Goal: Transaction & Acquisition: Purchase product/service

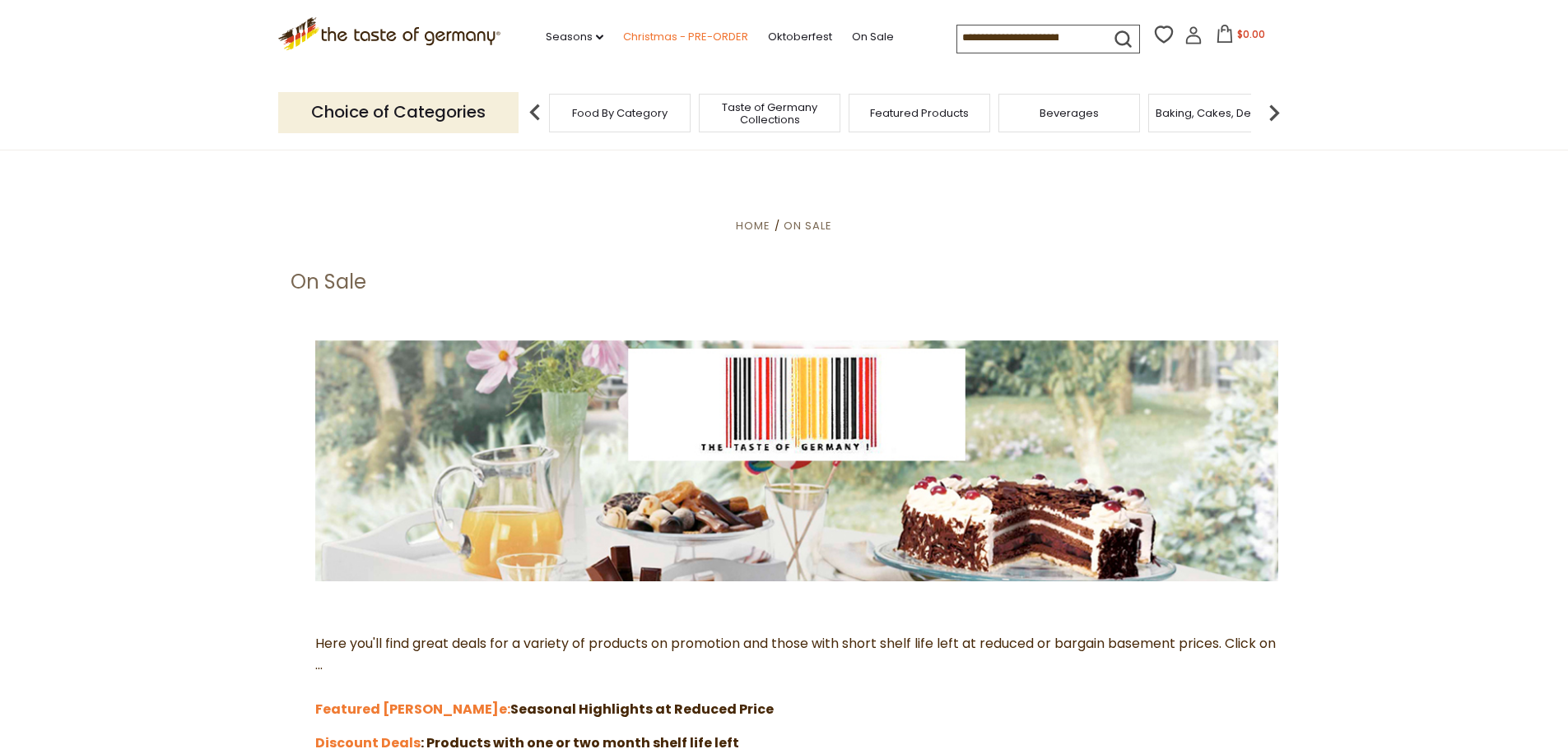
click at [691, 30] on link "Christmas - PRE-ORDER" at bounding box center [685, 37] width 125 height 18
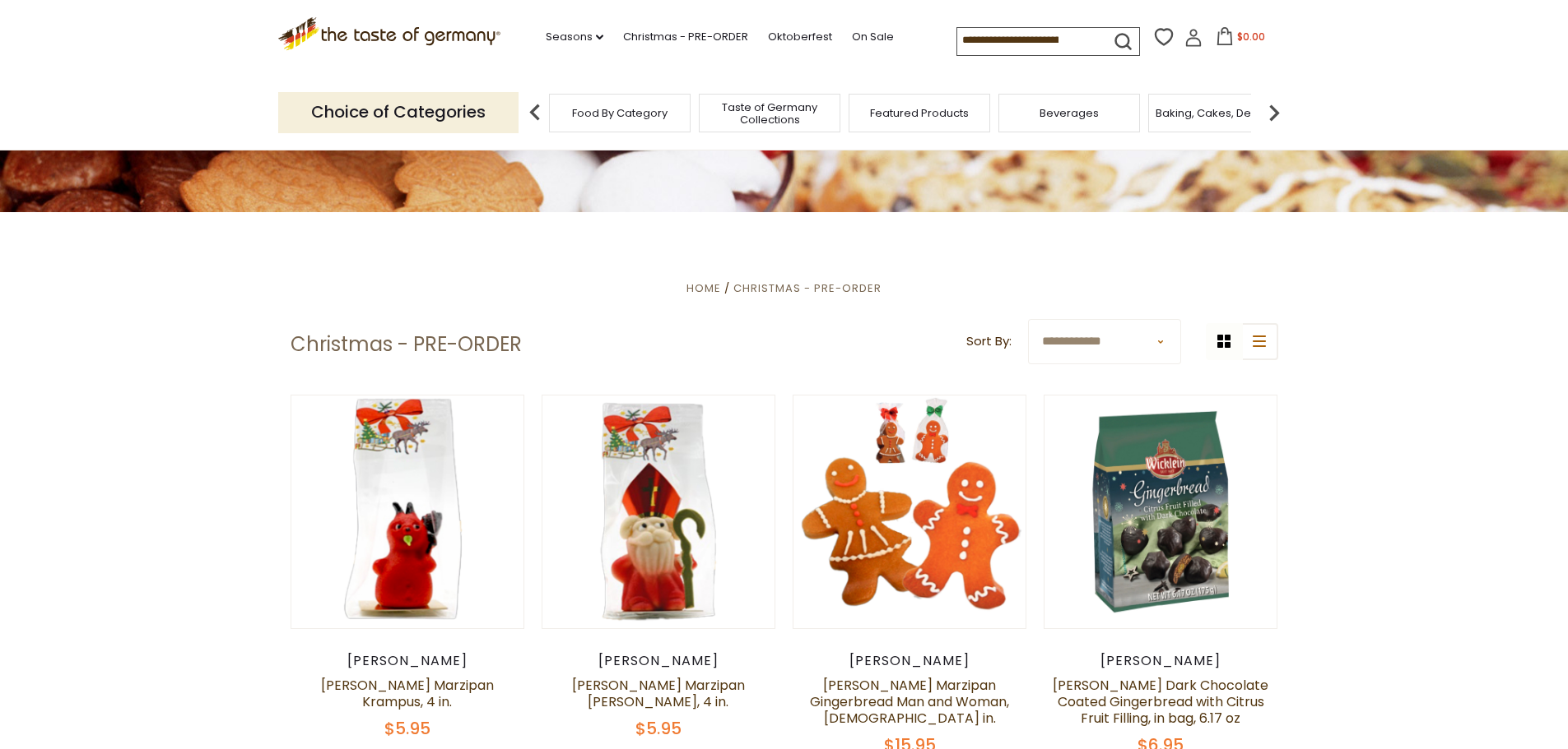
scroll to position [328, 0]
click at [1154, 344] on select "**********" at bounding box center [1105, 343] width 153 height 45
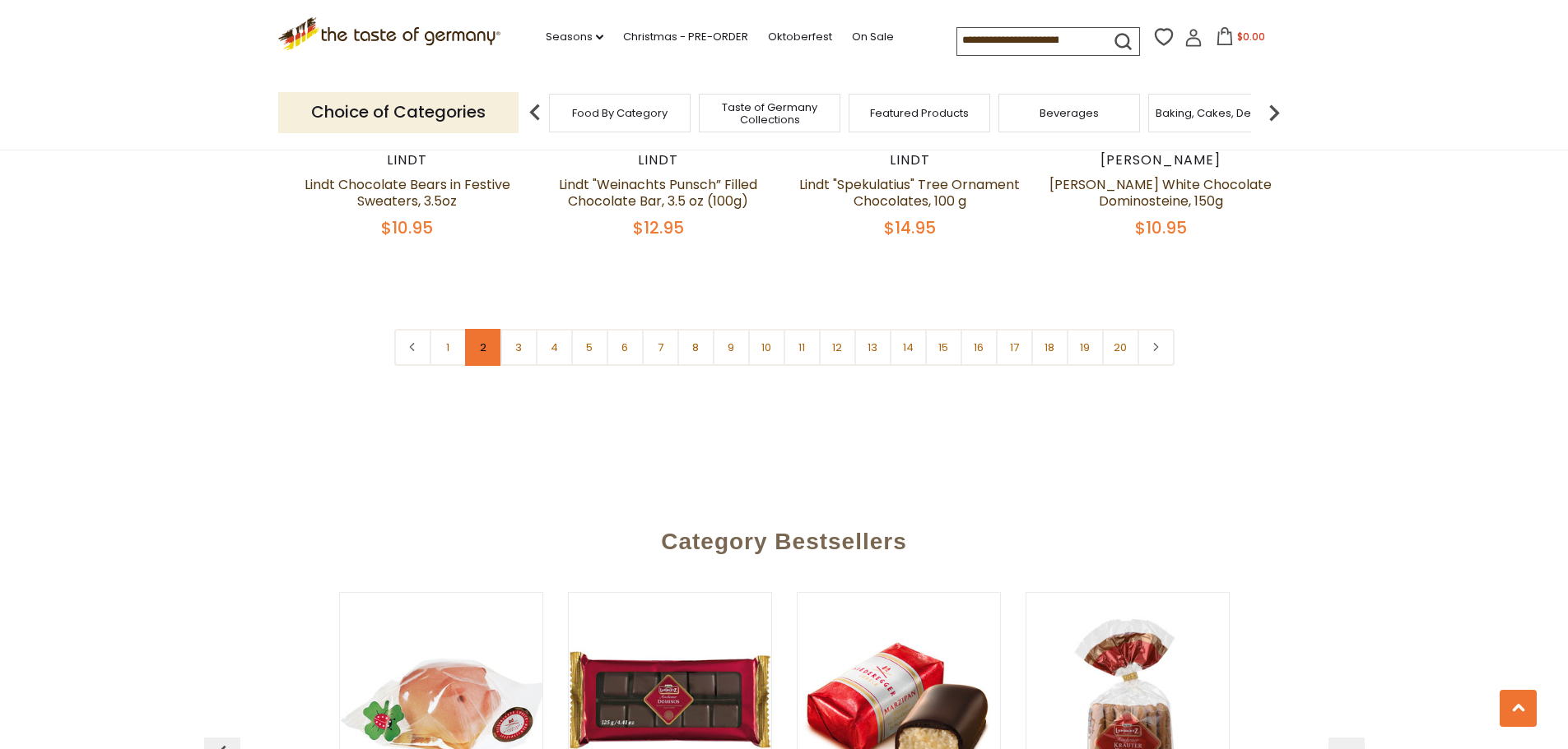
click at [483, 329] on link "2" at bounding box center [483, 347] width 37 height 37
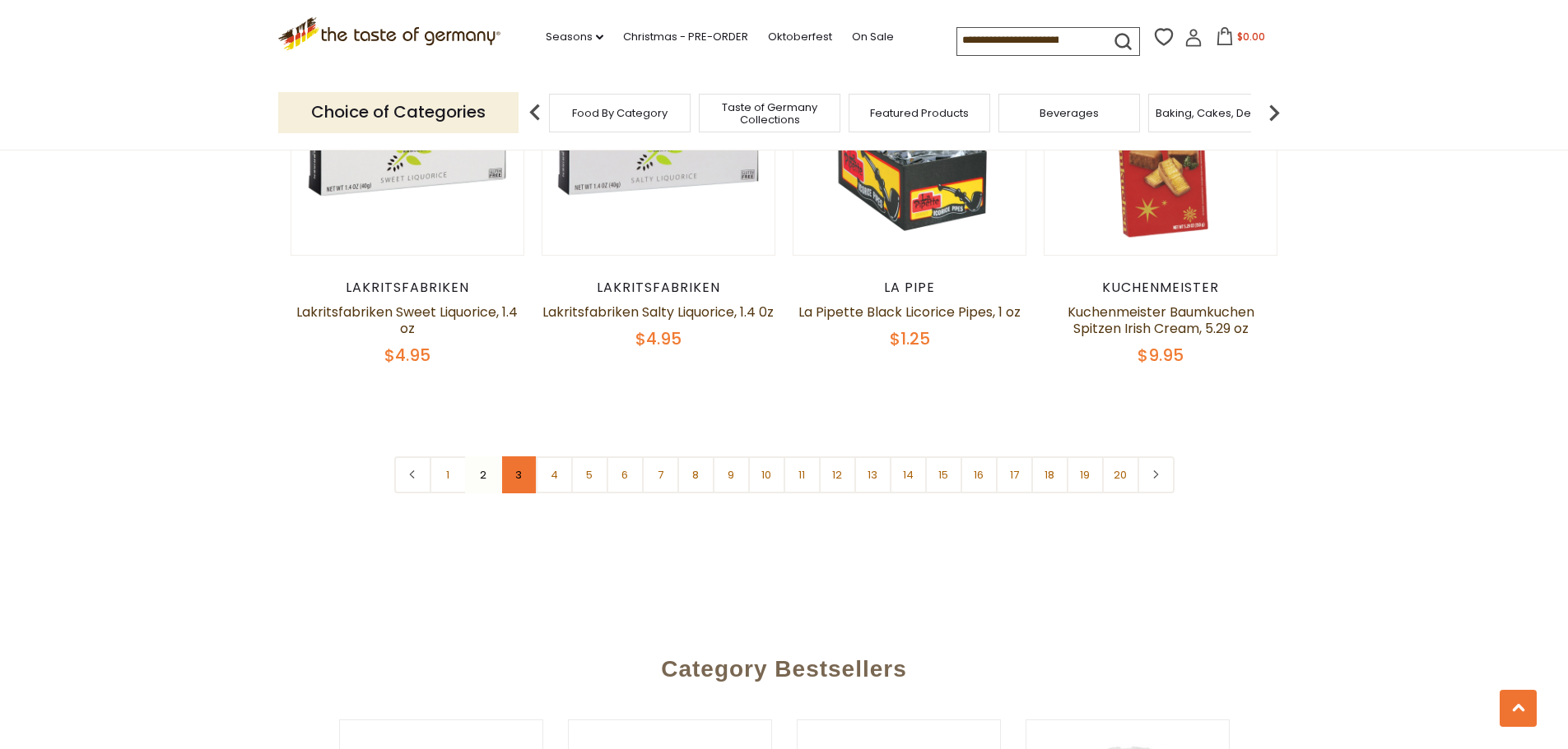
scroll to position [4019, 0]
drag, startPoint x: 514, startPoint y: 412, endPoint x: 559, endPoint y: 404, distance: 45.7
click at [514, 456] on link "3" at bounding box center [518, 474] width 37 height 37
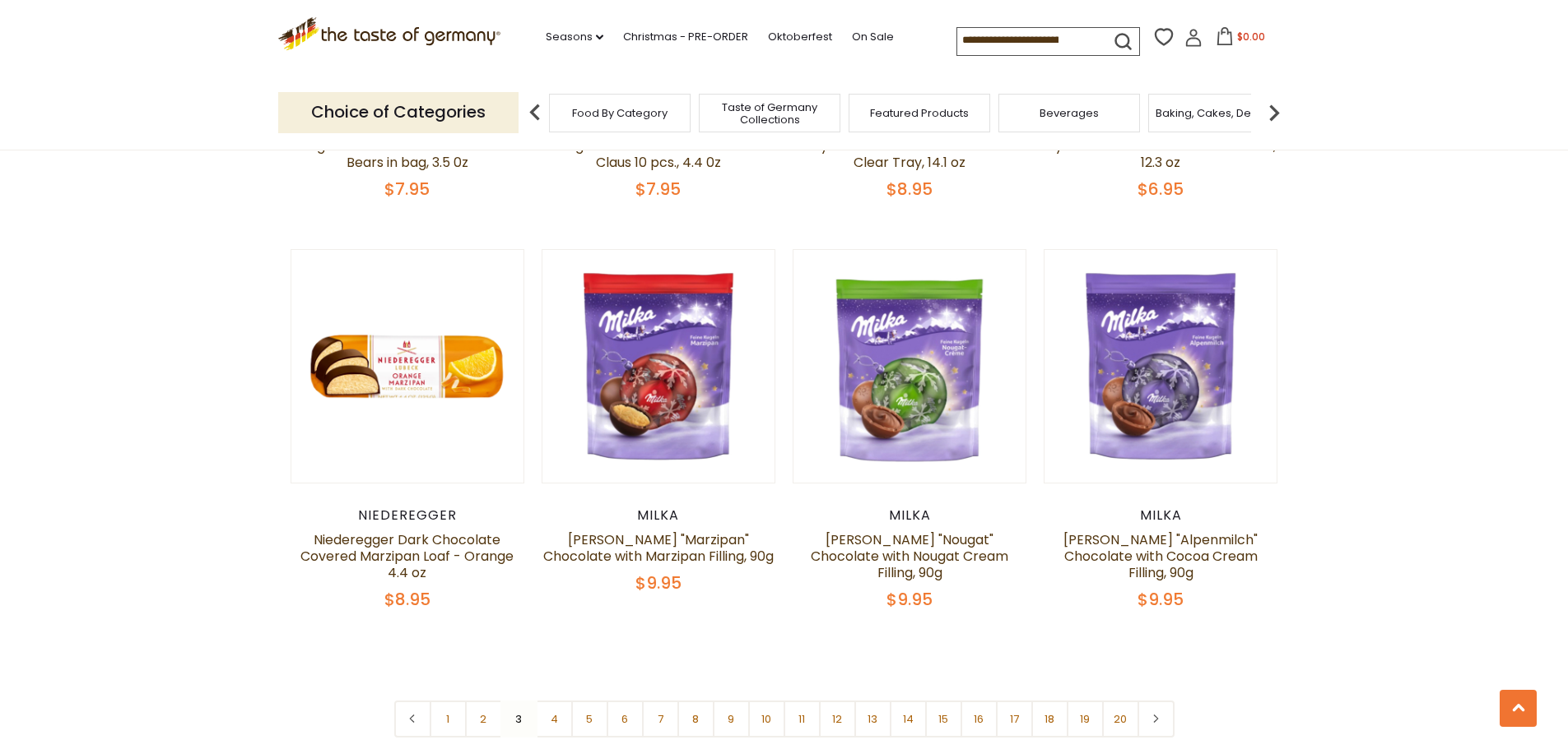
scroll to position [3713, 0]
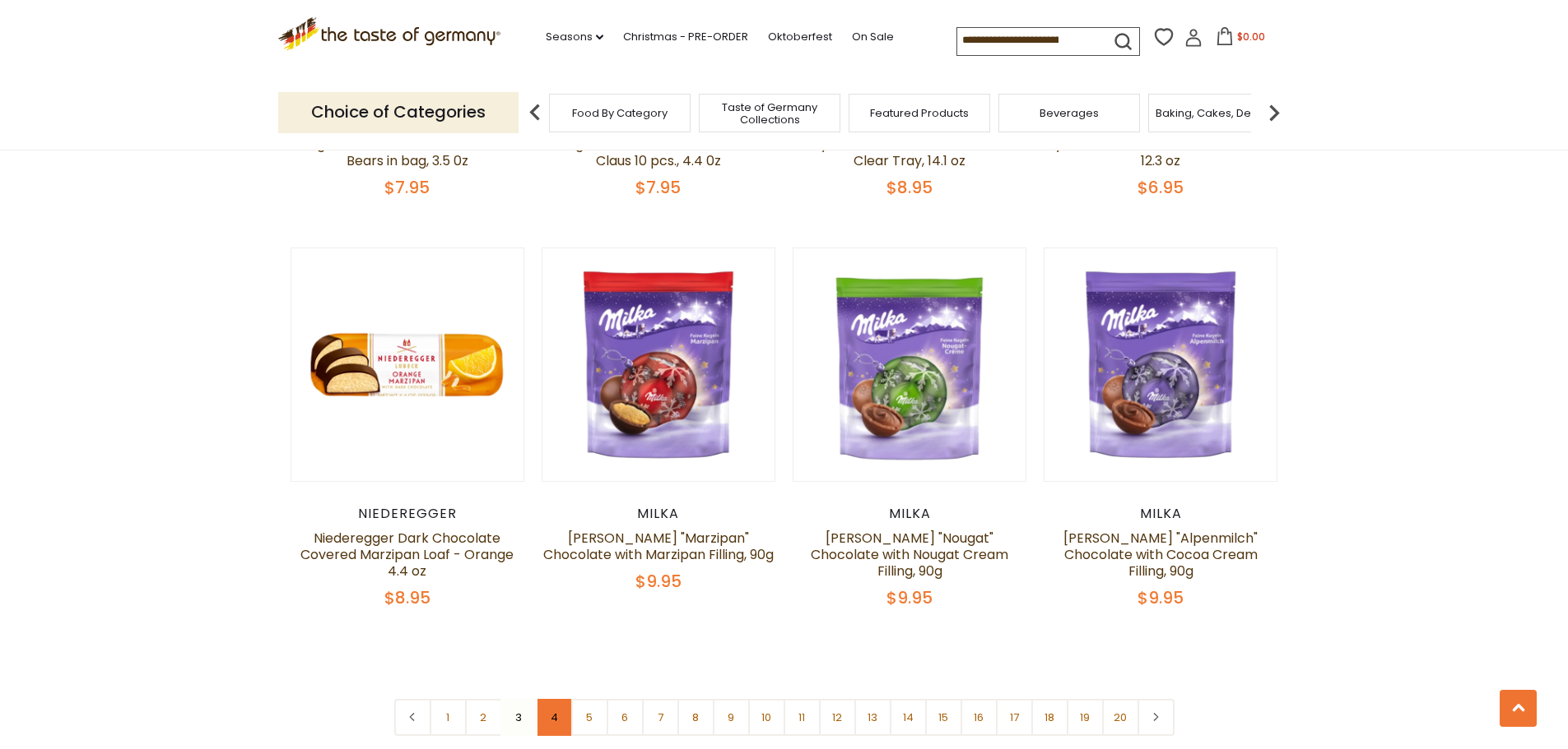
click at [550, 706] on link "4" at bounding box center [554, 717] width 37 height 37
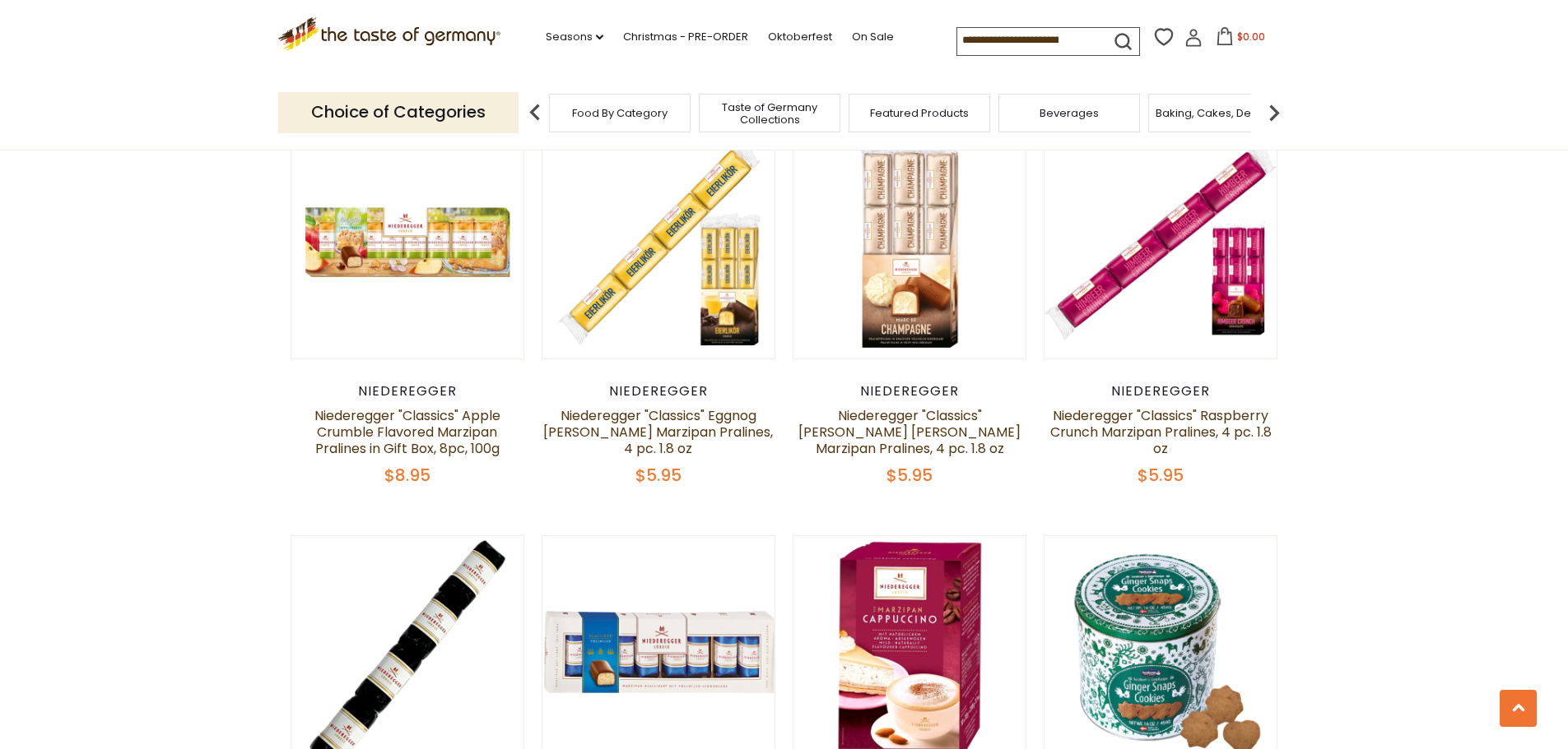
scroll to position [3065, 0]
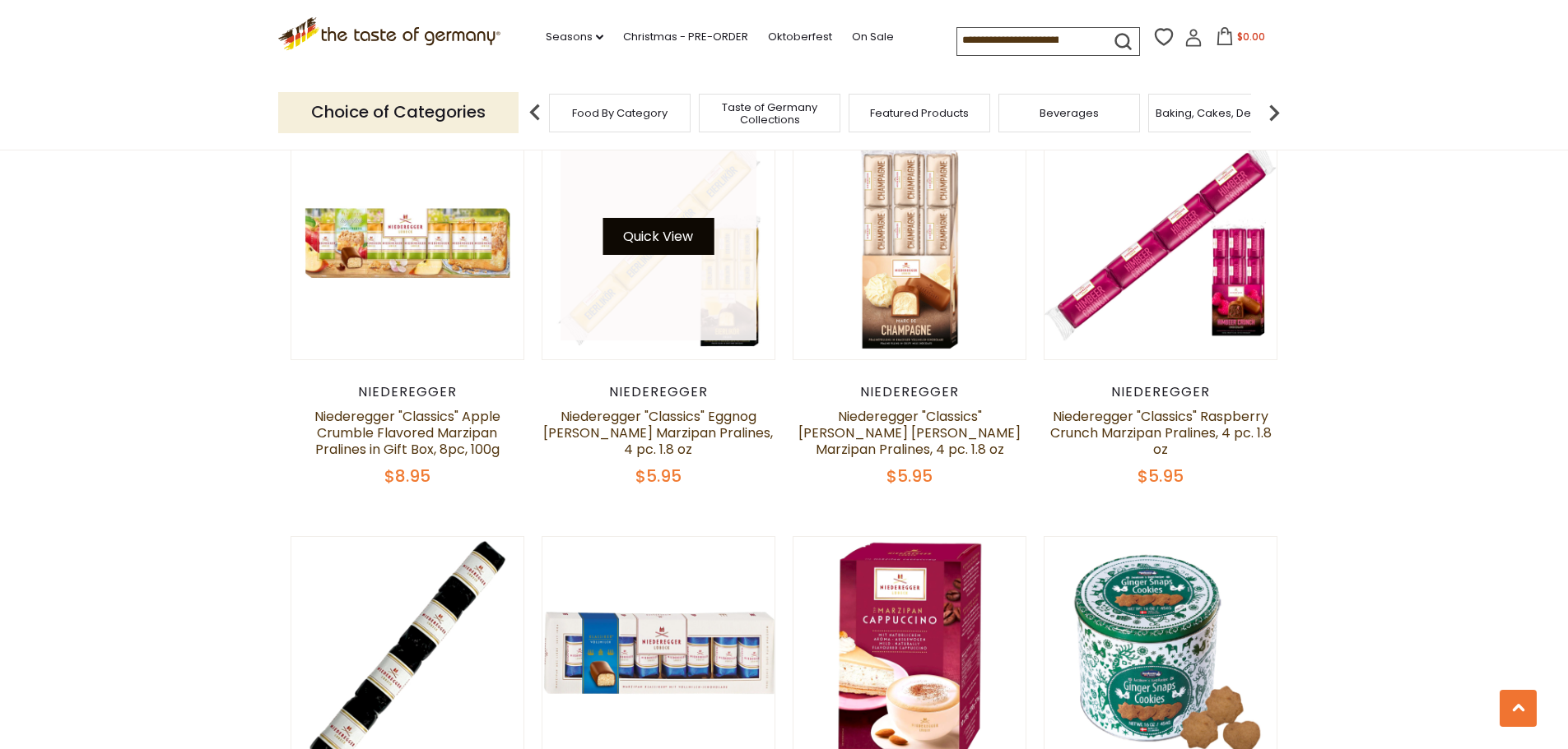
click at [676, 218] on button "Quick View" at bounding box center [657, 236] width 111 height 37
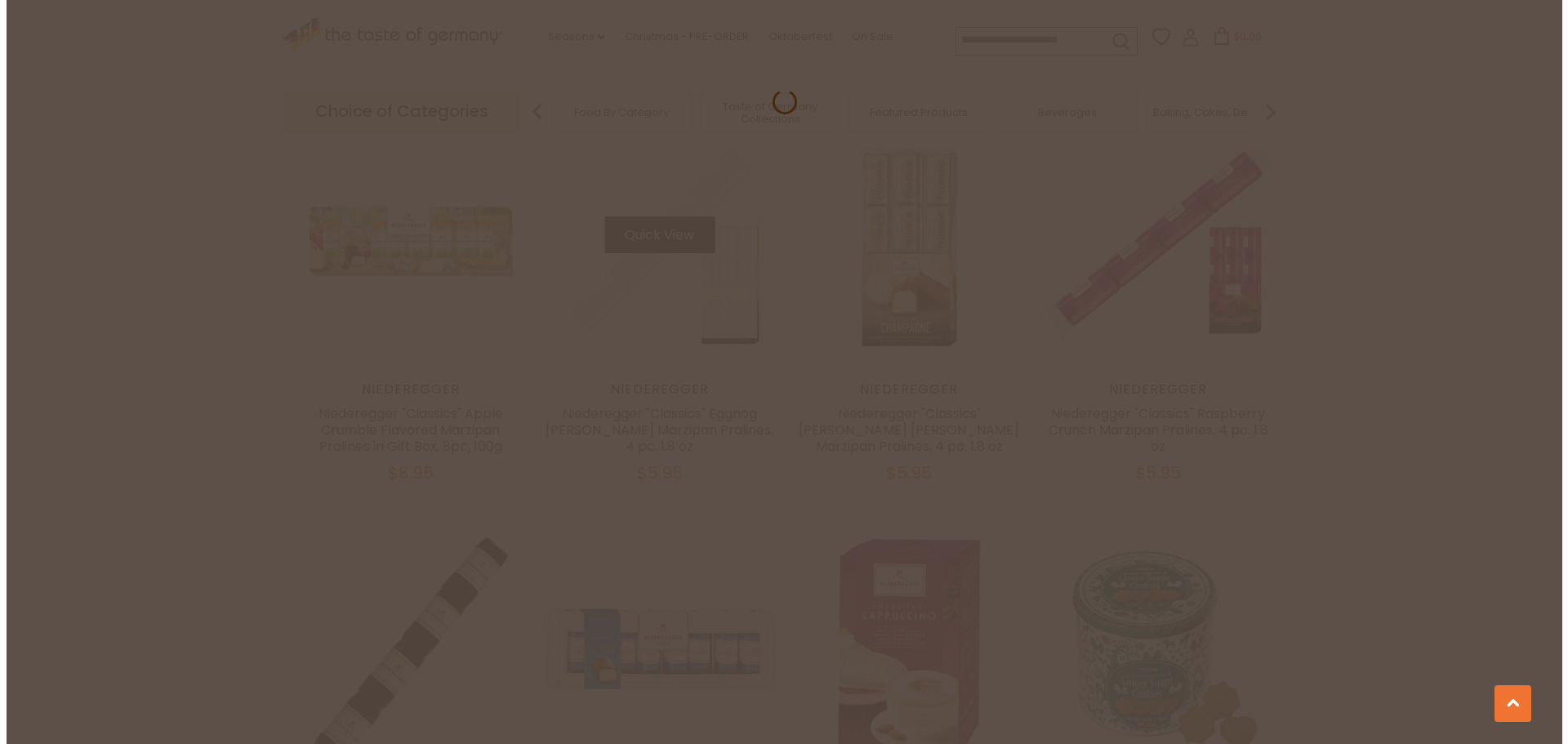
scroll to position [3048, 0]
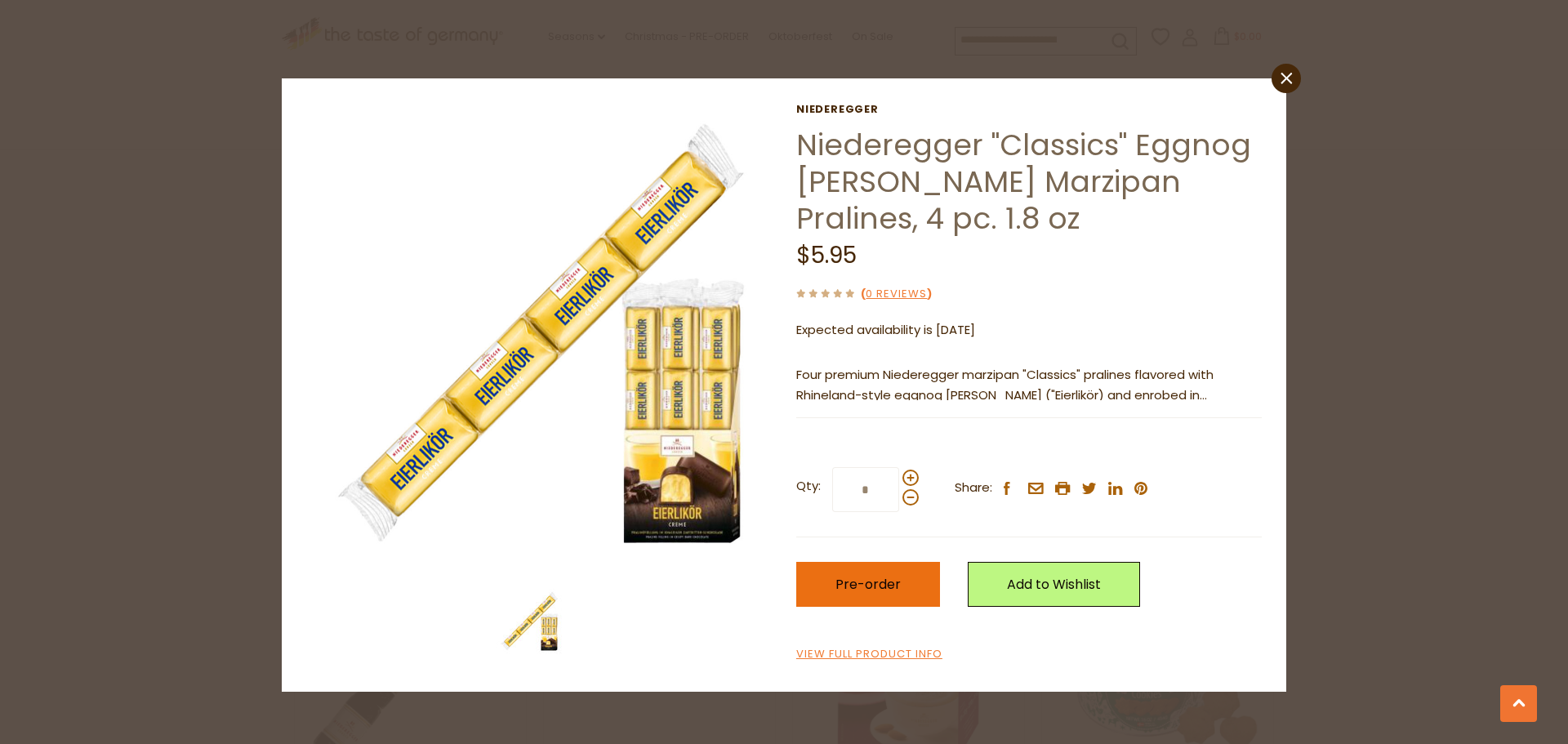
click at [870, 577] on span "Pre-order" at bounding box center [868, 585] width 65 height 19
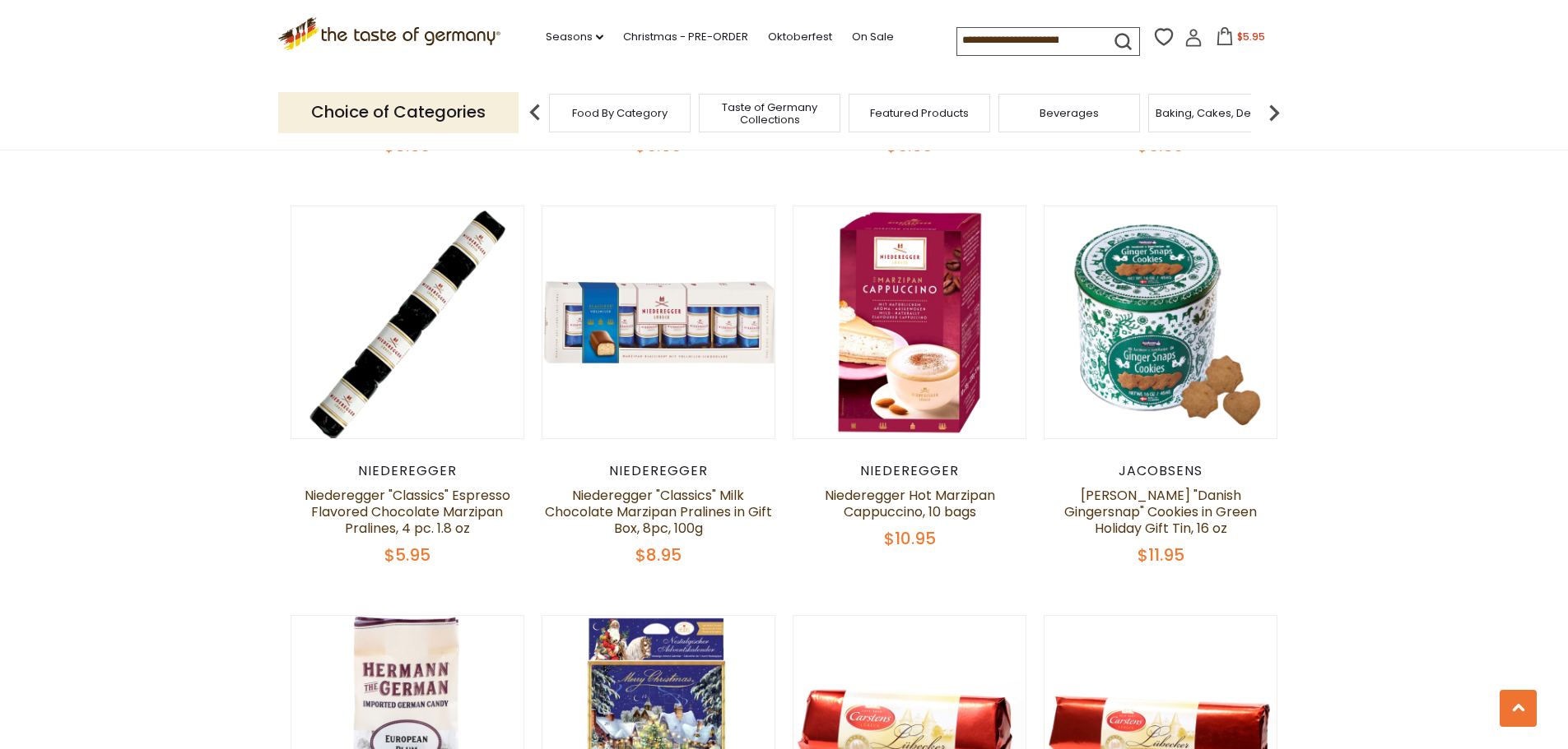
scroll to position [3394, 0]
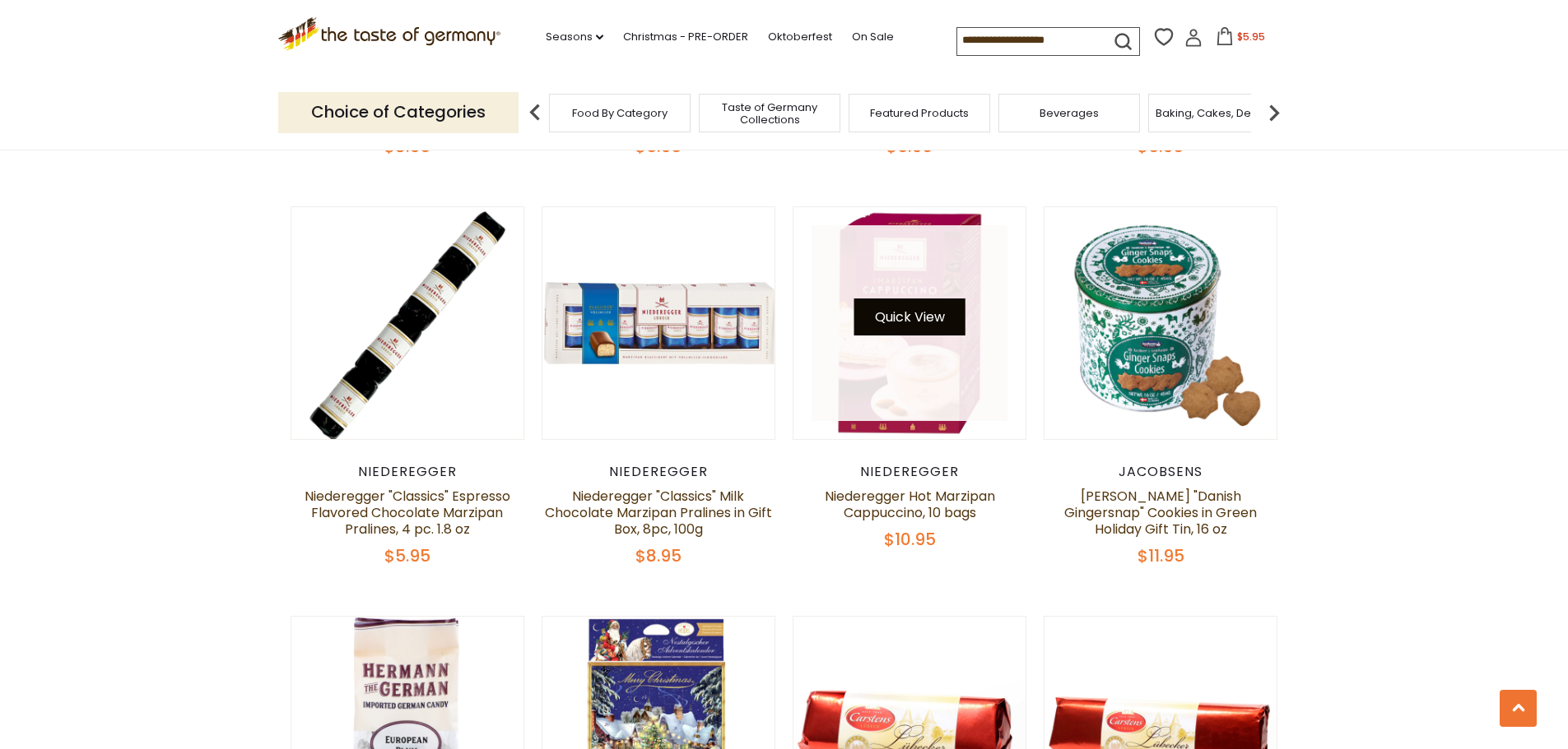
click at [901, 298] on button "Quick View" at bounding box center [909, 316] width 111 height 37
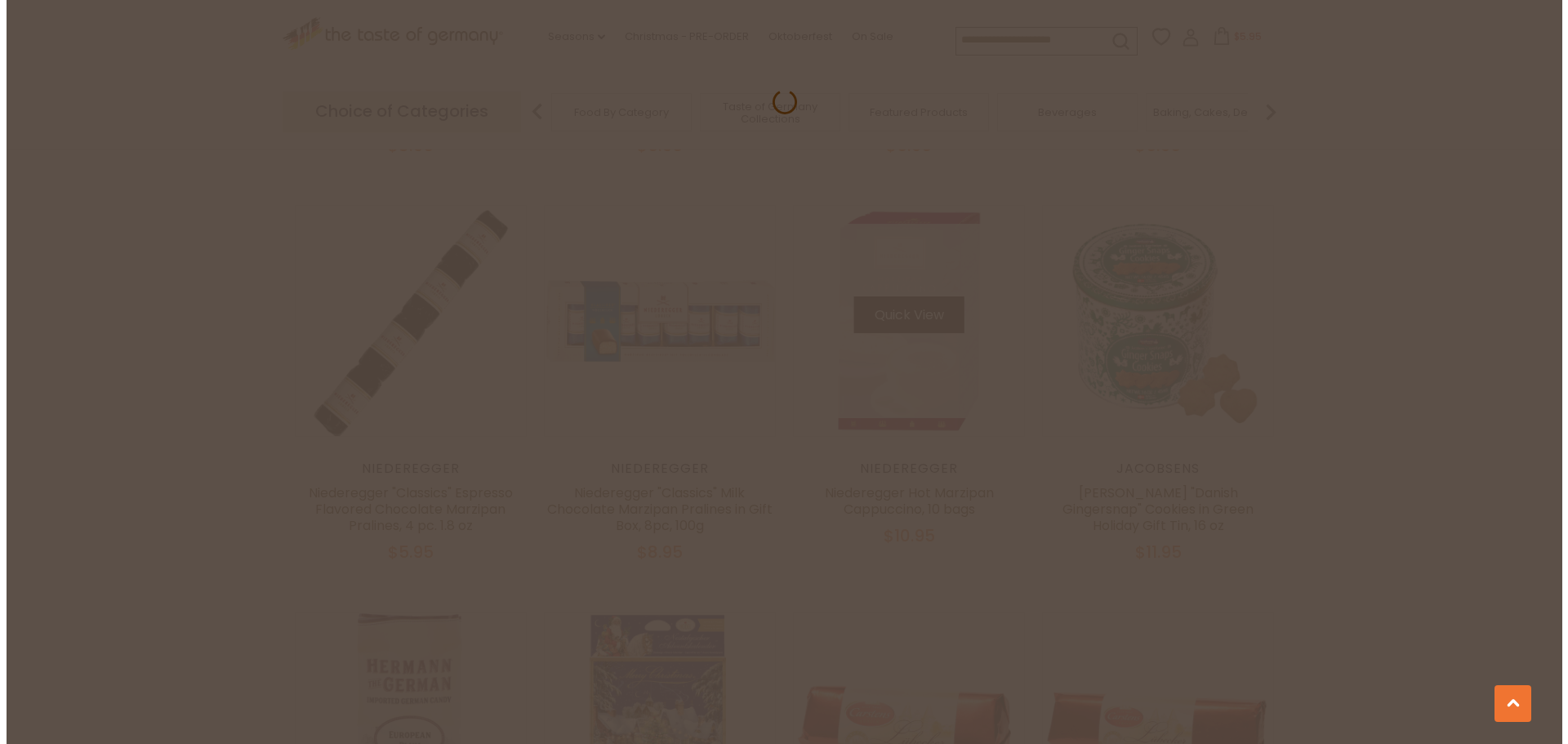
scroll to position [3374, 0]
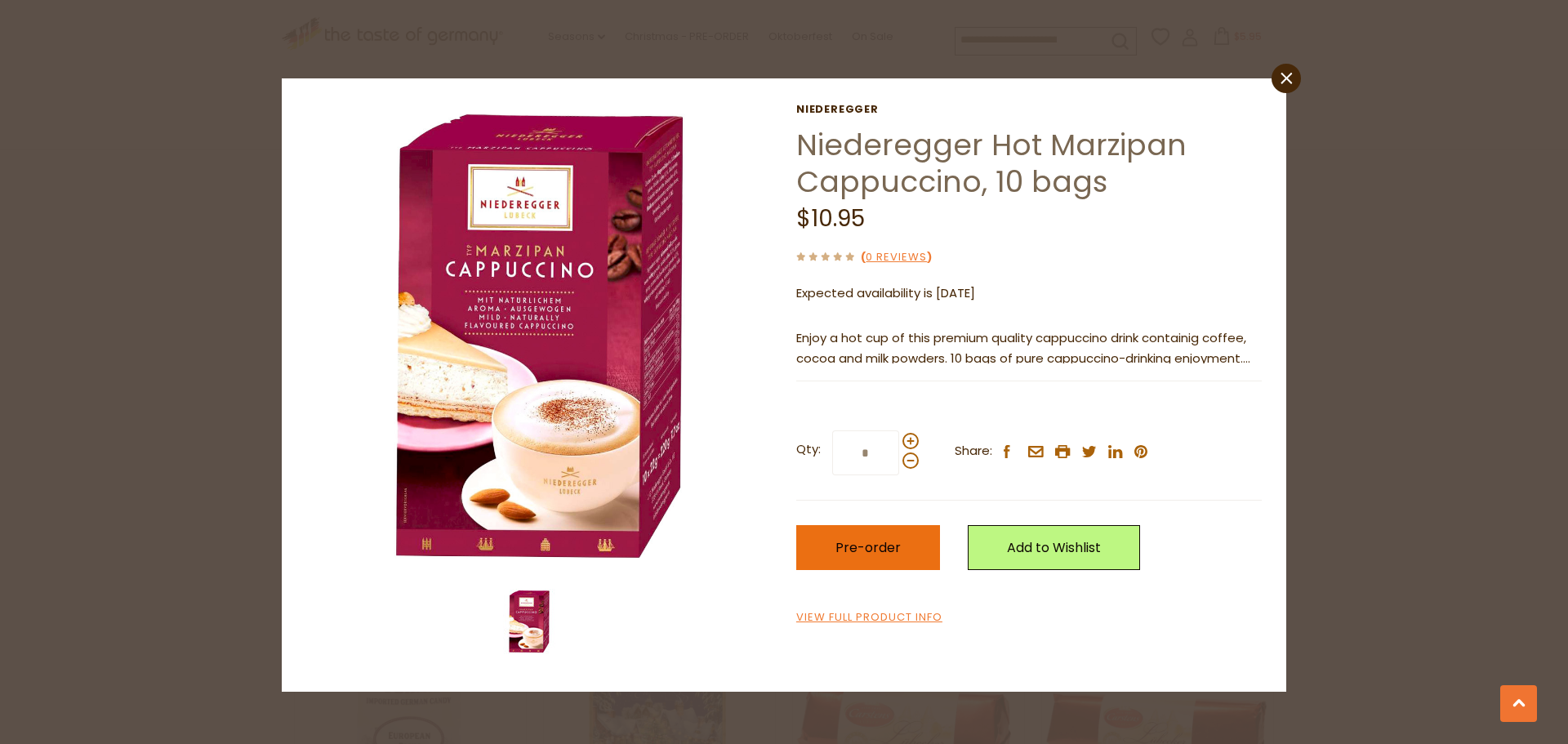
click at [871, 550] on span "Pre-order" at bounding box center [868, 547] width 65 height 19
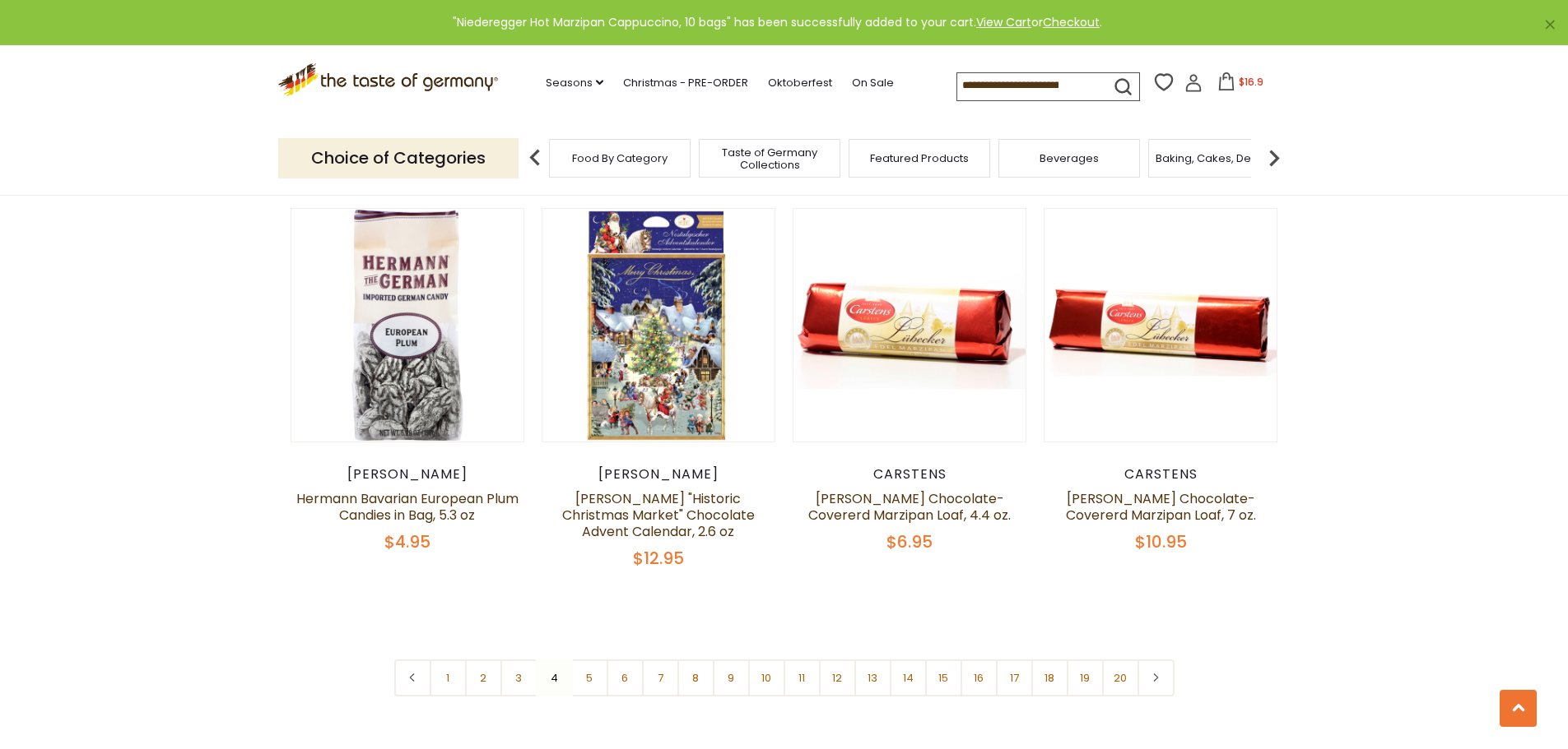
scroll to position [3804, 0]
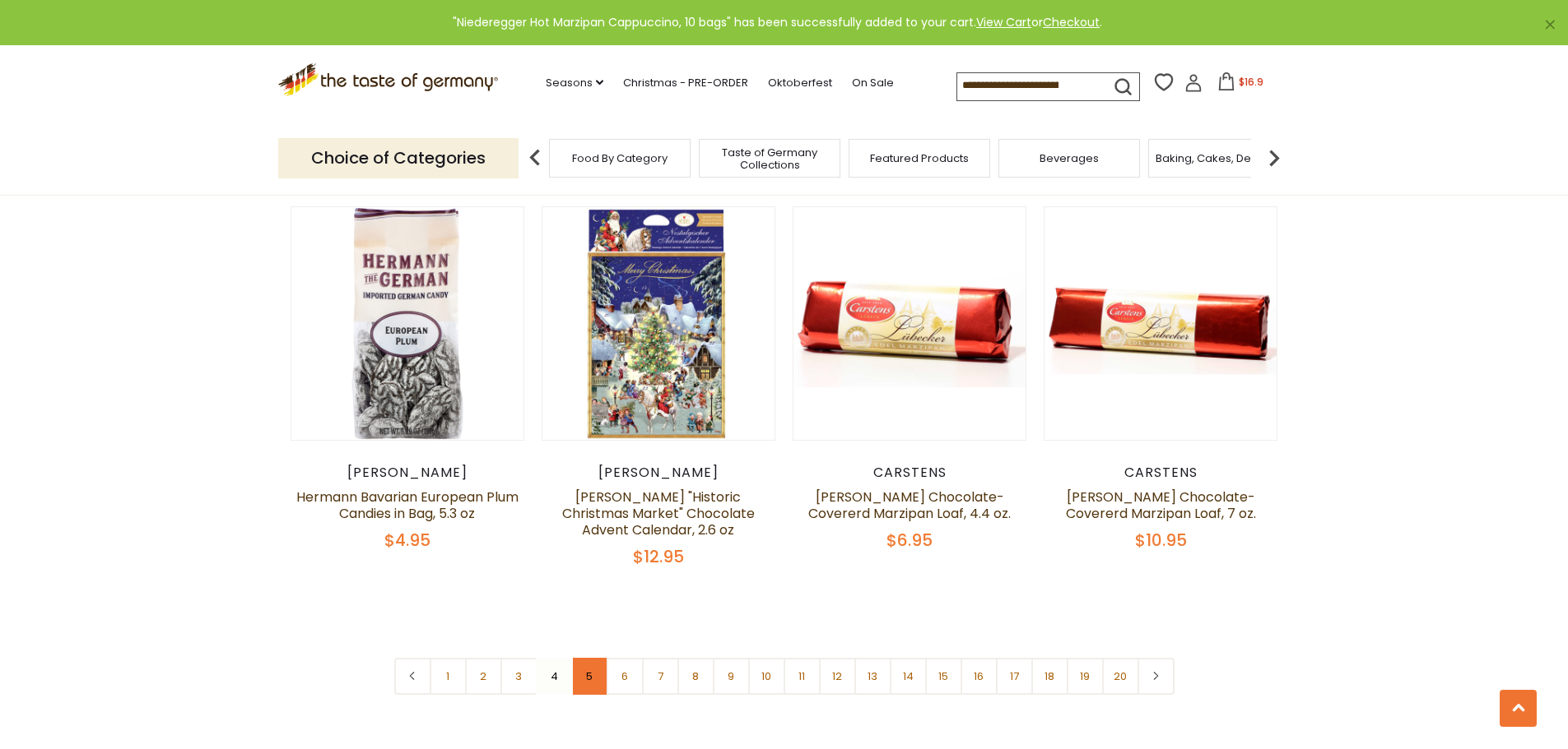
click at [592, 658] on link "5" at bounding box center [589, 676] width 37 height 37
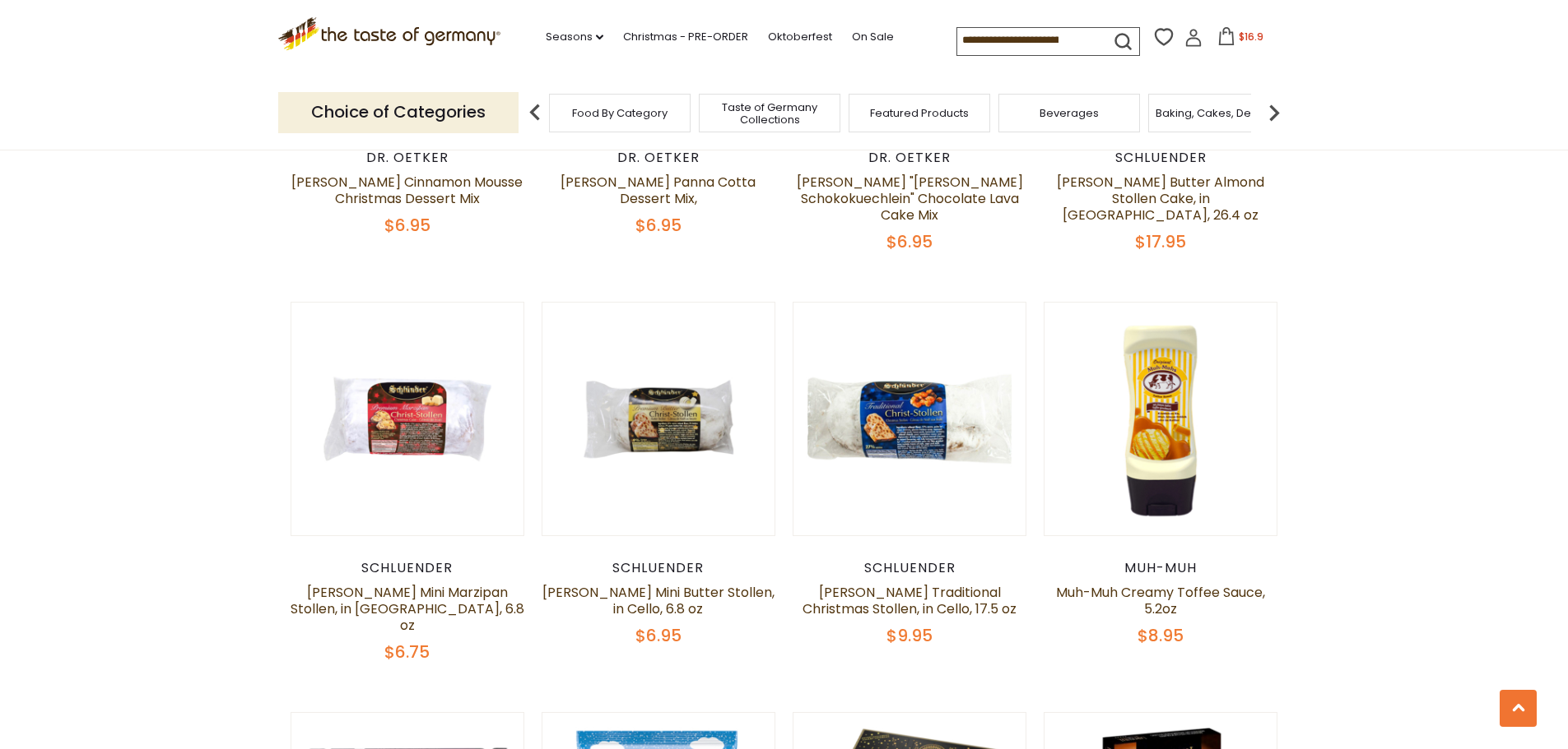
scroll to position [2869, 0]
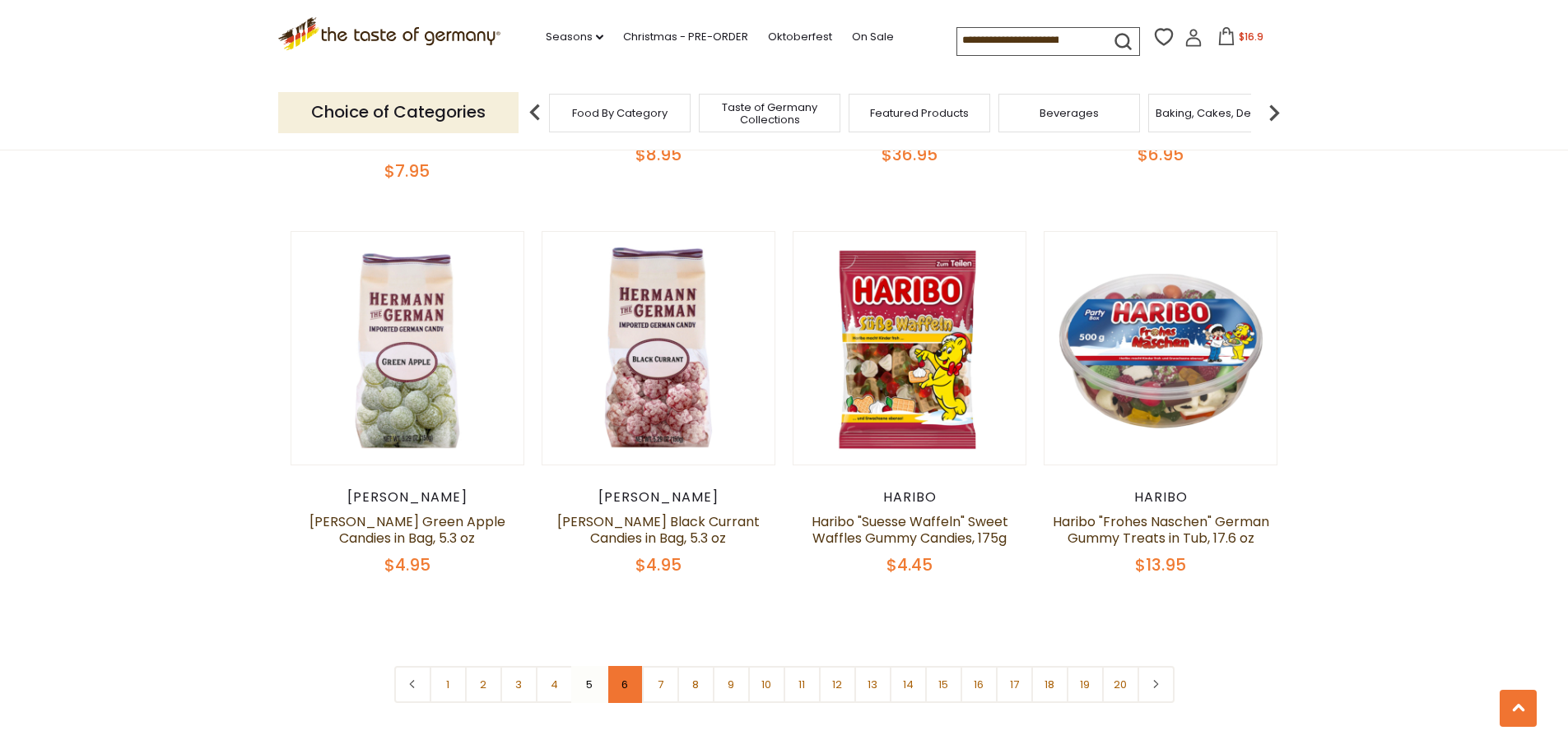
click at [624, 666] on link "6" at bounding box center [625, 684] width 37 height 37
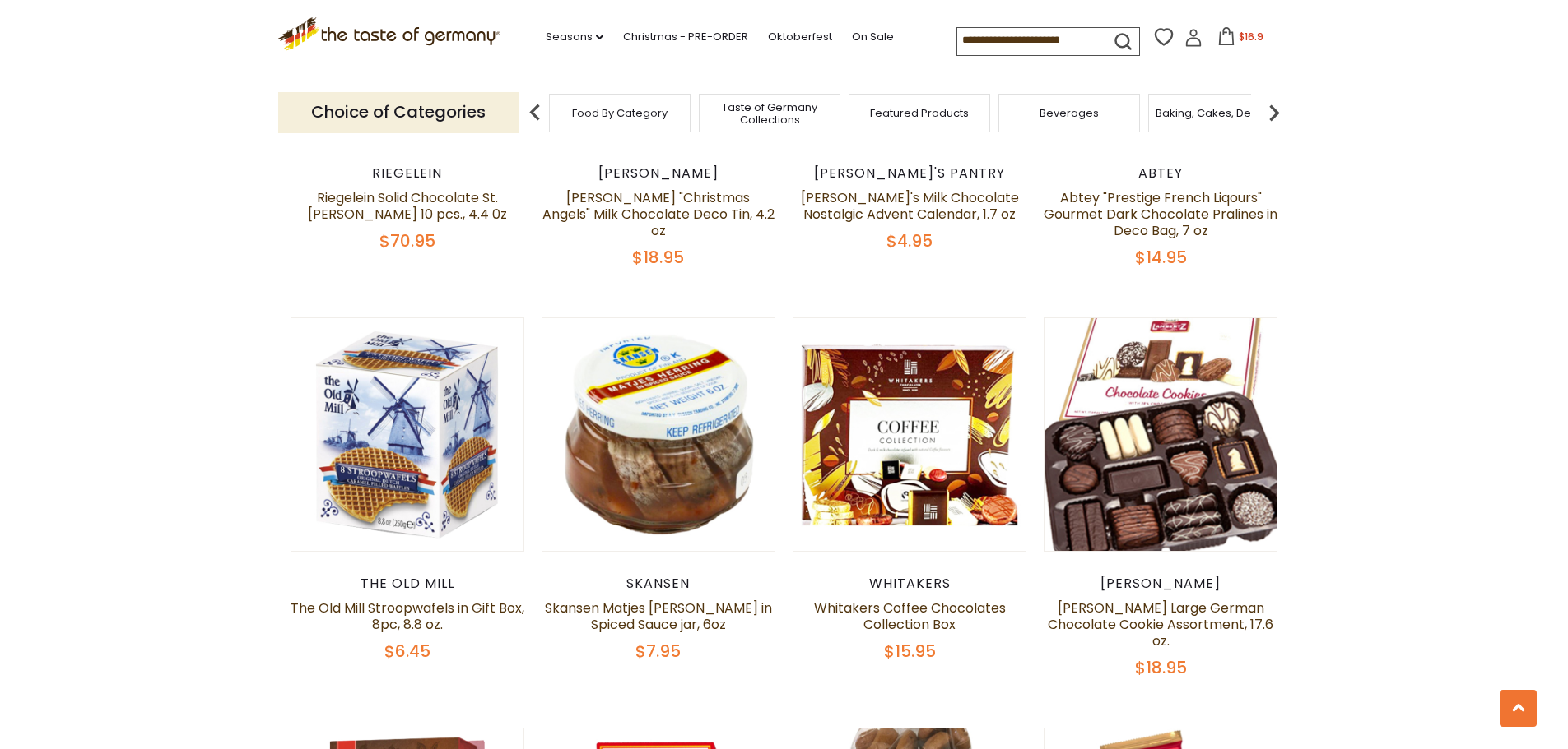
scroll to position [2870, 0]
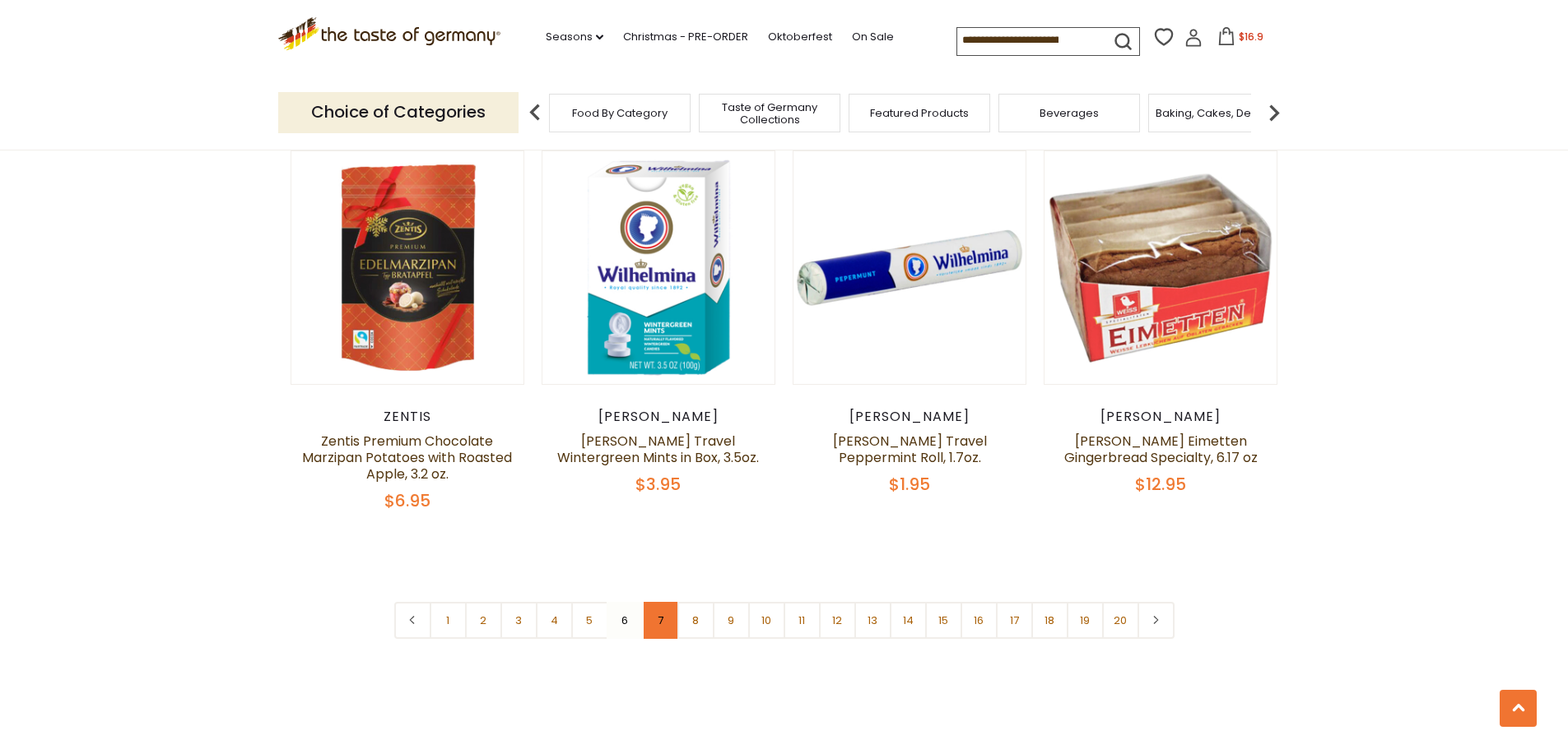
click at [656, 602] on link "7" at bounding box center [660, 620] width 37 height 37
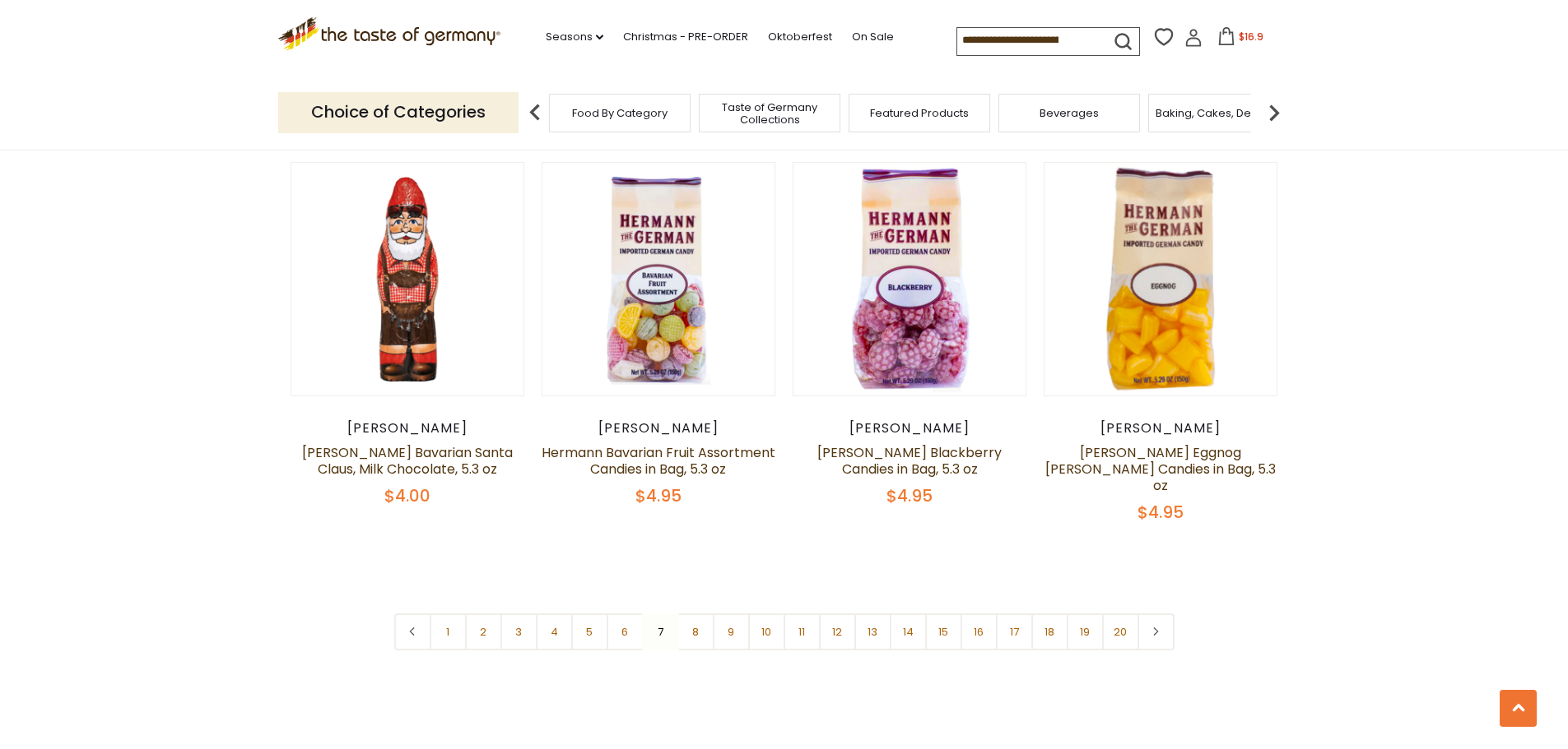
scroll to position [3855, 0]
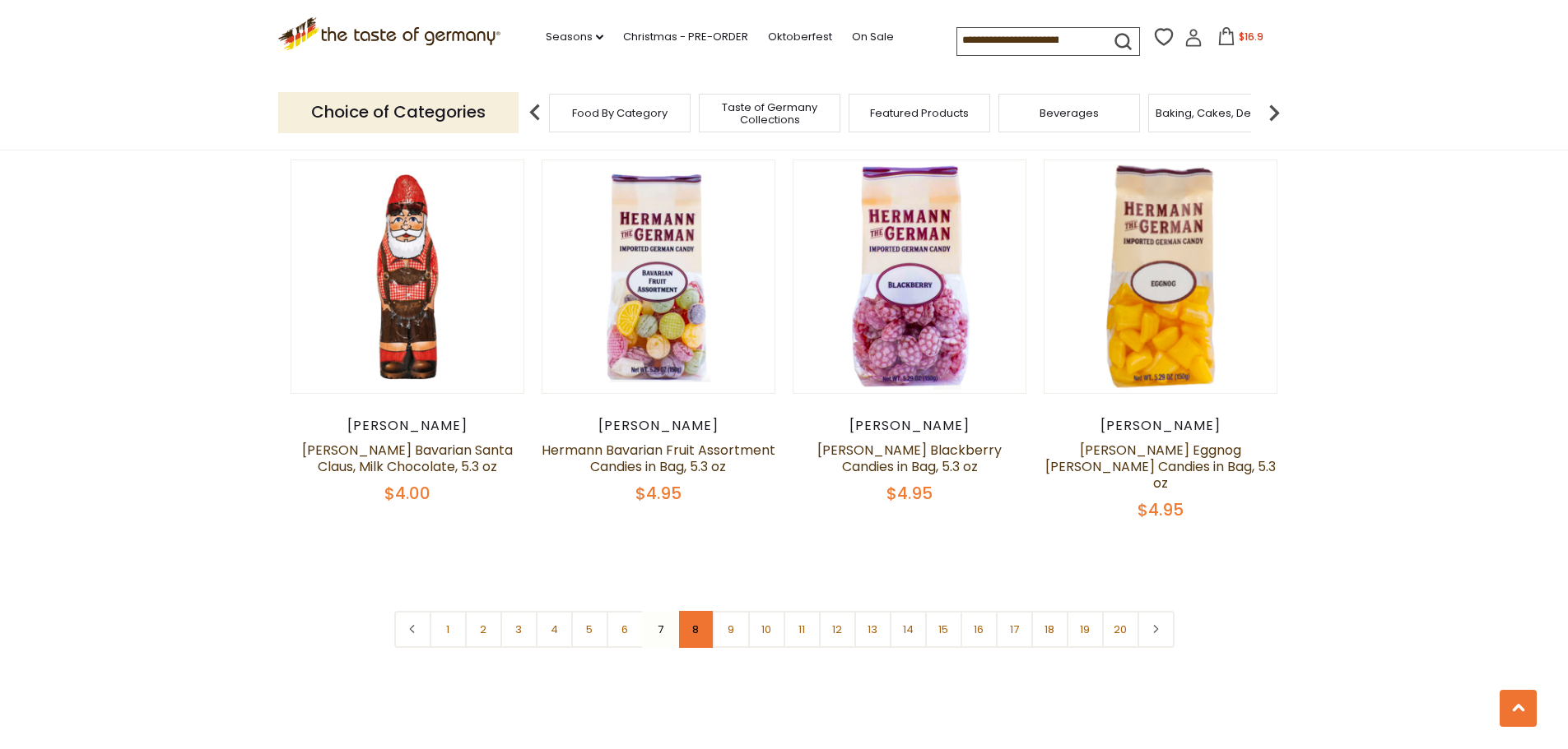
click at [697, 611] on link "8" at bounding box center [695, 629] width 37 height 37
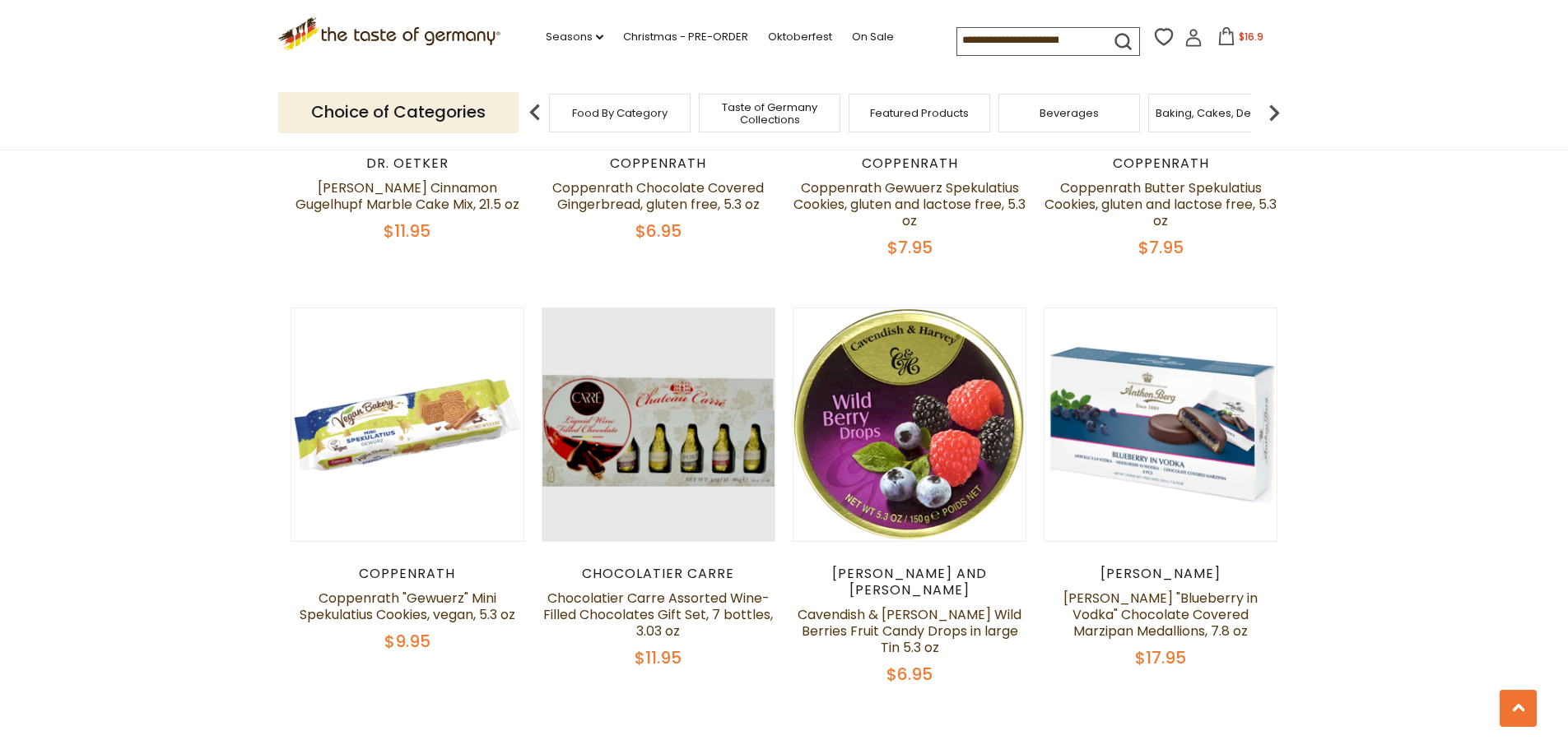
scroll to position [3687, 0]
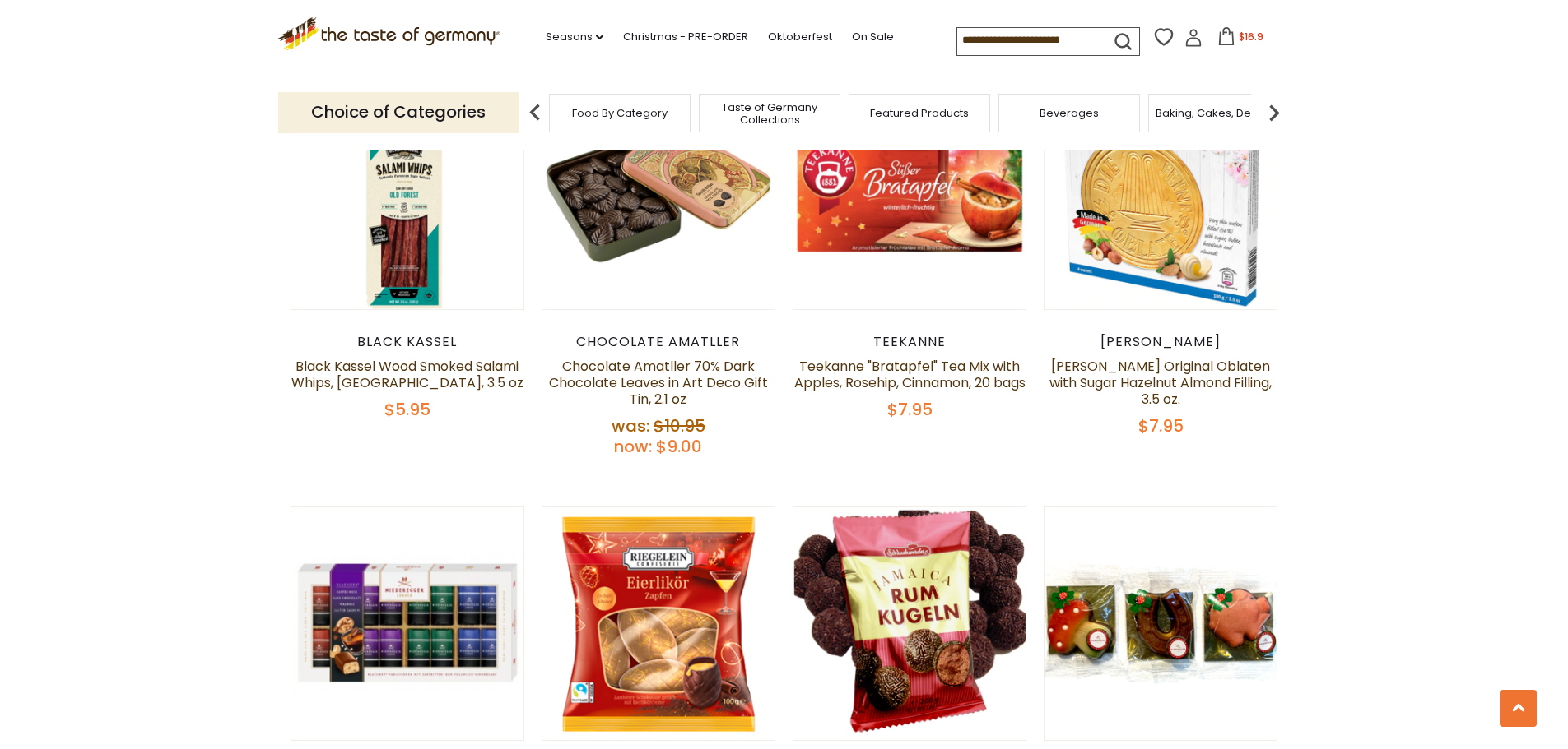
scroll to position [1060, 0]
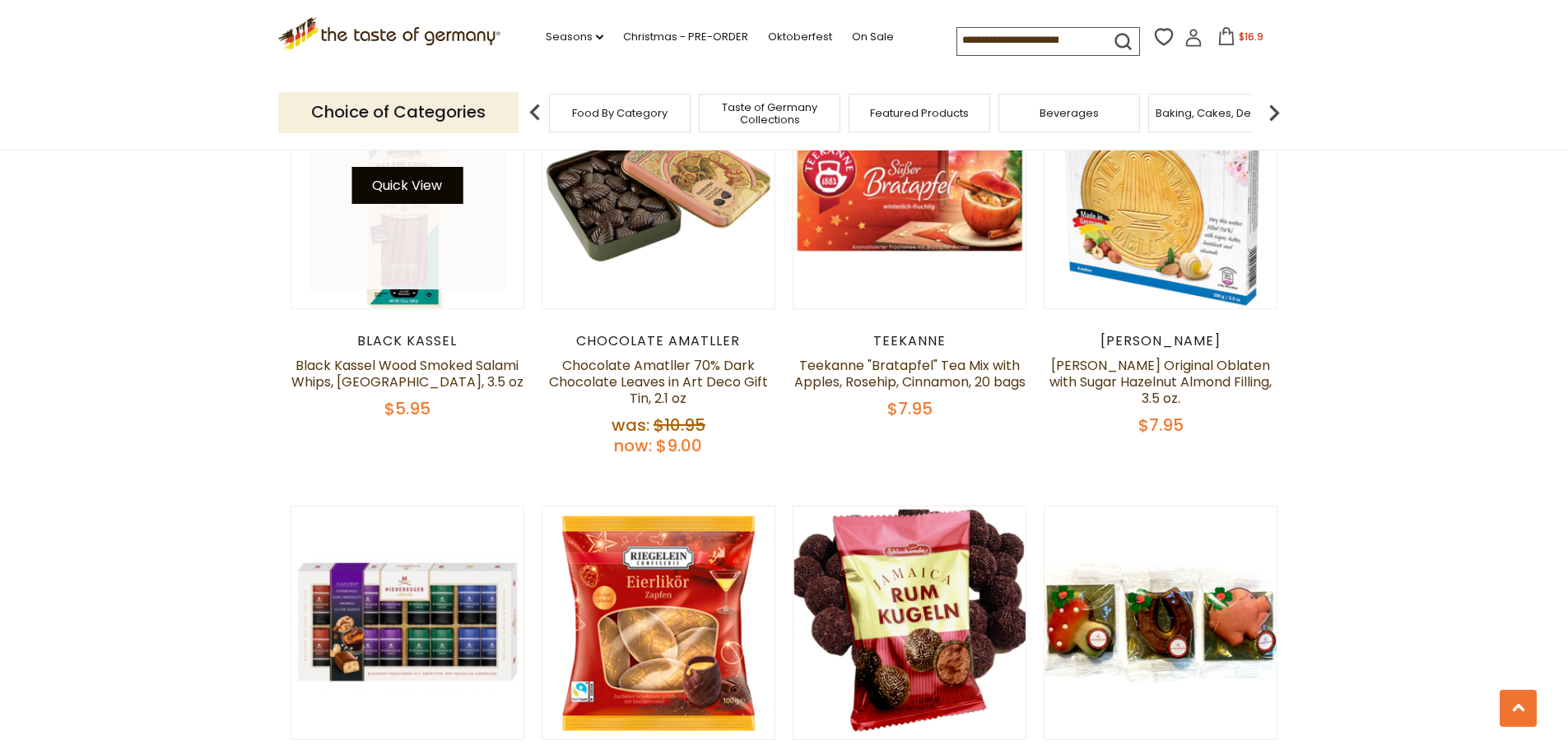
click at [400, 174] on button "Quick View" at bounding box center [407, 185] width 111 height 37
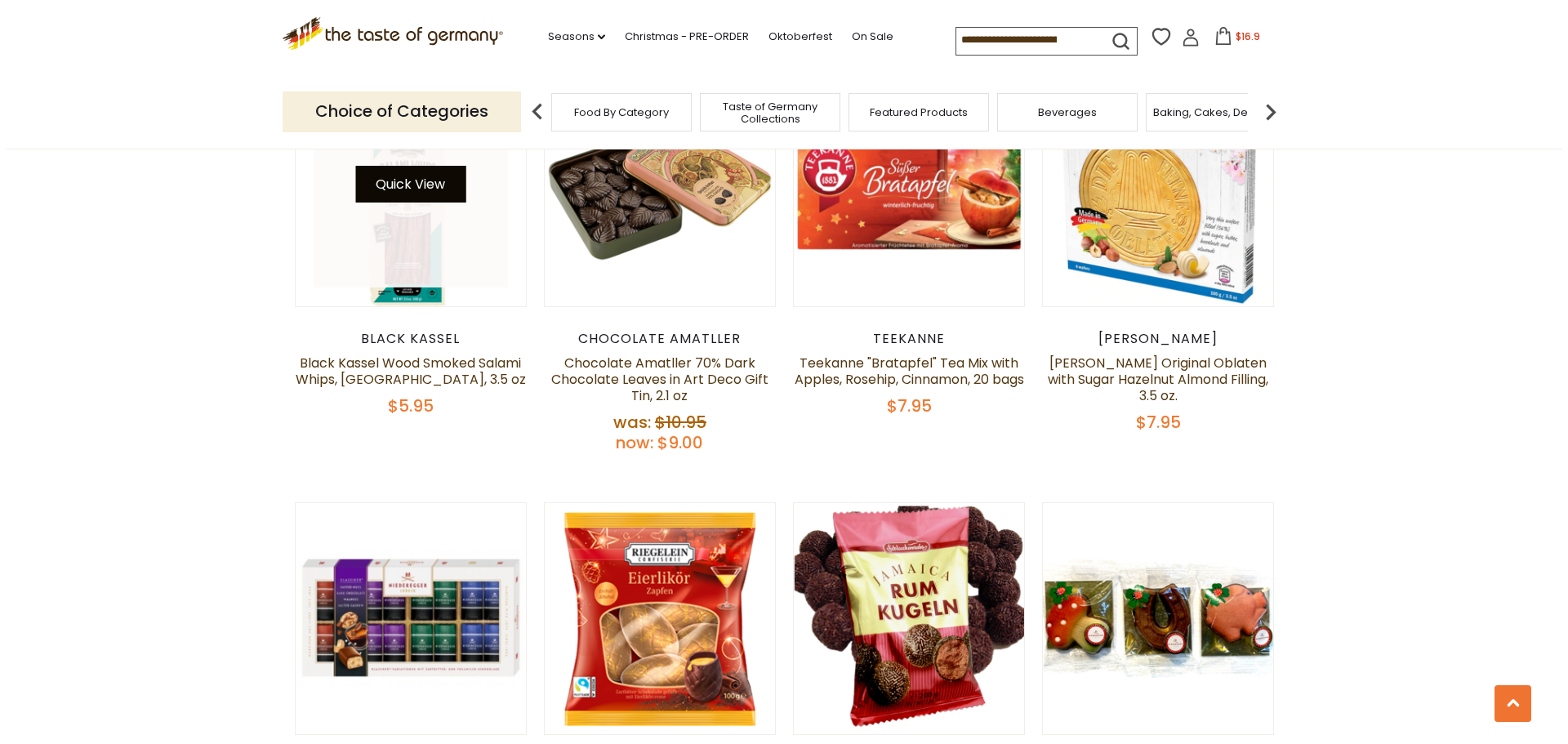
scroll to position [1056, 0]
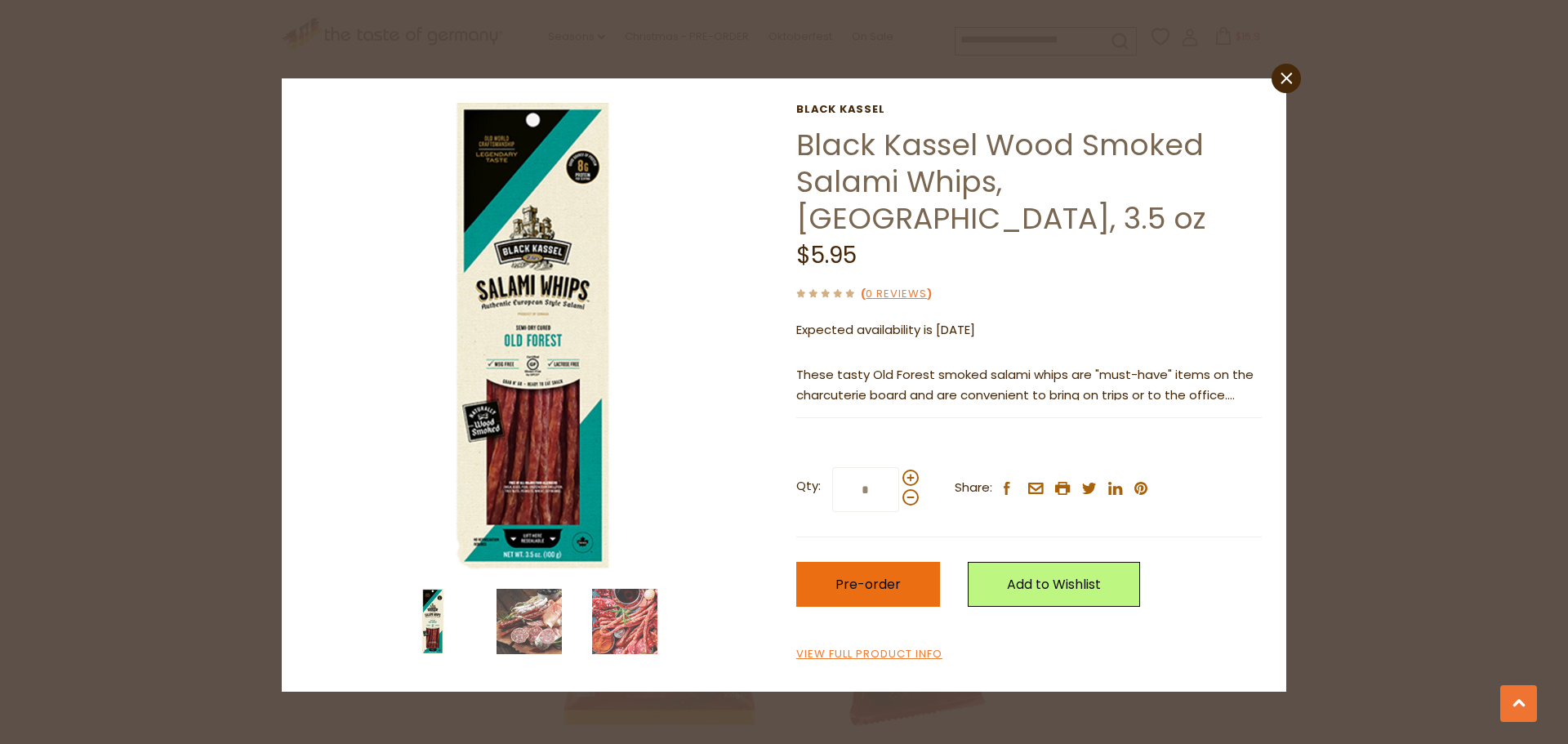
click at [856, 576] on span "Pre-order" at bounding box center [868, 585] width 65 height 19
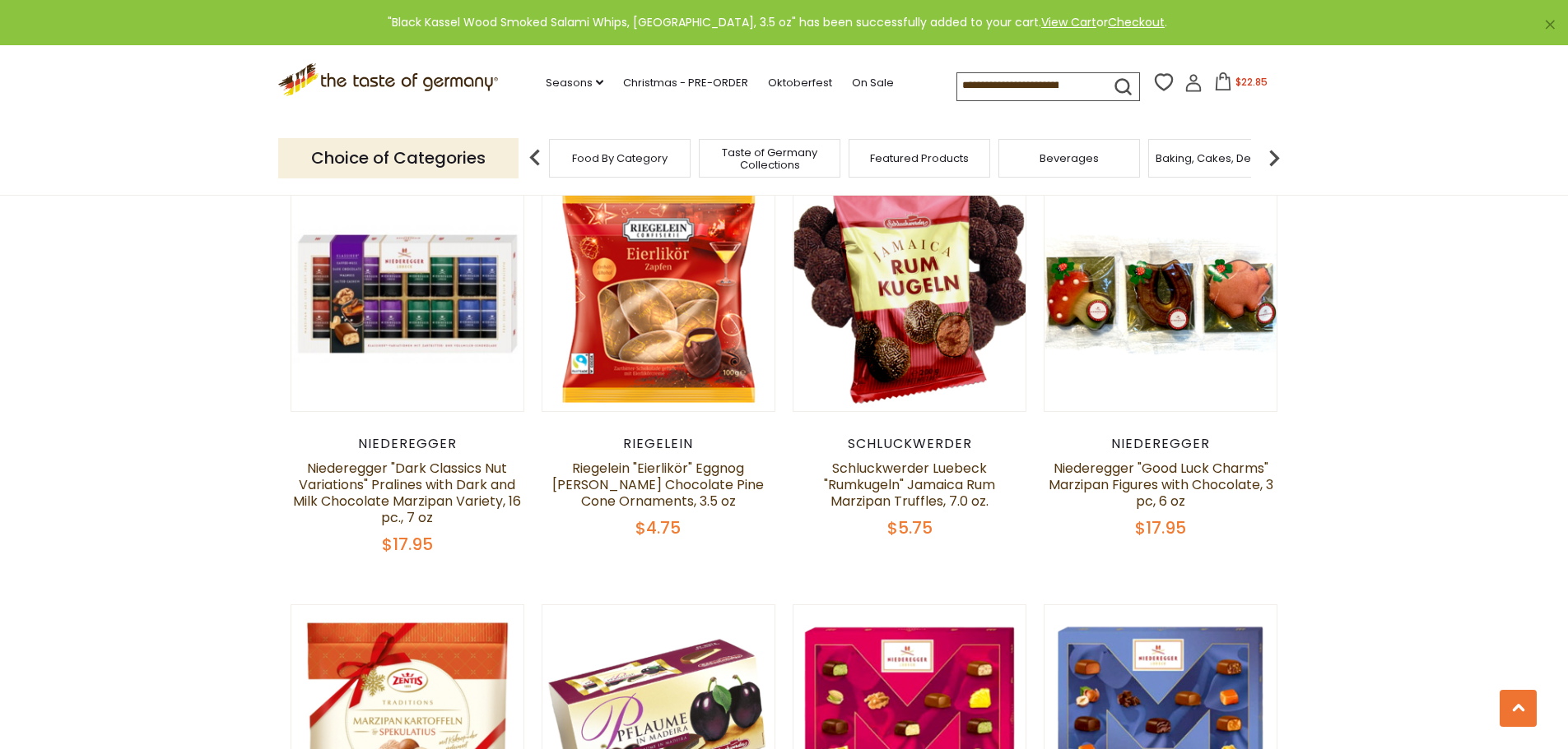
scroll to position [1389, 0]
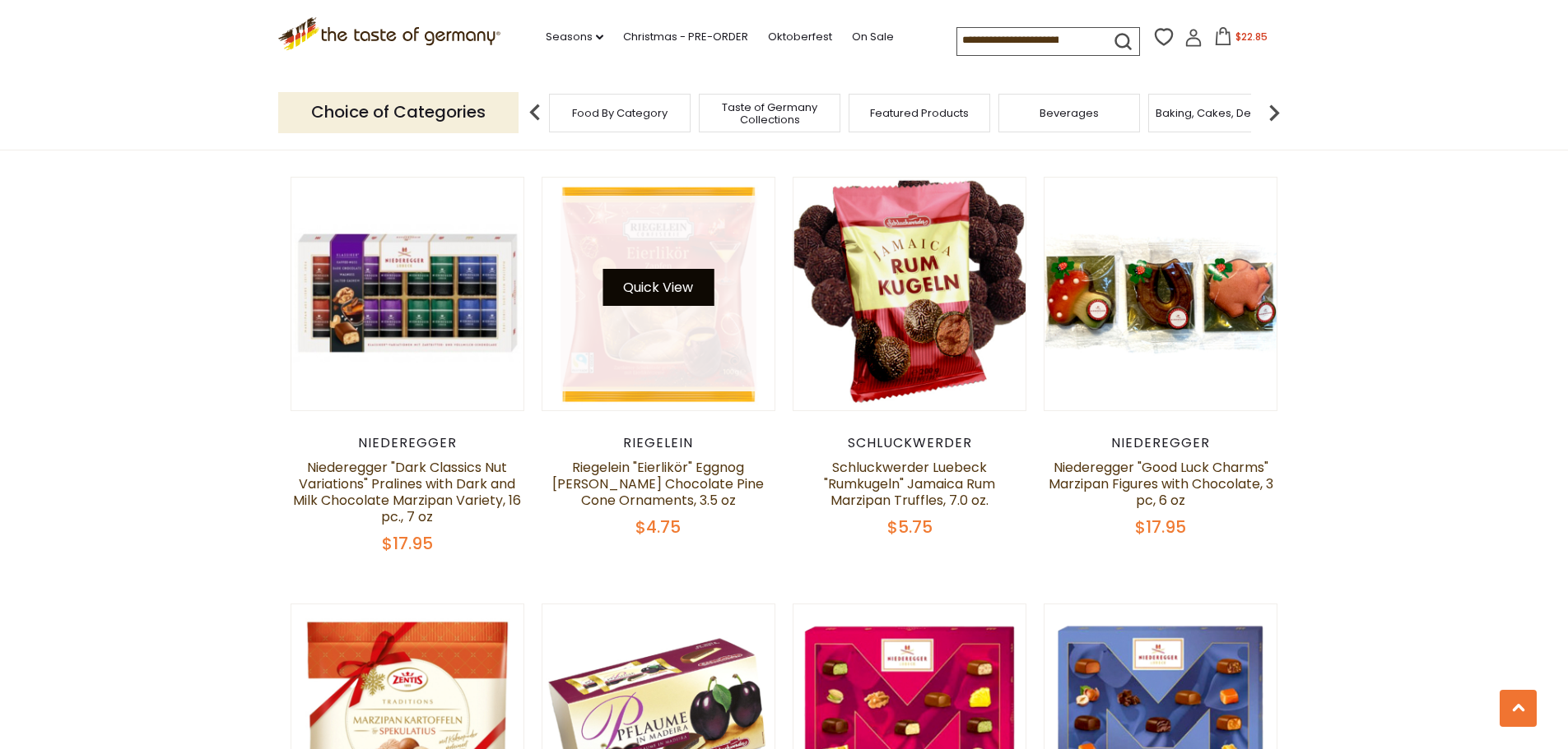
click at [674, 294] on button "Quick View" at bounding box center [657, 287] width 111 height 37
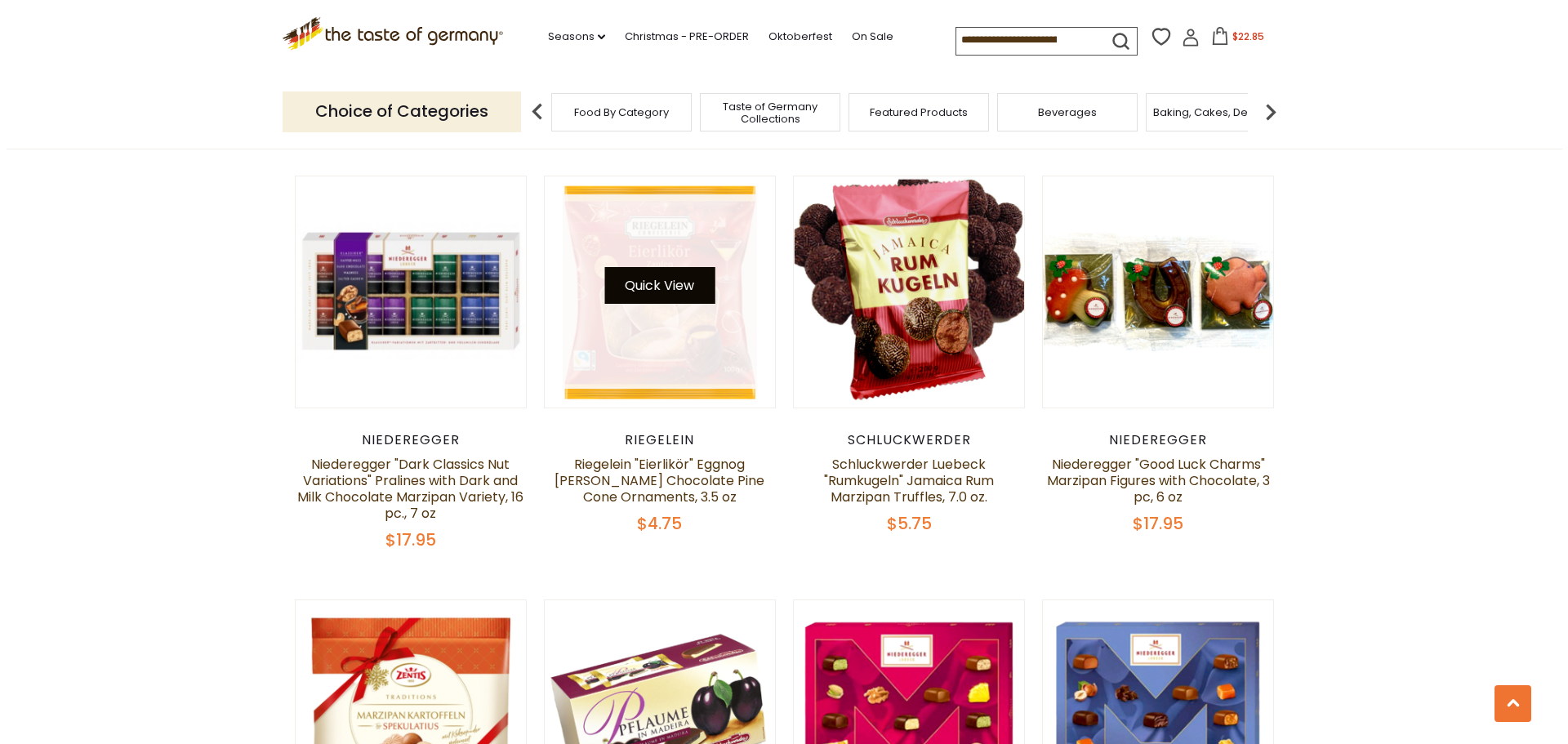
scroll to position [1382, 0]
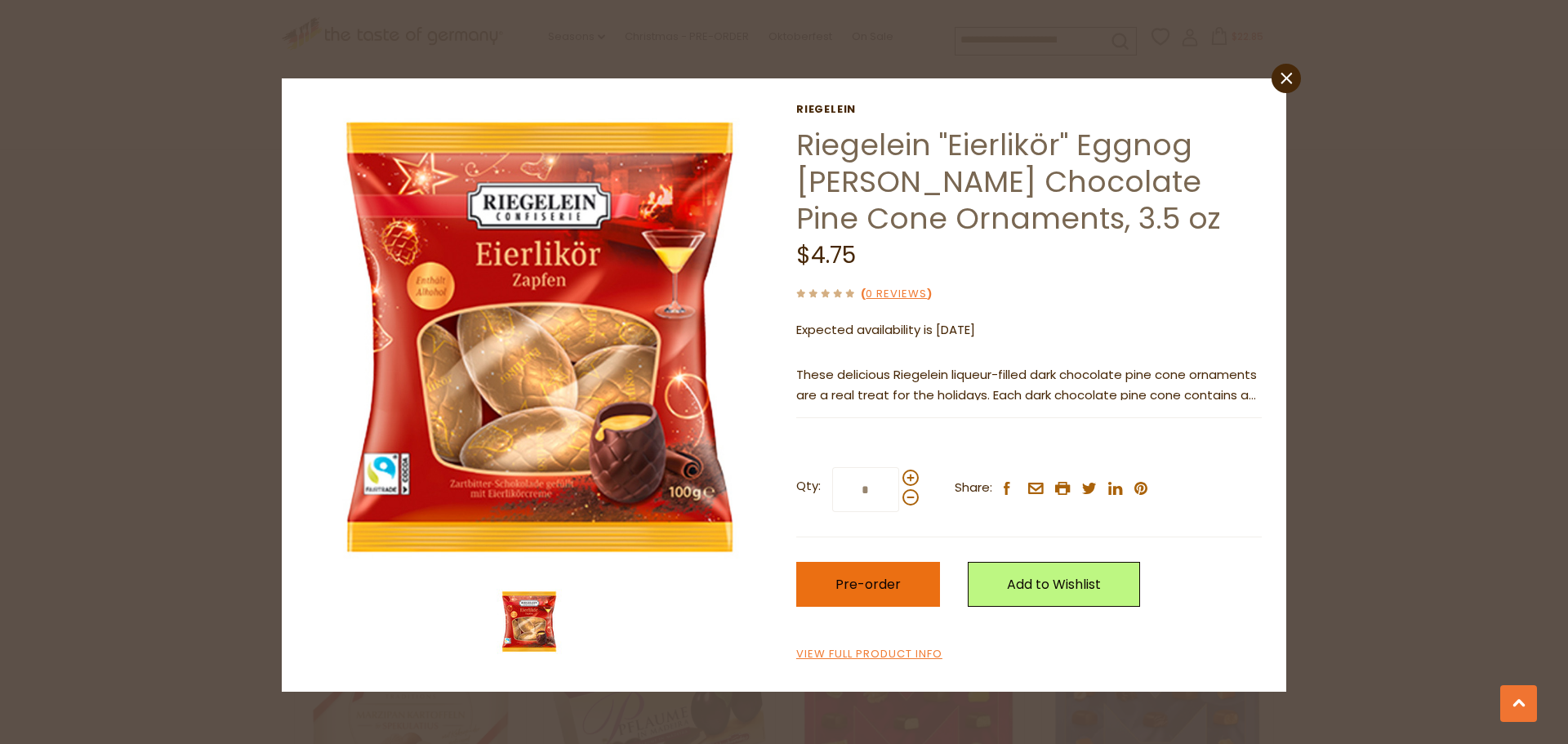
click at [856, 567] on button "Pre-order" at bounding box center [868, 585] width 144 height 45
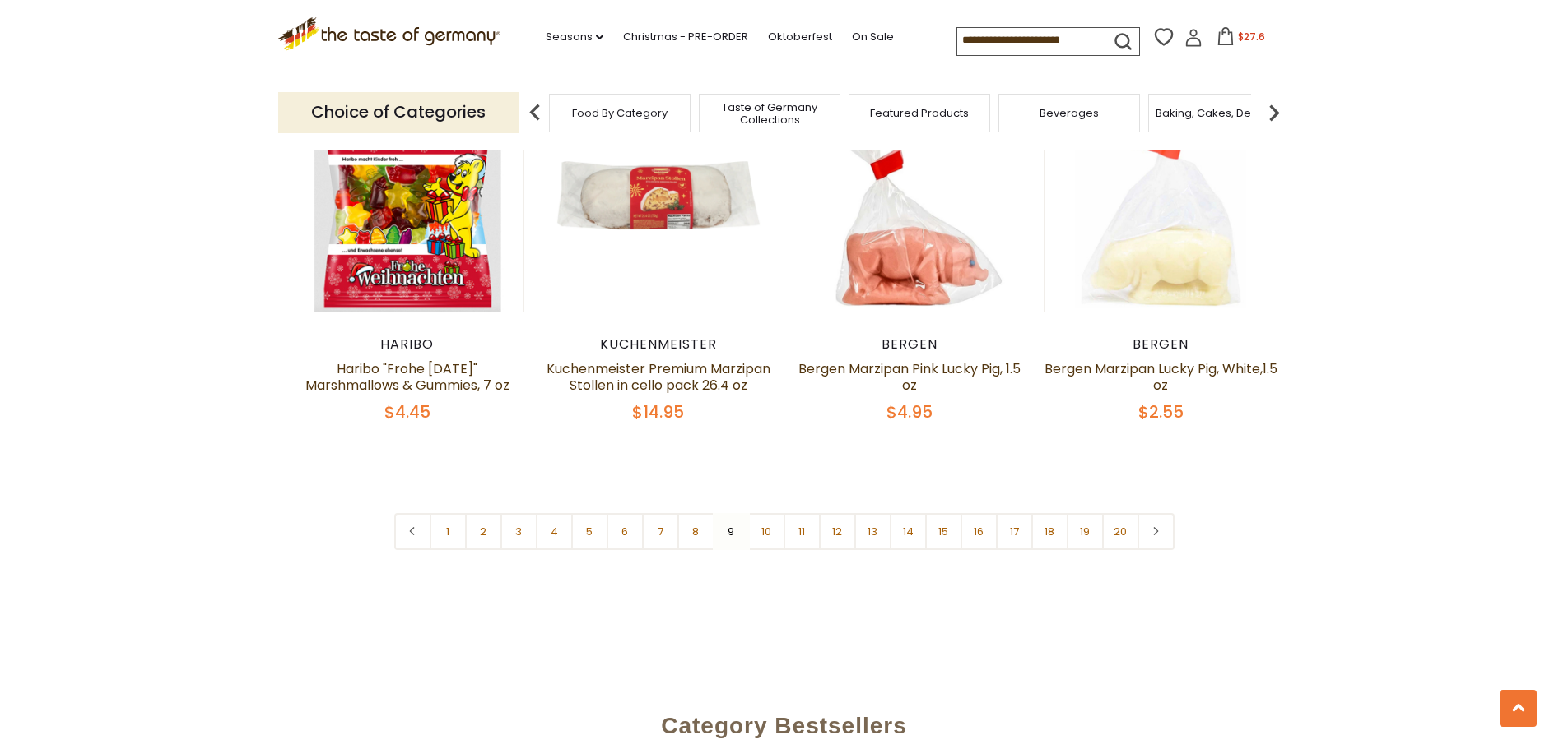
scroll to position [4020, 0]
click at [766, 513] on link "10" at bounding box center [766, 531] width 37 height 37
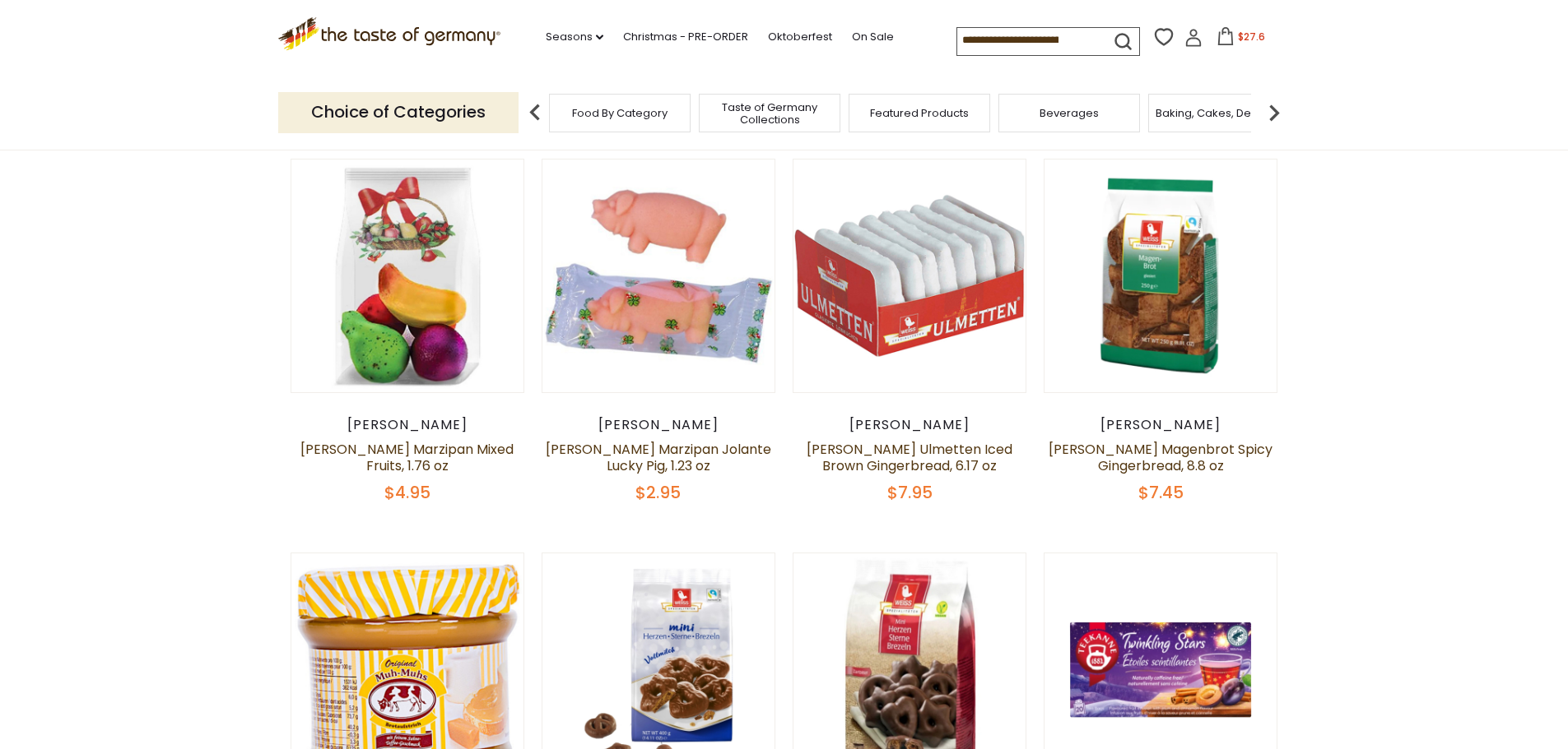
scroll to position [566, 0]
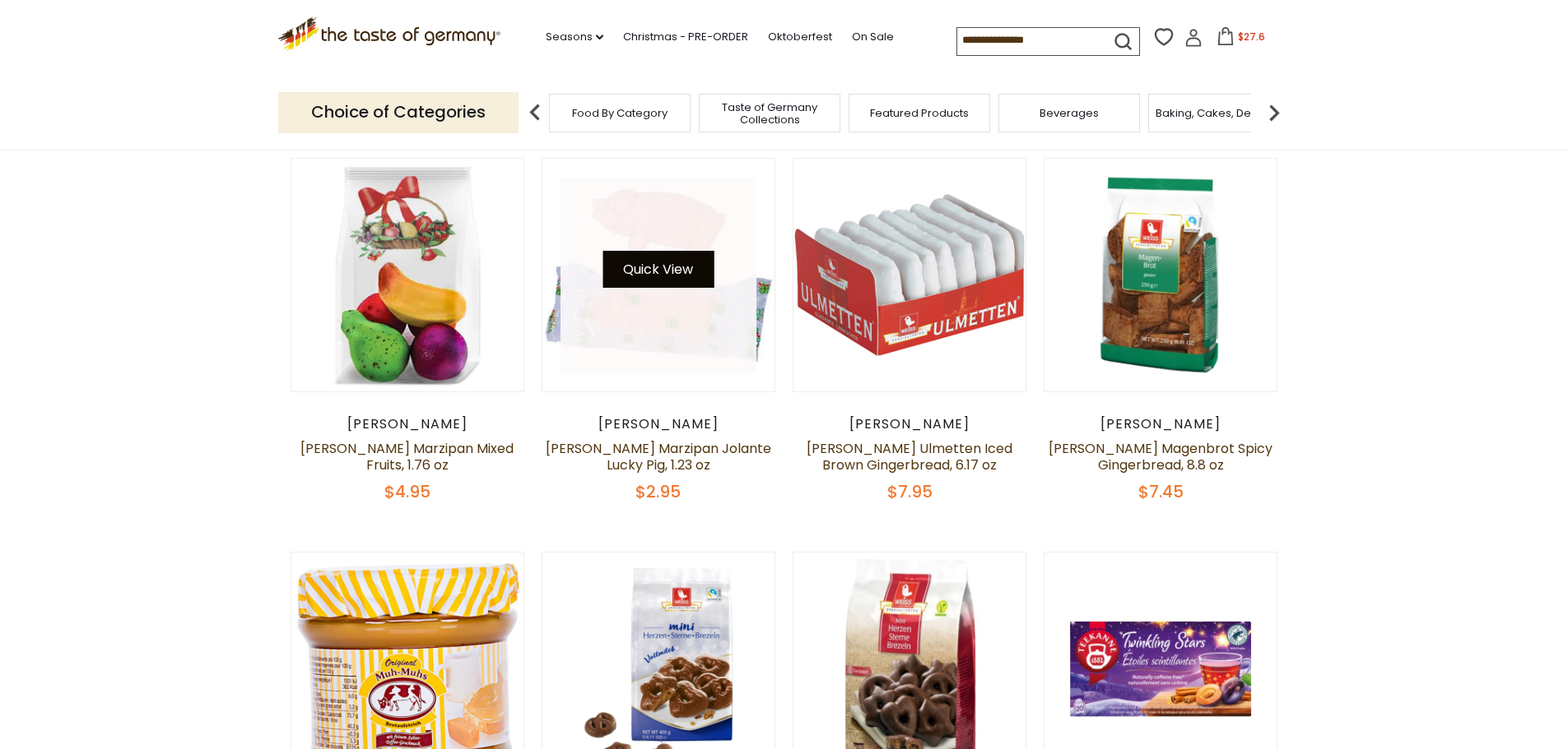
click at [685, 275] on button "Quick View" at bounding box center [657, 269] width 111 height 37
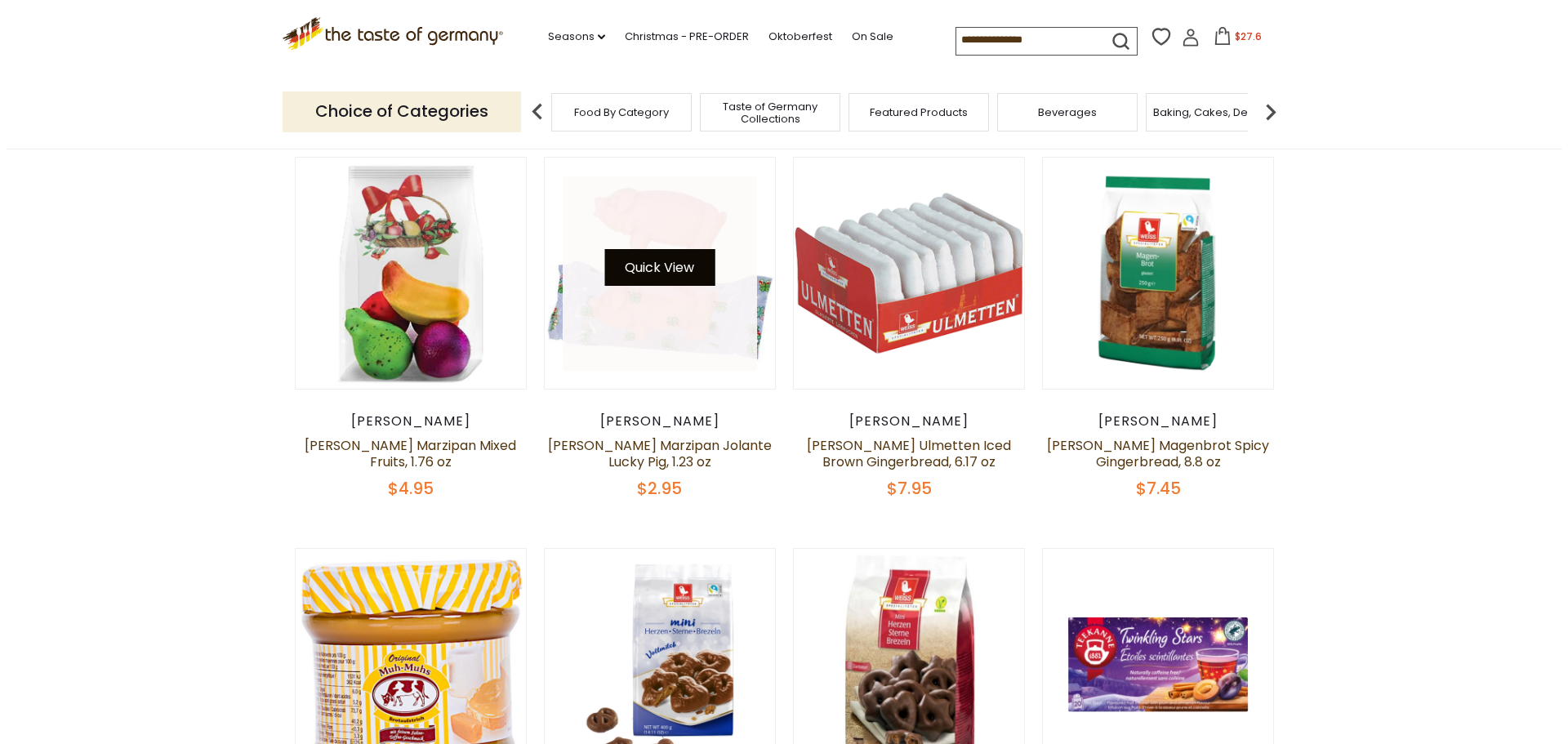
scroll to position [566, 0]
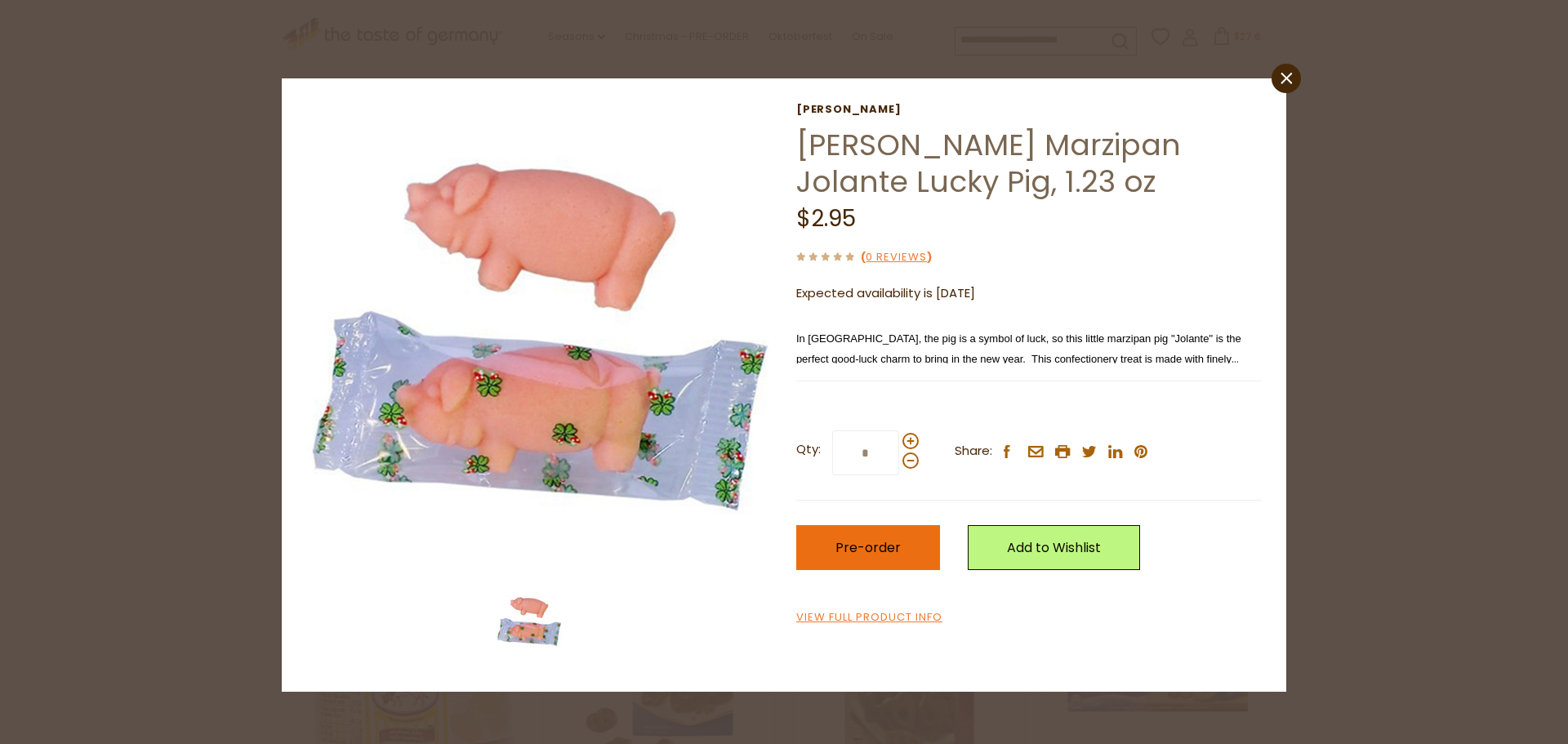
click at [843, 553] on span "Pre-order" at bounding box center [868, 547] width 65 height 19
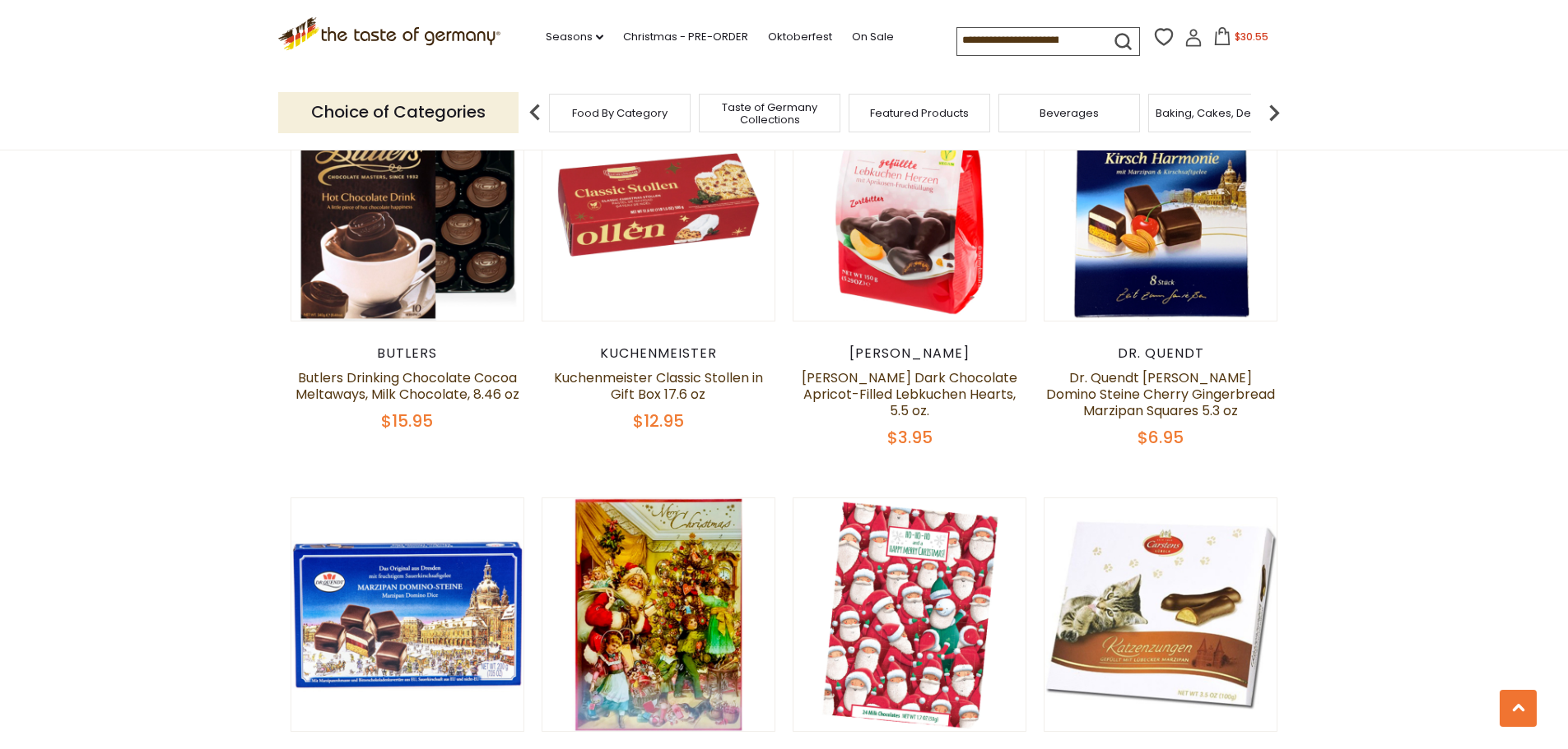
scroll to position [3527, 0]
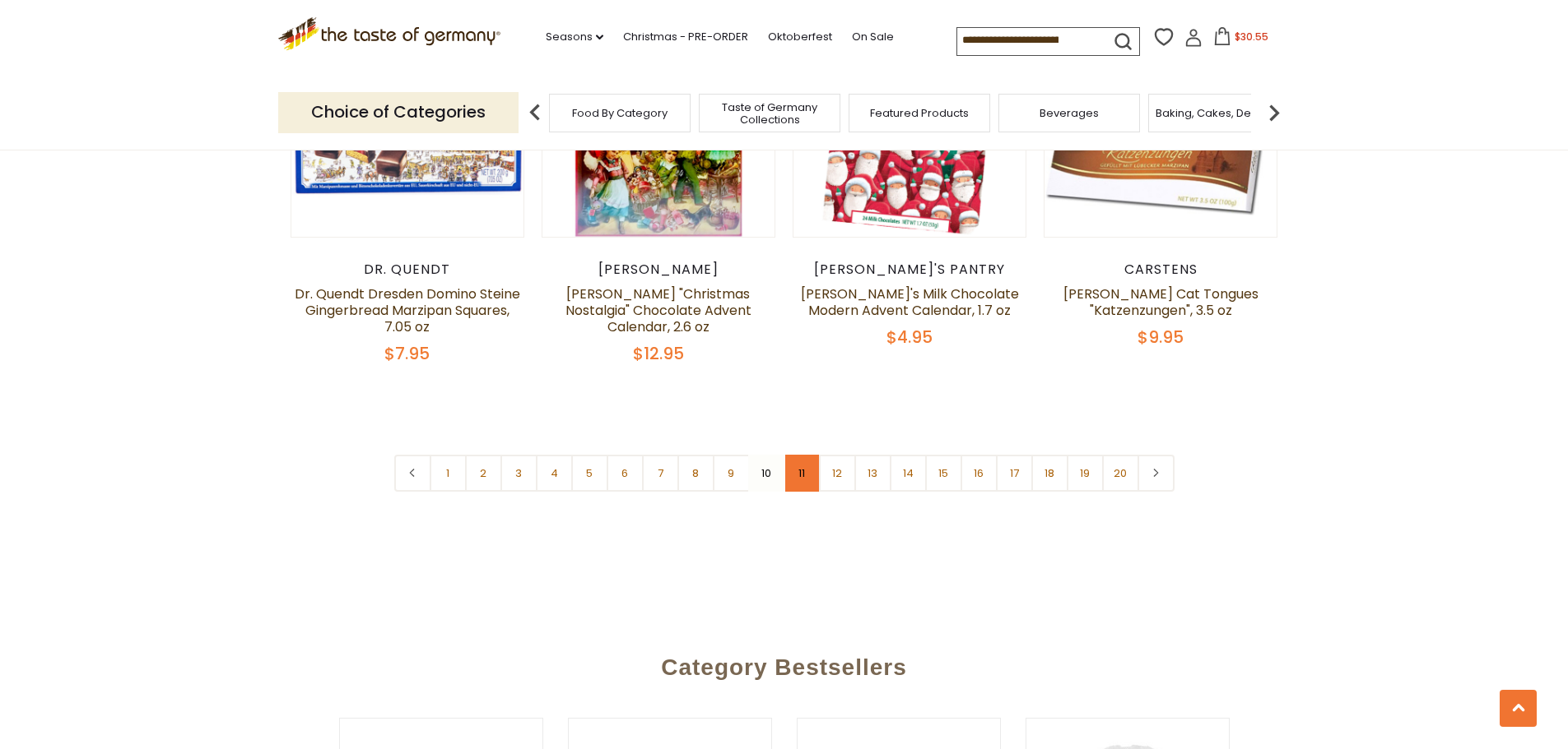
click at [802, 455] on link "11" at bounding box center [802, 473] width 37 height 37
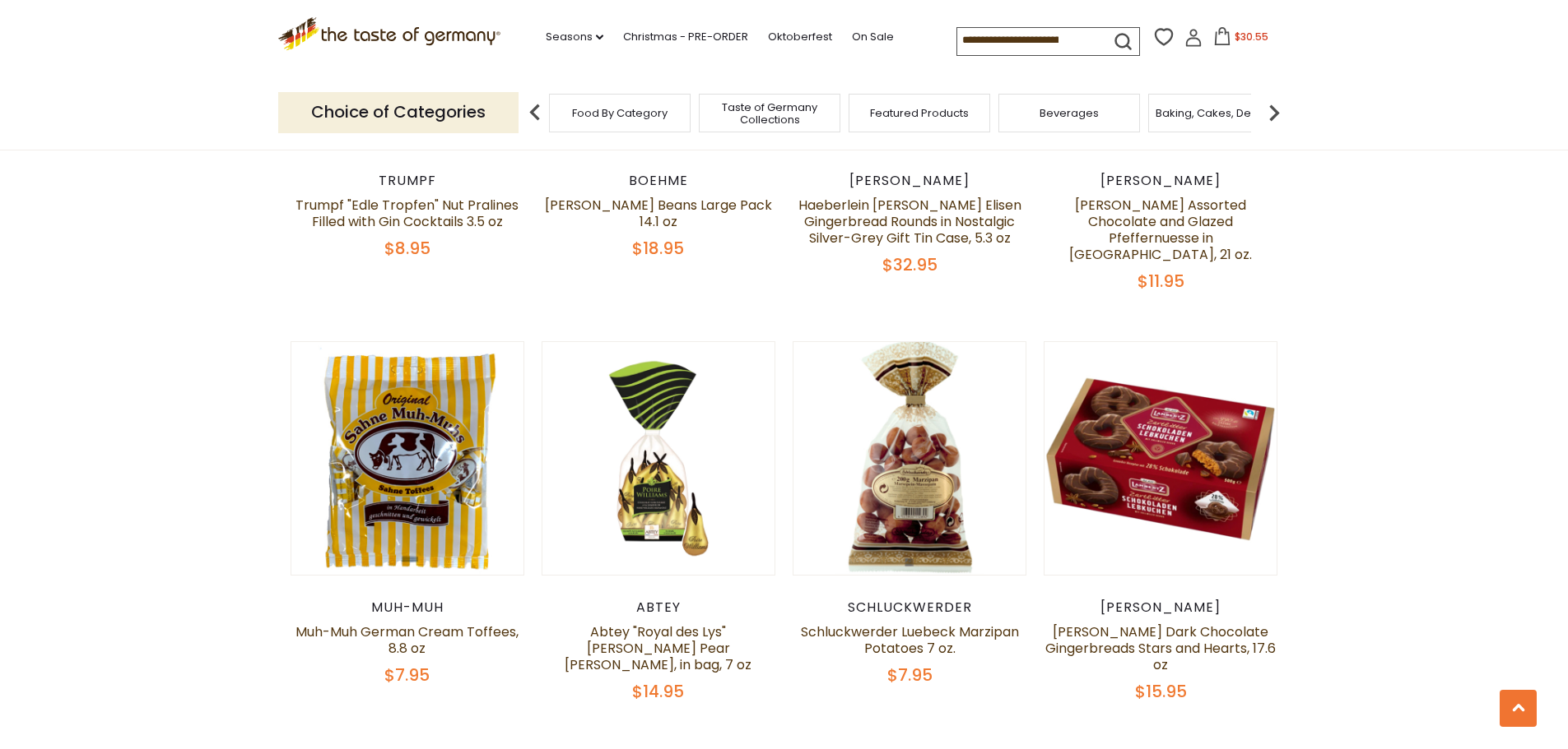
scroll to position [3683, 0]
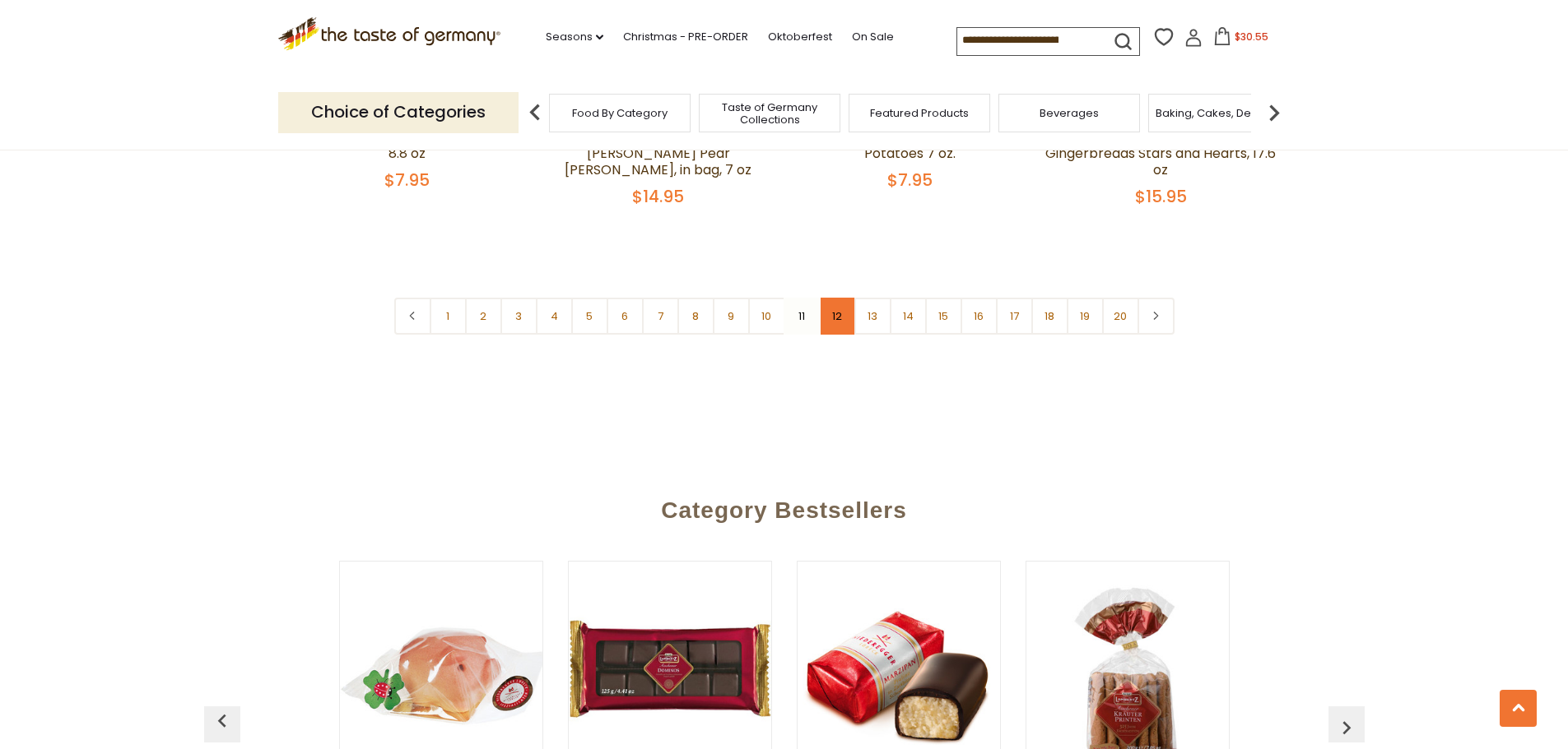
click at [826, 299] on link "12" at bounding box center [837, 315] width 37 height 37
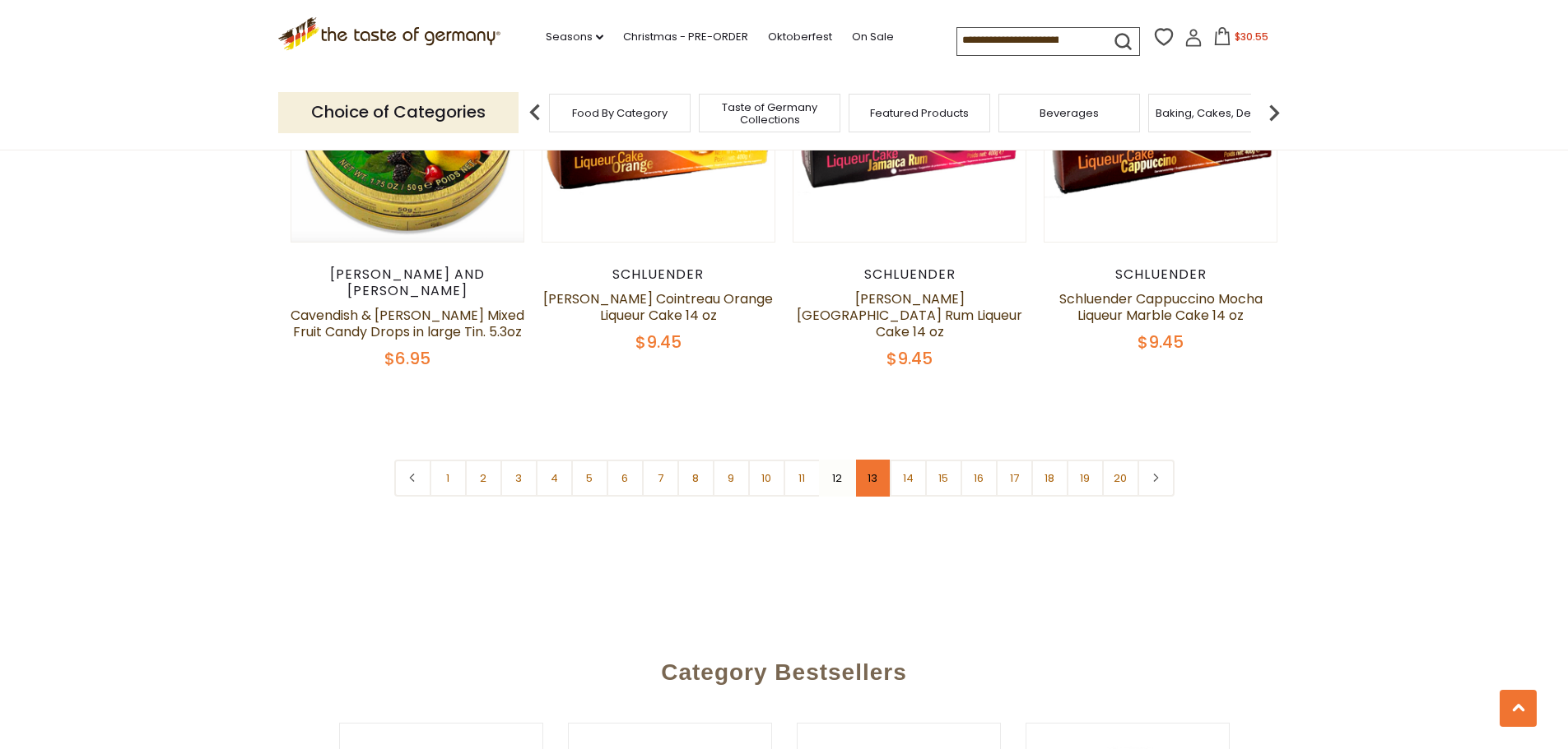
scroll to position [4020, 0]
click at [866, 459] on link "13" at bounding box center [872, 477] width 37 height 37
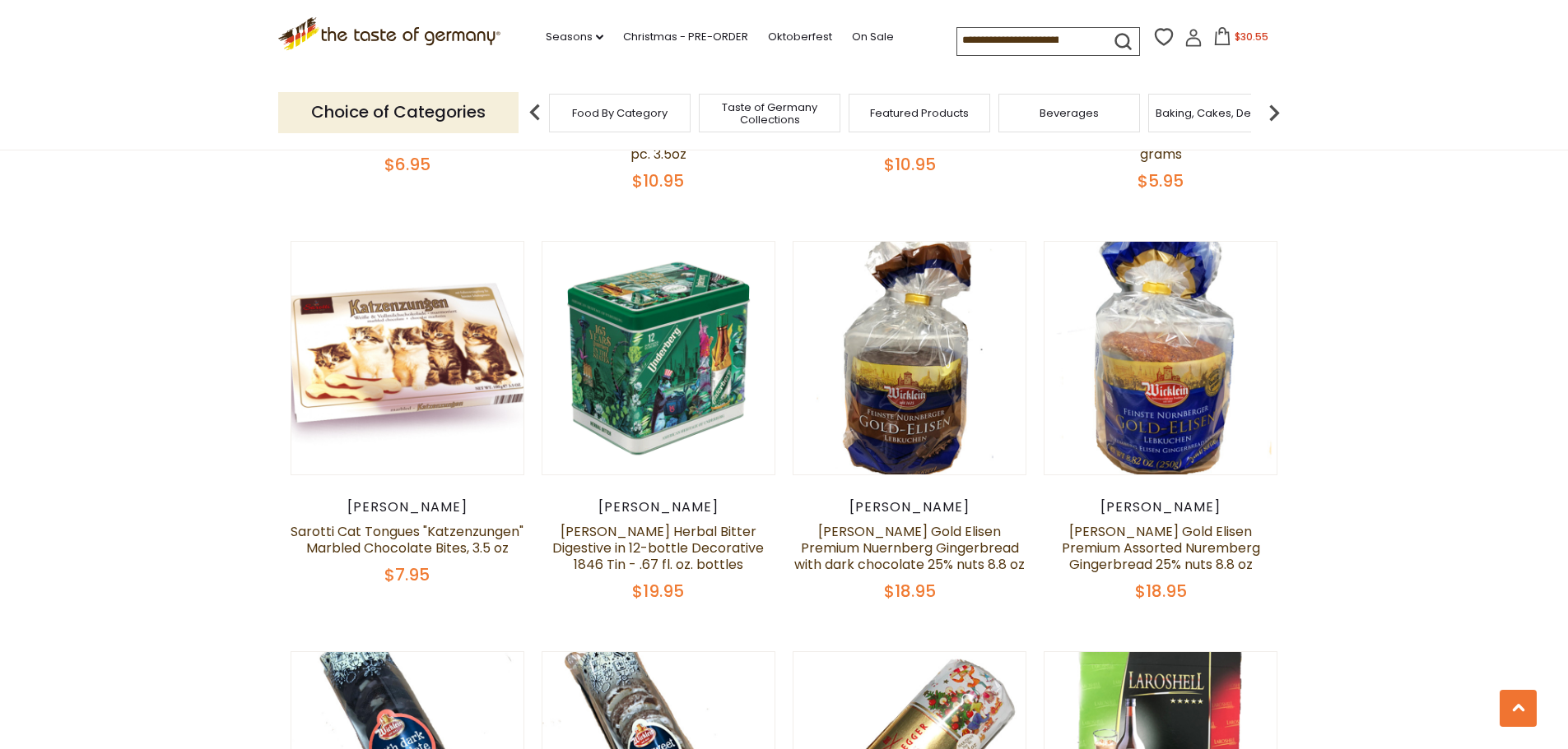
scroll to position [2950, 0]
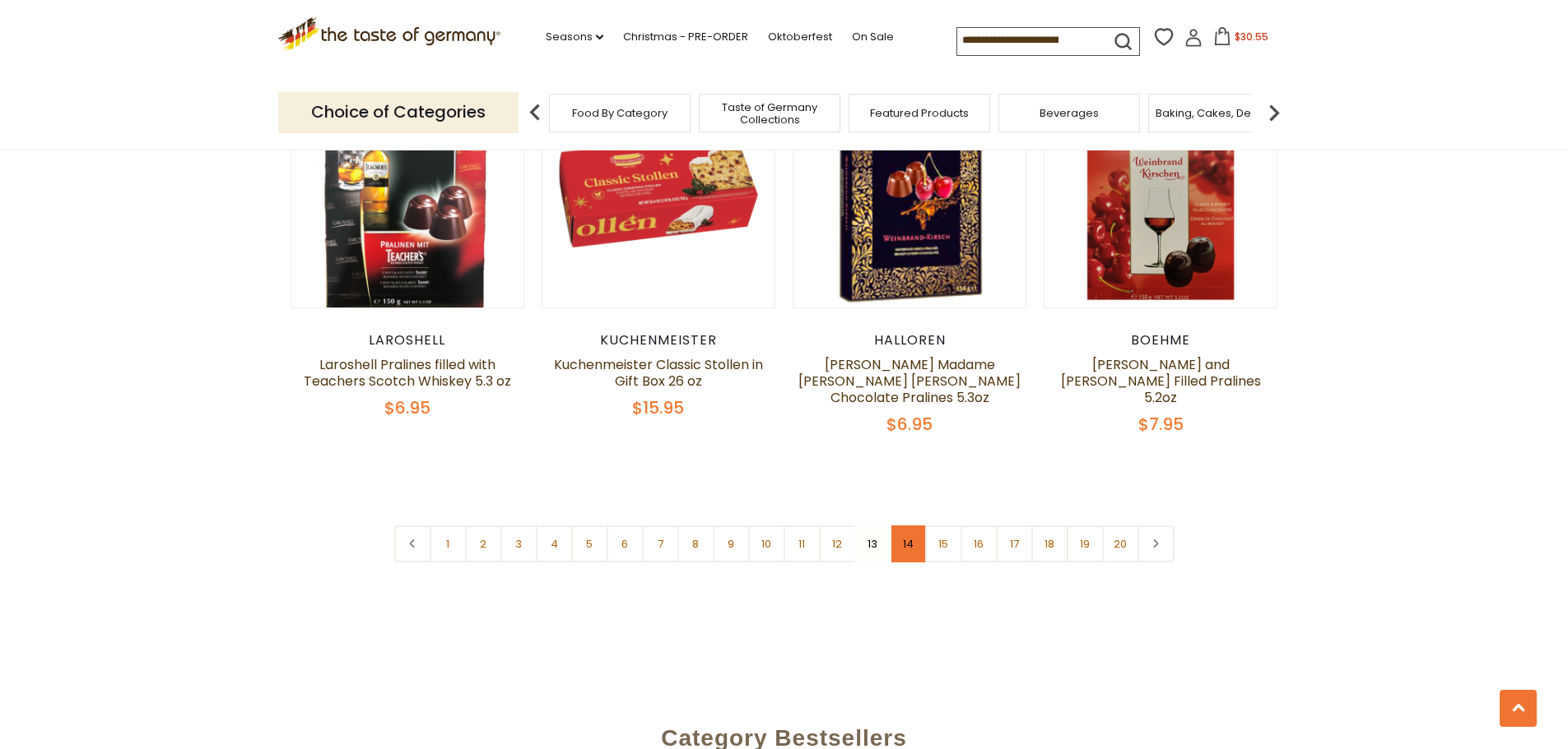
click at [912, 542] on link "14" at bounding box center [908, 543] width 37 height 37
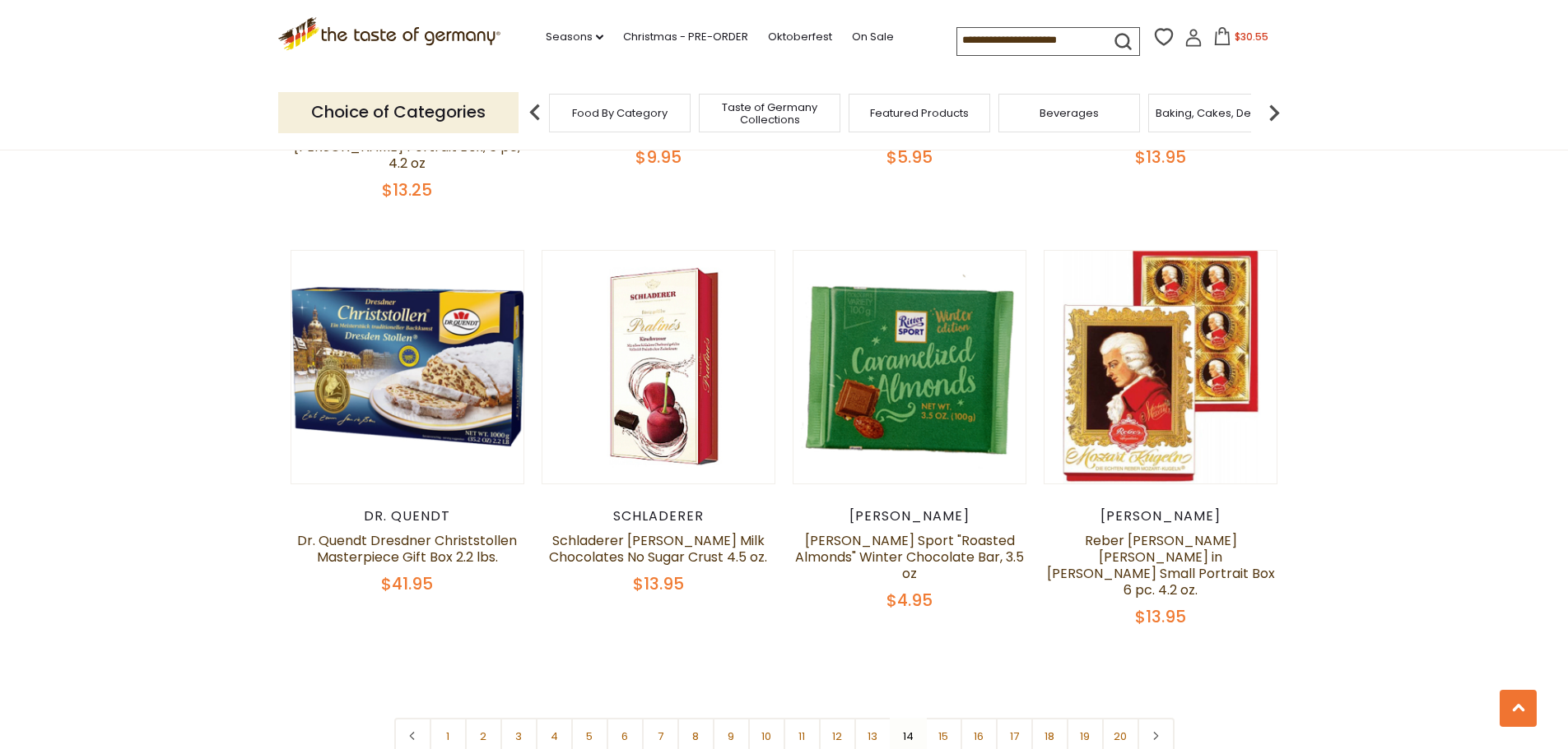
scroll to position [3774, 0]
click at [938, 717] on link "15" at bounding box center [943, 735] width 37 height 37
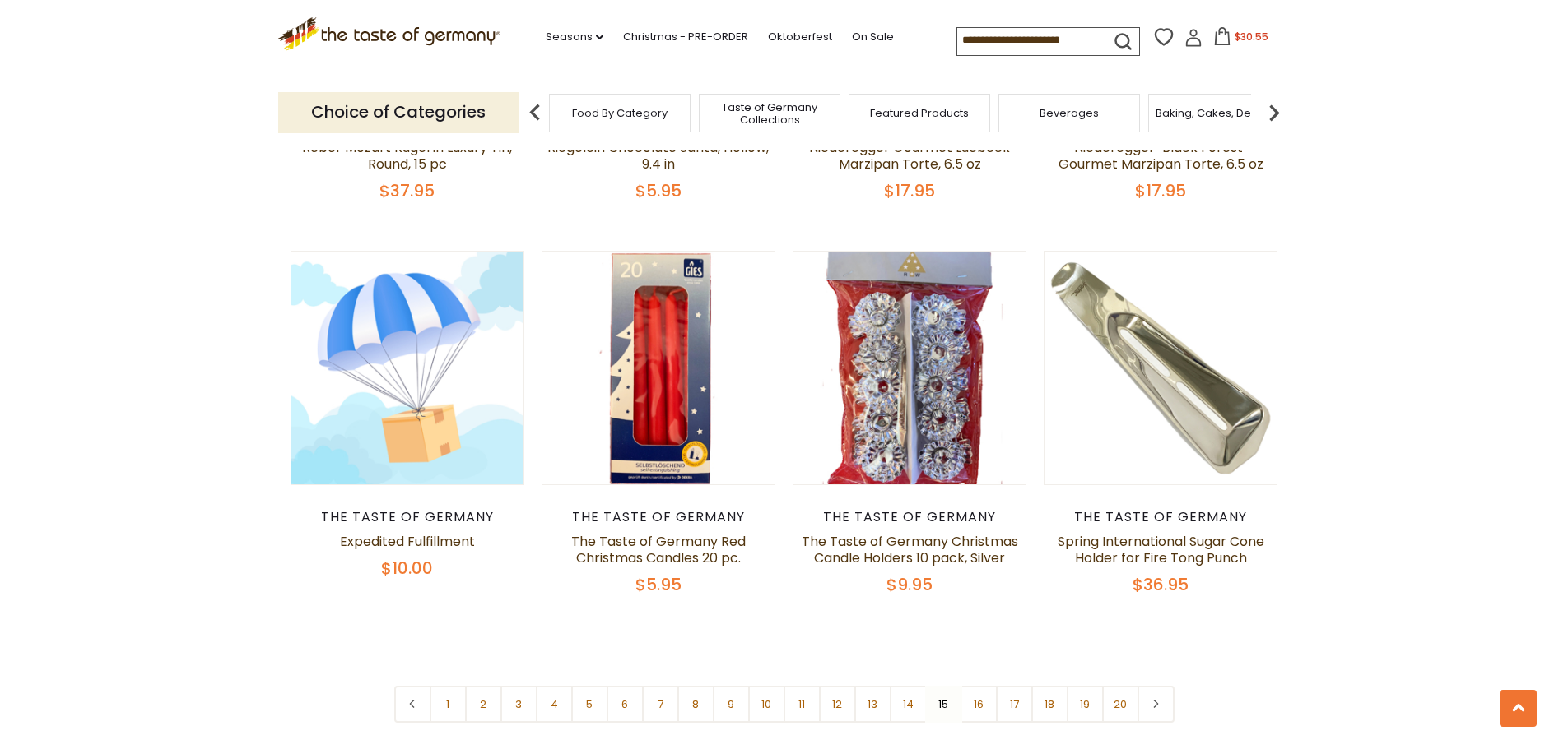
scroll to position [3691, 0]
click at [978, 684] on link "16" at bounding box center [978, 702] width 37 height 37
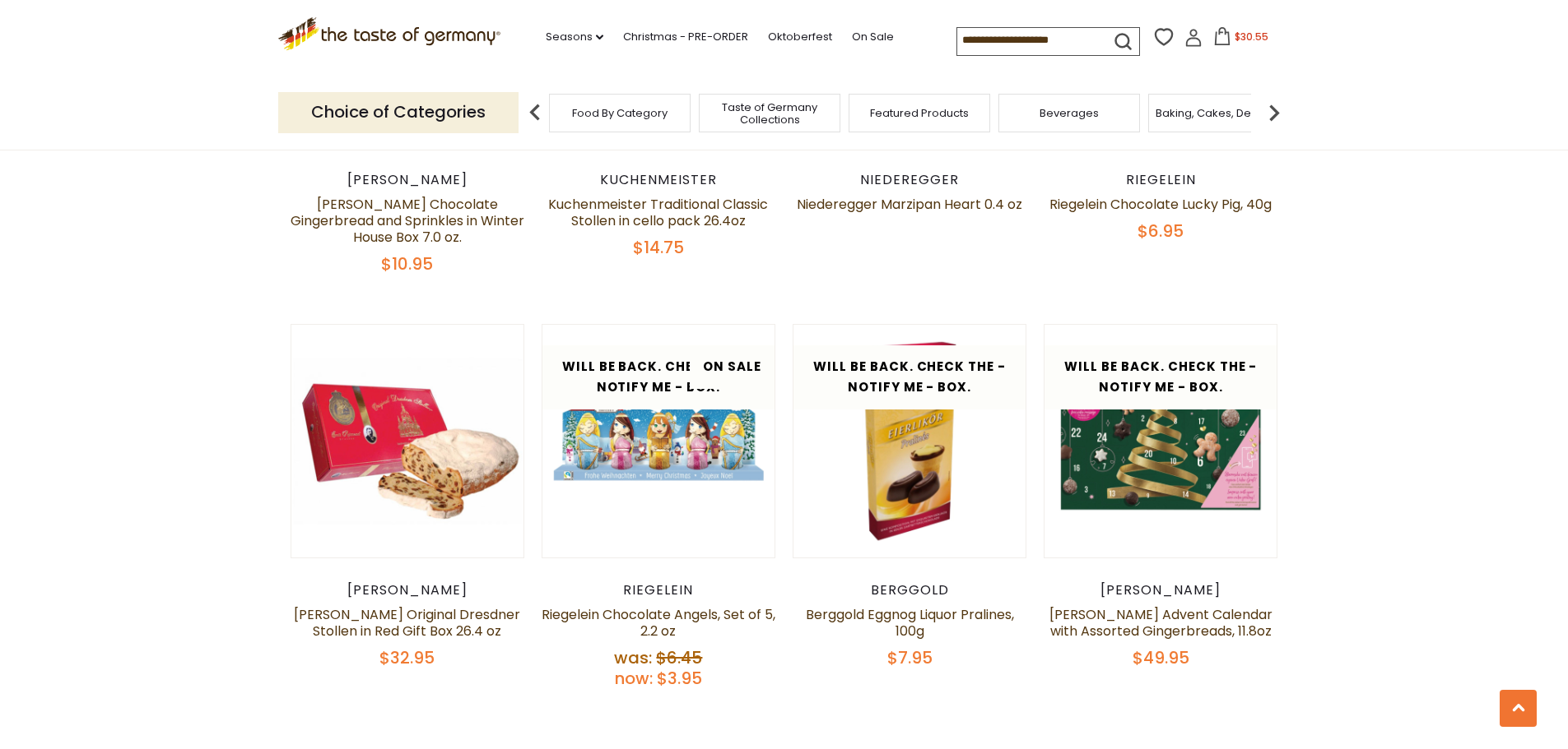
scroll to position [3688, 0]
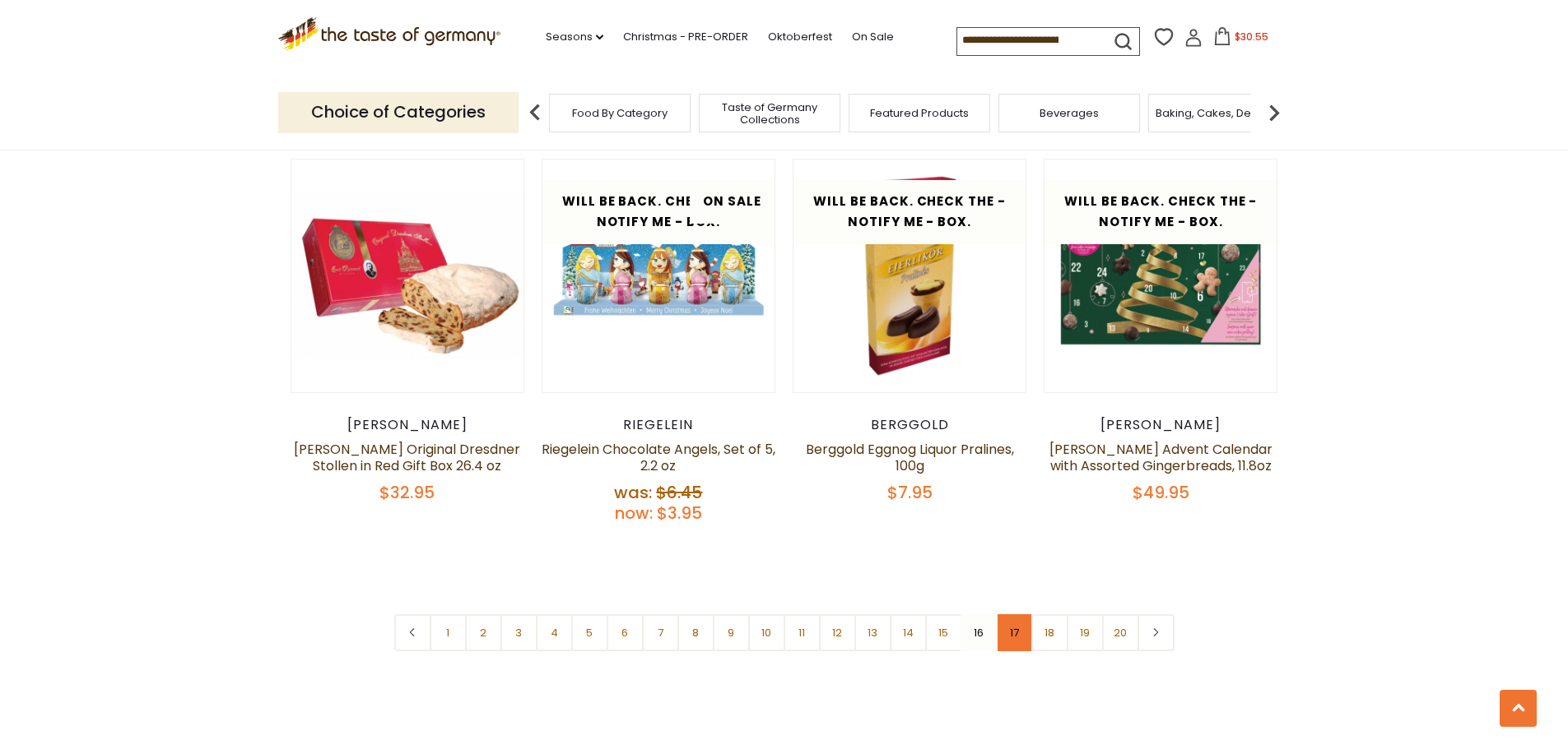
click at [1022, 615] on link "17" at bounding box center [1013, 633] width 37 height 37
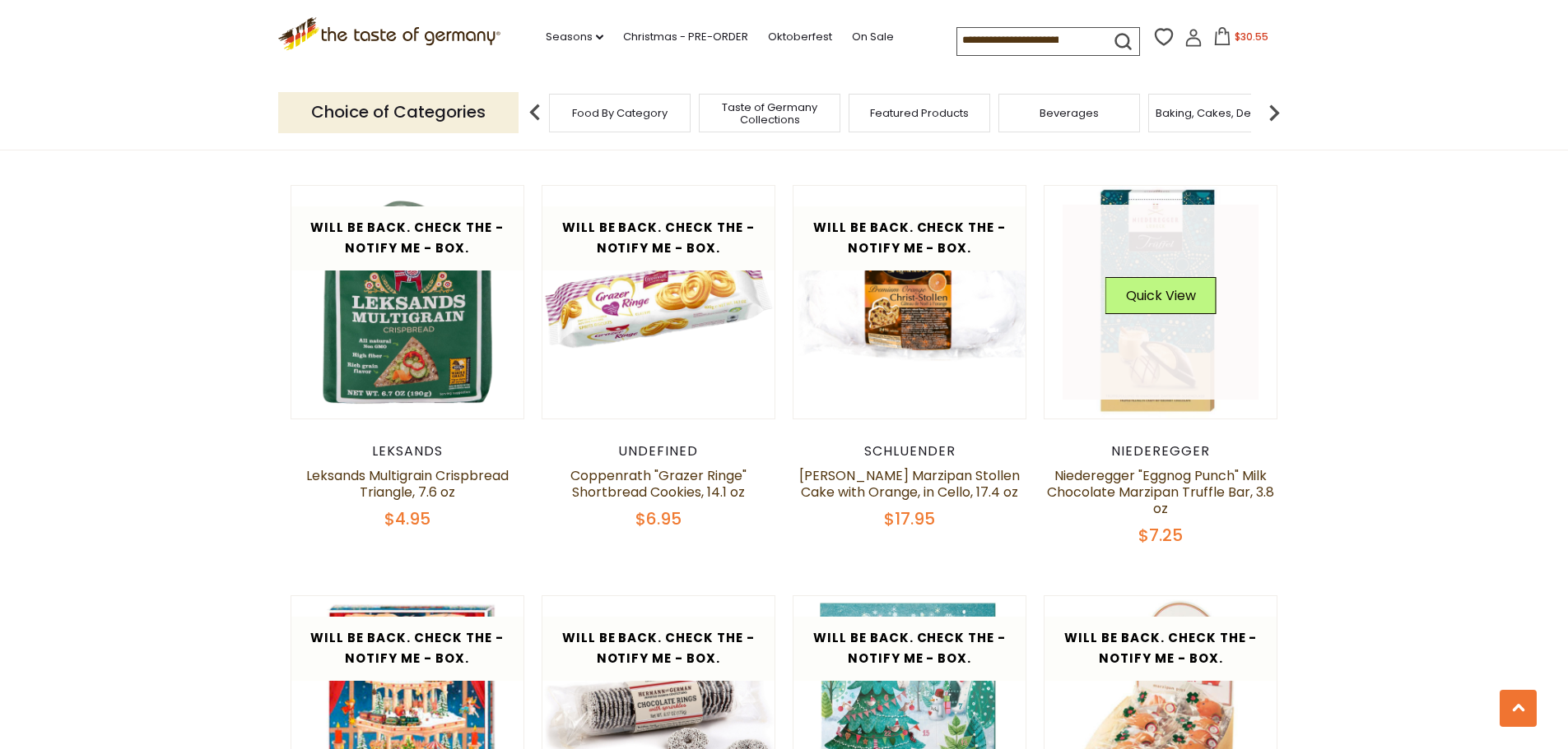
scroll to position [2540, 0]
click at [1155, 305] on button "Quick View" at bounding box center [1160, 296] width 111 height 37
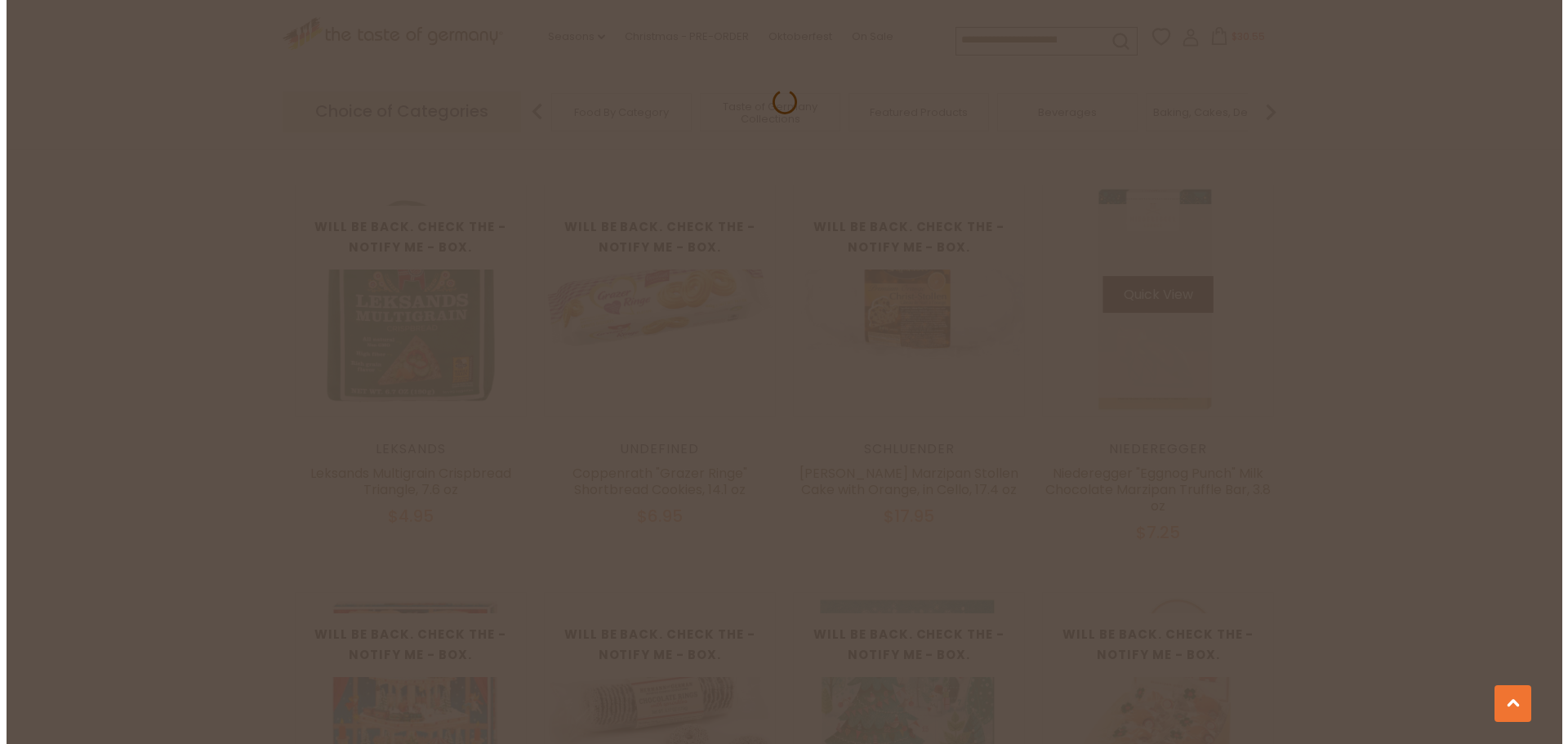
scroll to position [2527, 0]
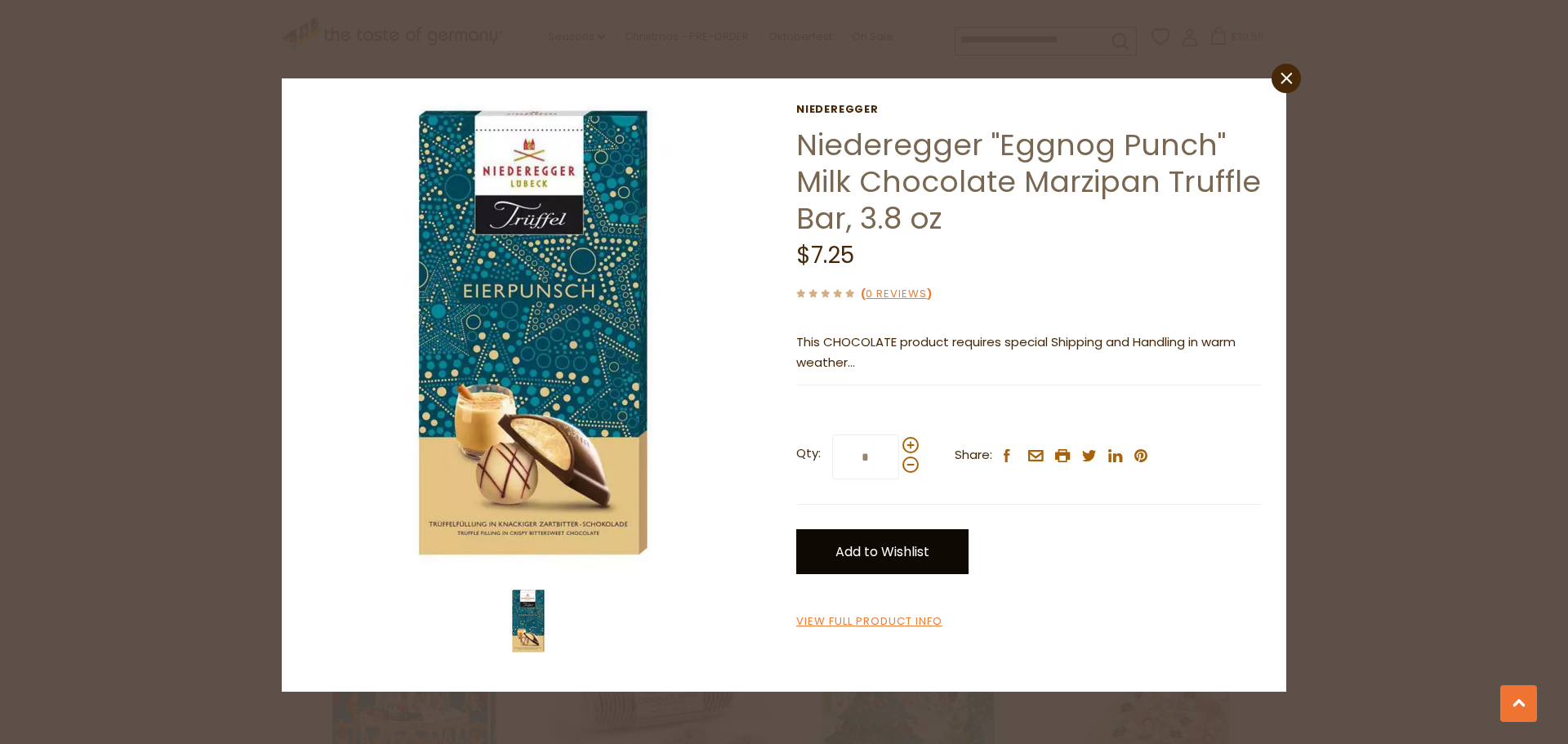
click at [874, 557] on link "Add to Wishlist" at bounding box center [882, 552] width 173 height 45
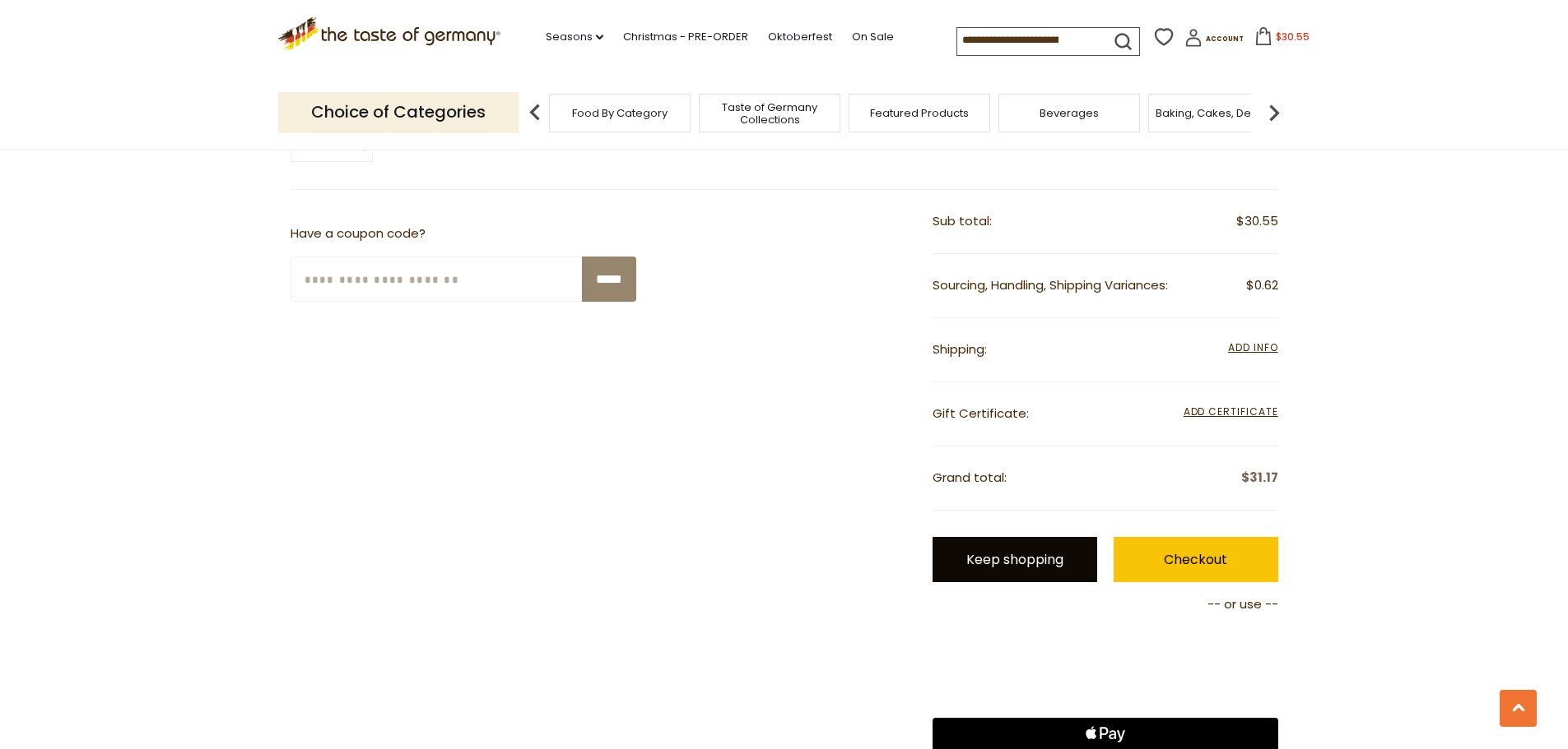
scroll to position [821, 0]
click at [1014, 566] on link "Keep shopping" at bounding box center [1014, 559] width 165 height 45
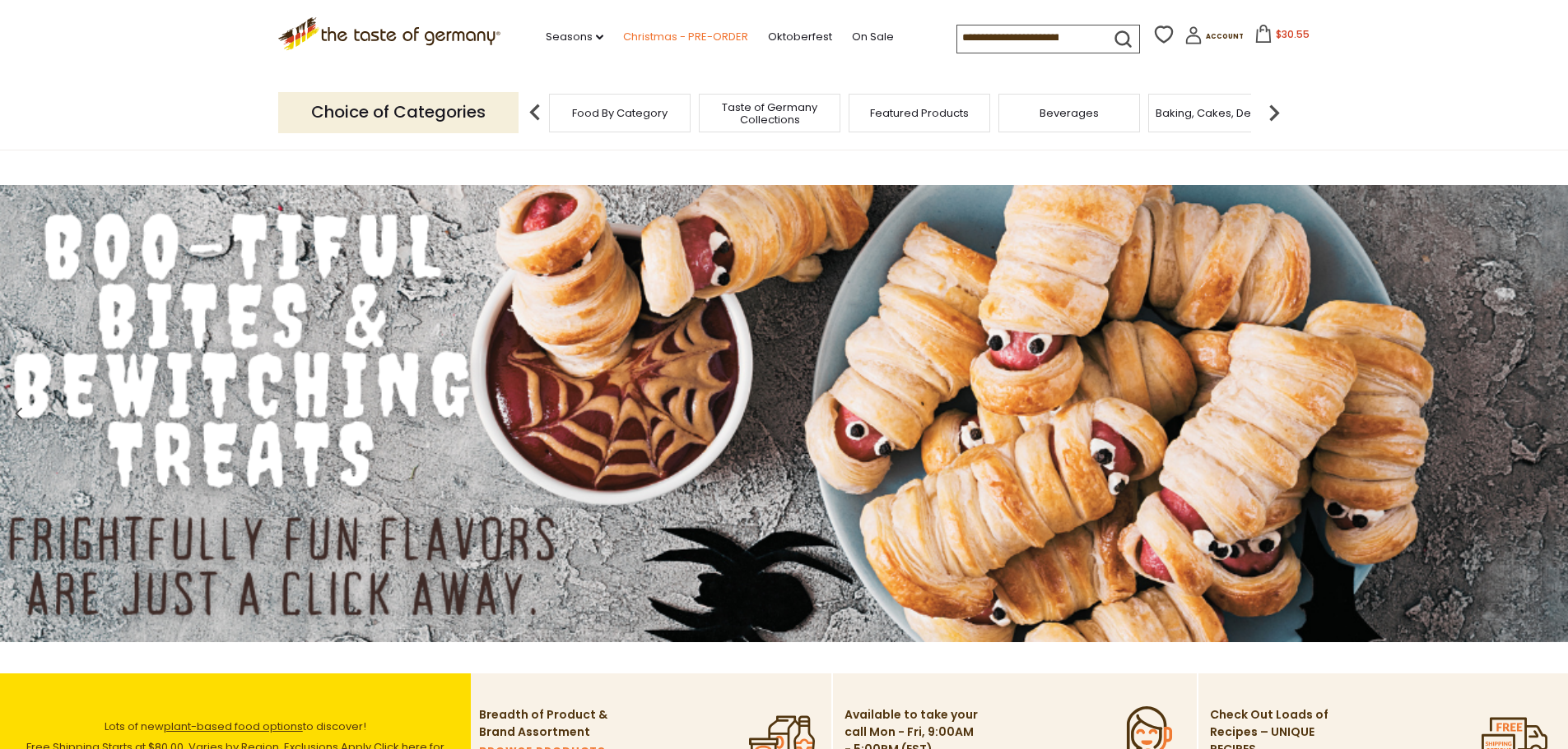
click at [656, 38] on link "Christmas - PRE-ORDER" at bounding box center [685, 37] width 125 height 18
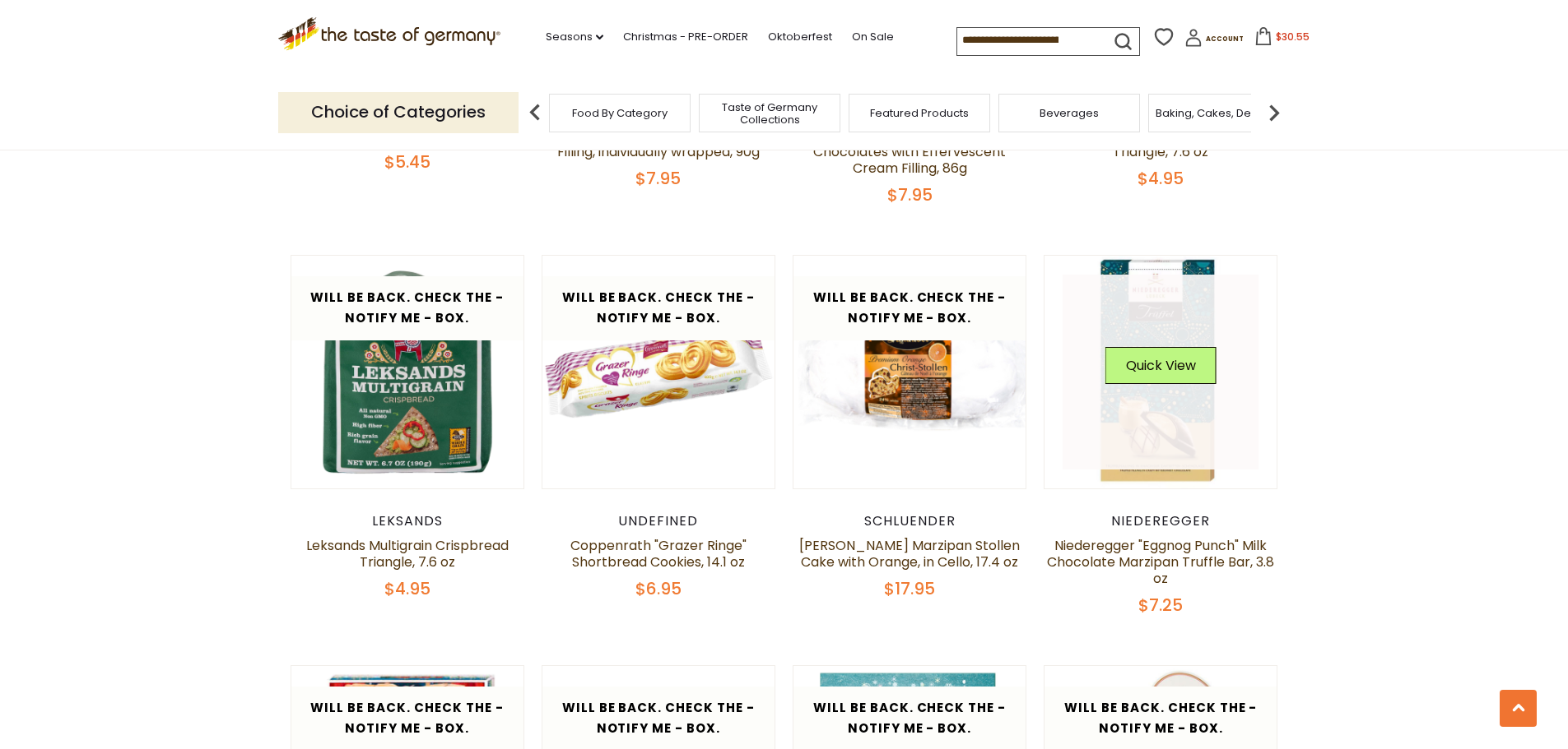
scroll to position [2468, 0]
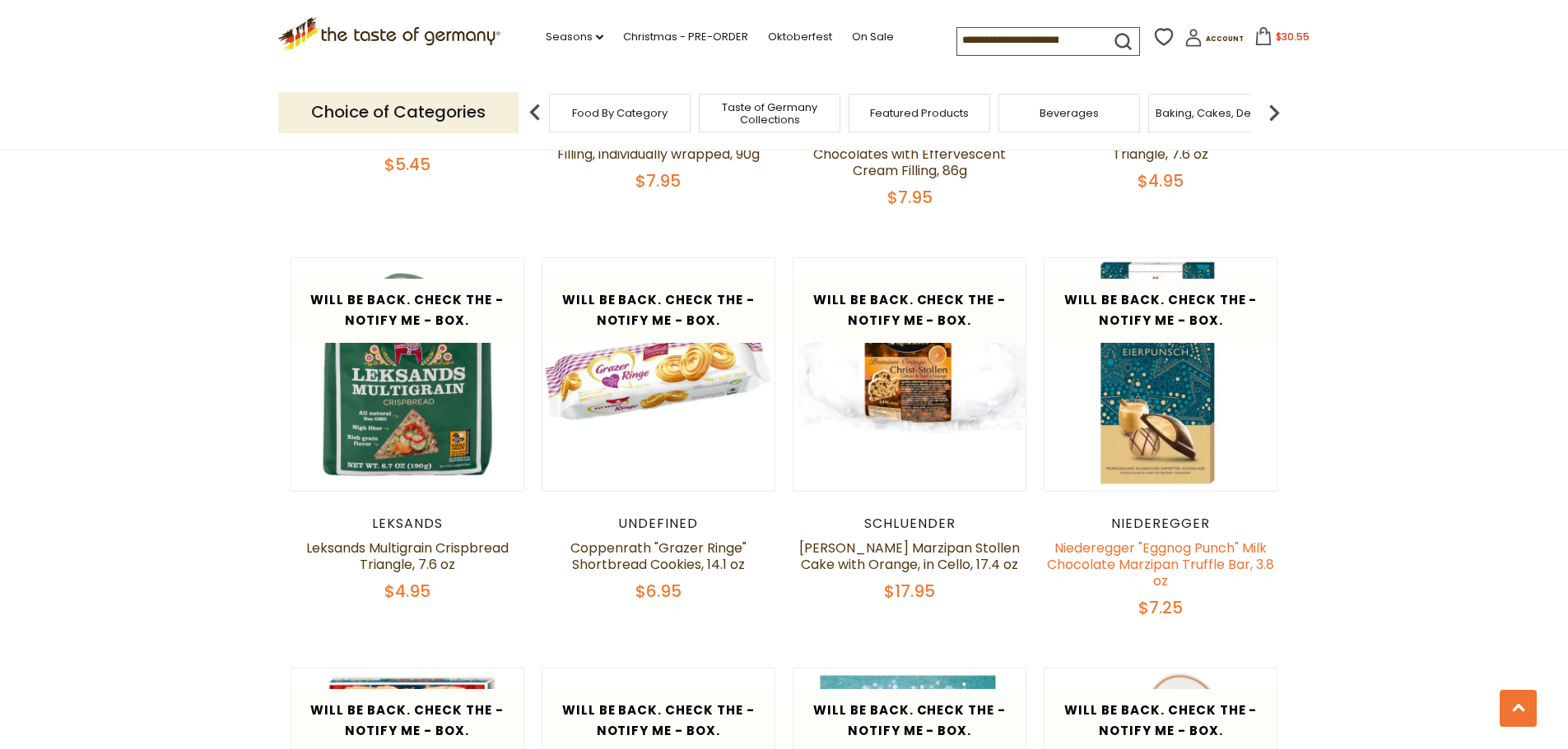
click at [1165, 553] on link "Niederegger "Eggnog Punch" Milk Chocolate Marzipan Truffle Bar, 3.8 oz" at bounding box center [1160, 565] width 227 height 52
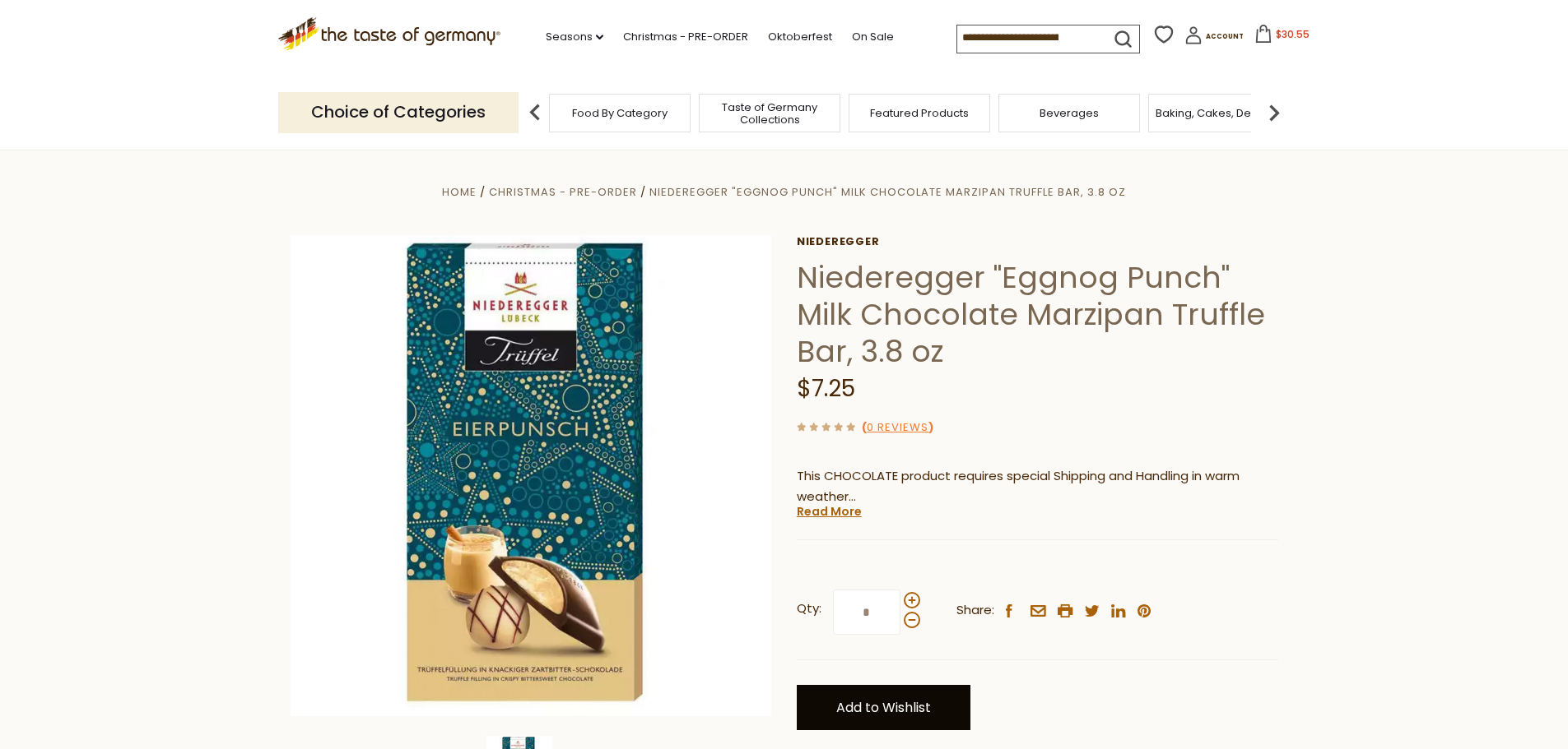
click at [868, 699] on link "Add to Wishlist" at bounding box center [884, 708] width 174 height 45
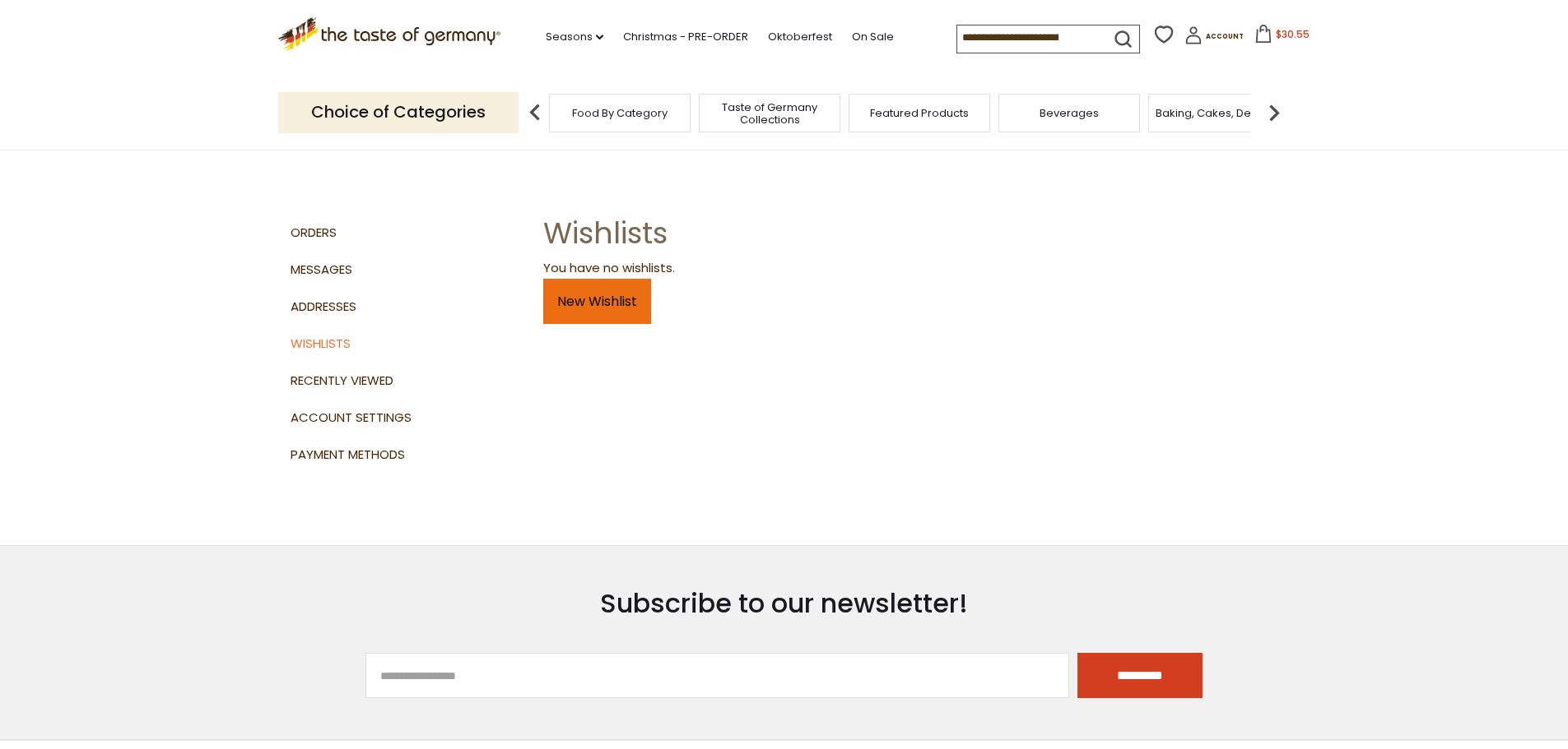
click at [591, 301] on link "New Wishlist" at bounding box center [597, 301] width 108 height 45
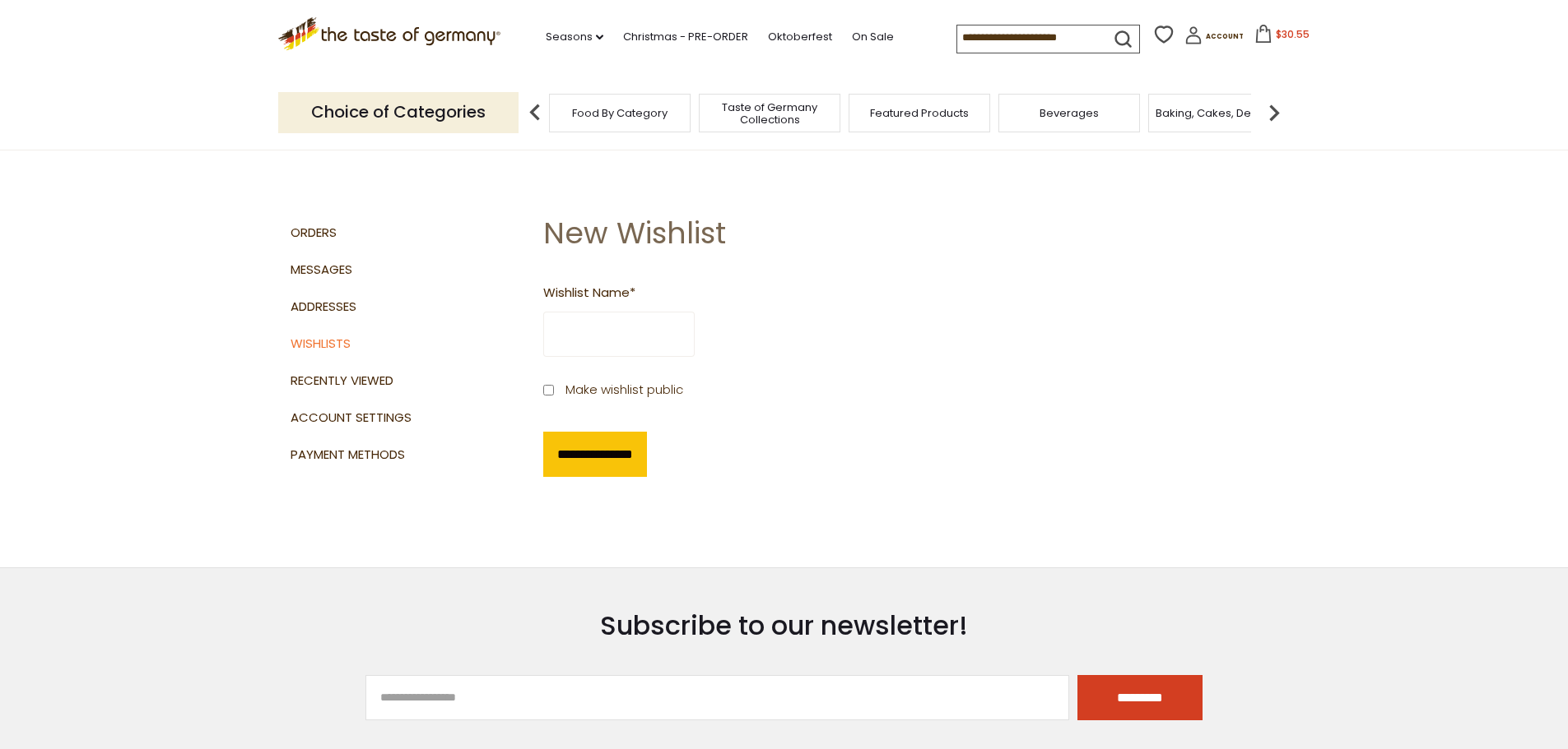
click at [588, 328] on input "Wishlist Name *" at bounding box center [619, 334] width 151 height 45
type input "*****"
click at [610, 446] on input "**********" at bounding box center [594, 454] width 104 height 45
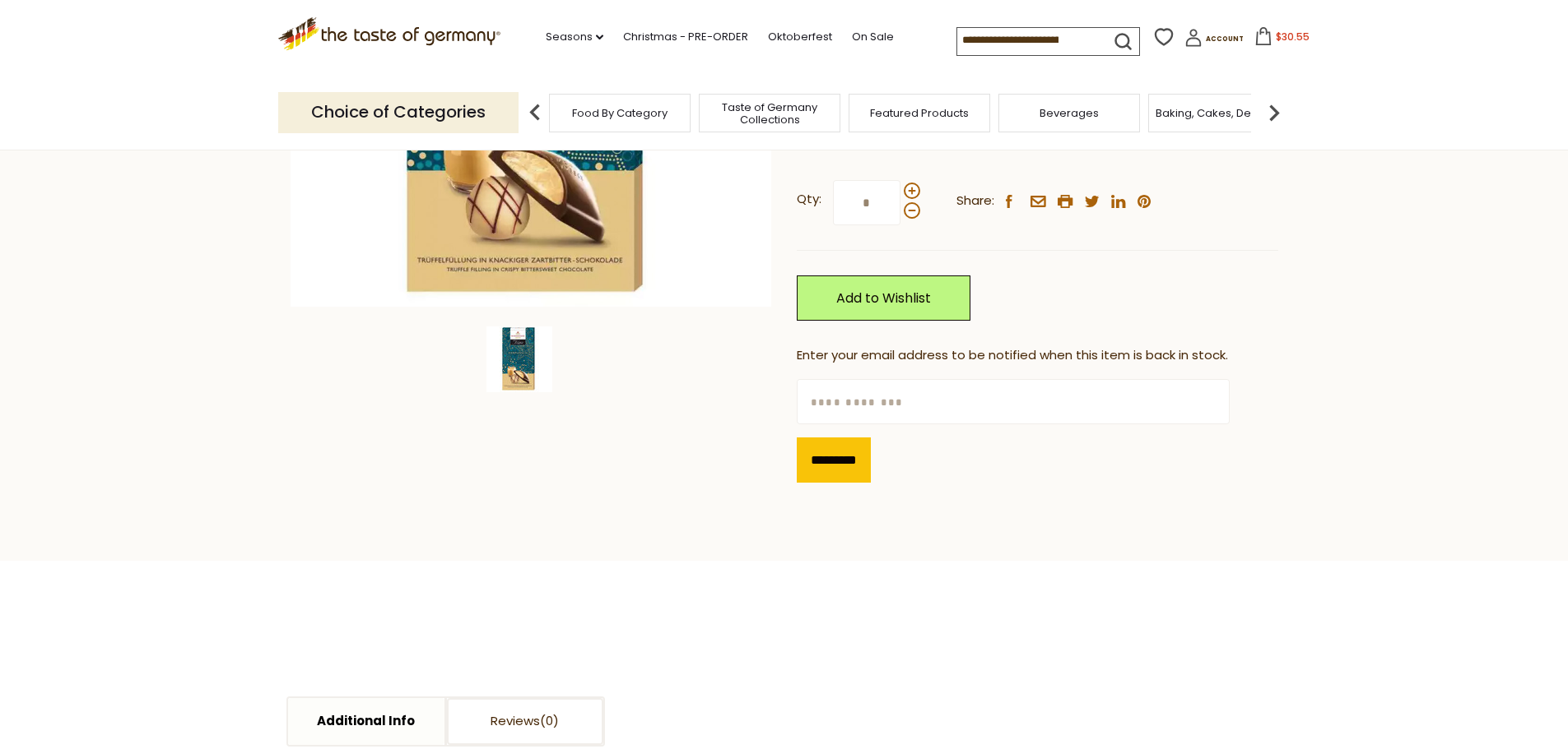
scroll to position [410, 0]
click at [863, 388] on input "text" at bounding box center [1013, 401] width 433 height 45
type input "**********"
click at [840, 457] on input "*********" at bounding box center [834, 460] width 74 height 45
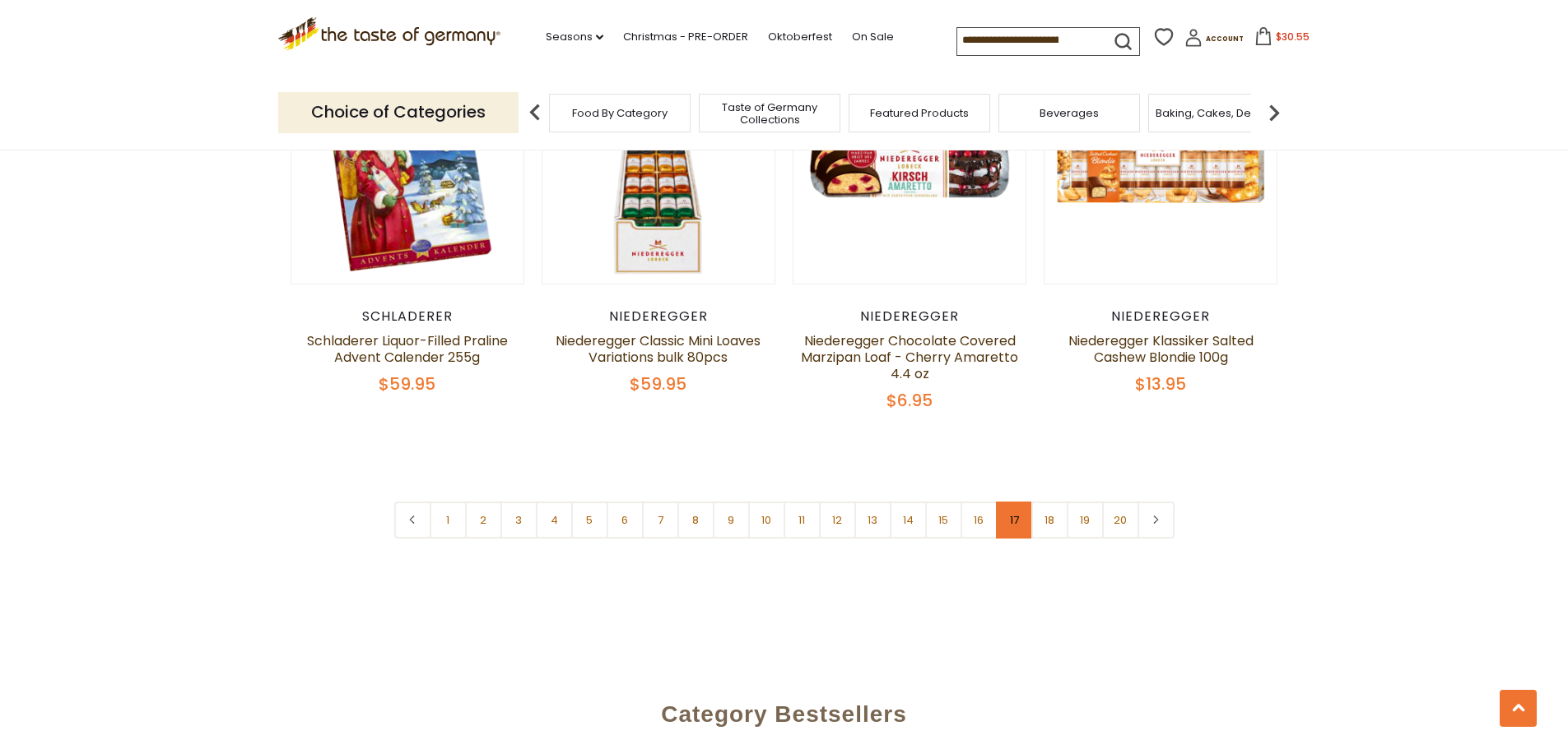
scroll to position [3891, 0]
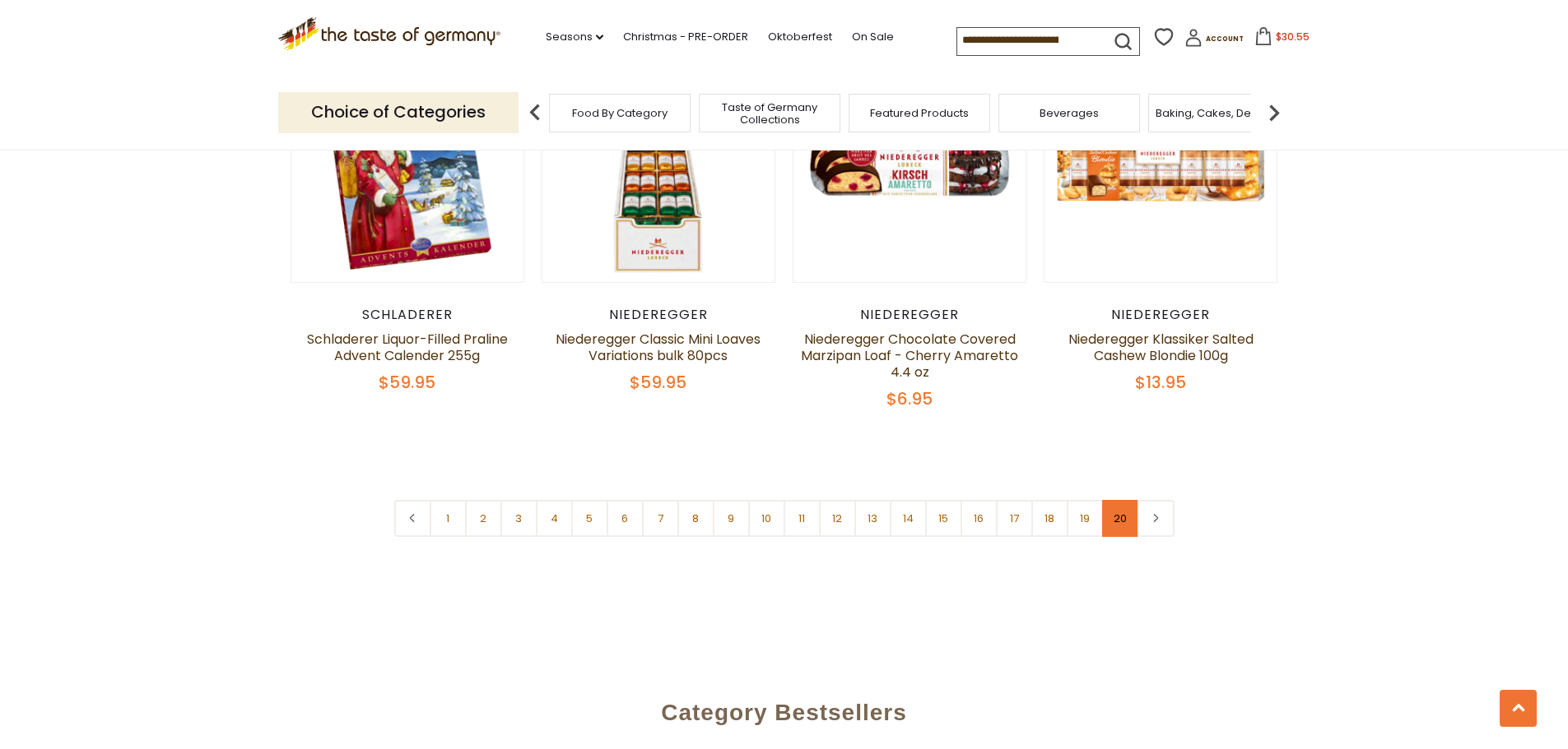
click at [1123, 524] on link "20" at bounding box center [1120, 518] width 37 height 37
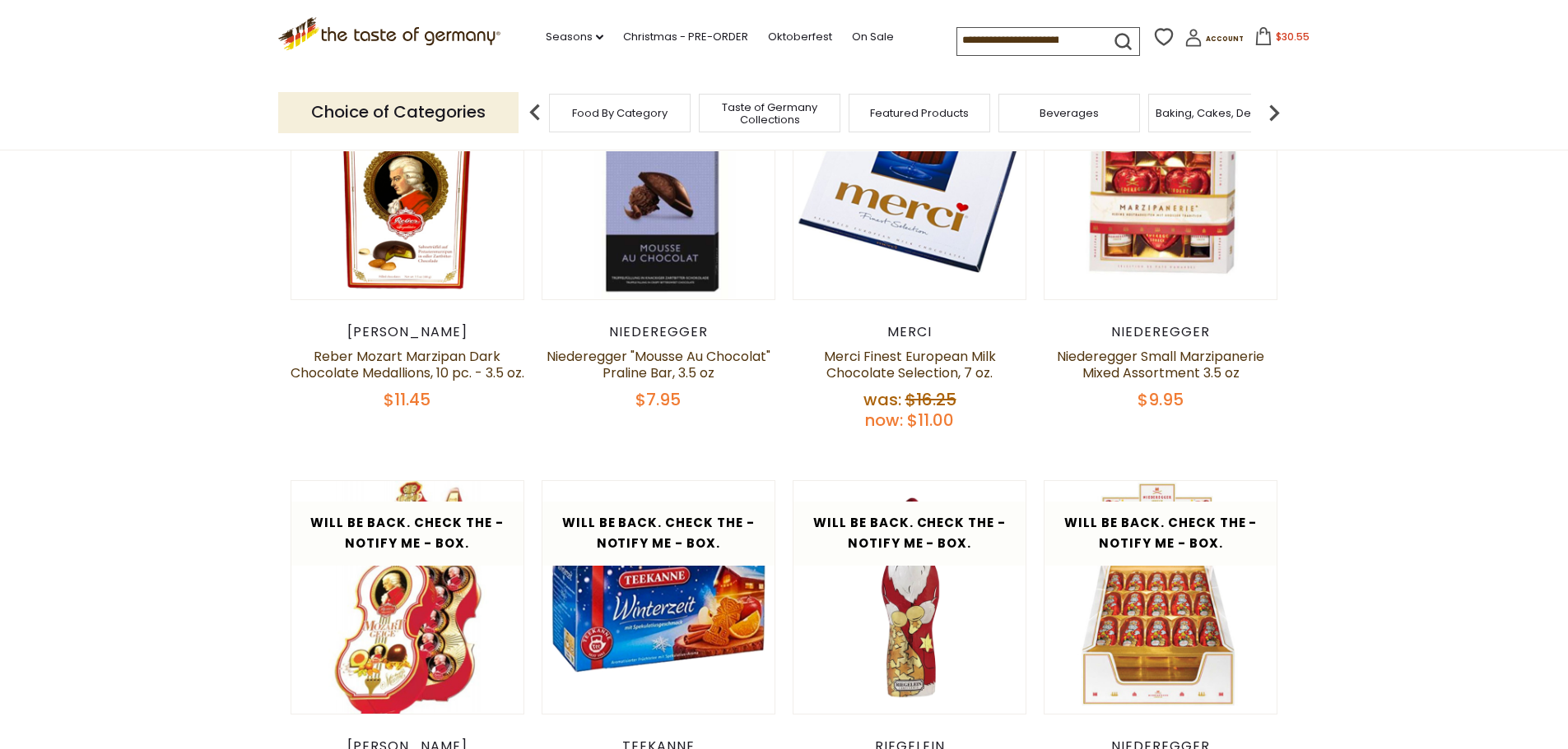
scroll to position [647, 0]
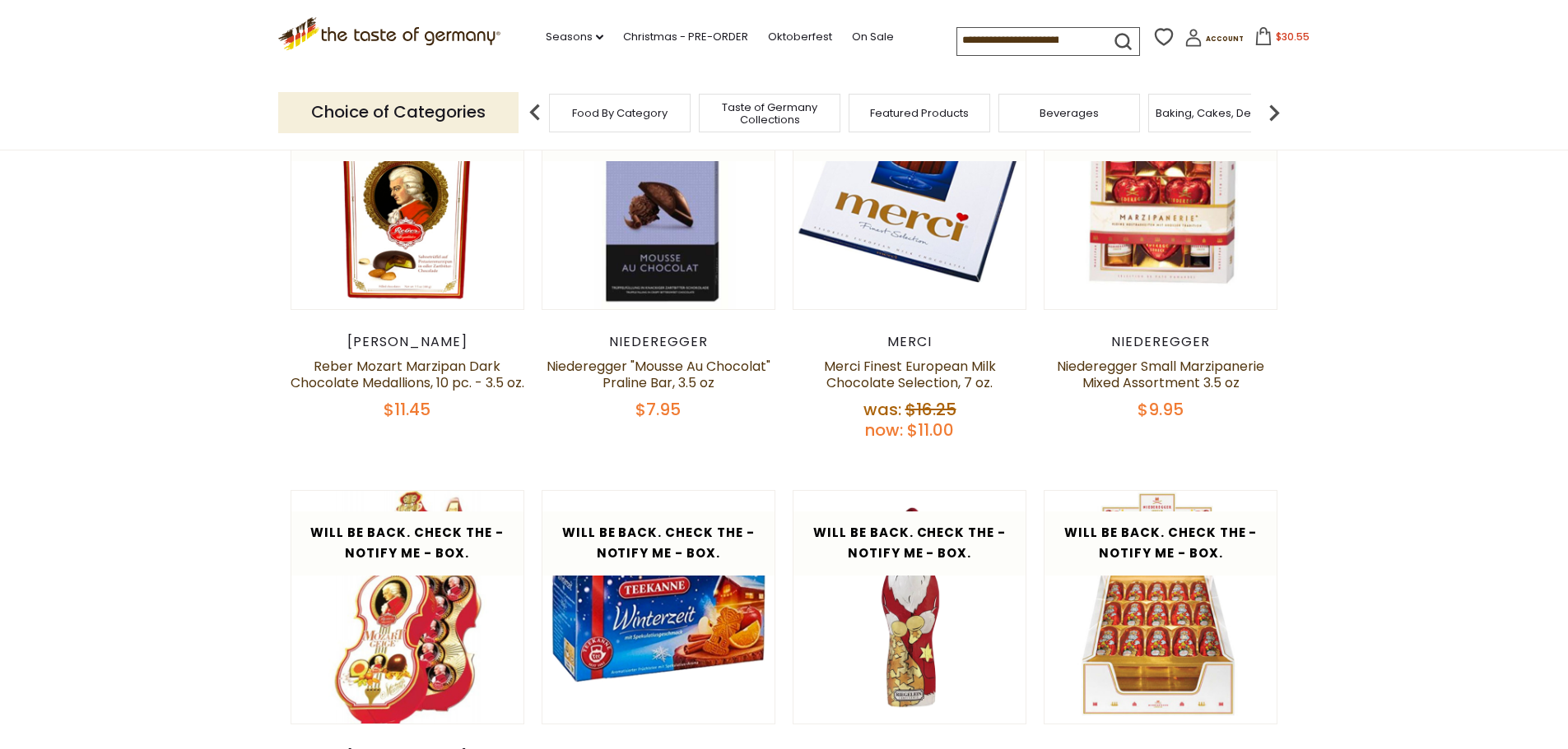
click at [624, 123] on div "Food By Category" at bounding box center [619, 113] width 142 height 39
click at [1183, 107] on span "Baking, Cakes, Desserts" at bounding box center [1218, 114] width 127 height 13
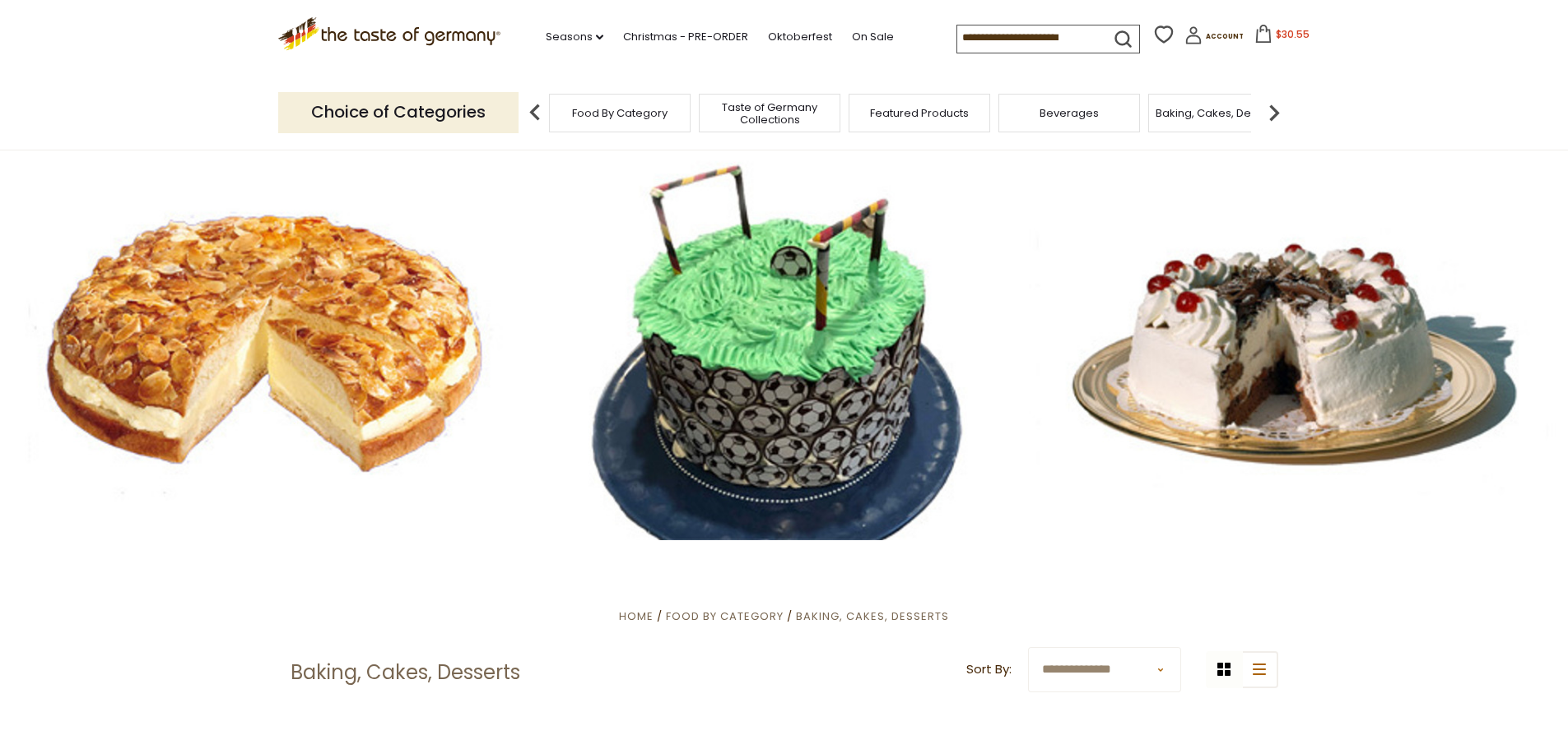
click at [1226, 111] on span "Baking, Cakes, Desserts" at bounding box center [1218, 114] width 127 height 13
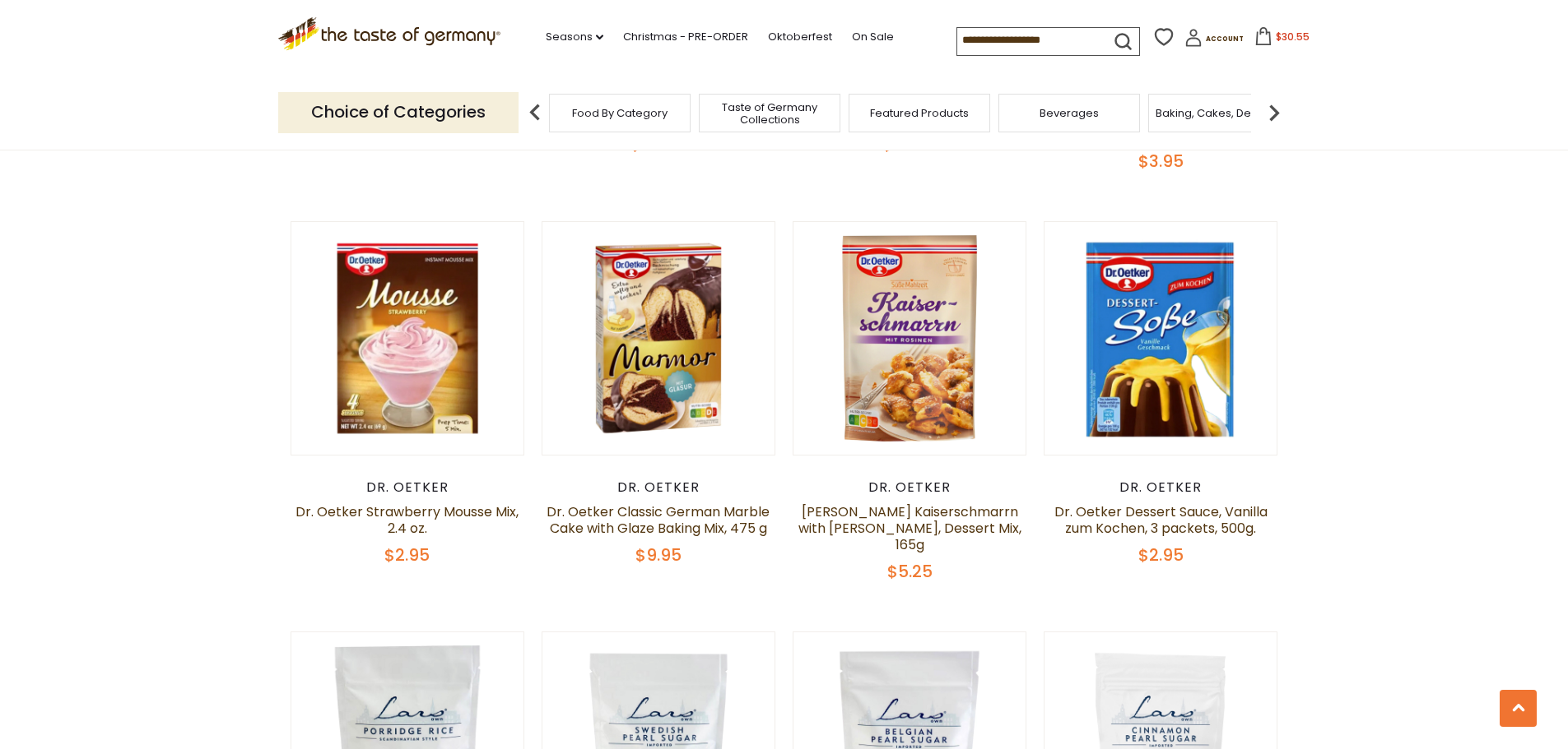
scroll to position [2964, 0]
click at [906, 502] on link "[PERSON_NAME] Kaiserschmarrn with [PERSON_NAME], Dessert Mix, 165g" at bounding box center [909, 528] width 223 height 52
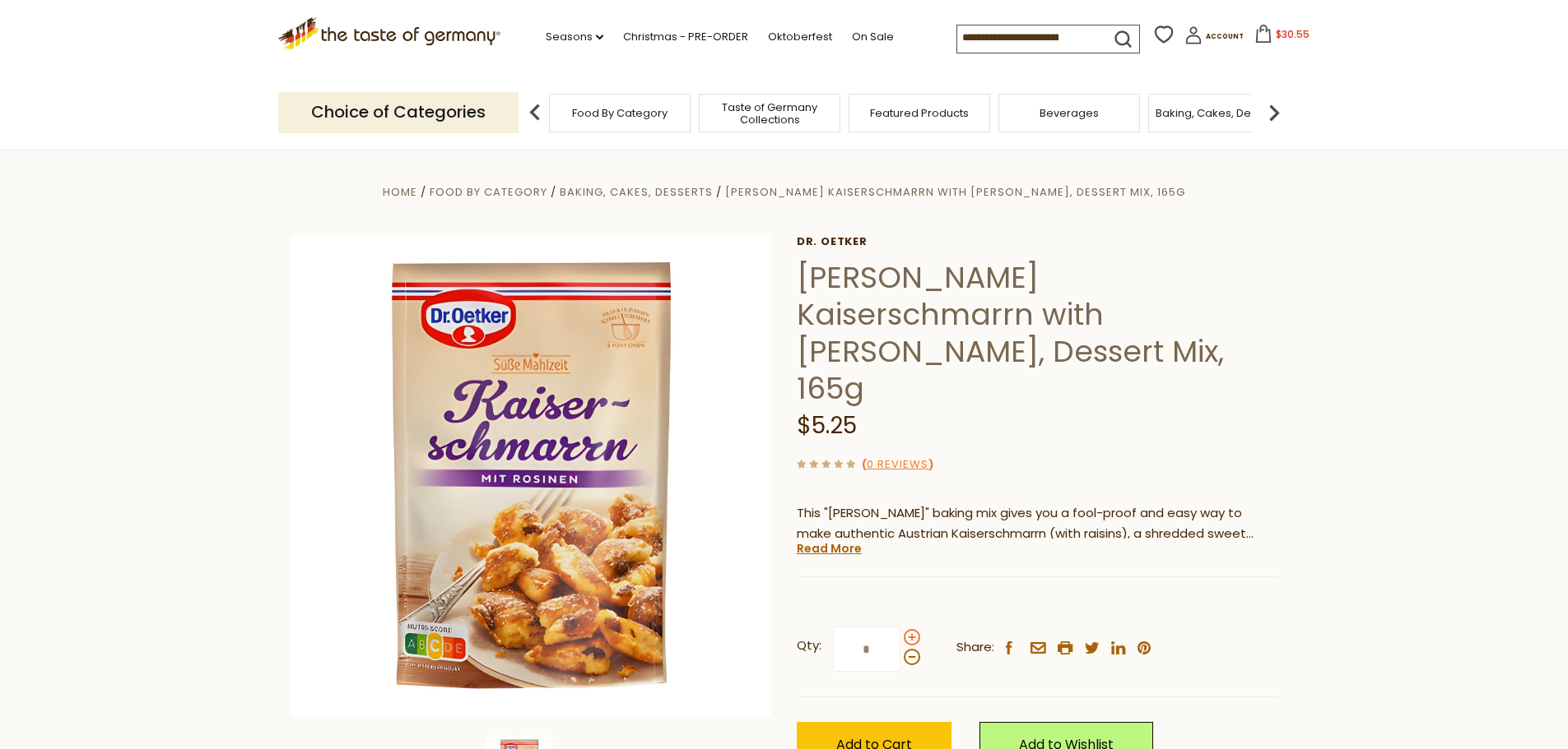
click at [910, 629] on span at bounding box center [912, 637] width 16 height 16
click at [901, 626] on input "*" at bounding box center [867, 649] width 68 height 45
click at [910, 629] on span at bounding box center [912, 637] width 16 height 16
click at [901, 626] on input "*" at bounding box center [867, 649] width 68 height 45
click at [904, 649] on span at bounding box center [912, 657] width 16 height 16
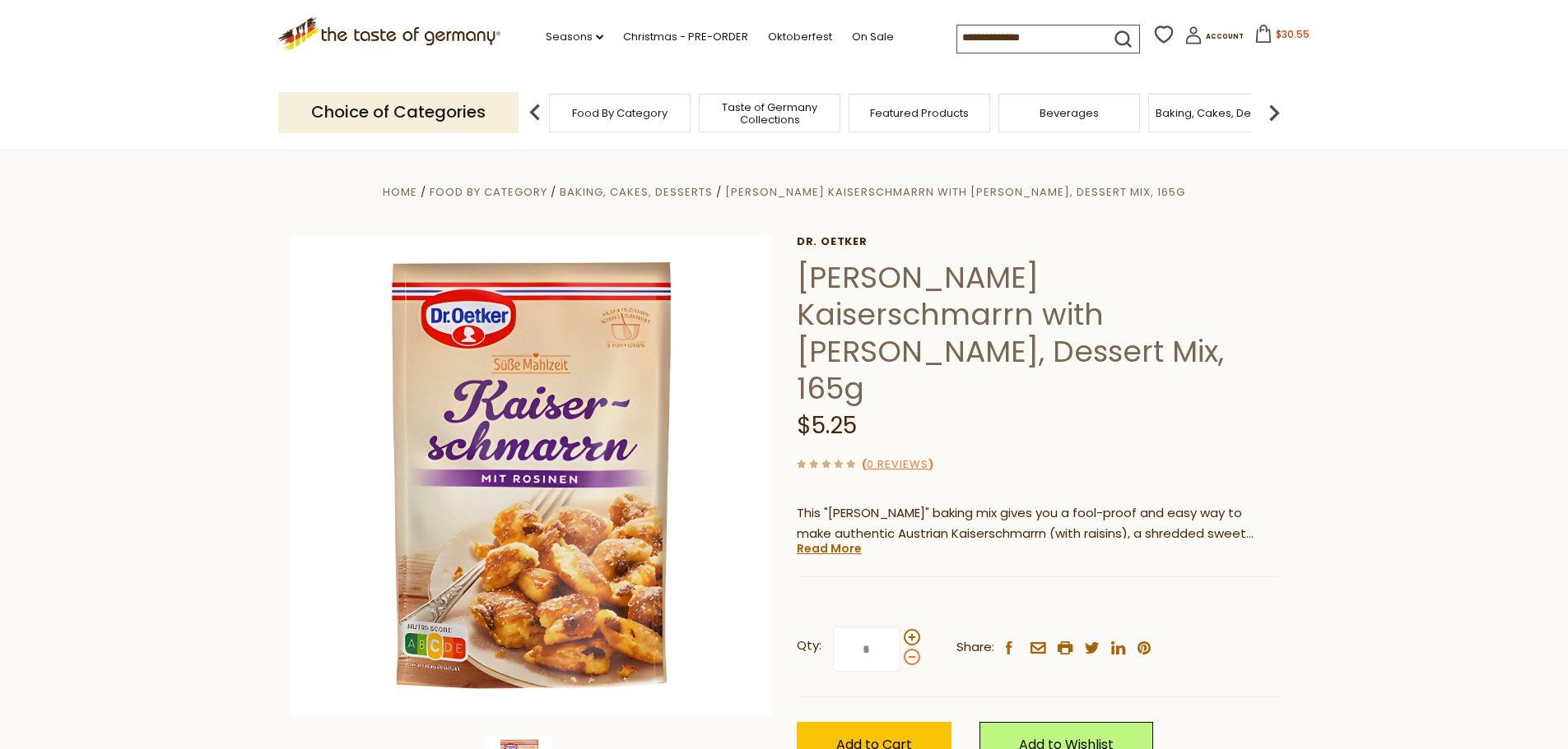
click at [901, 626] on input "*" at bounding box center [867, 649] width 68 height 45
type input "*"
click at [885, 735] on span "Add to Cart" at bounding box center [874, 744] width 76 height 19
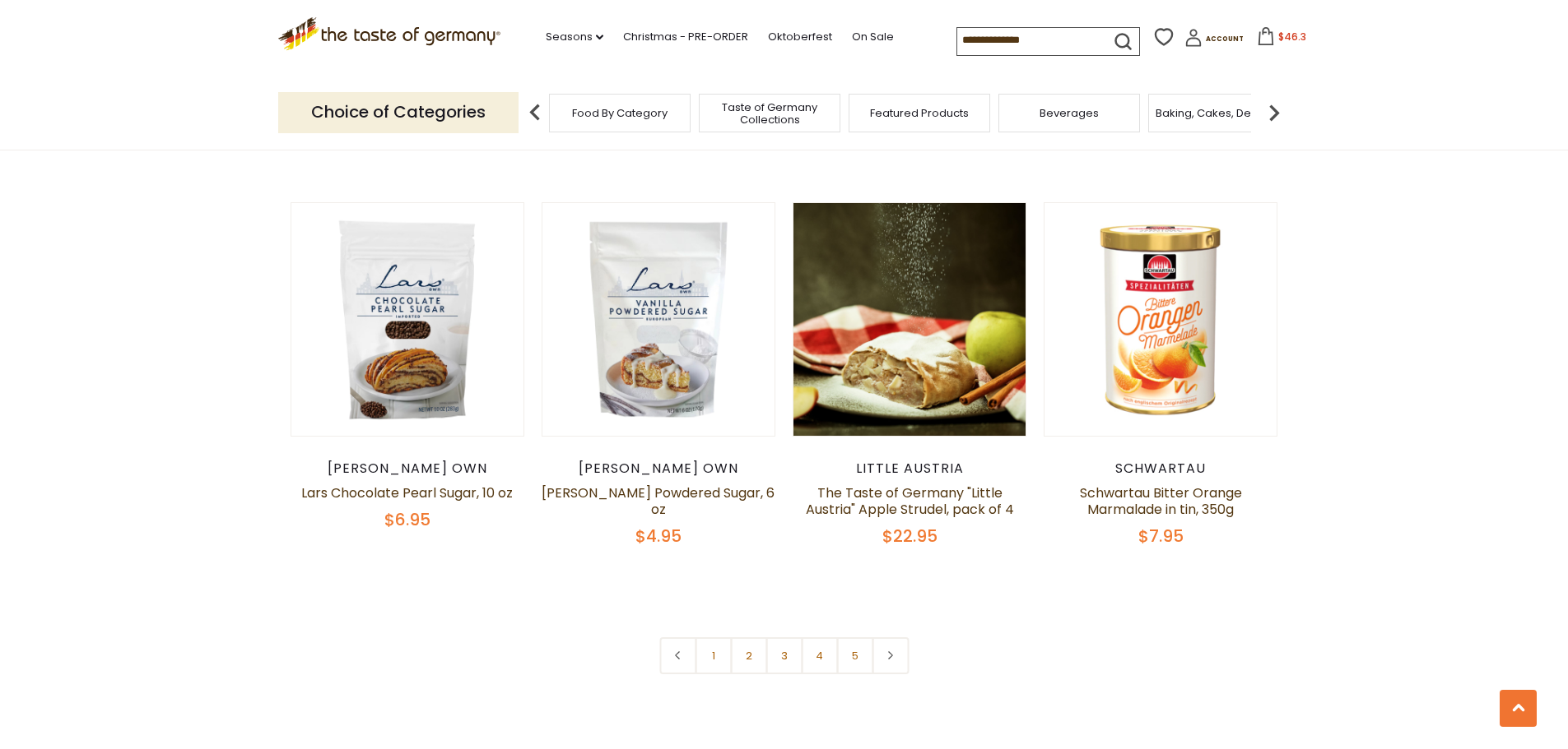
scroll to position [3787, 0]
click at [741, 636] on link "2" at bounding box center [748, 654] width 37 height 37
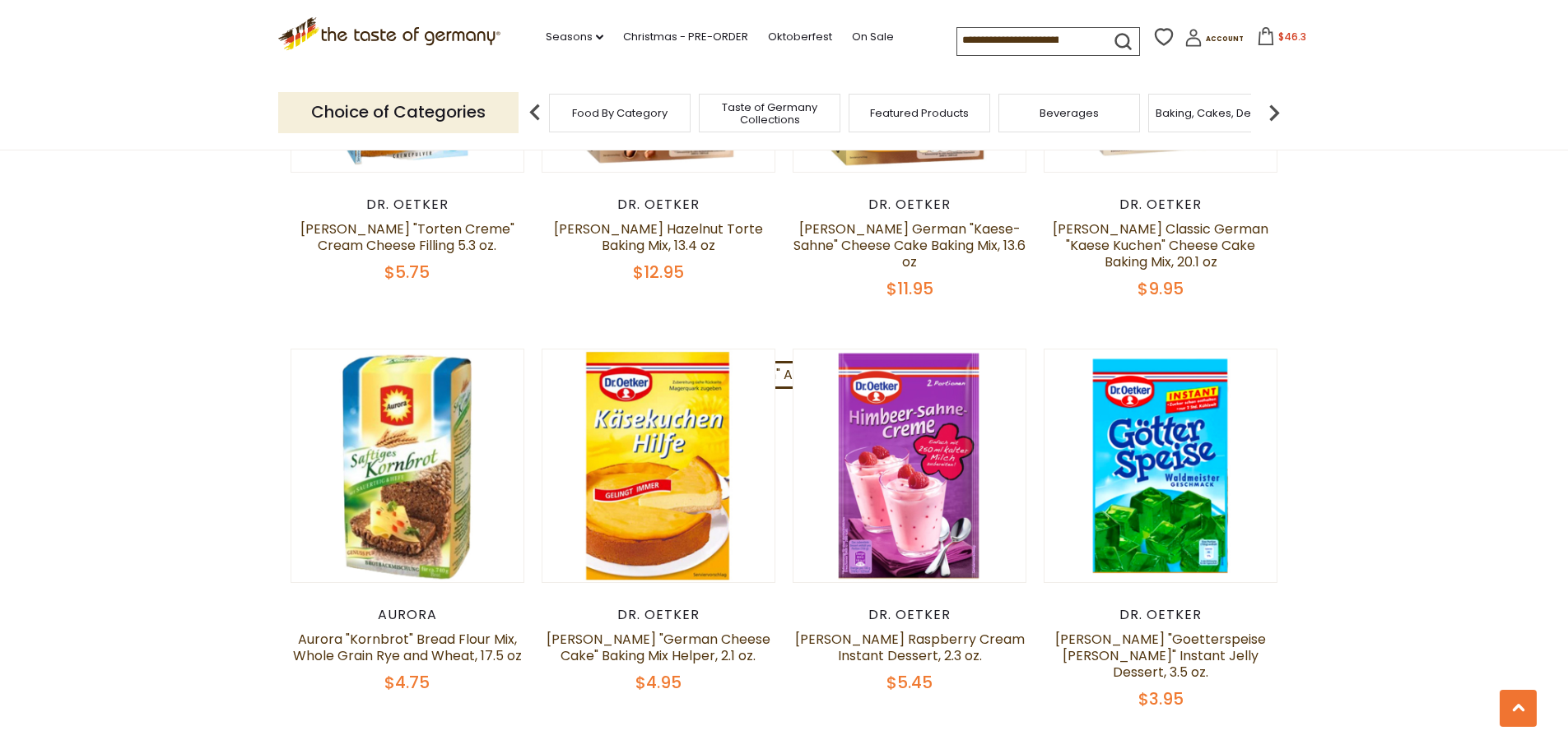
scroll to position [3608, 0]
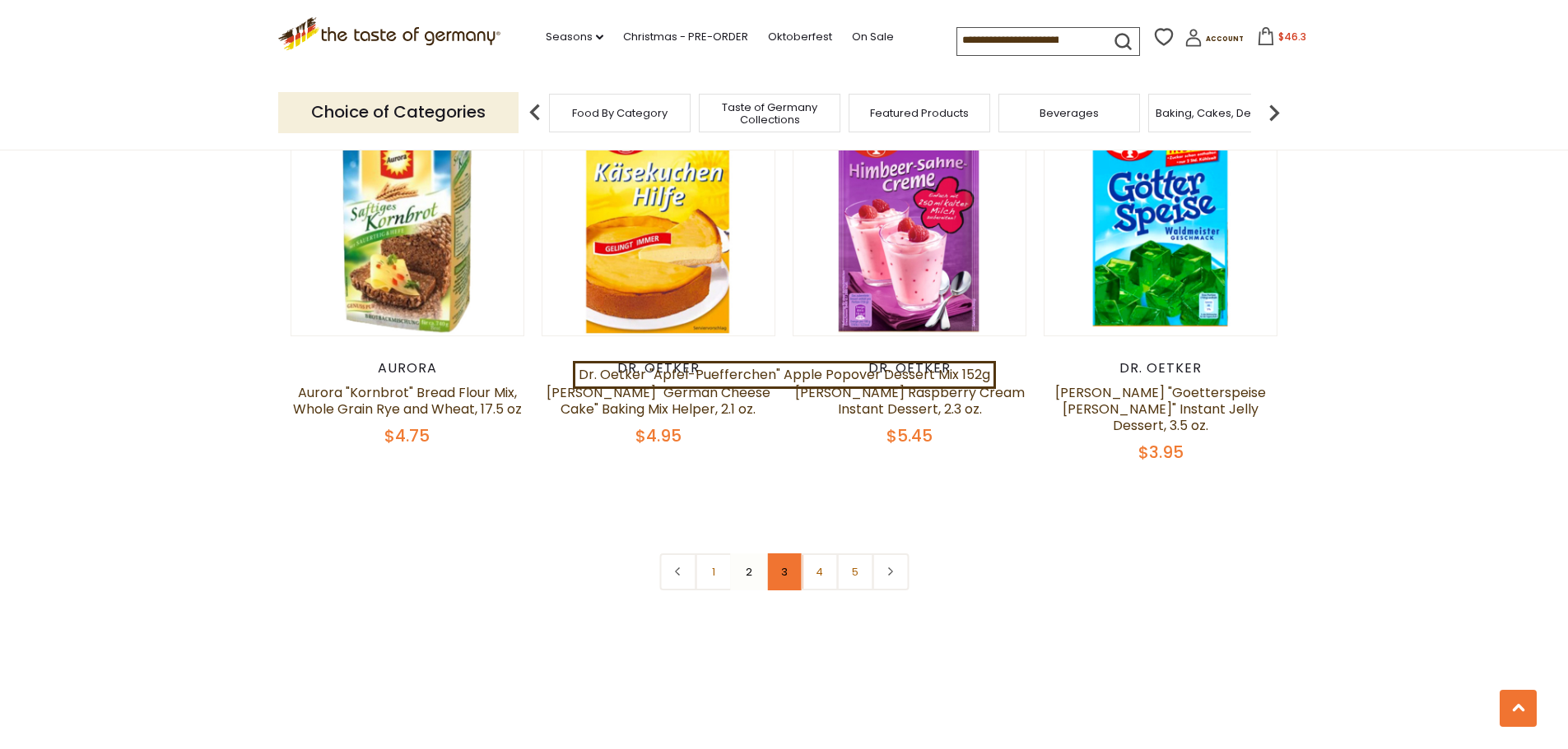
click at [787, 553] on link "3" at bounding box center [784, 571] width 37 height 37
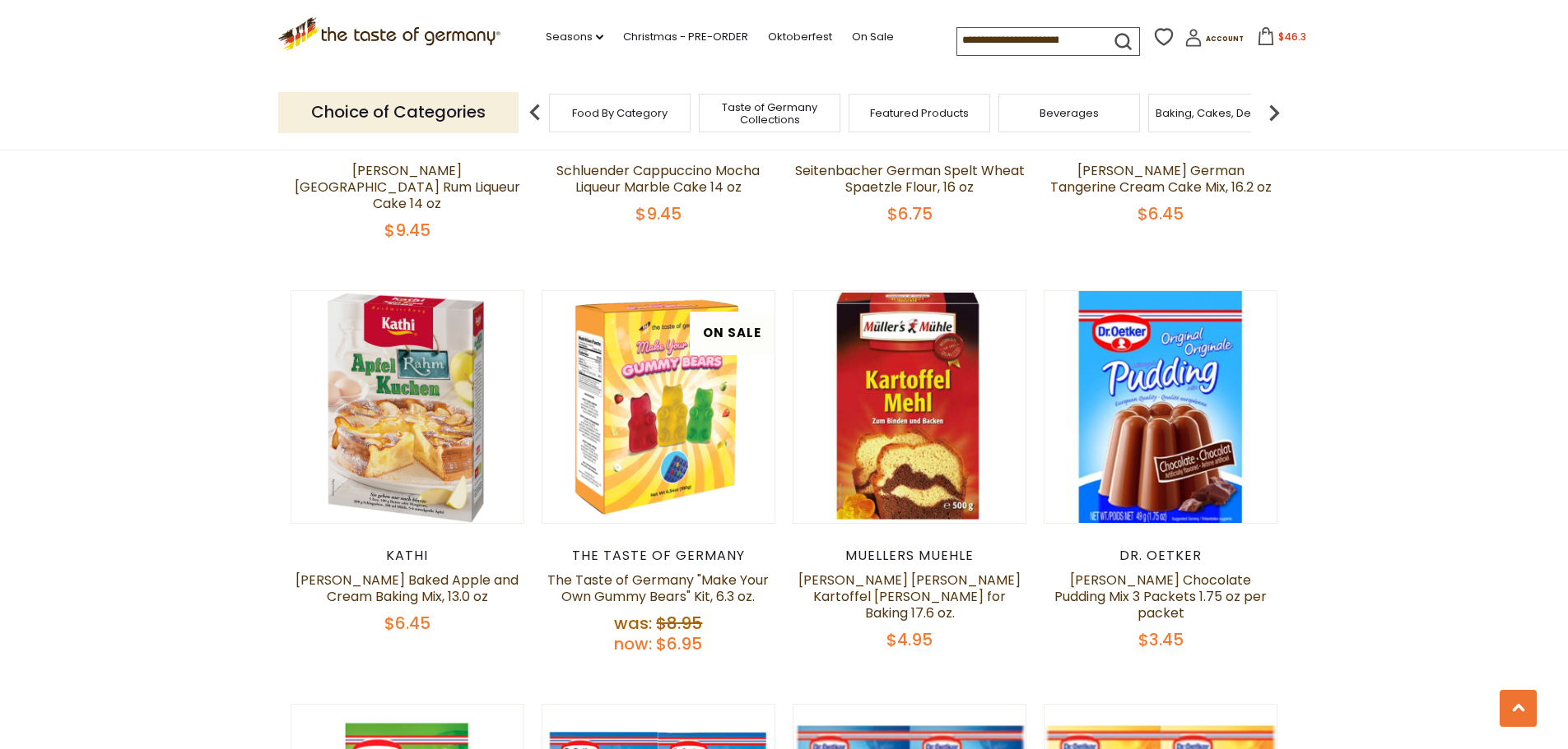
scroll to position [3279, 0]
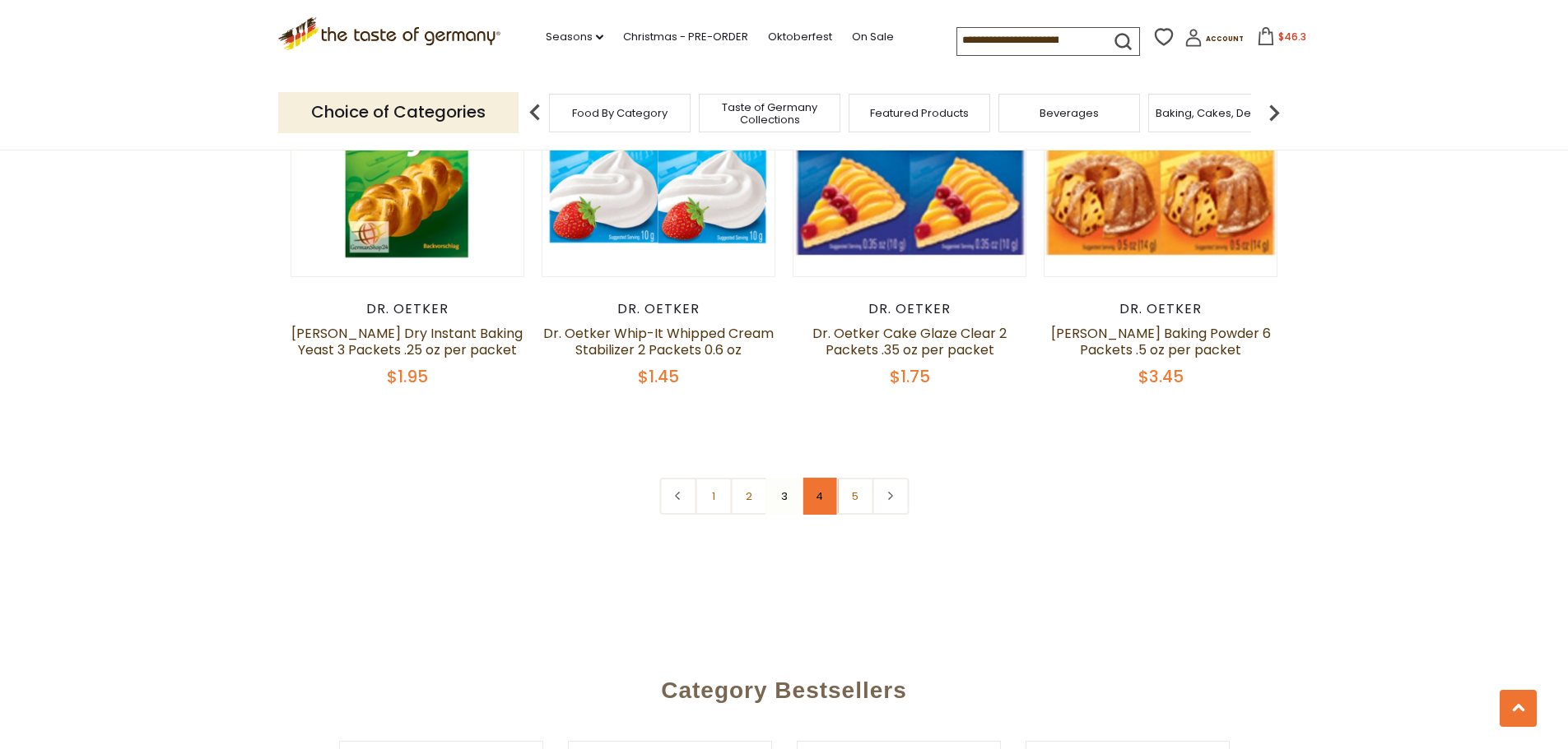
click at [812, 478] on link "4" at bounding box center [819, 496] width 37 height 37
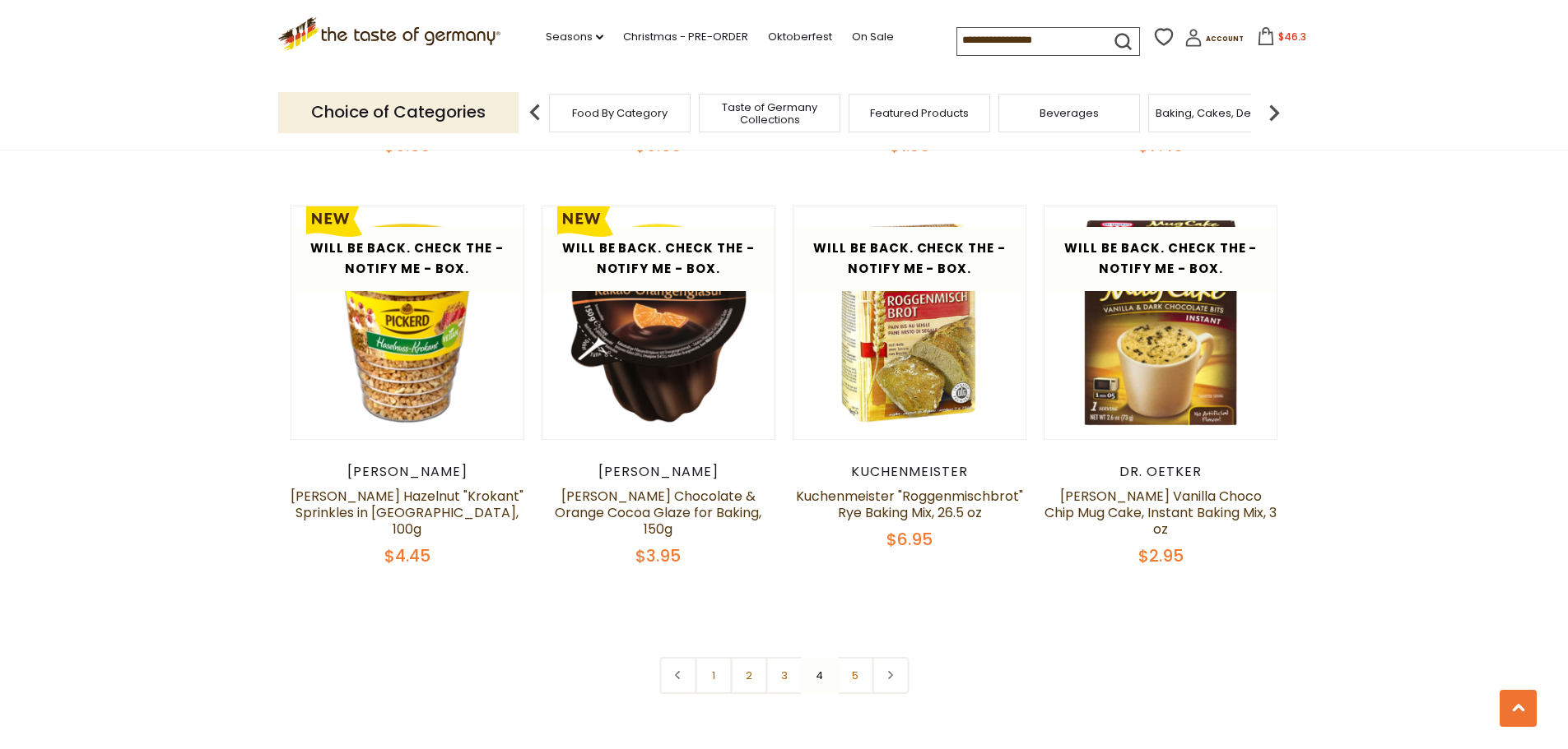
scroll to position [3771, 0]
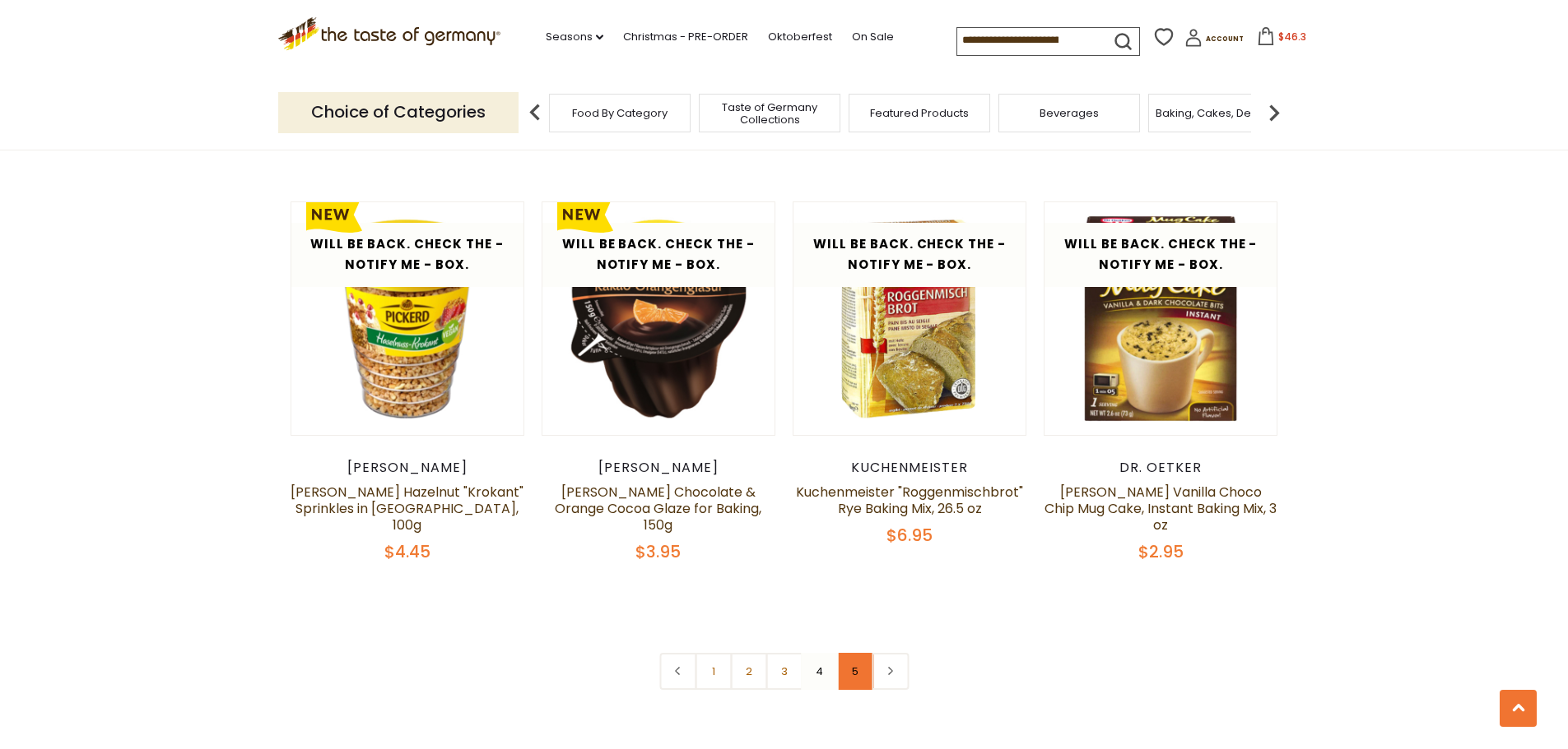
click at [859, 653] on link "5" at bounding box center [854, 671] width 37 height 37
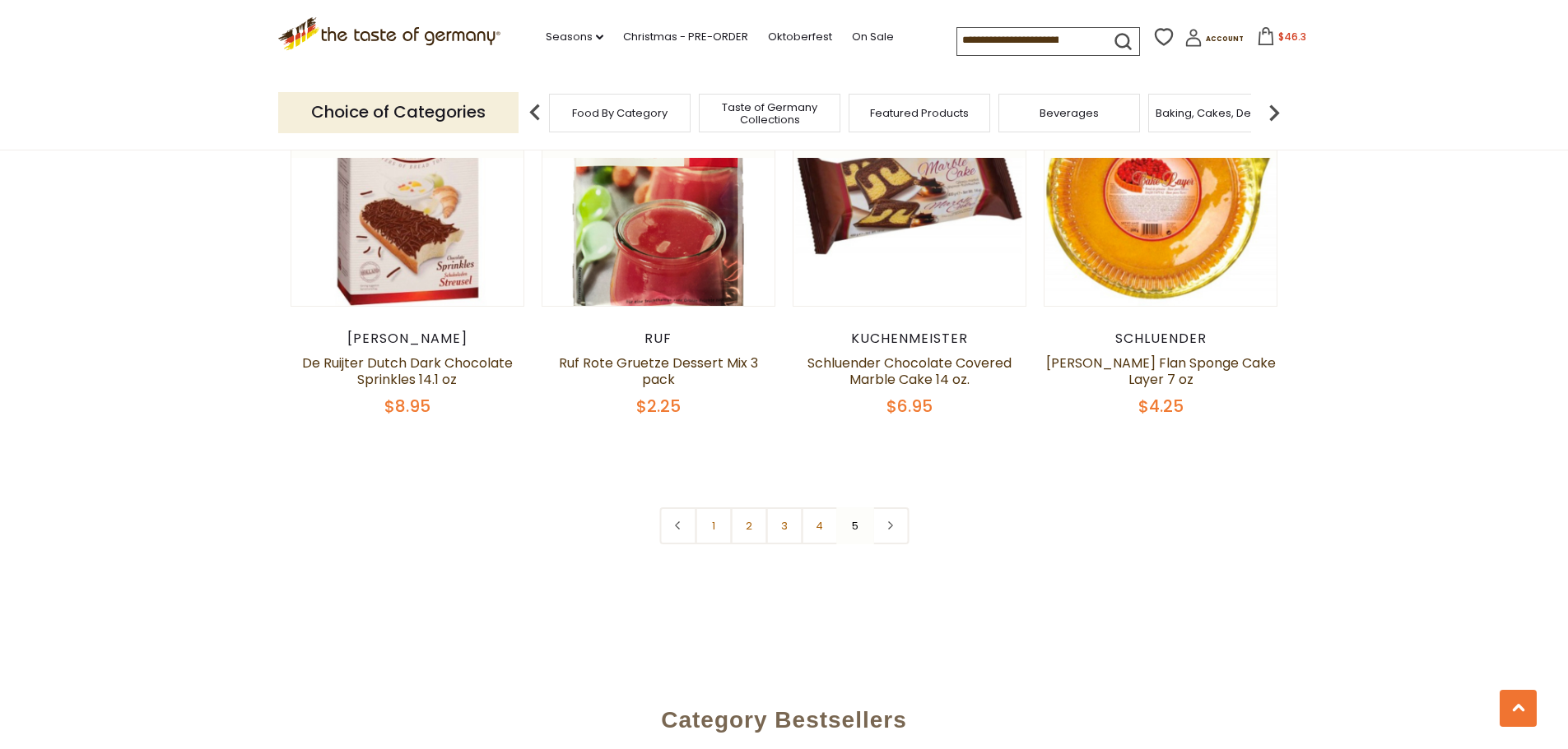
scroll to position [2703, 0]
click at [1278, 113] on img at bounding box center [1274, 113] width 33 height 33
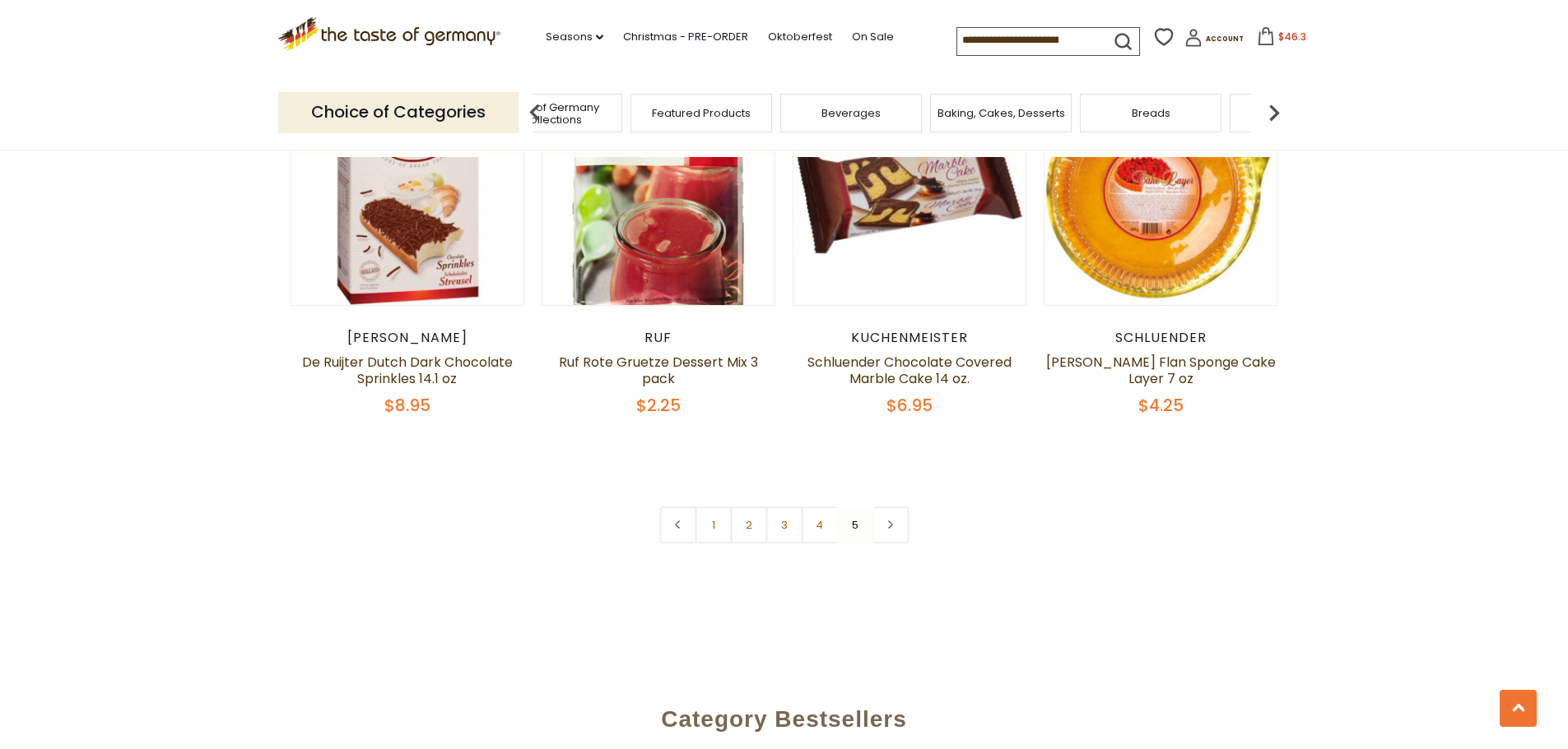
click at [737, 112] on span "Featured Products" at bounding box center [701, 114] width 99 height 13
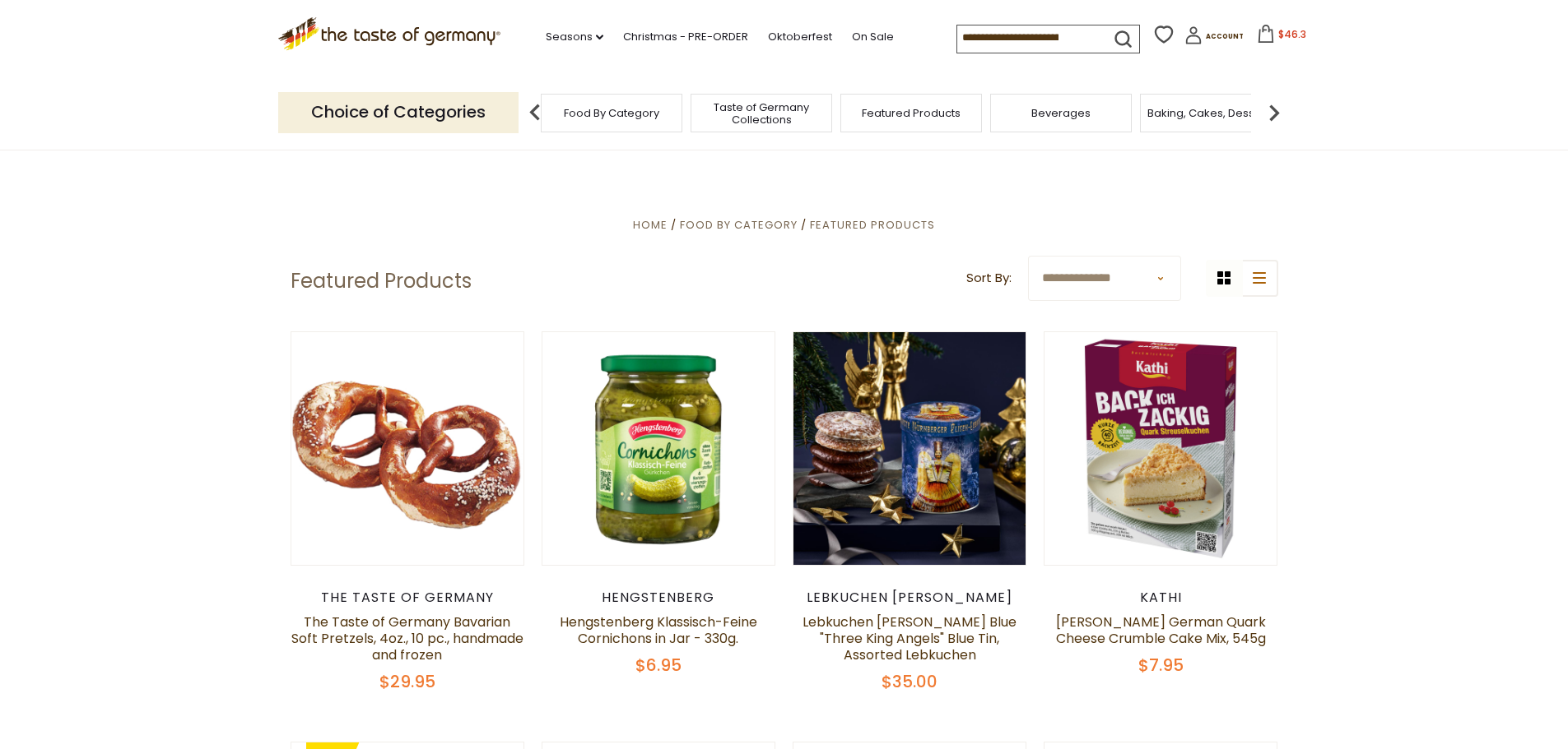
click at [789, 113] on span "Taste of Germany Collections" at bounding box center [761, 113] width 132 height 24
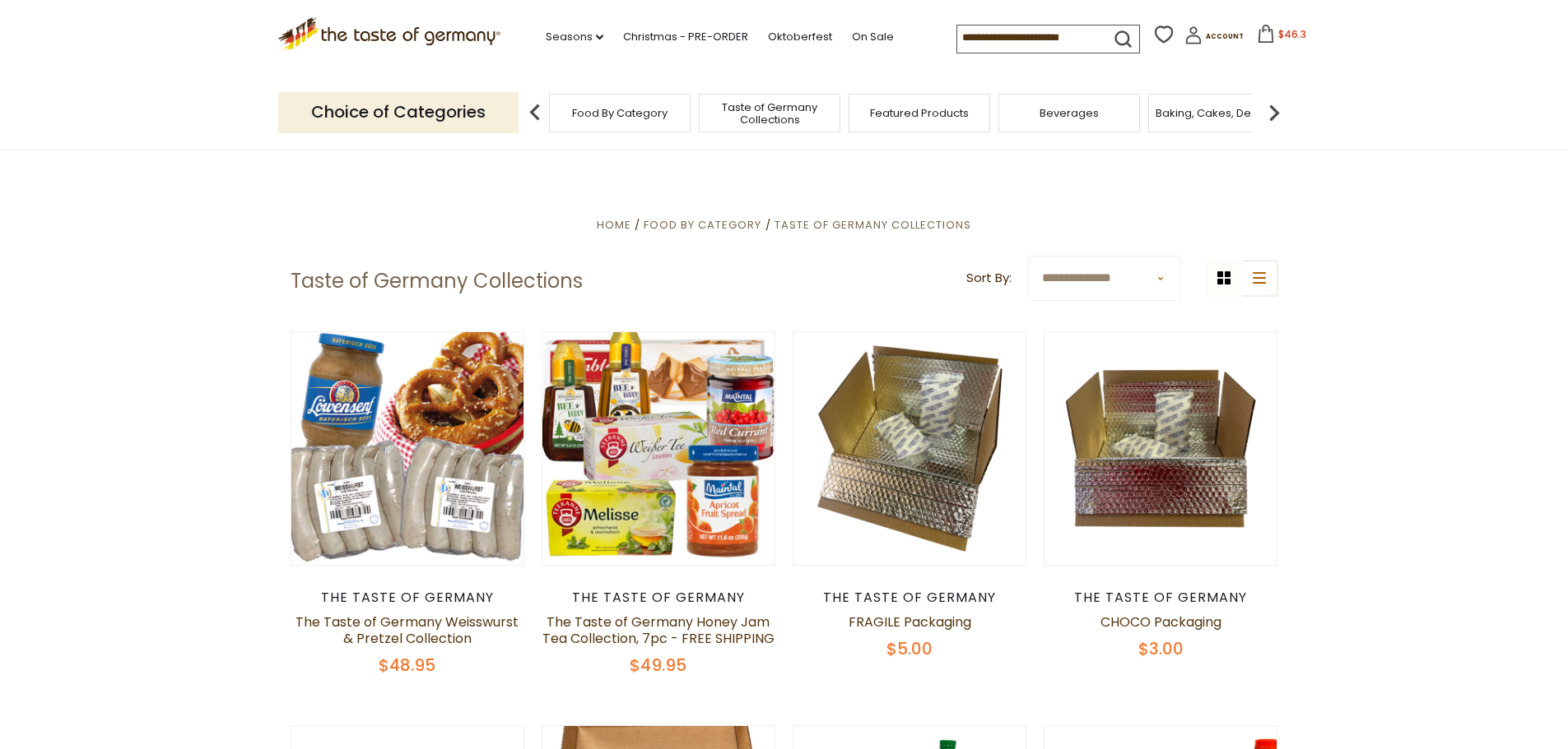
click at [1270, 108] on img at bounding box center [1274, 113] width 33 height 33
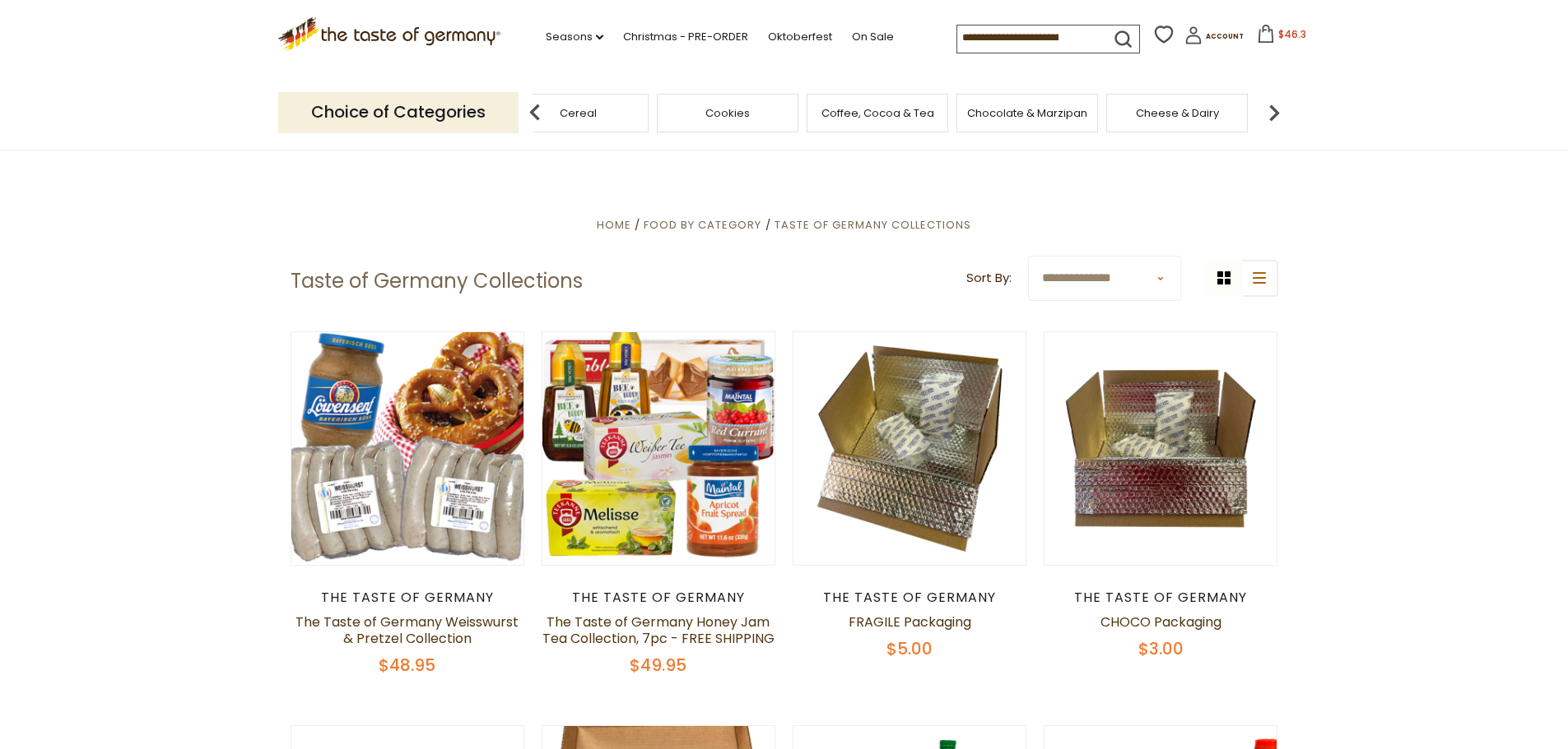
click at [1270, 108] on img at bounding box center [1274, 113] width 33 height 33
click at [1029, 110] on span "Pasta and Potato" at bounding box center [1066, 114] width 92 height 13
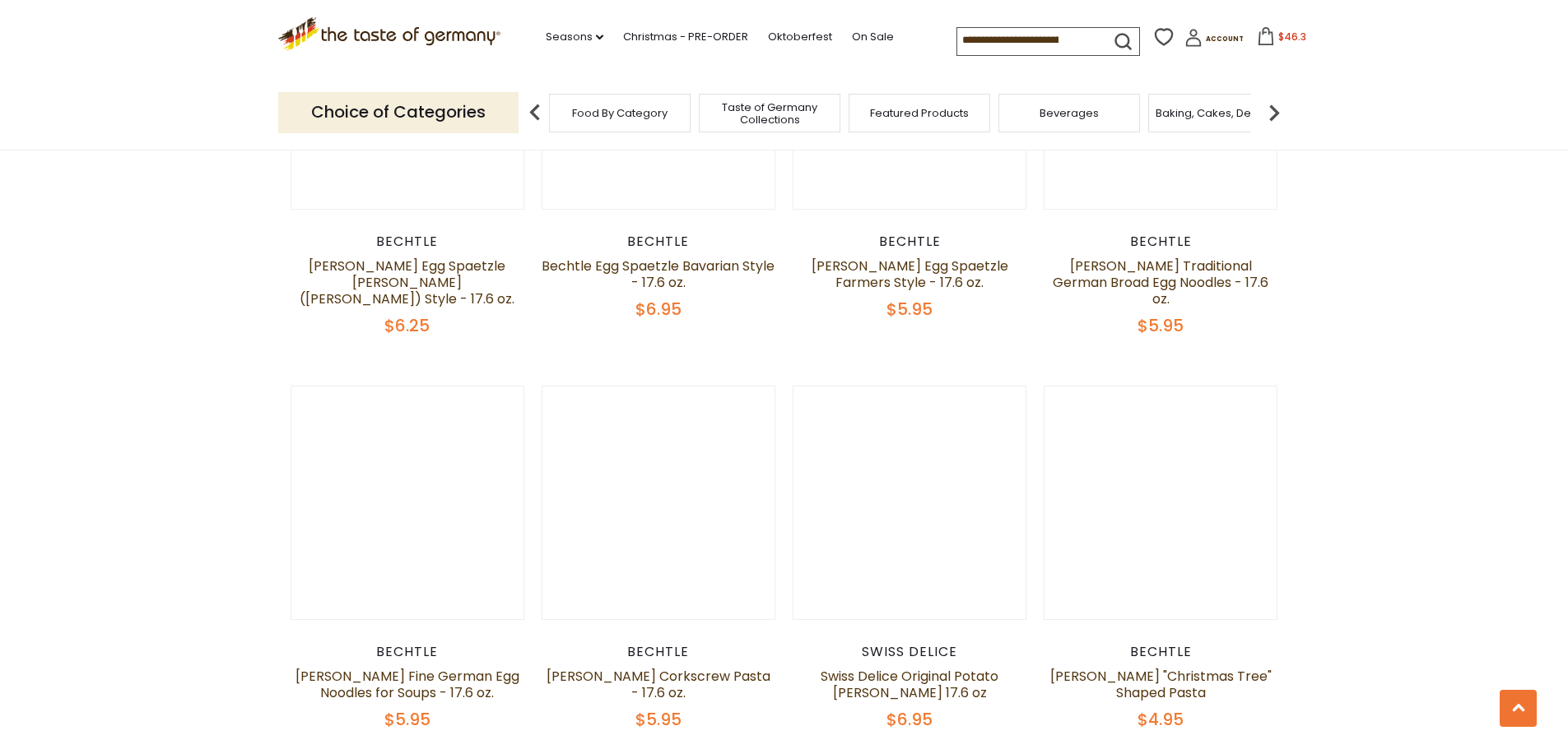
scroll to position [3613, 0]
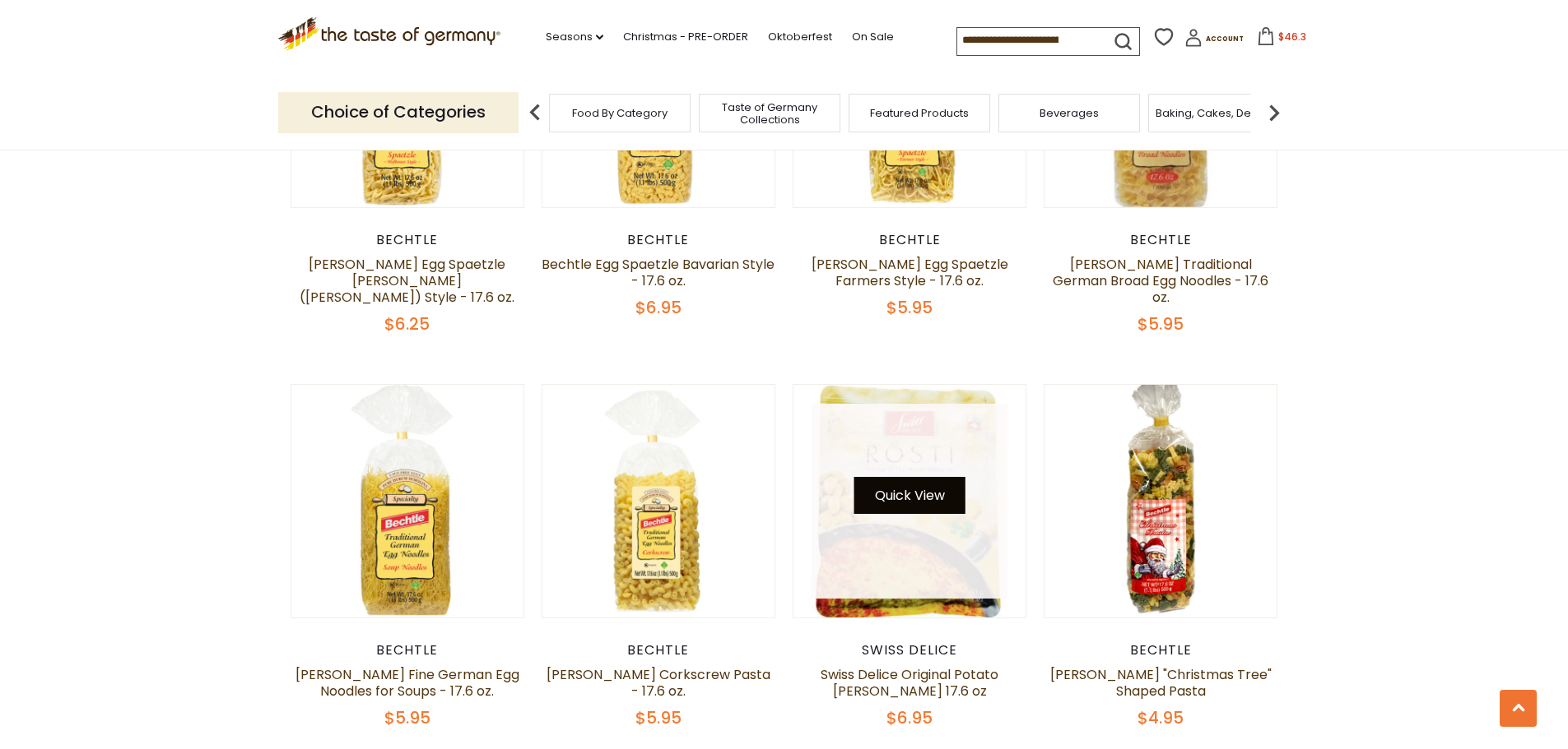
click at [901, 477] on button "Quick View" at bounding box center [909, 495] width 111 height 37
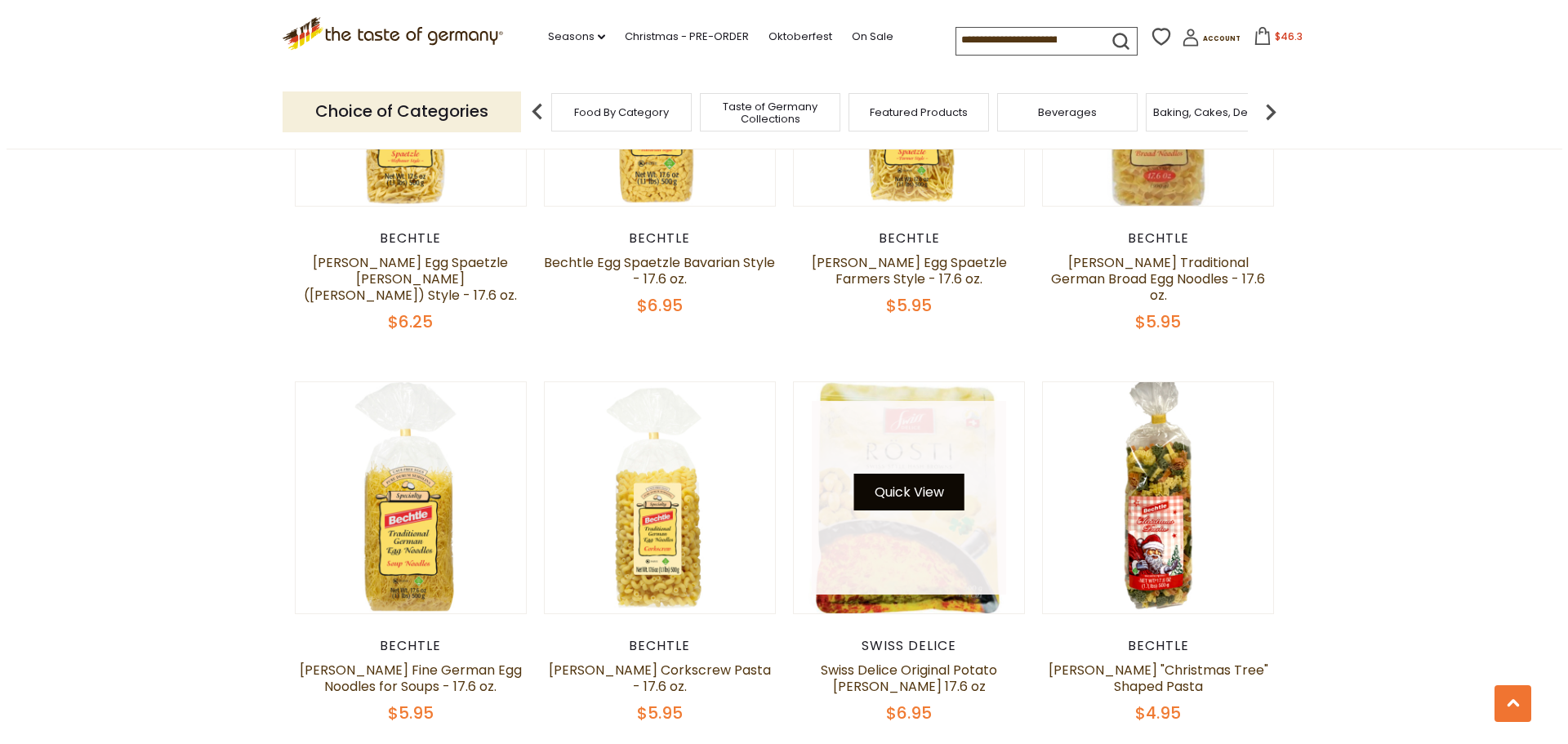
scroll to position [3591, 0]
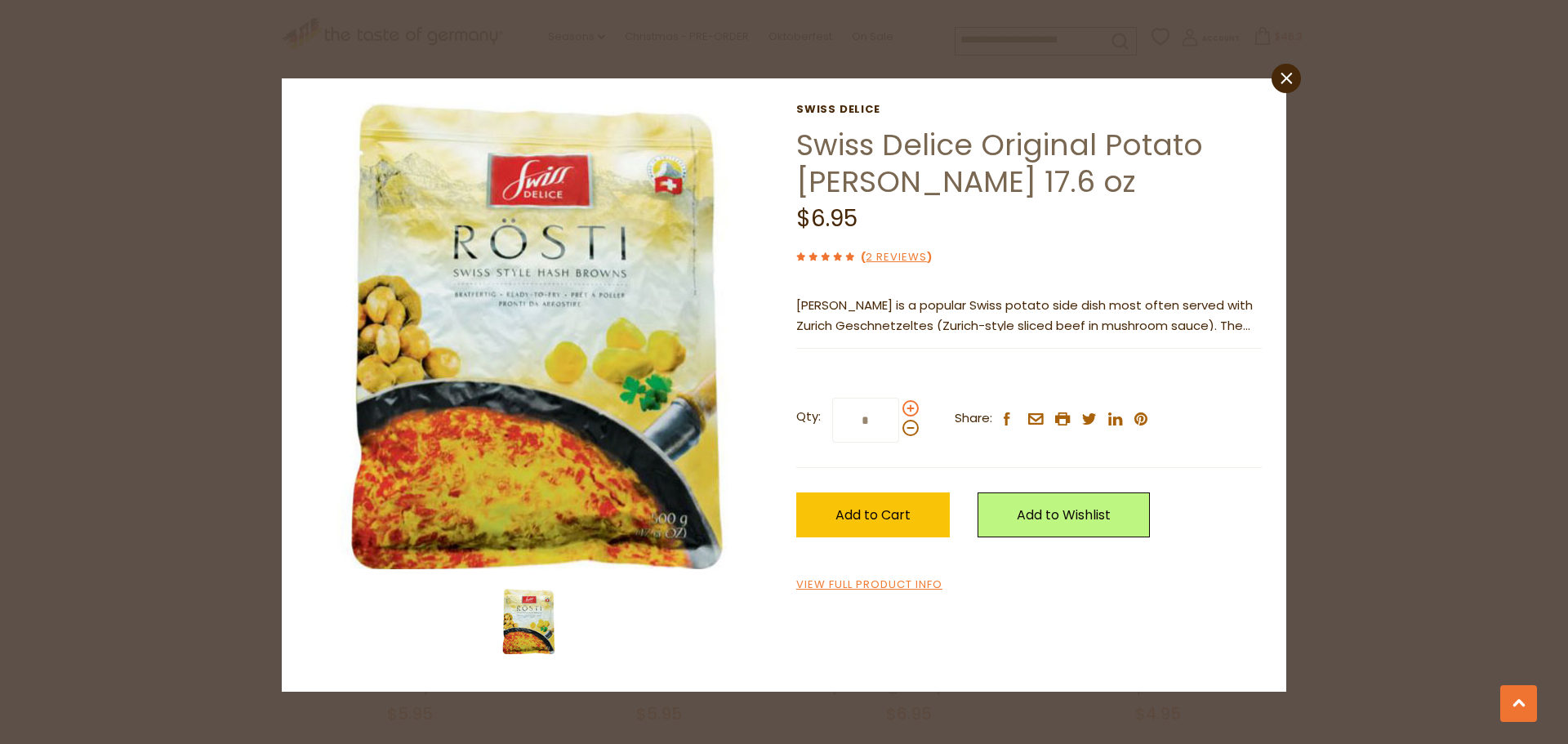
click at [904, 412] on span at bounding box center [911, 408] width 16 height 16
click at [899, 412] on input "*" at bounding box center [865, 420] width 67 height 45
type input "*"
click at [891, 509] on span "Add to Cart" at bounding box center [873, 515] width 75 height 19
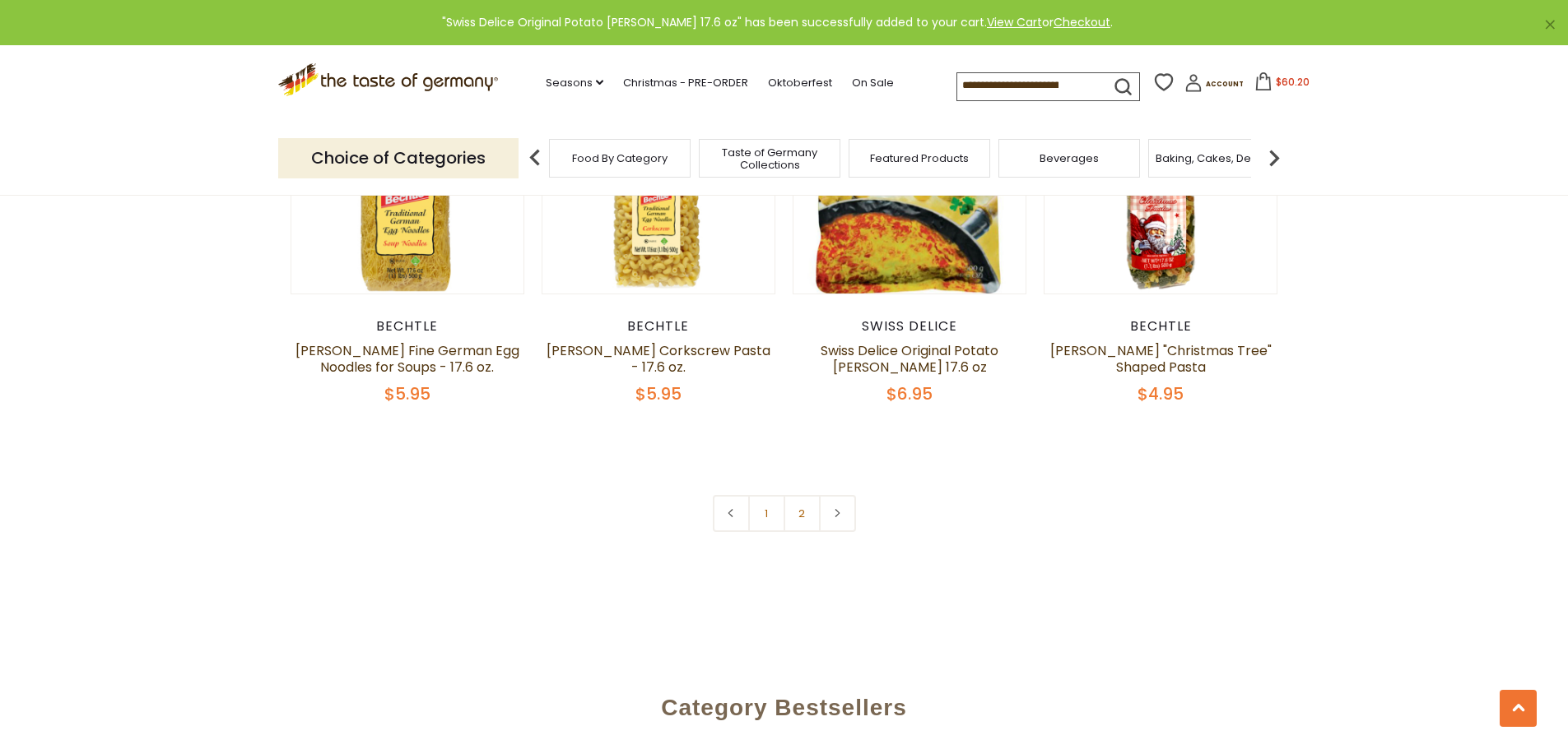
scroll to position [3941, 0]
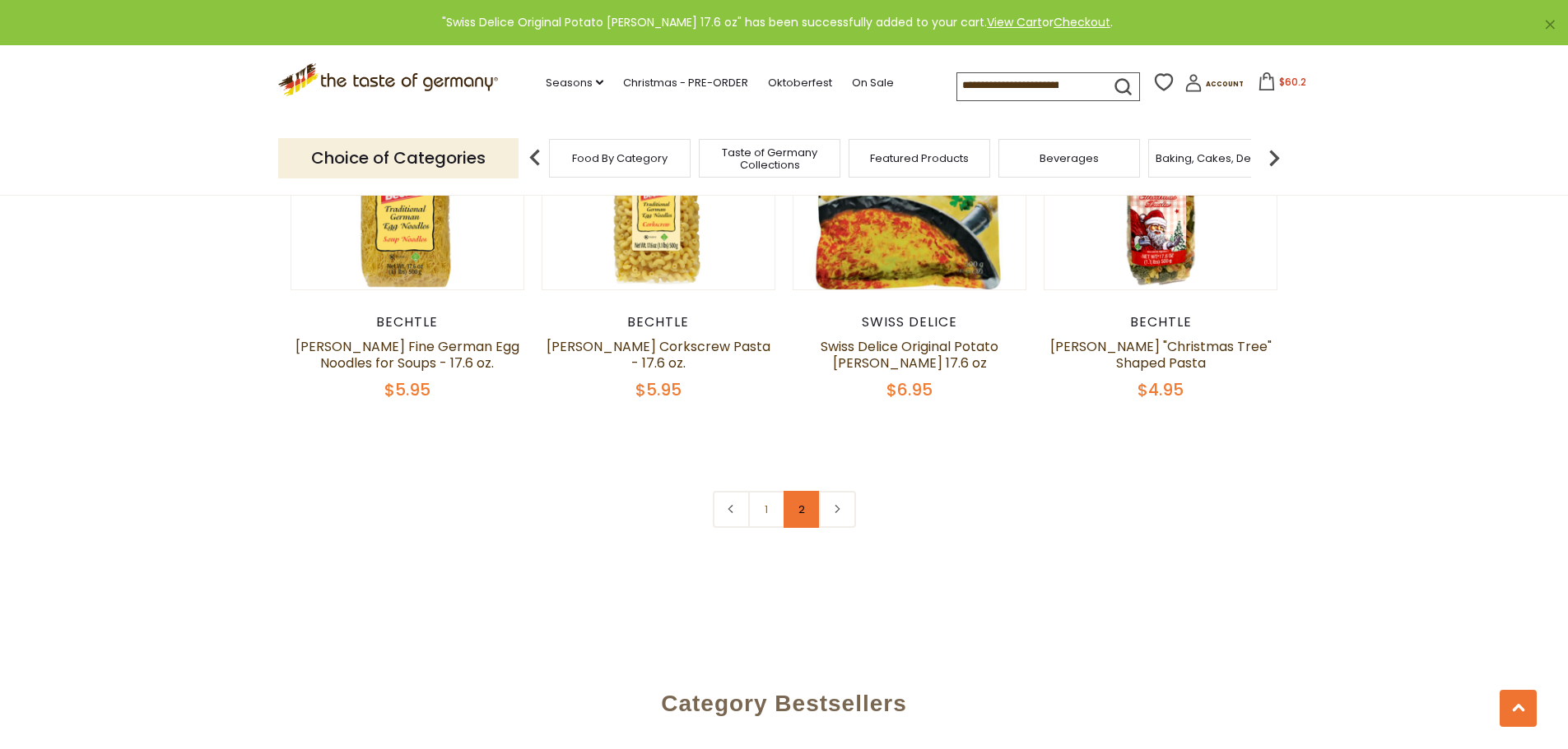
click at [798, 491] on link "2" at bounding box center [802, 509] width 37 height 37
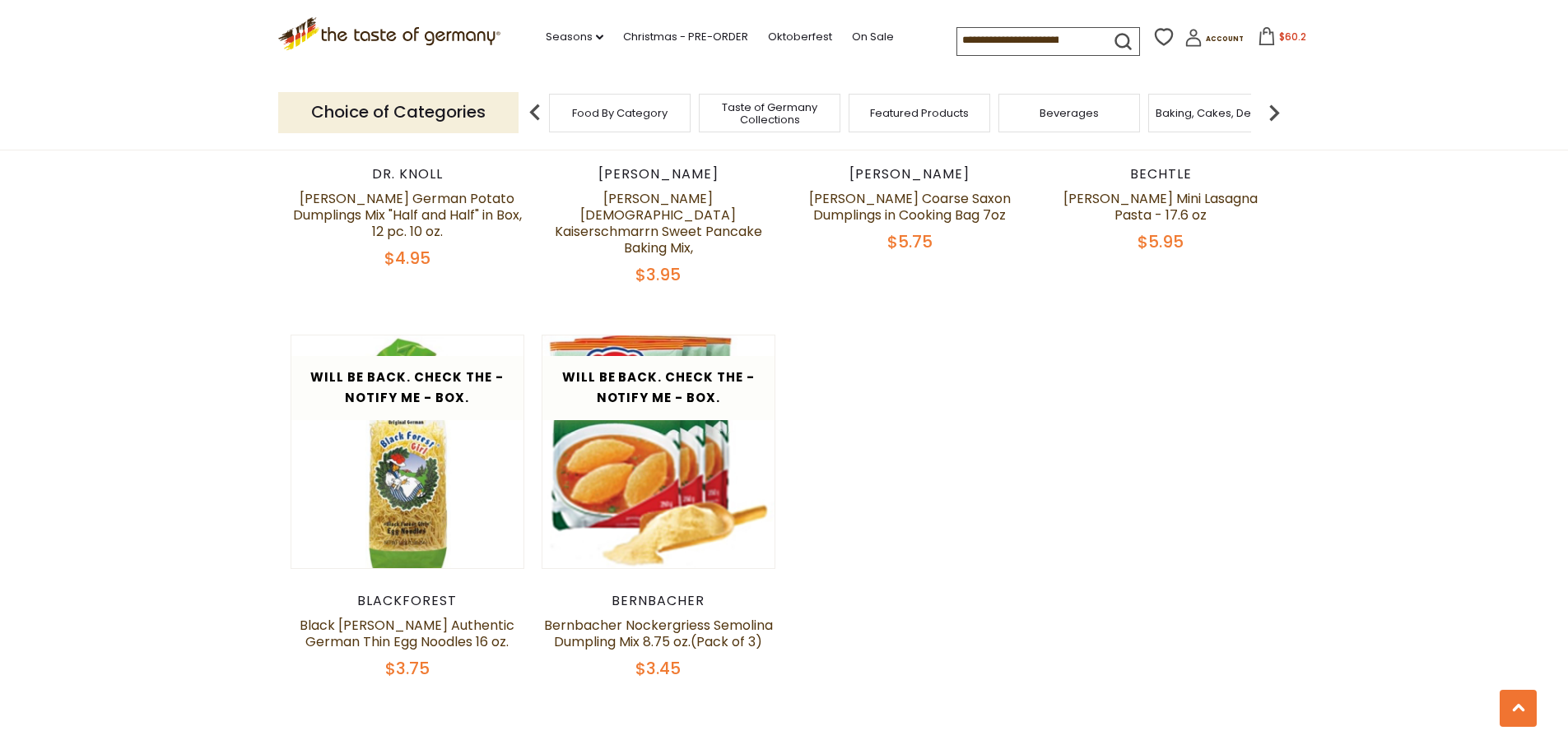
scroll to position [2457, 0]
click at [1270, 105] on img at bounding box center [1274, 113] width 33 height 33
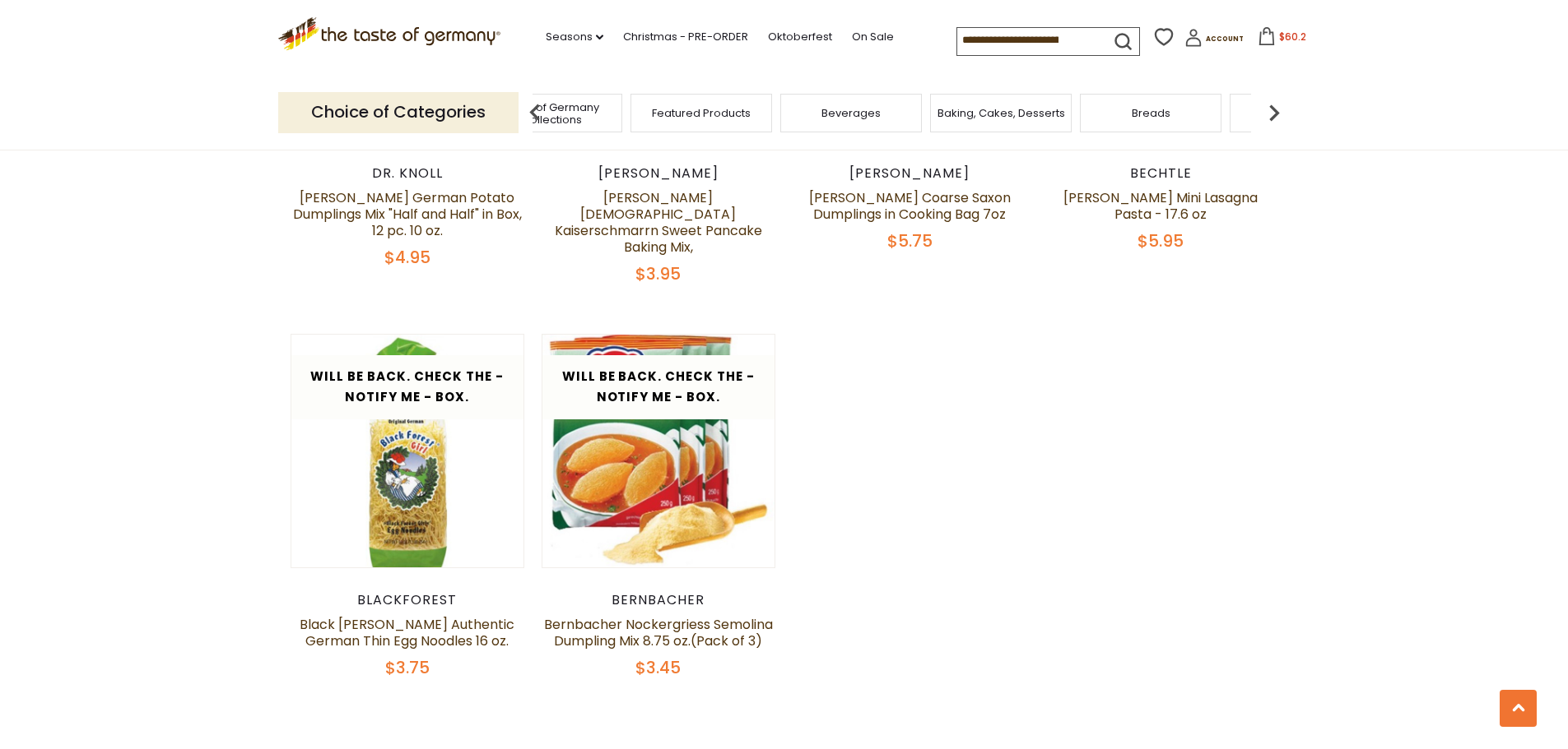
click at [1270, 105] on img at bounding box center [1274, 113] width 33 height 33
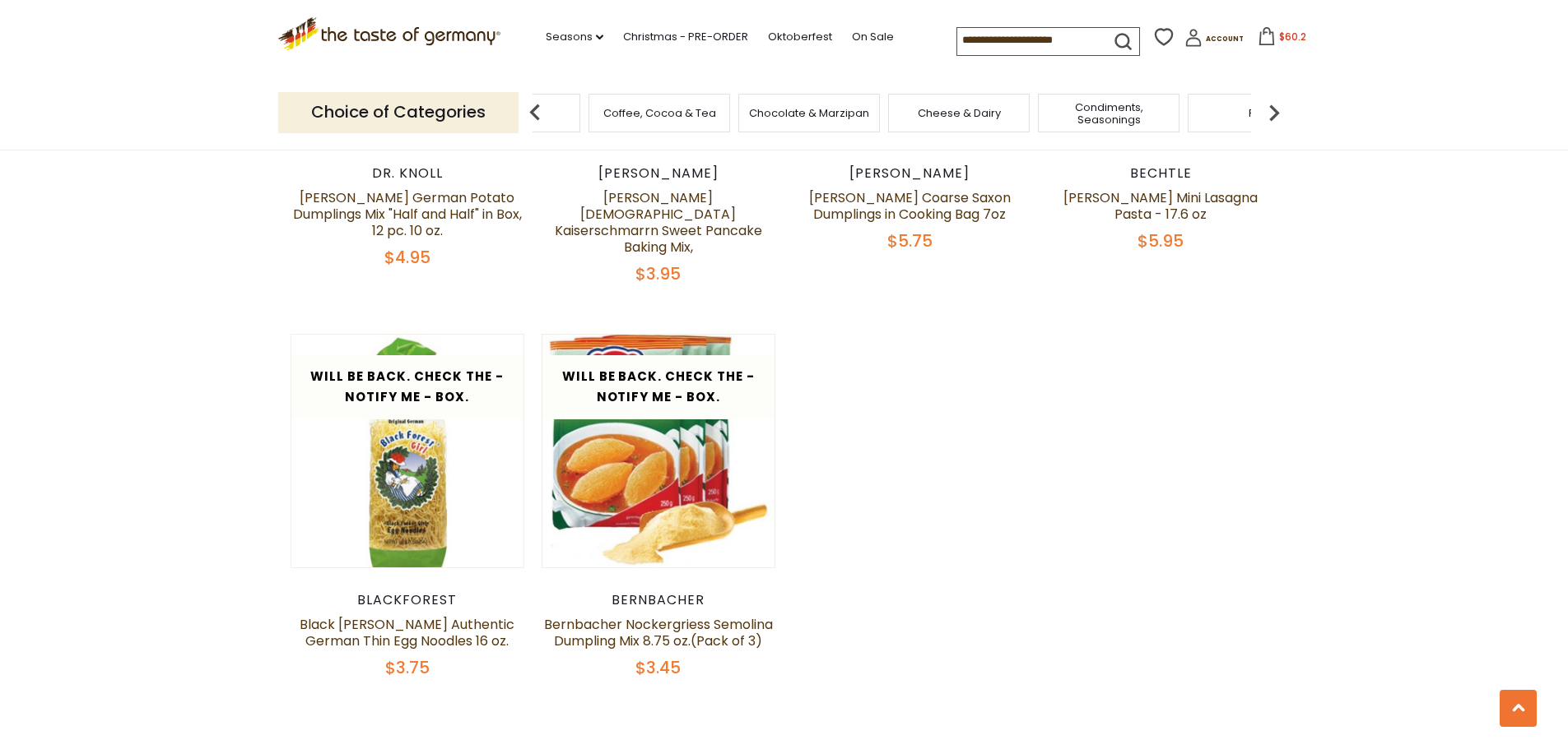
click at [962, 122] on div "Cheese & Dairy" at bounding box center [958, 113] width 142 height 39
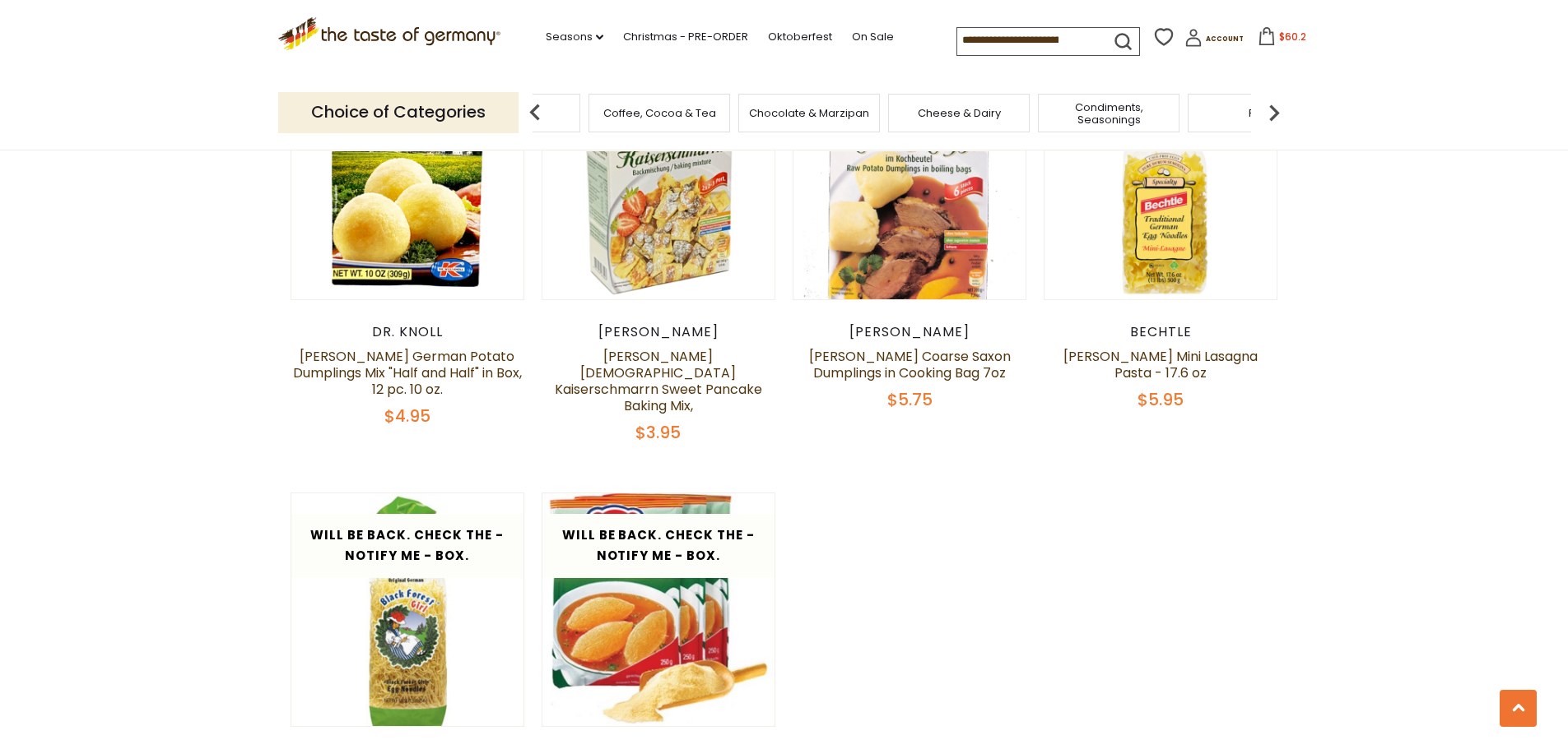
scroll to position [2293, 0]
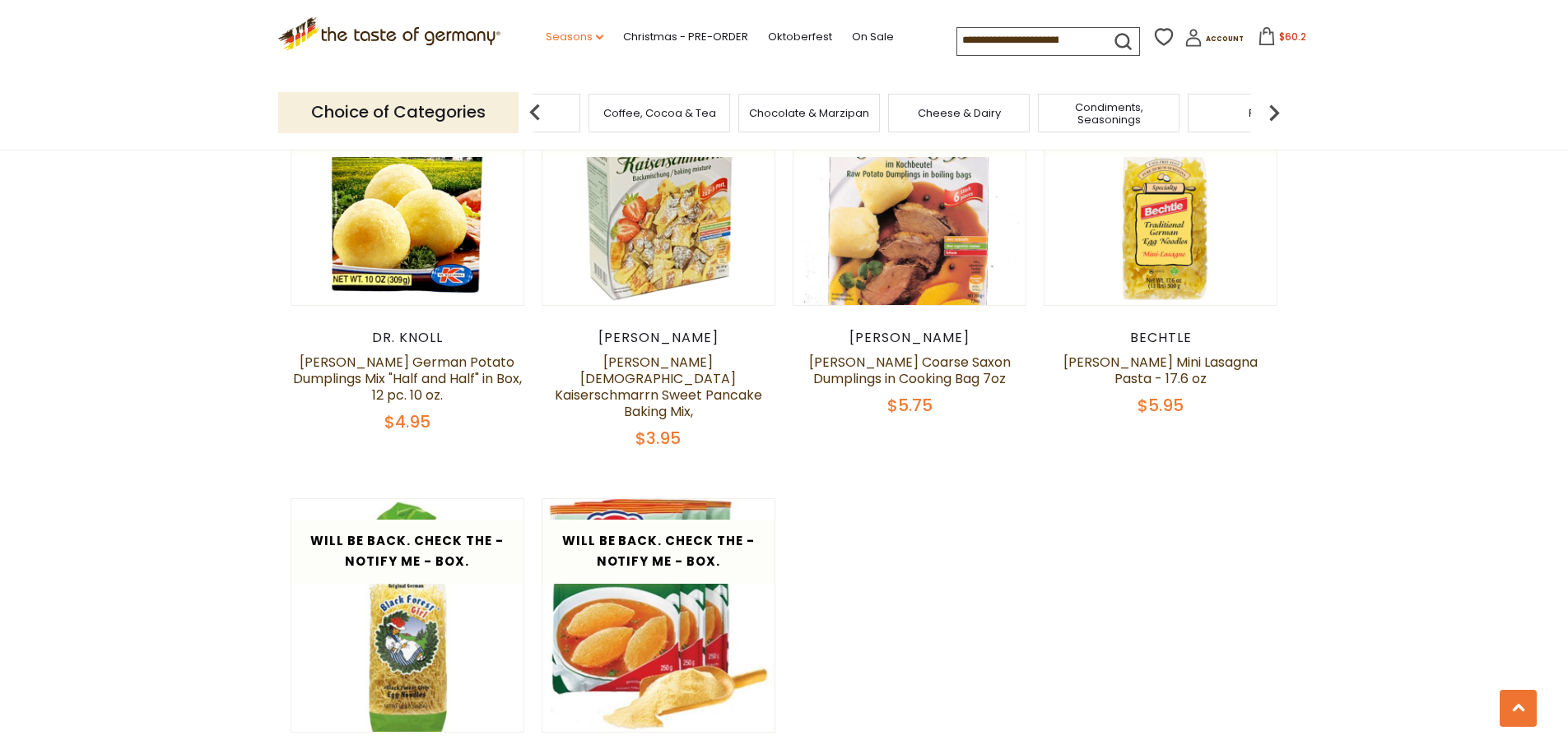
click at [548, 33] on link "Seasons dropdown_arrow" at bounding box center [574, 37] width 58 height 18
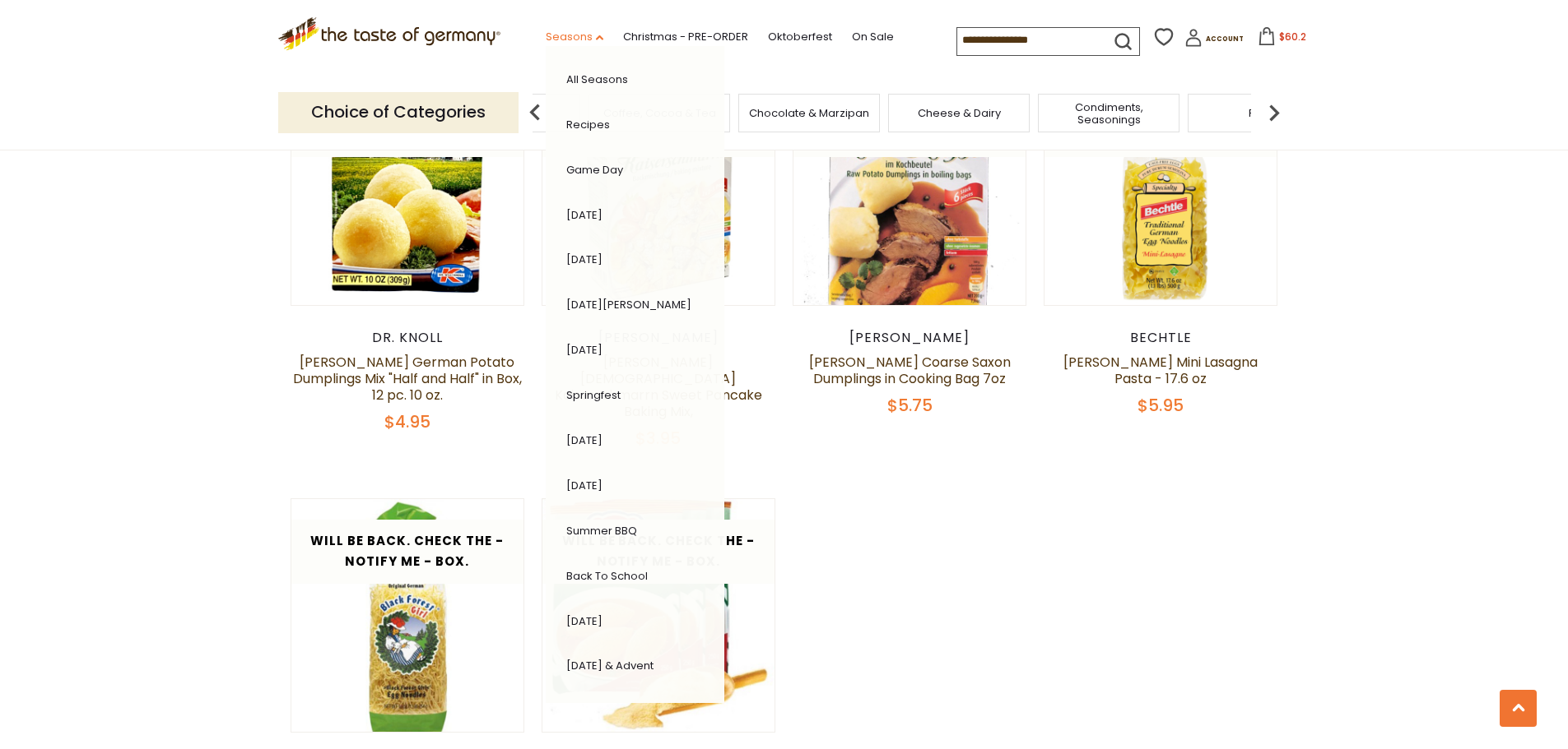
click at [548, 33] on link "Seasons dropdown_arrow" at bounding box center [574, 37] width 58 height 18
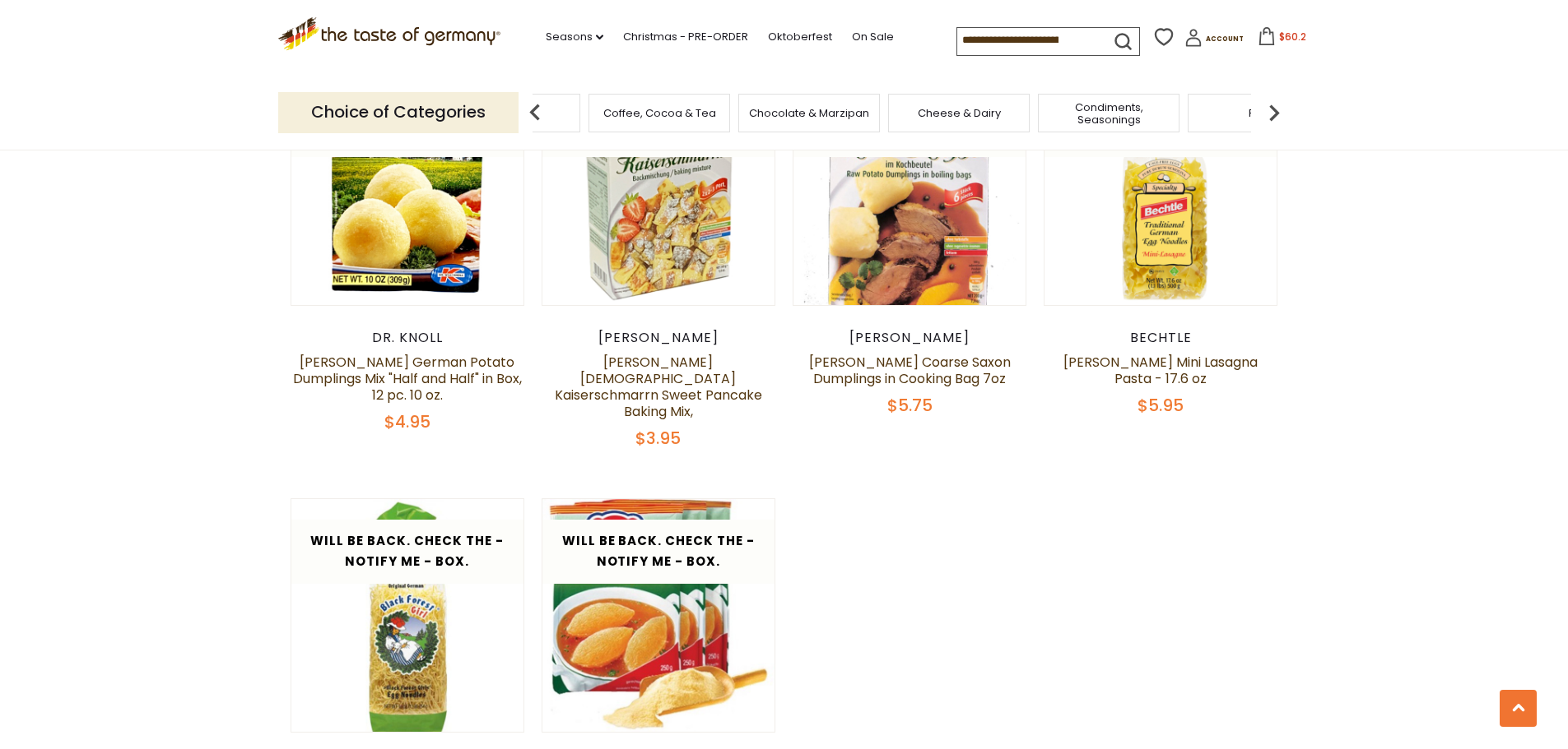
click at [534, 113] on img at bounding box center [535, 113] width 33 height 33
click at [534, 108] on img at bounding box center [535, 113] width 33 height 33
click at [546, 28] on link "Seasons dropdown_arrow" at bounding box center [574, 37] width 58 height 18
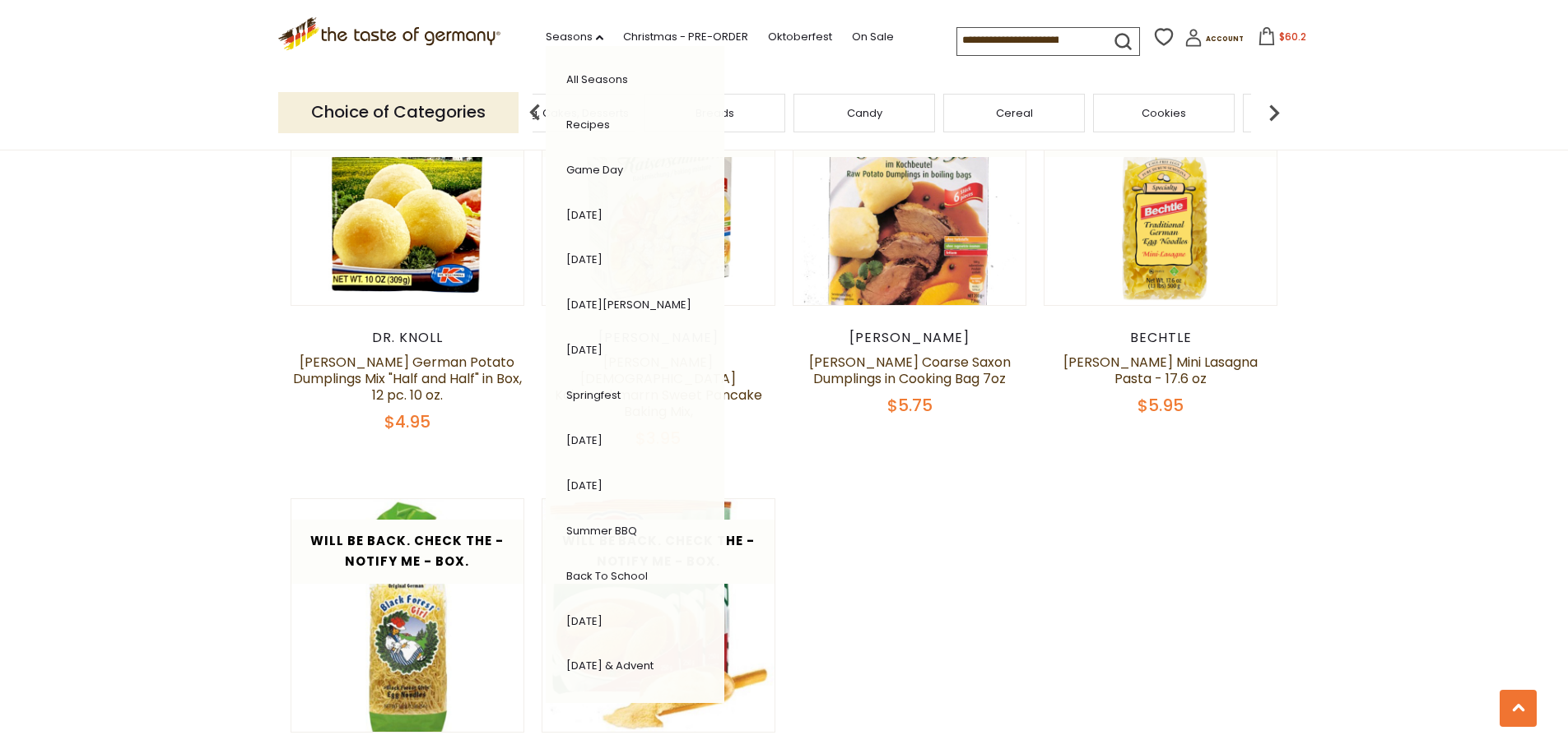
click at [566, 668] on link "[DATE] & Advent" at bounding box center [610, 665] width 87 height 15
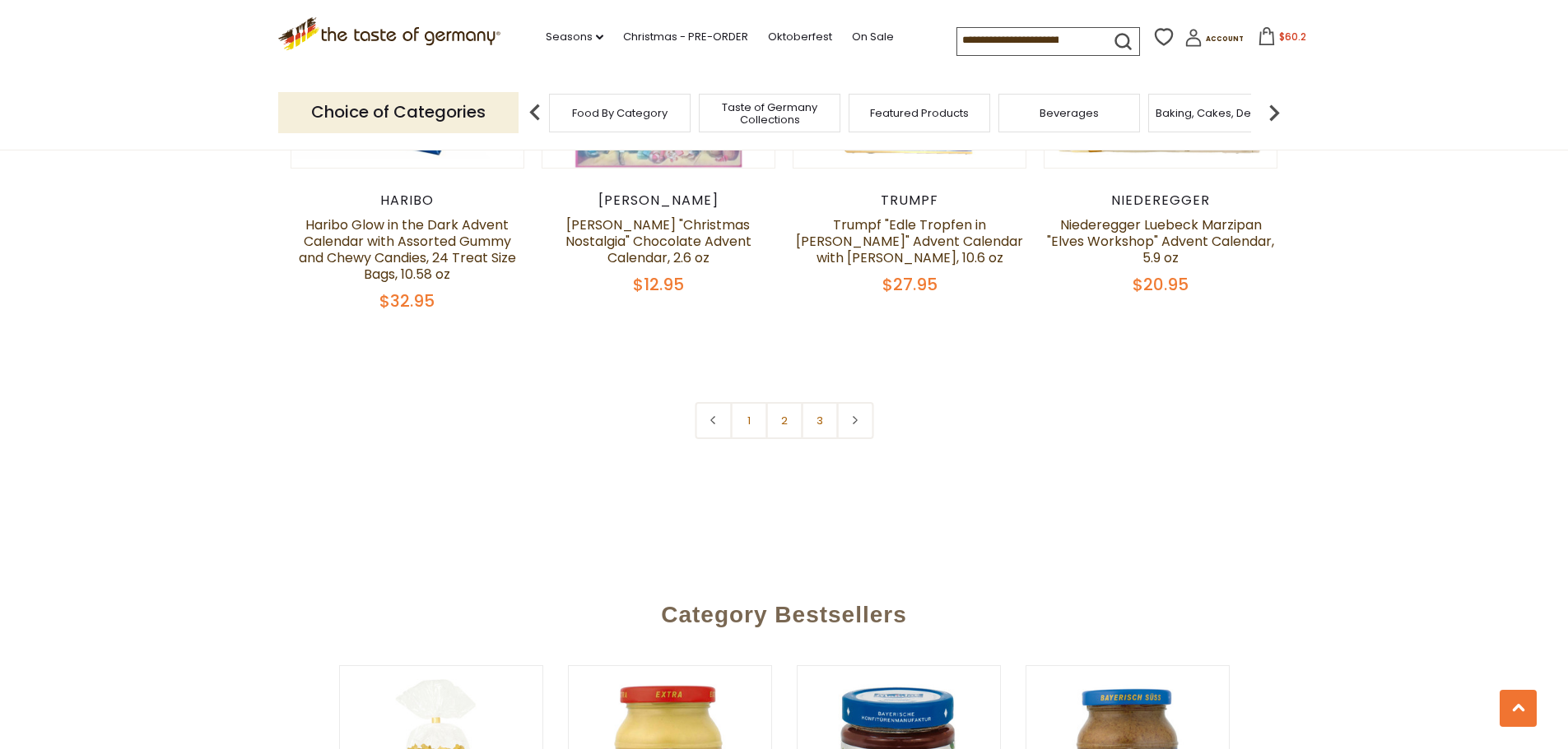
scroll to position [4024, 0]
click at [783, 400] on link "2" at bounding box center [784, 418] width 37 height 37
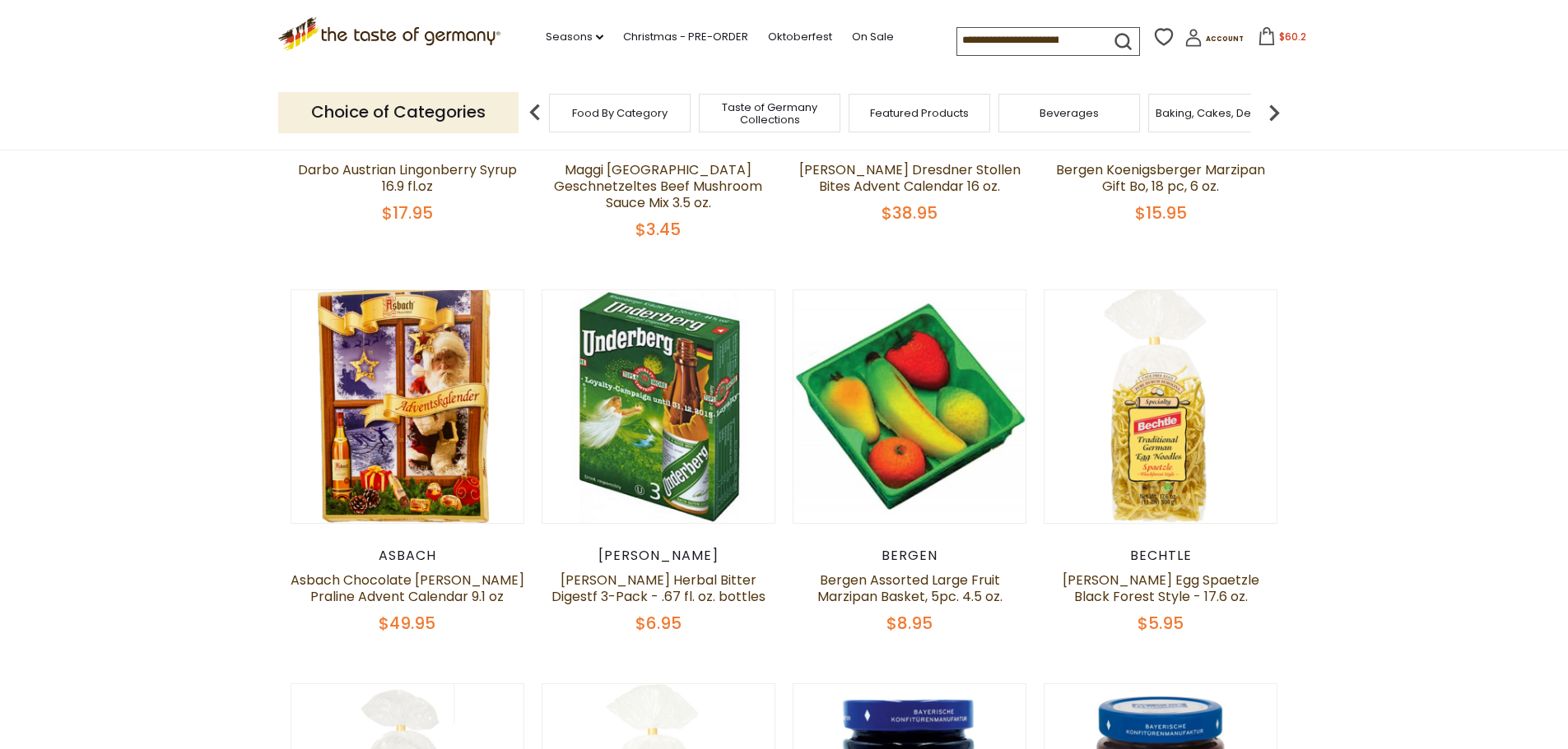
scroll to position [647, 0]
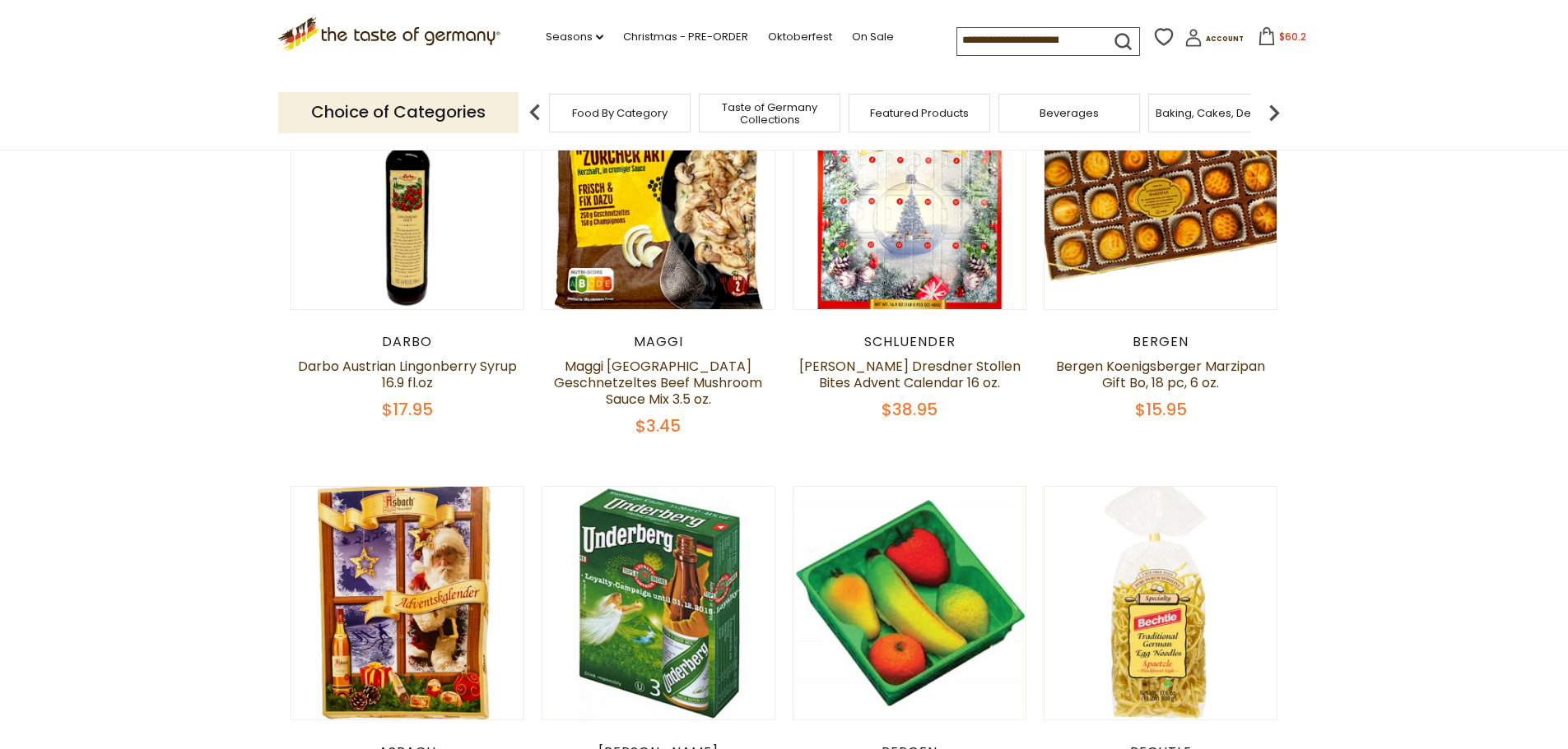
click at [1279, 112] on img at bounding box center [1274, 113] width 33 height 33
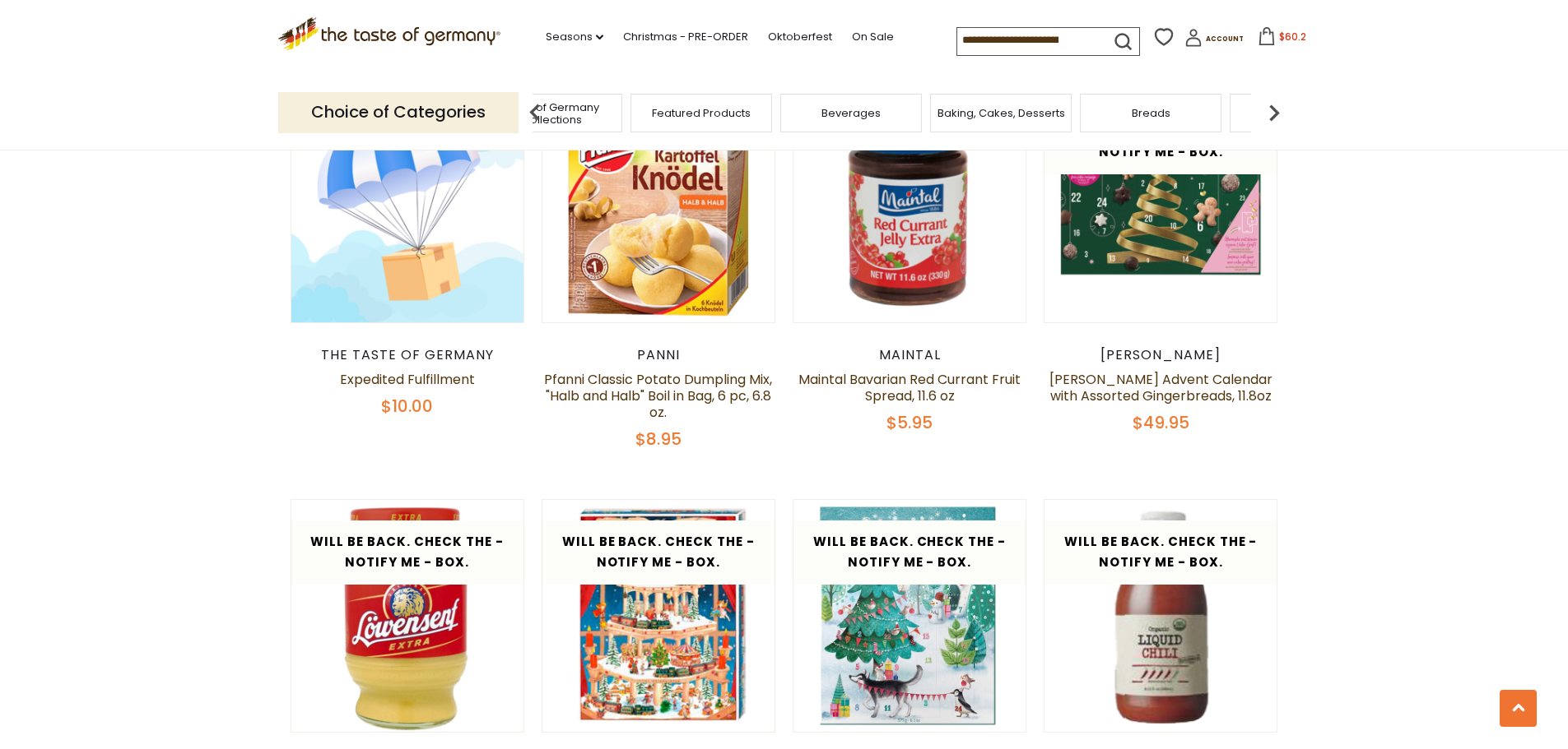
scroll to position [3032, 0]
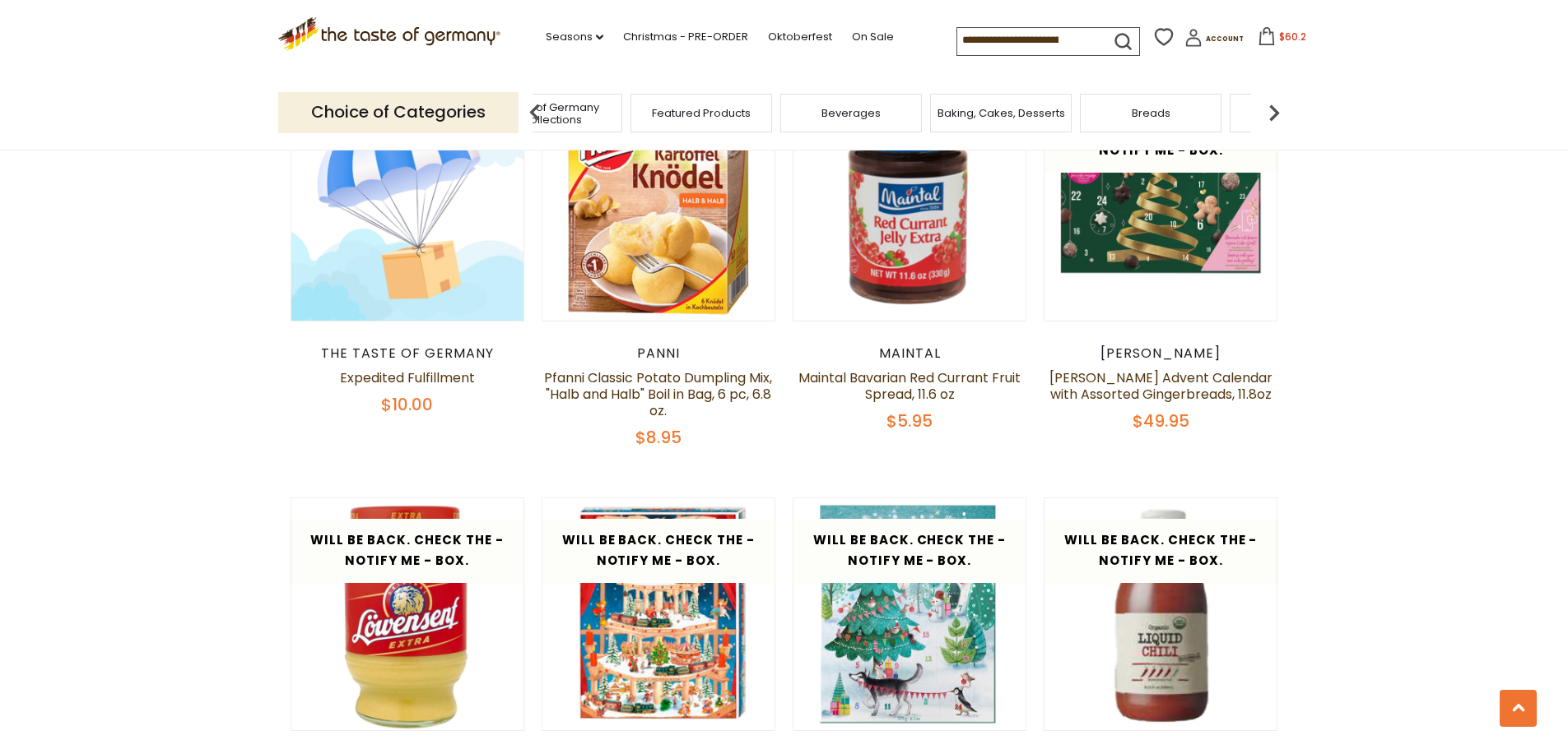
click at [1268, 113] on img at bounding box center [1274, 113] width 33 height 33
click at [530, 112] on img at bounding box center [535, 113] width 33 height 33
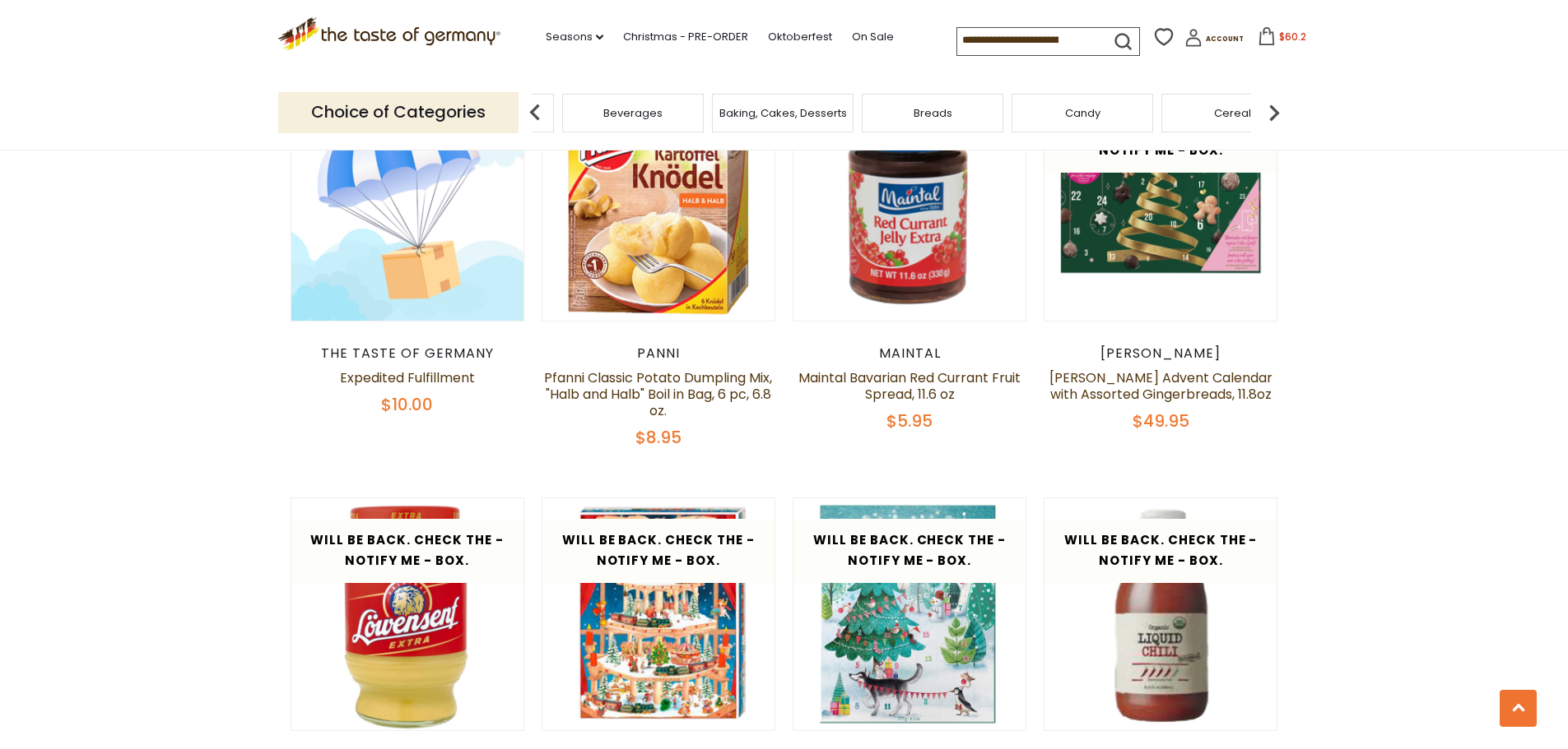
click at [530, 112] on img at bounding box center [535, 113] width 33 height 33
click at [1273, 108] on img at bounding box center [1274, 113] width 33 height 33
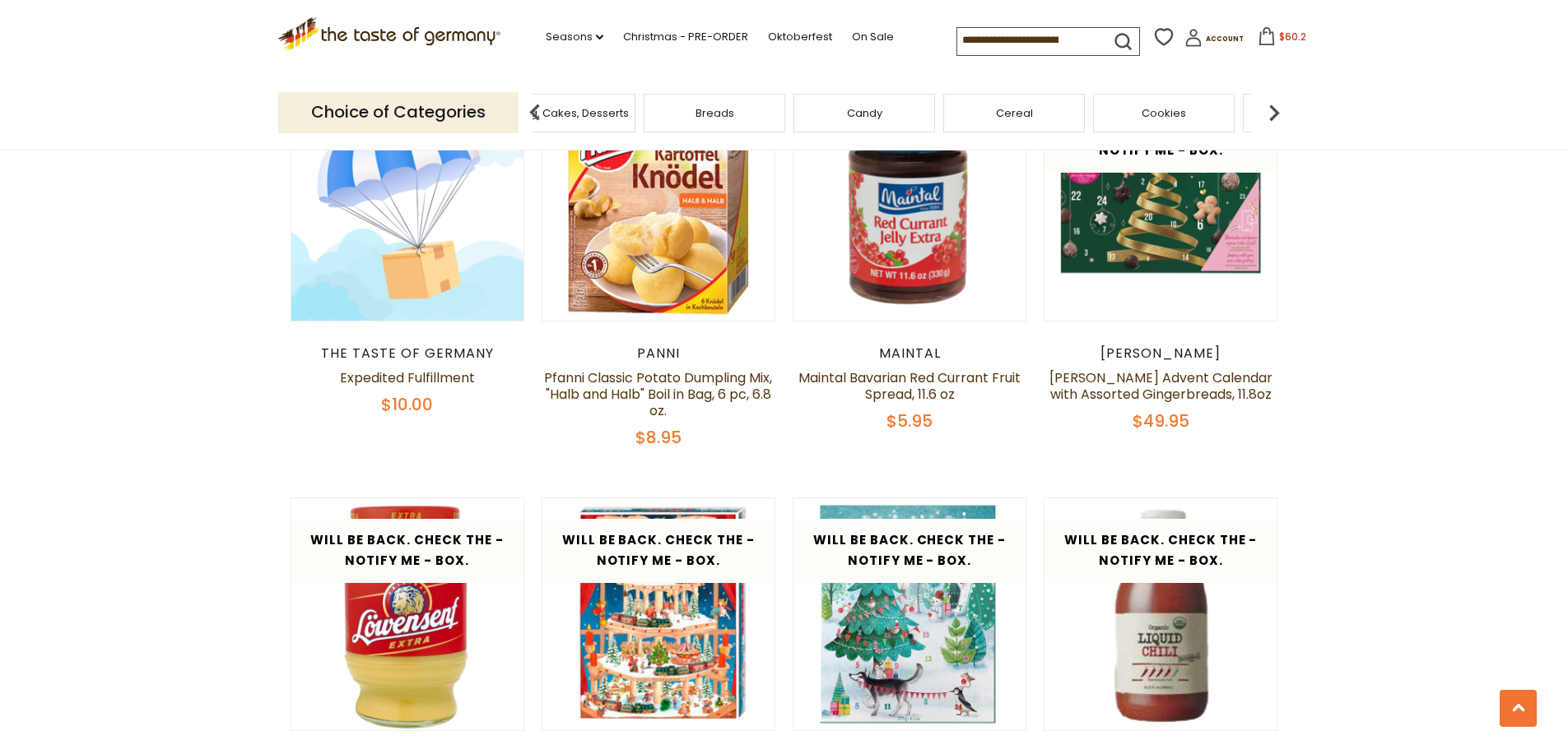
click at [1273, 108] on img at bounding box center [1274, 113] width 33 height 33
click at [1091, 116] on span "Condiments, Seasonings" at bounding box center [1108, 113] width 132 height 24
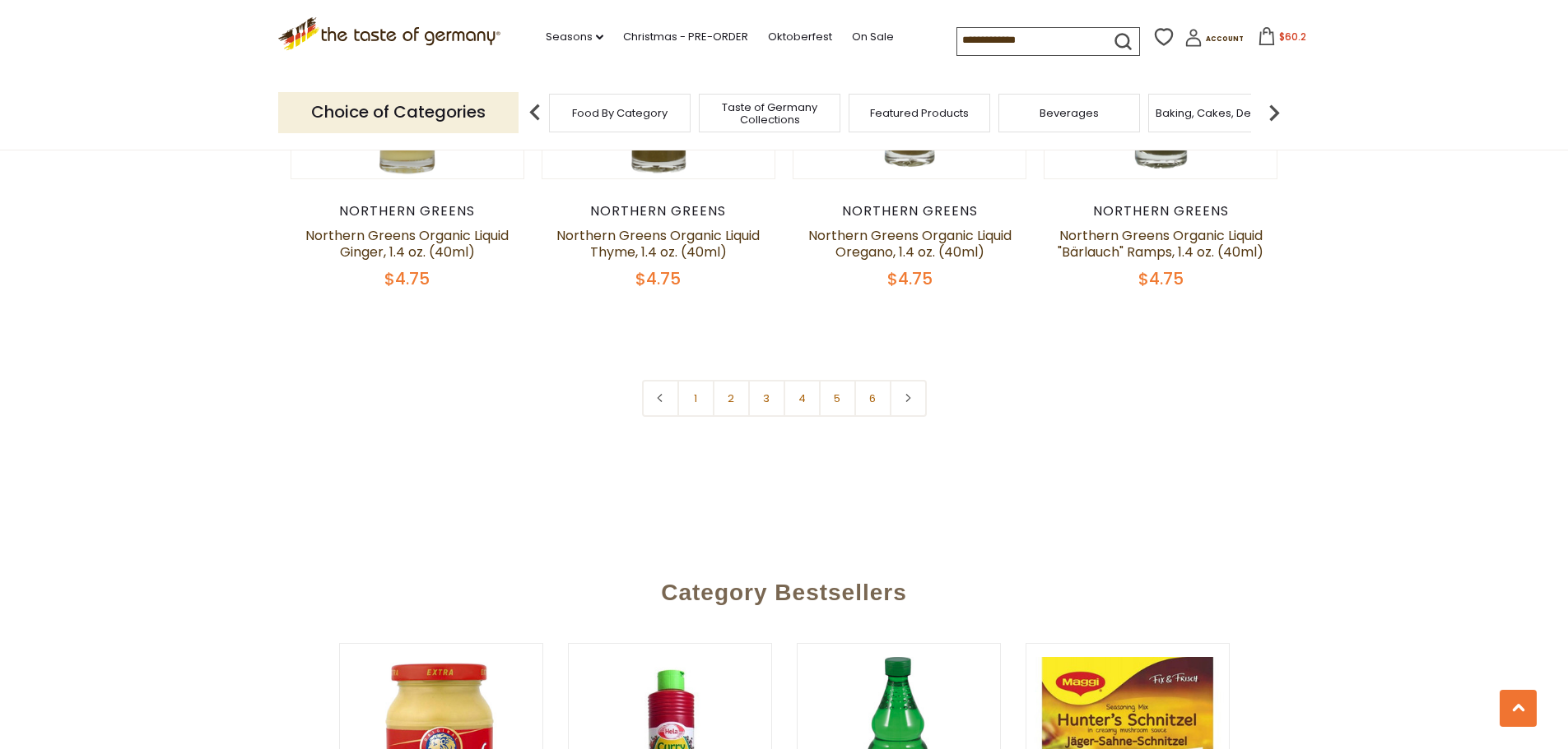
scroll to position [4029, 0]
click at [736, 379] on link "2" at bounding box center [730, 397] width 37 height 37
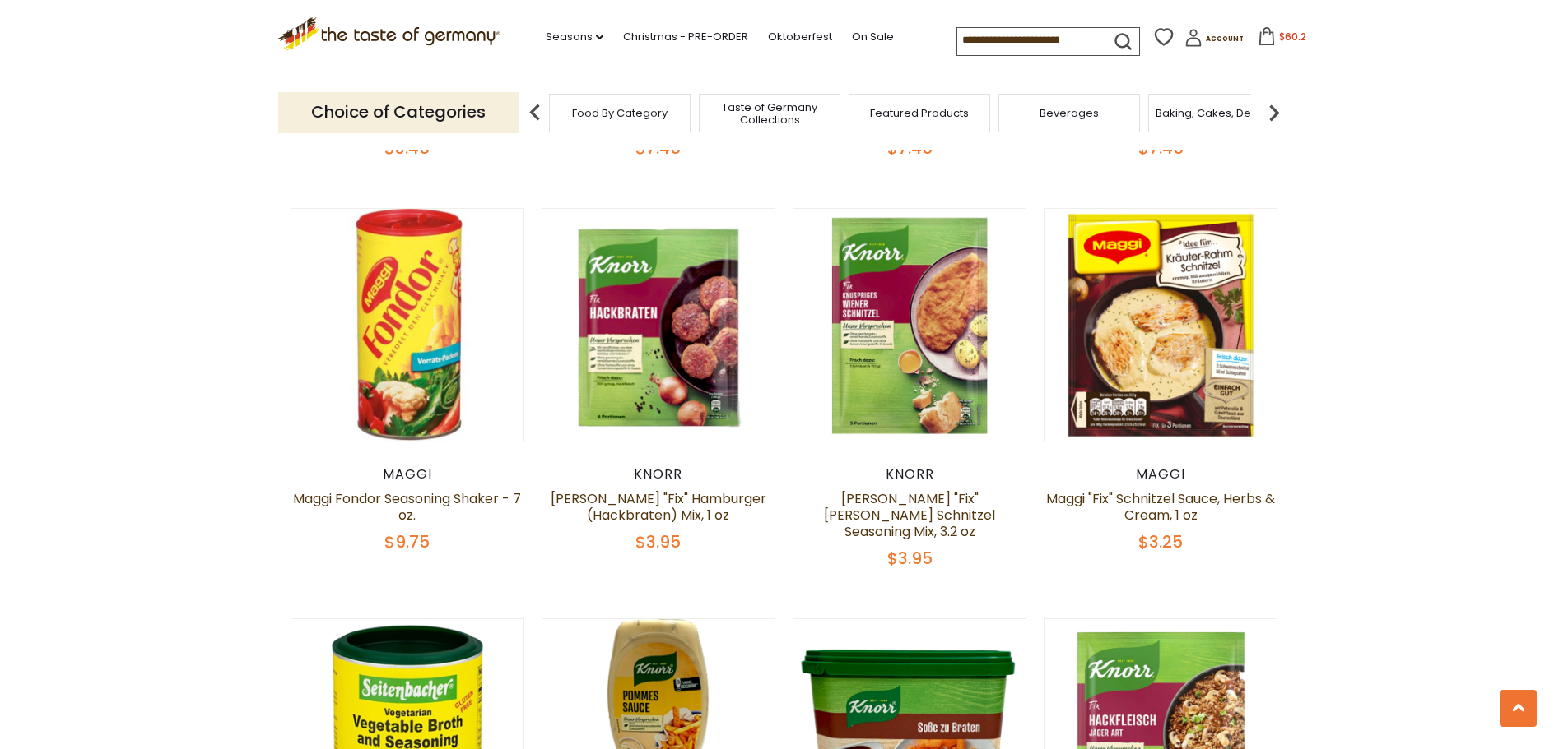
scroll to position [2128, 0]
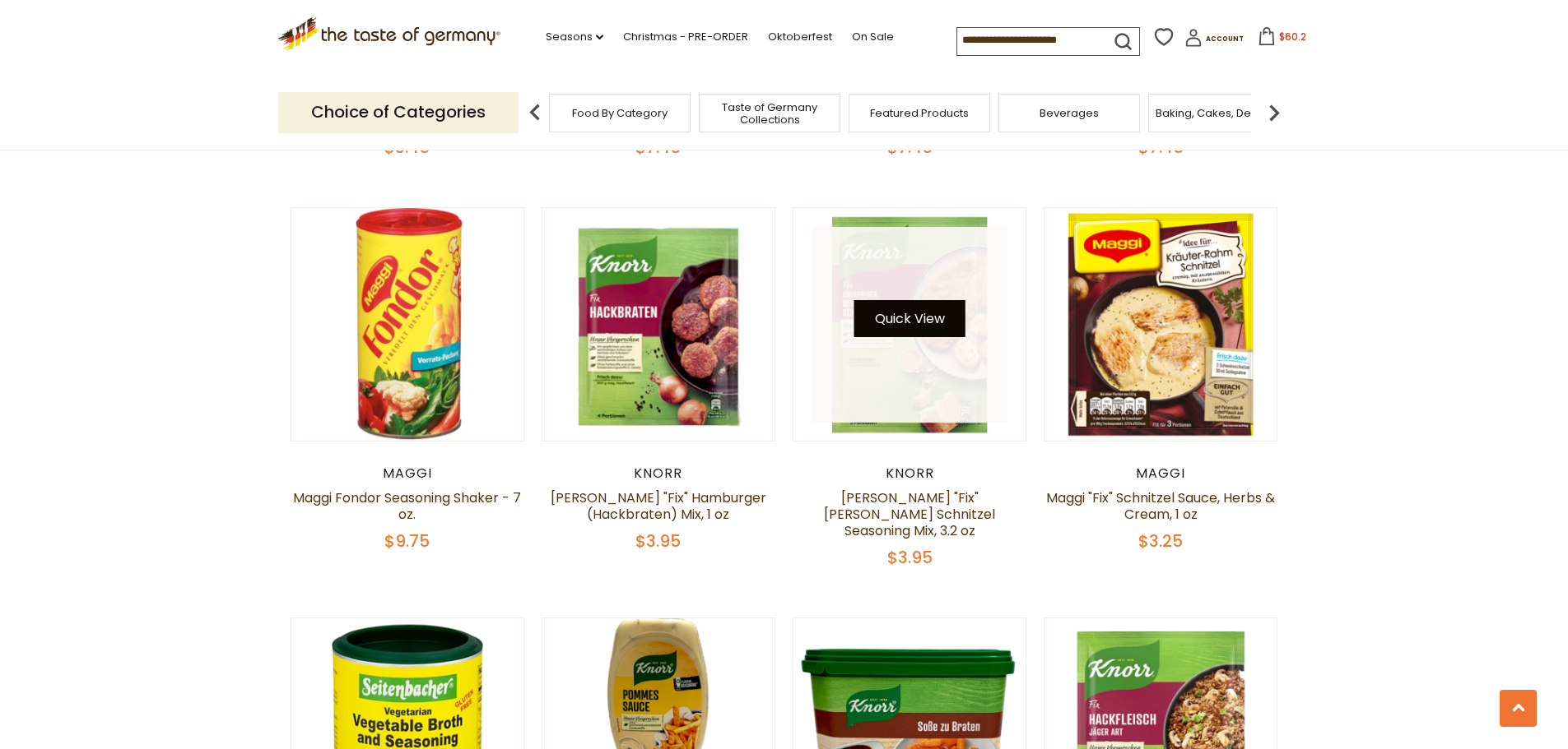
click at [908, 306] on button "Quick View" at bounding box center [909, 318] width 111 height 37
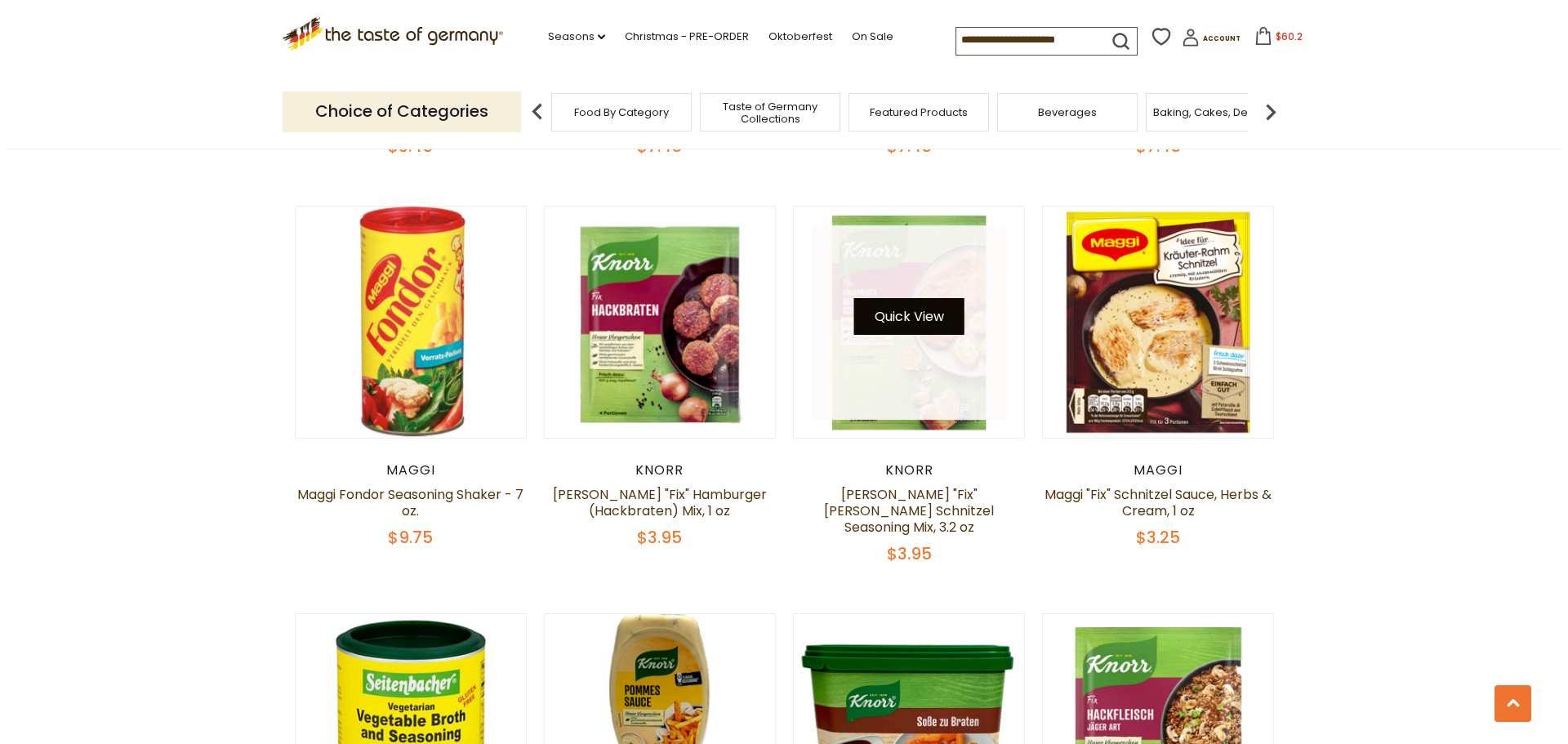
scroll to position [2117, 0]
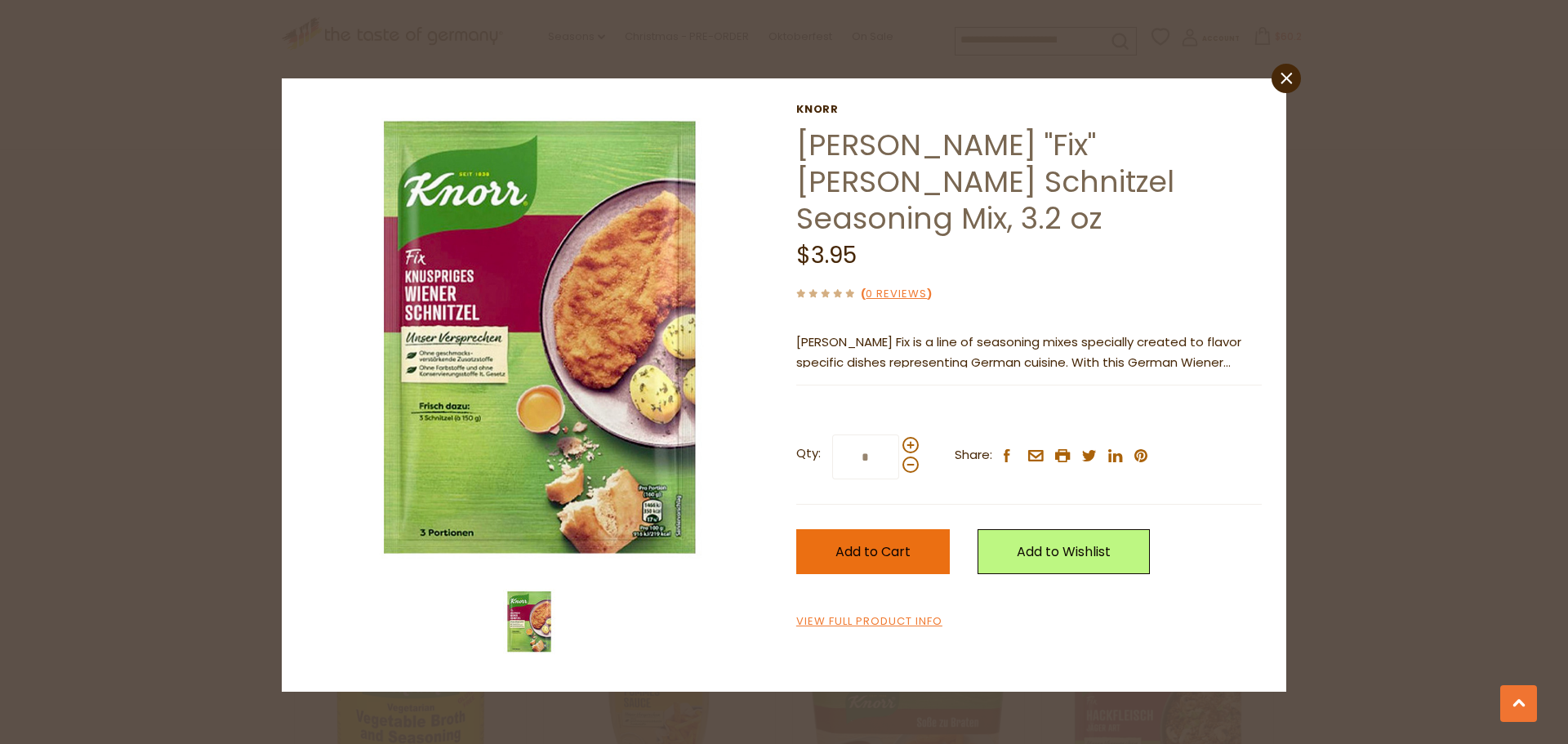
click at [904, 543] on span "Add to Cart" at bounding box center [873, 552] width 75 height 19
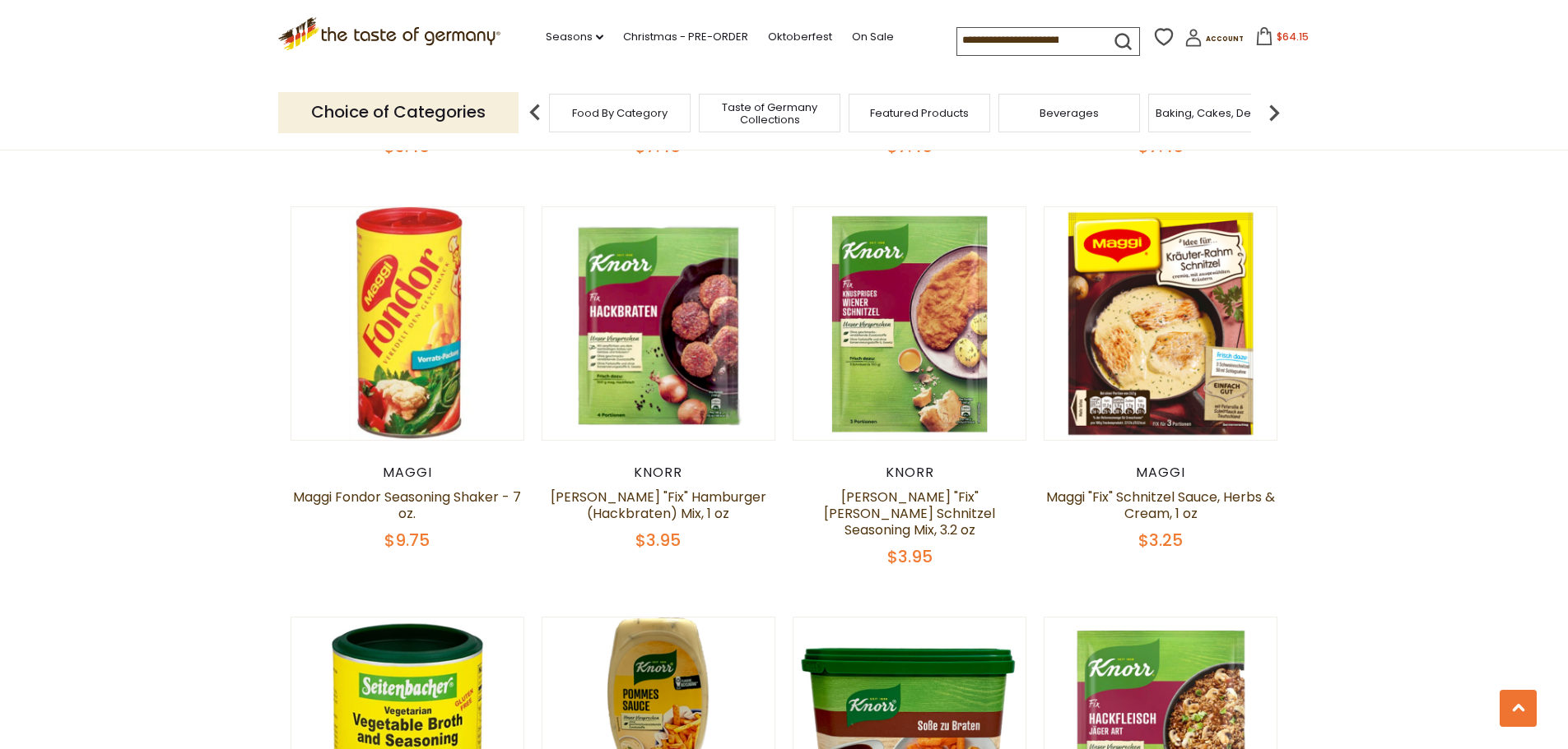
scroll to position [2128, 0]
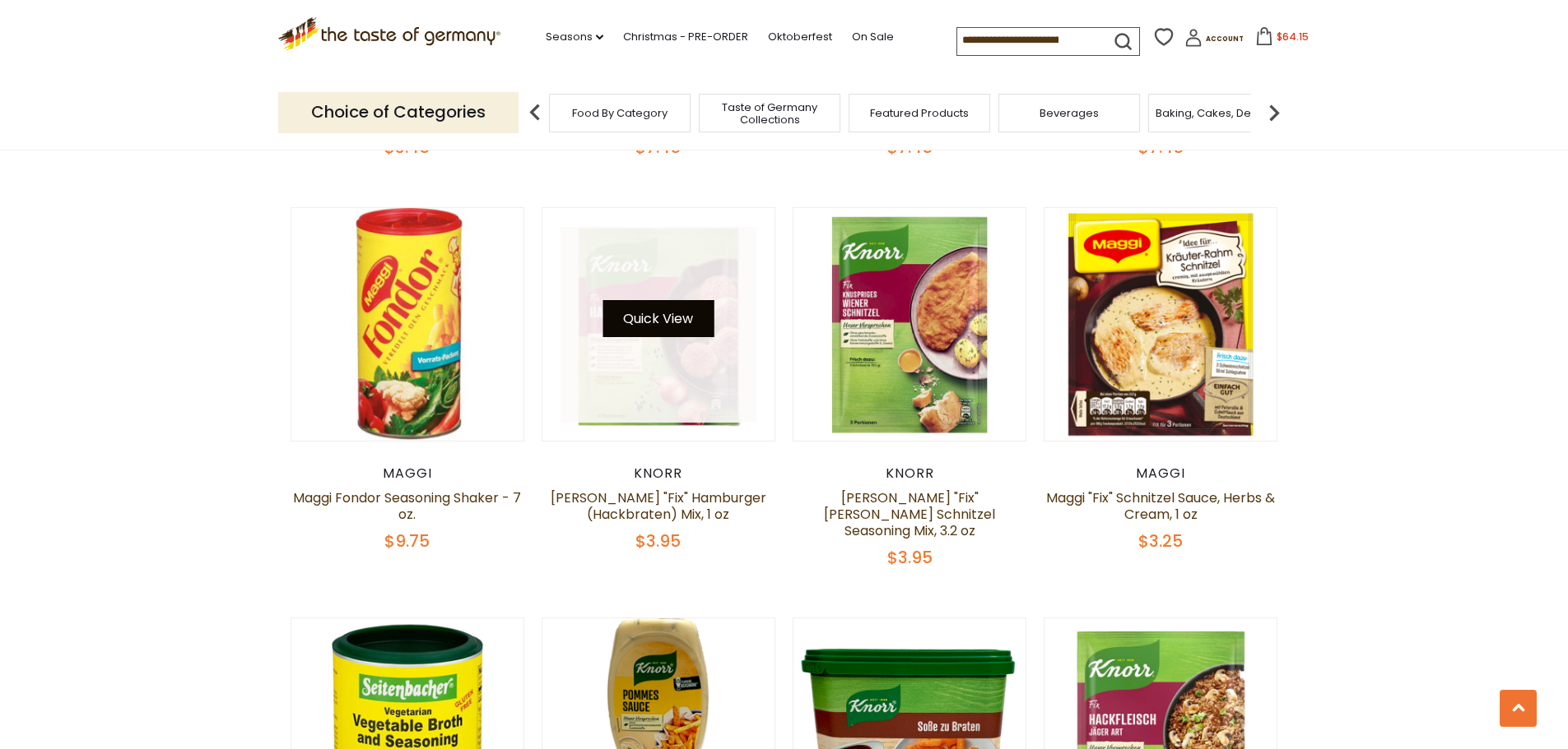
click at [650, 324] on button "Quick View" at bounding box center [657, 318] width 111 height 37
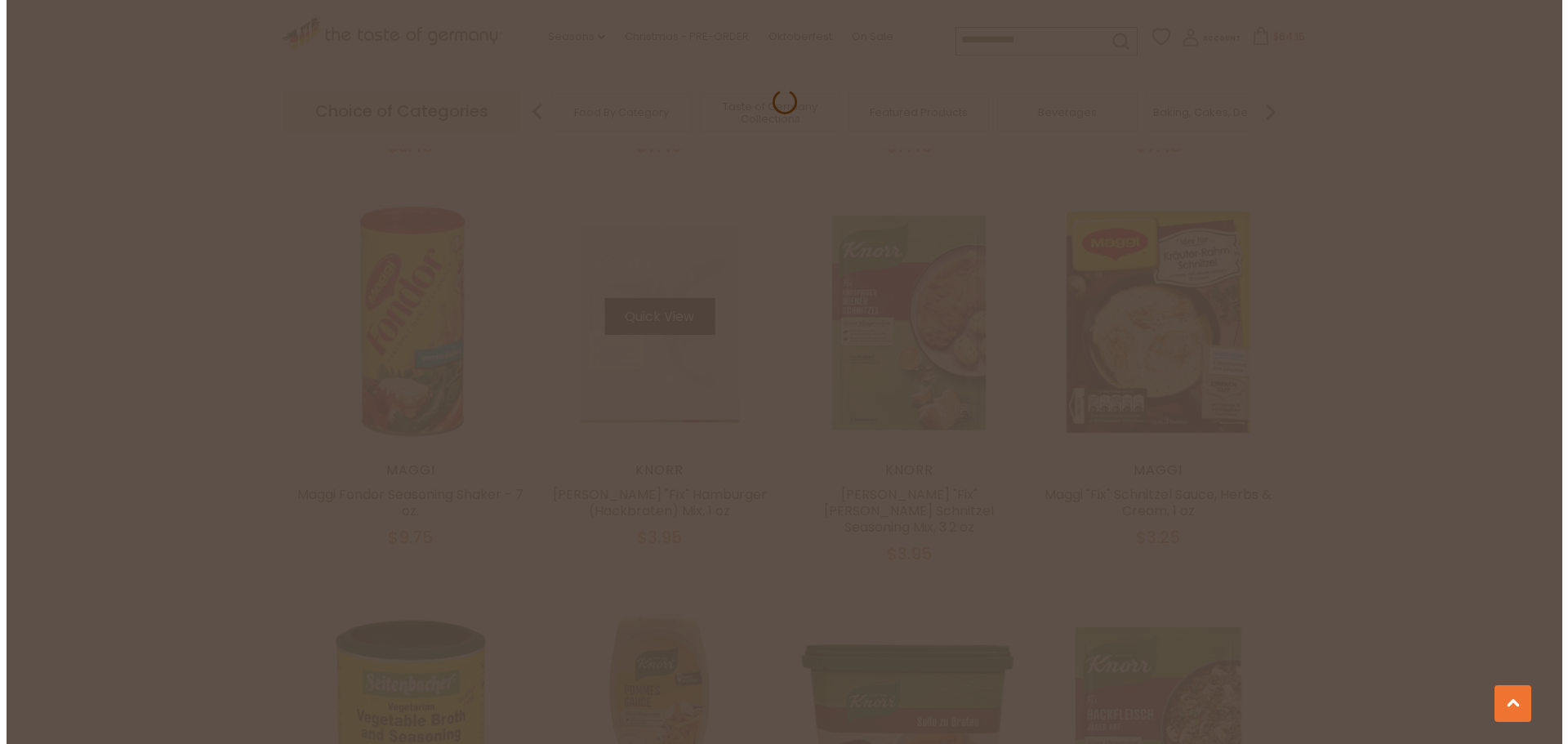
scroll to position [2117, 0]
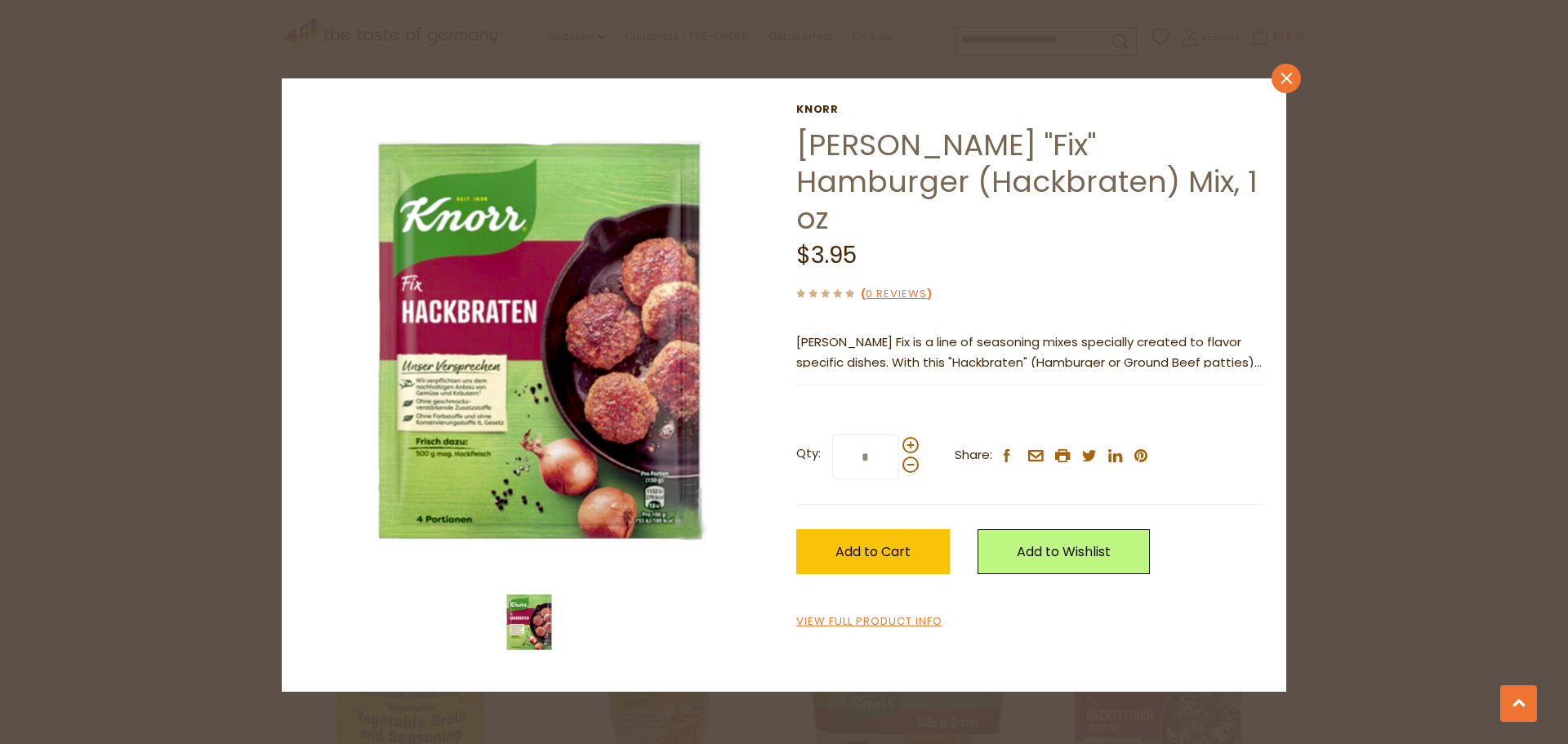
click at [1285, 73] on icon "close" at bounding box center [1287, 79] width 13 height 13
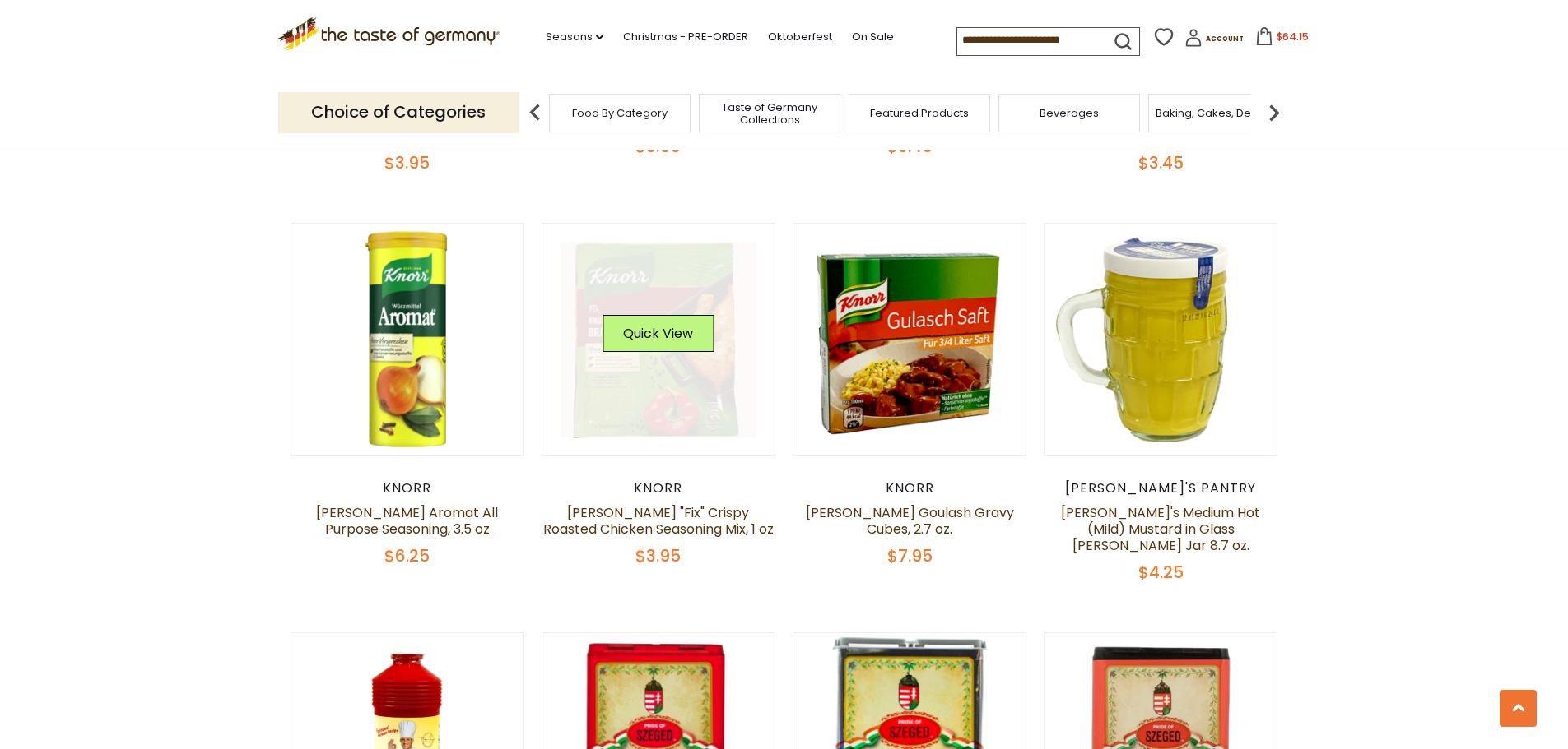
scroll to position [3361, 0]
click at [651, 257] on link at bounding box center [658, 338] width 196 height 196
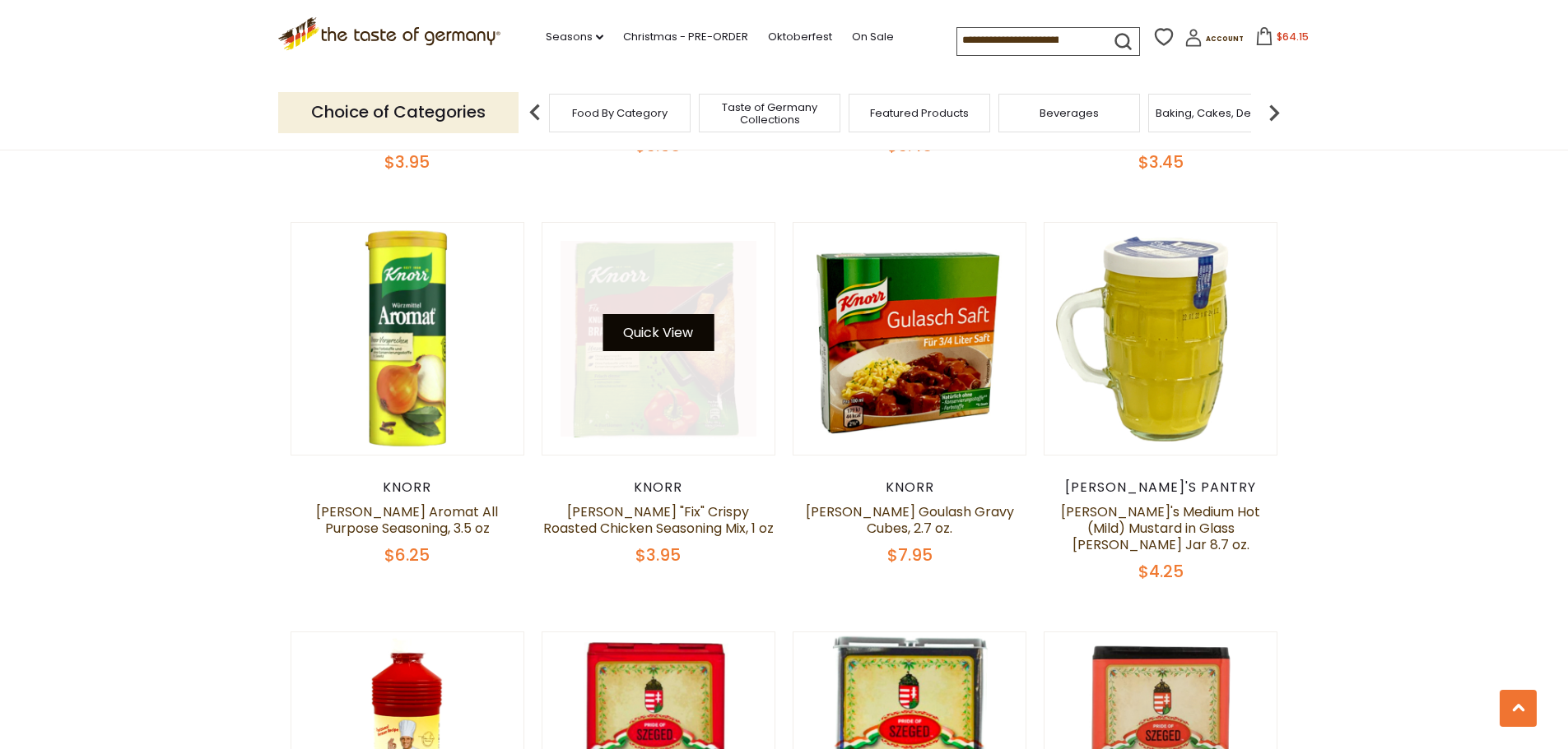
click at [651, 315] on button "Quick View" at bounding box center [657, 333] width 111 height 37
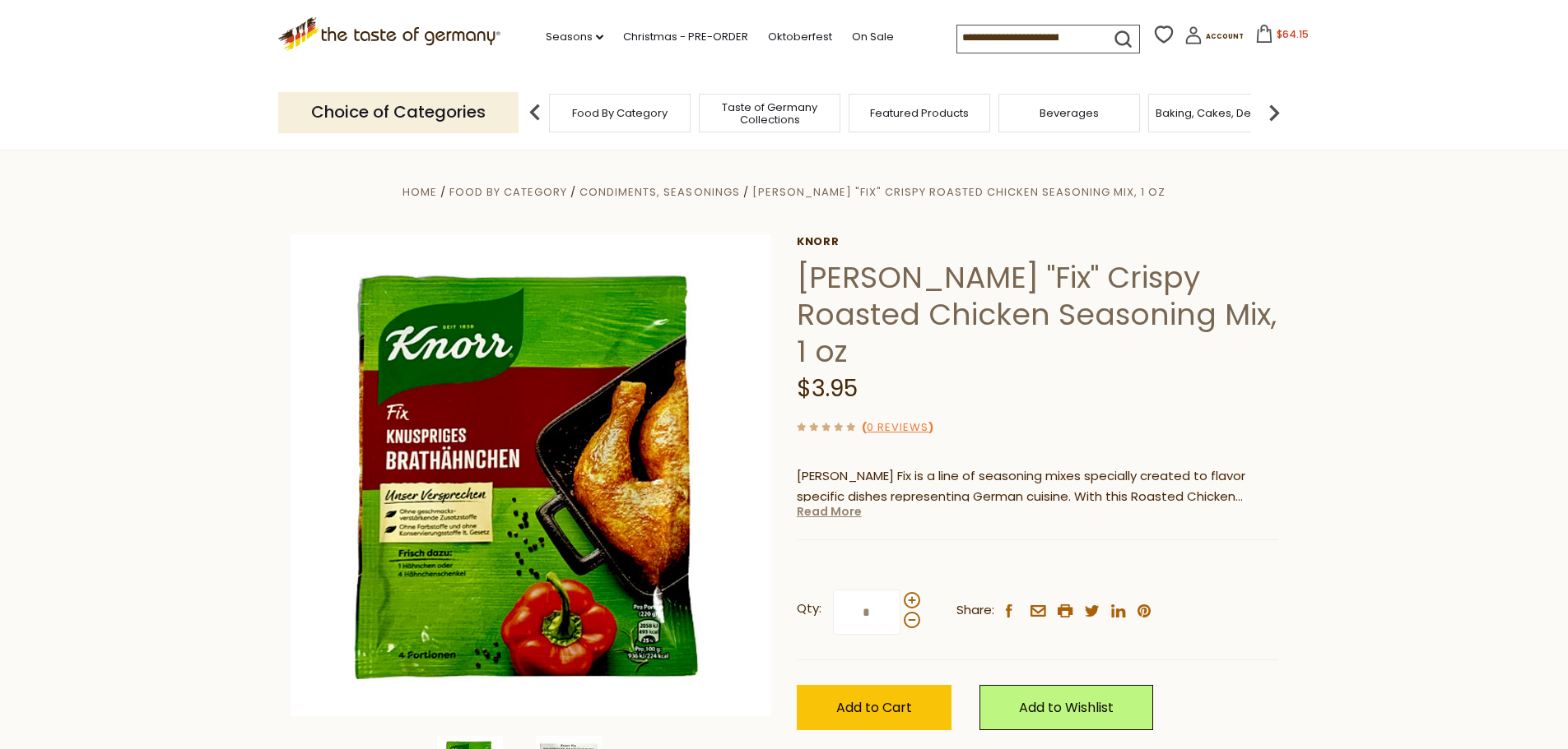
click at [836, 504] on link "Read More" at bounding box center [830, 512] width 65 height 16
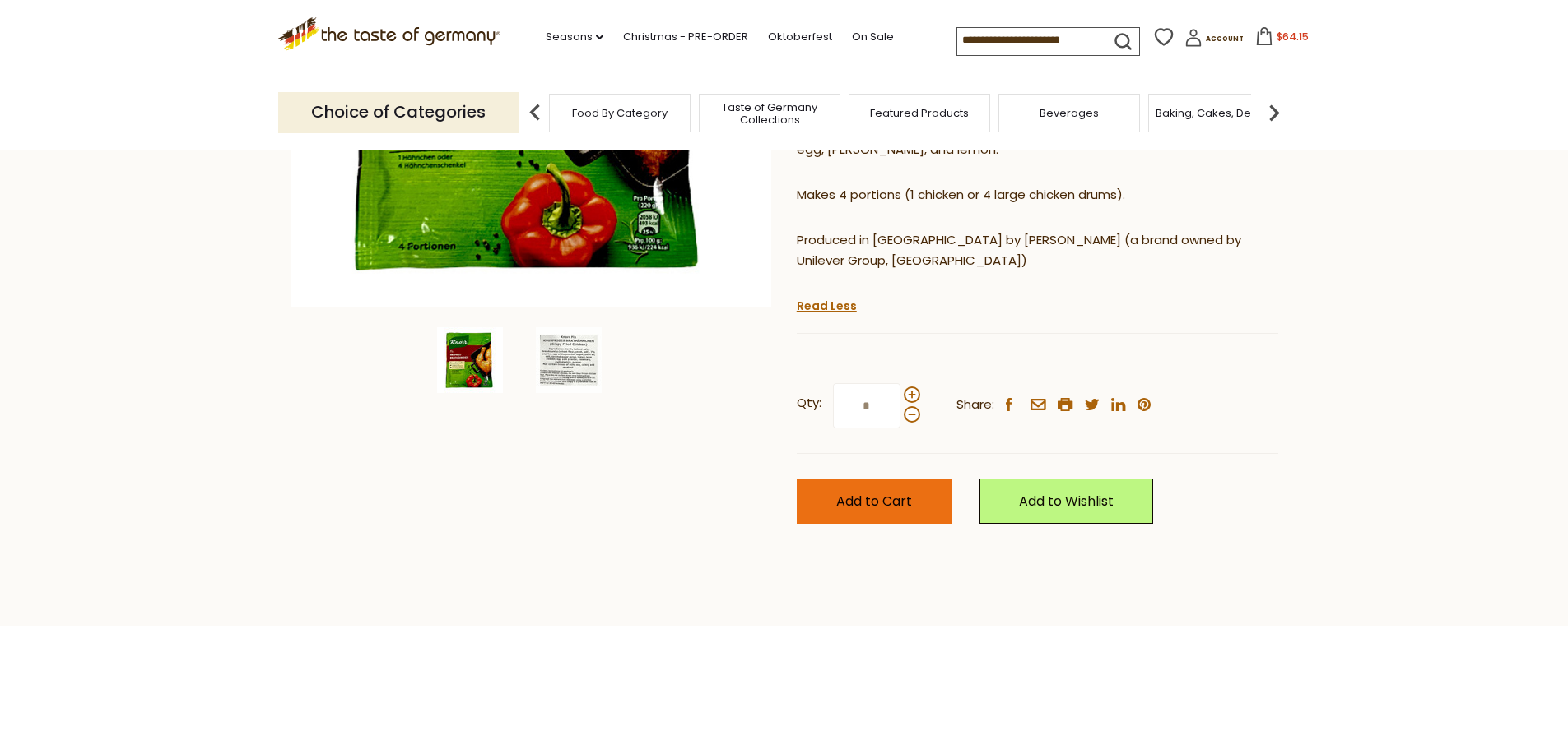
scroll to position [410, 0]
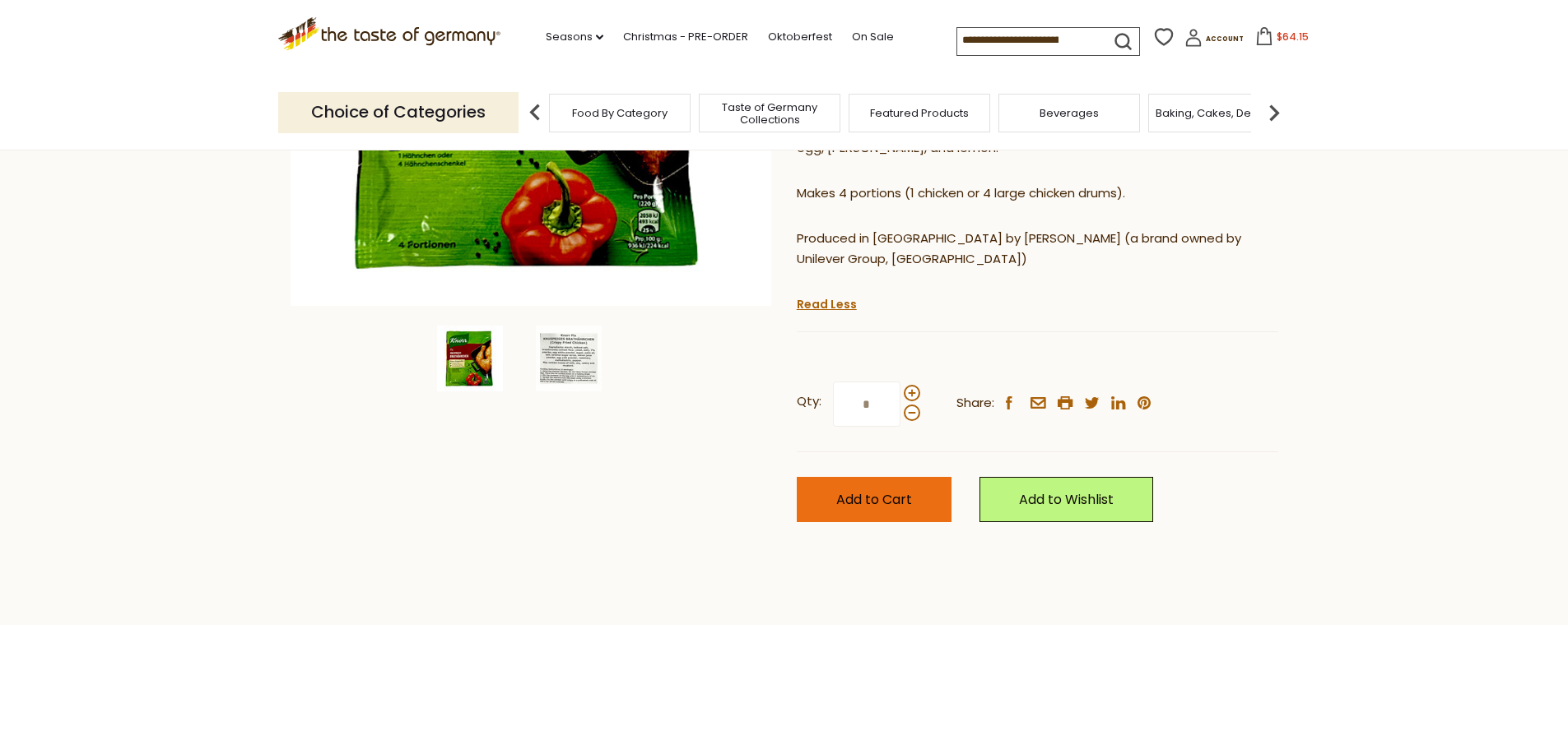
click at [862, 490] on span "Add to Cart" at bounding box center [874, 499] width 76 height 19
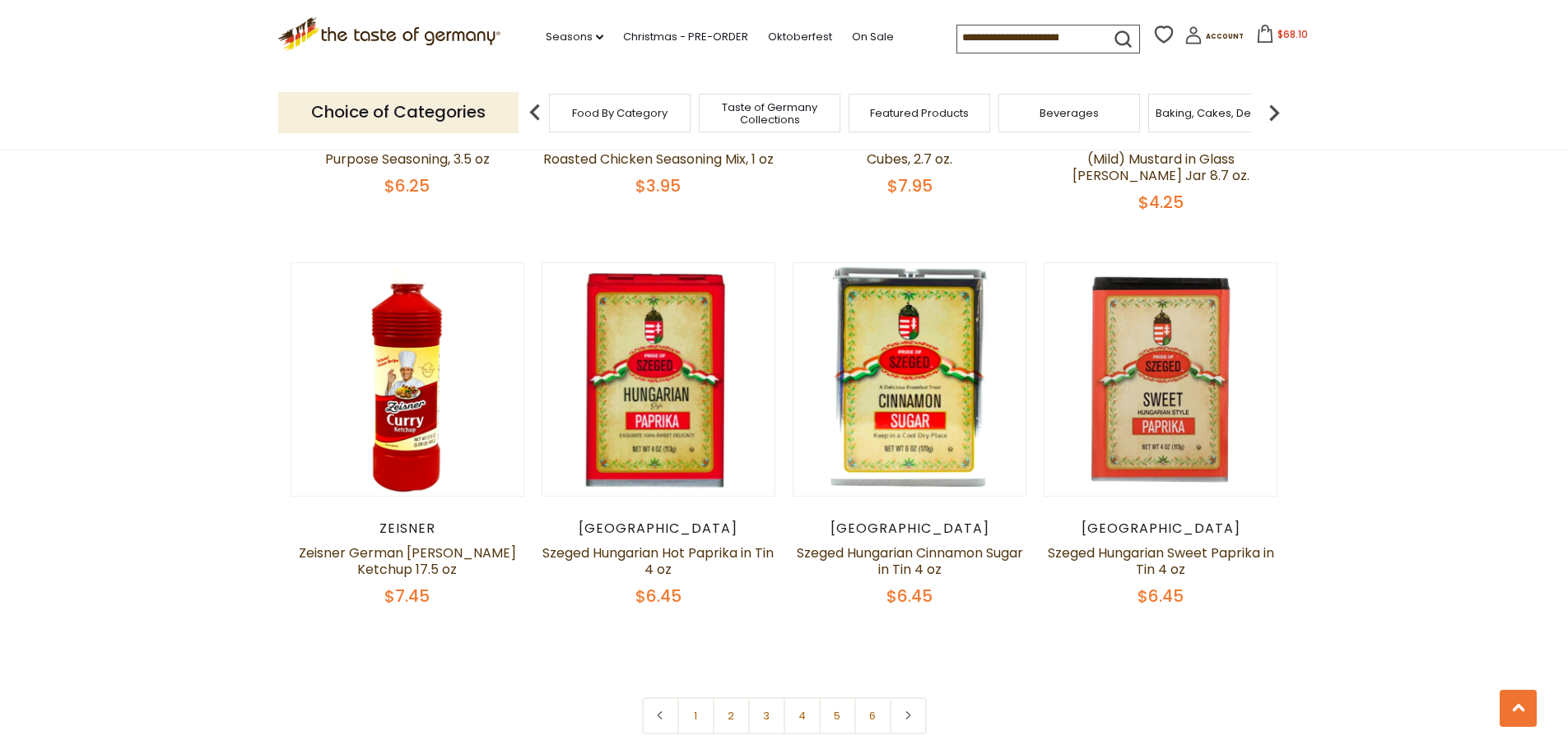
scroll to position [3732, 0]
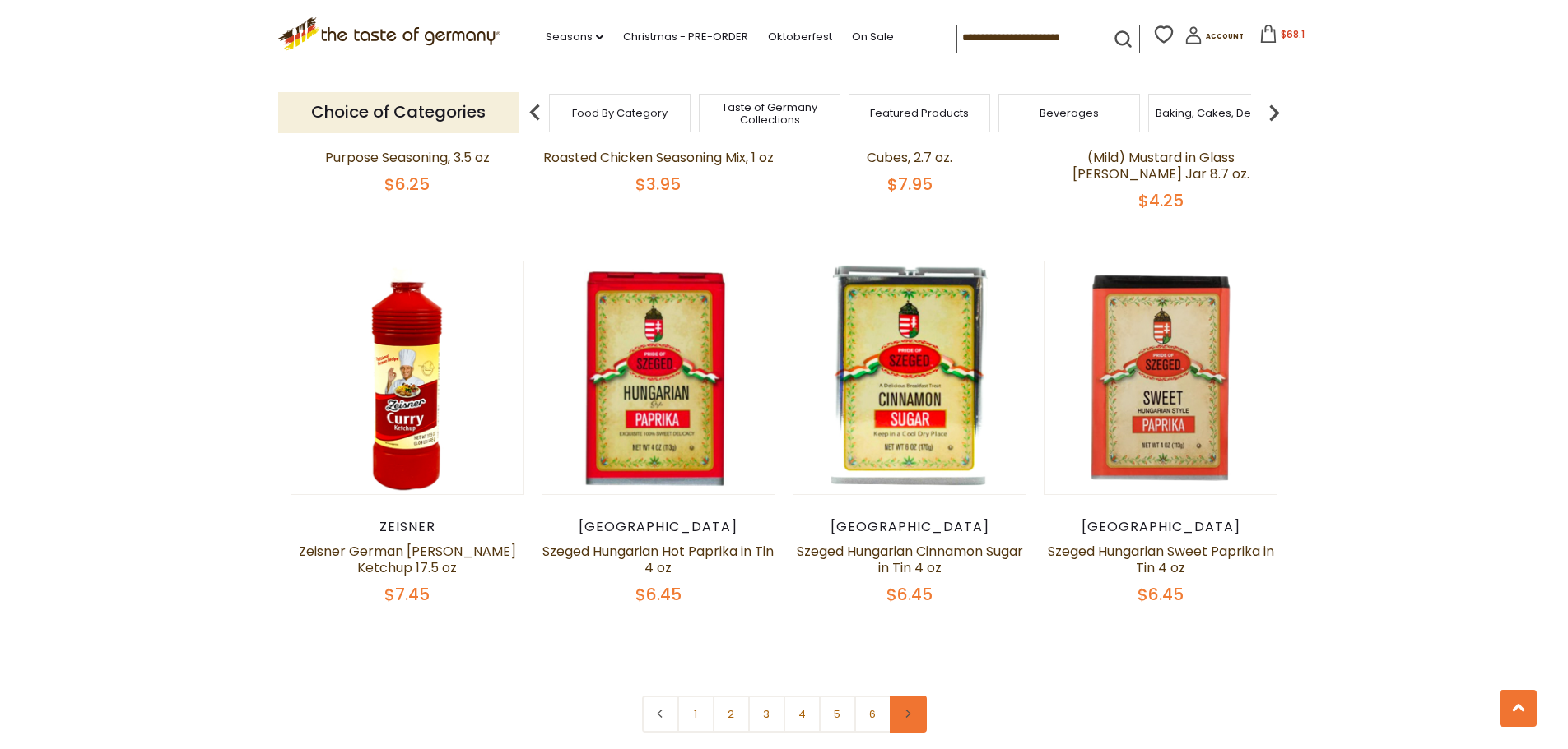
click at [917, 696] on link at bounding box center [908, 714] width 37 height 37
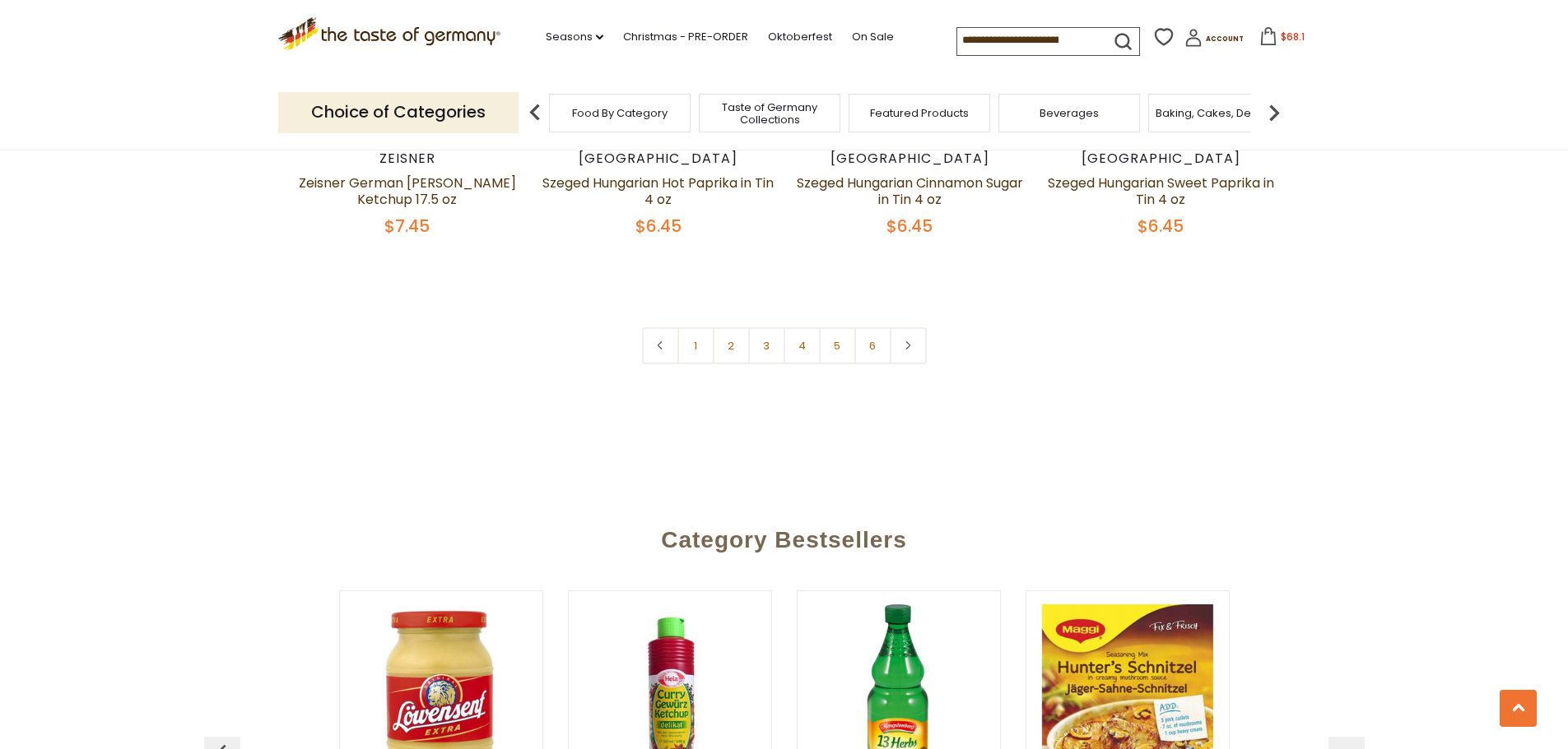
scroll to position [4102, 0]
click at [876, 326] on link "6" at bounding box center [872, 344] width 37 height 37
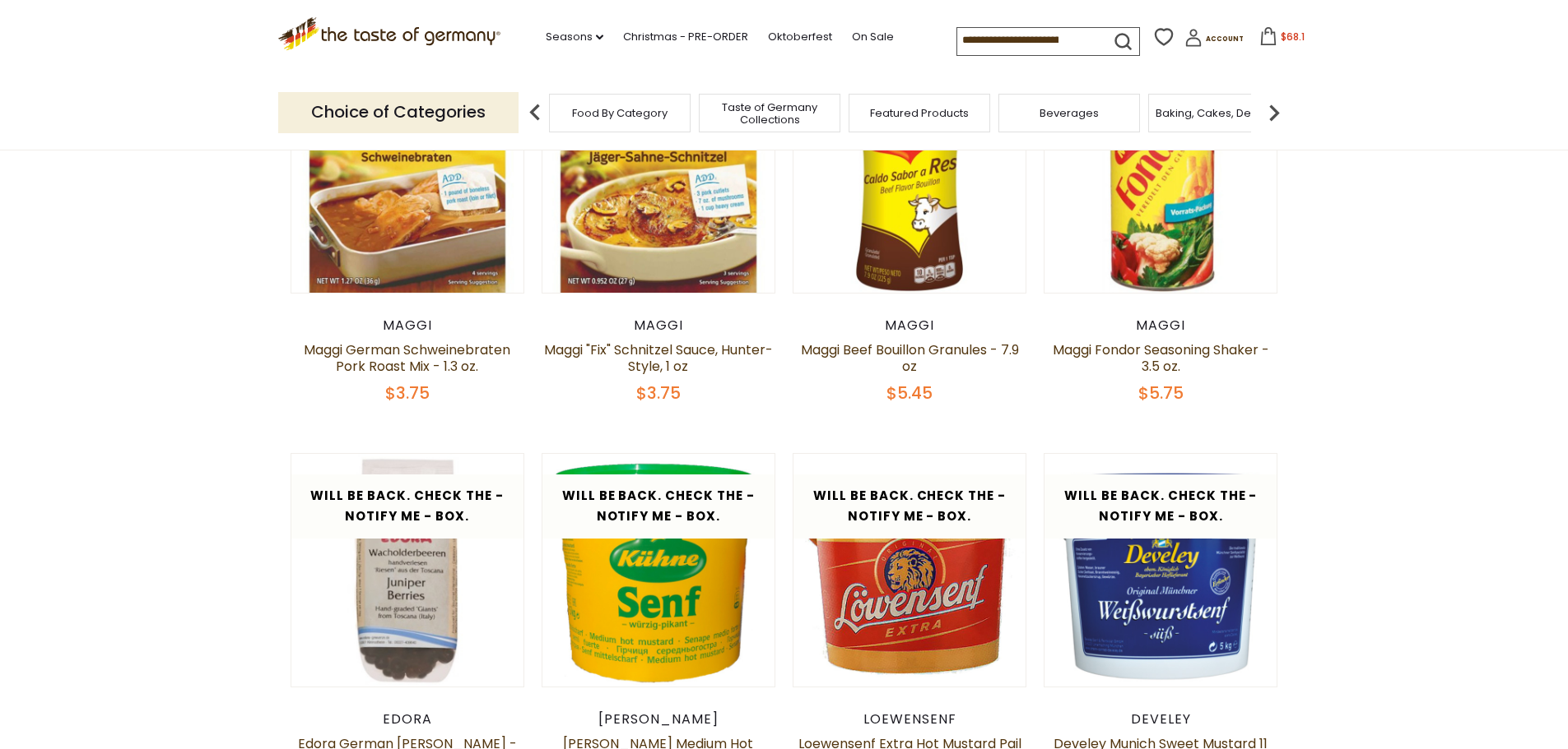
scroll to position [647, 0]
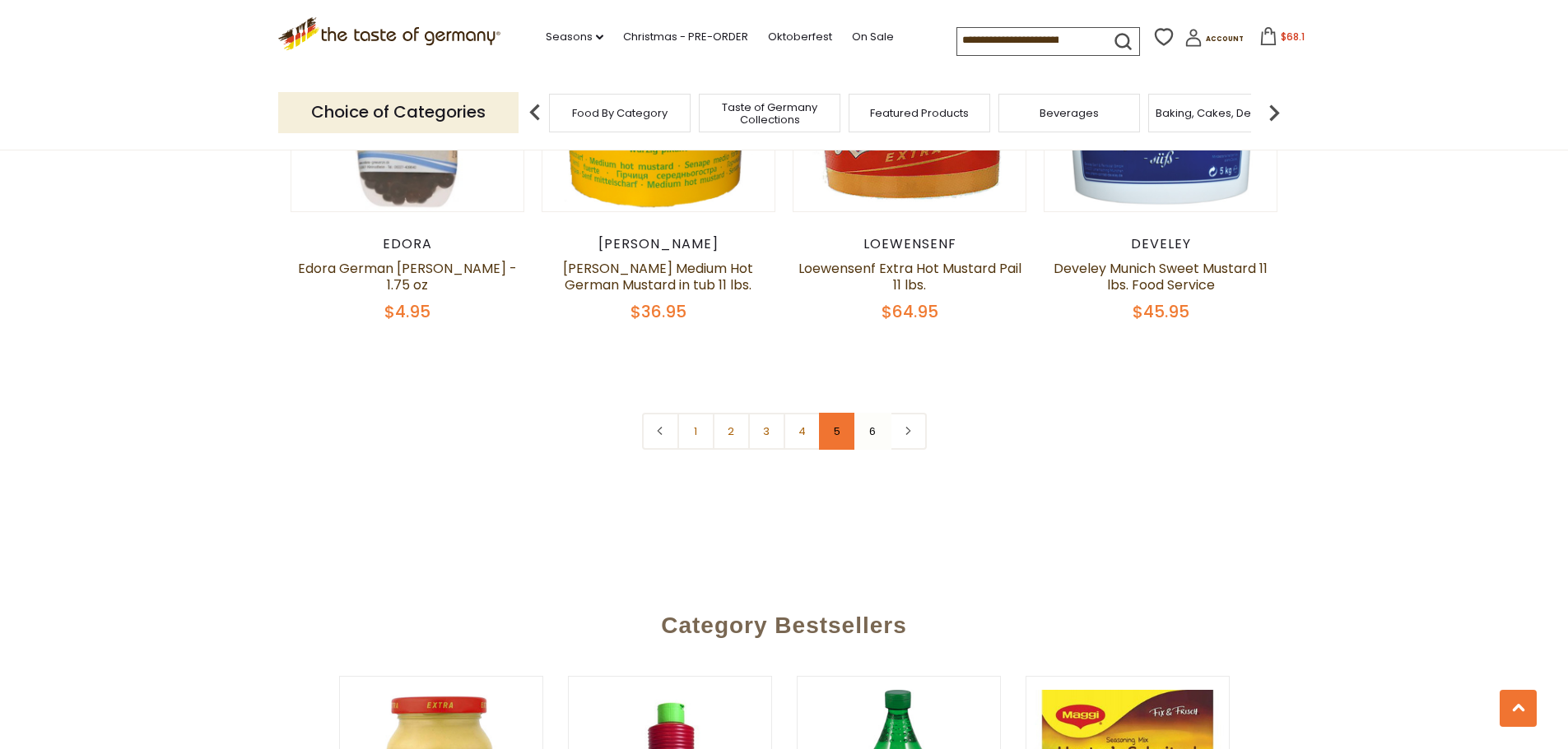
click at [834, 434] on link "5" at bounding box center [837, 431] width 37 height 37
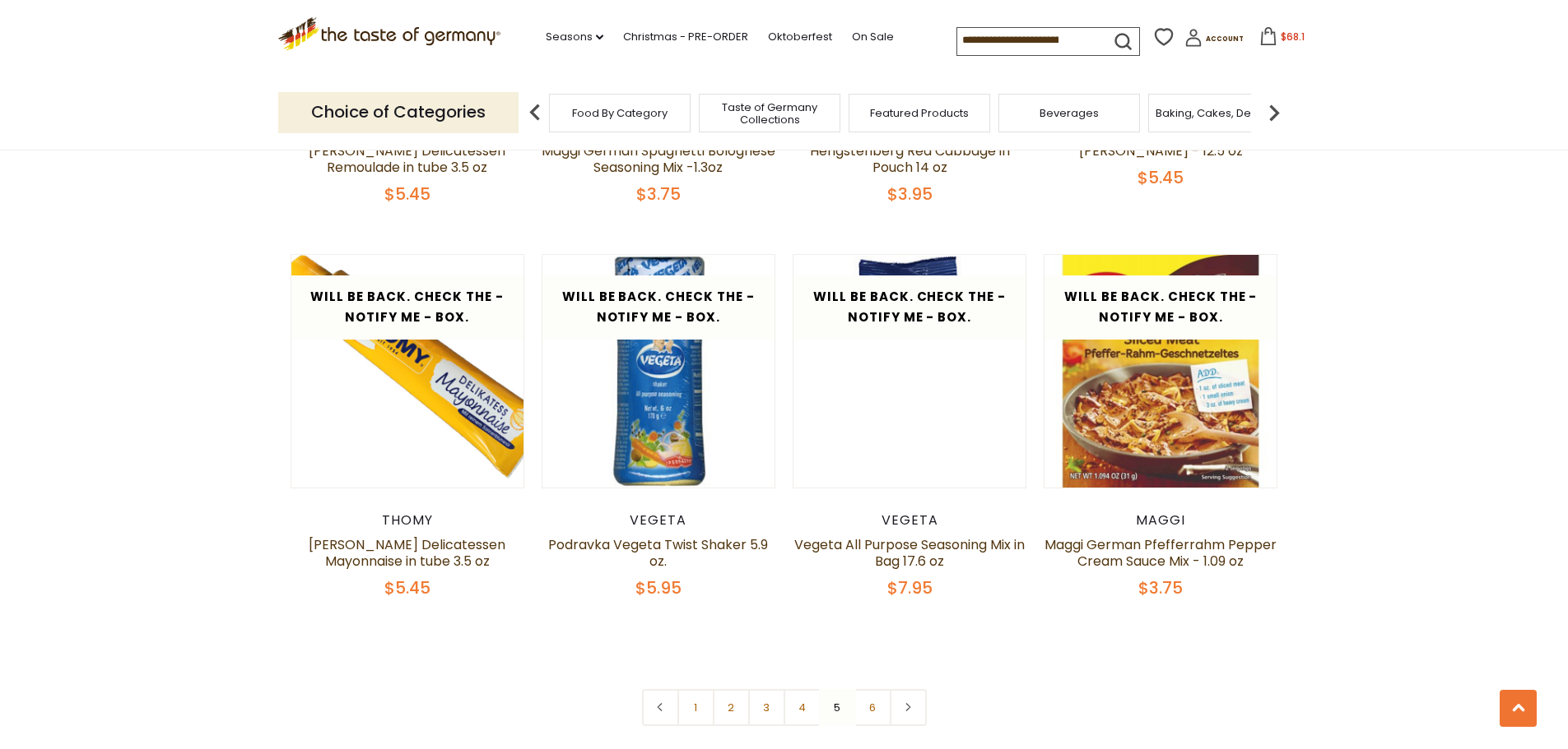
scroll to position [3690, 0]
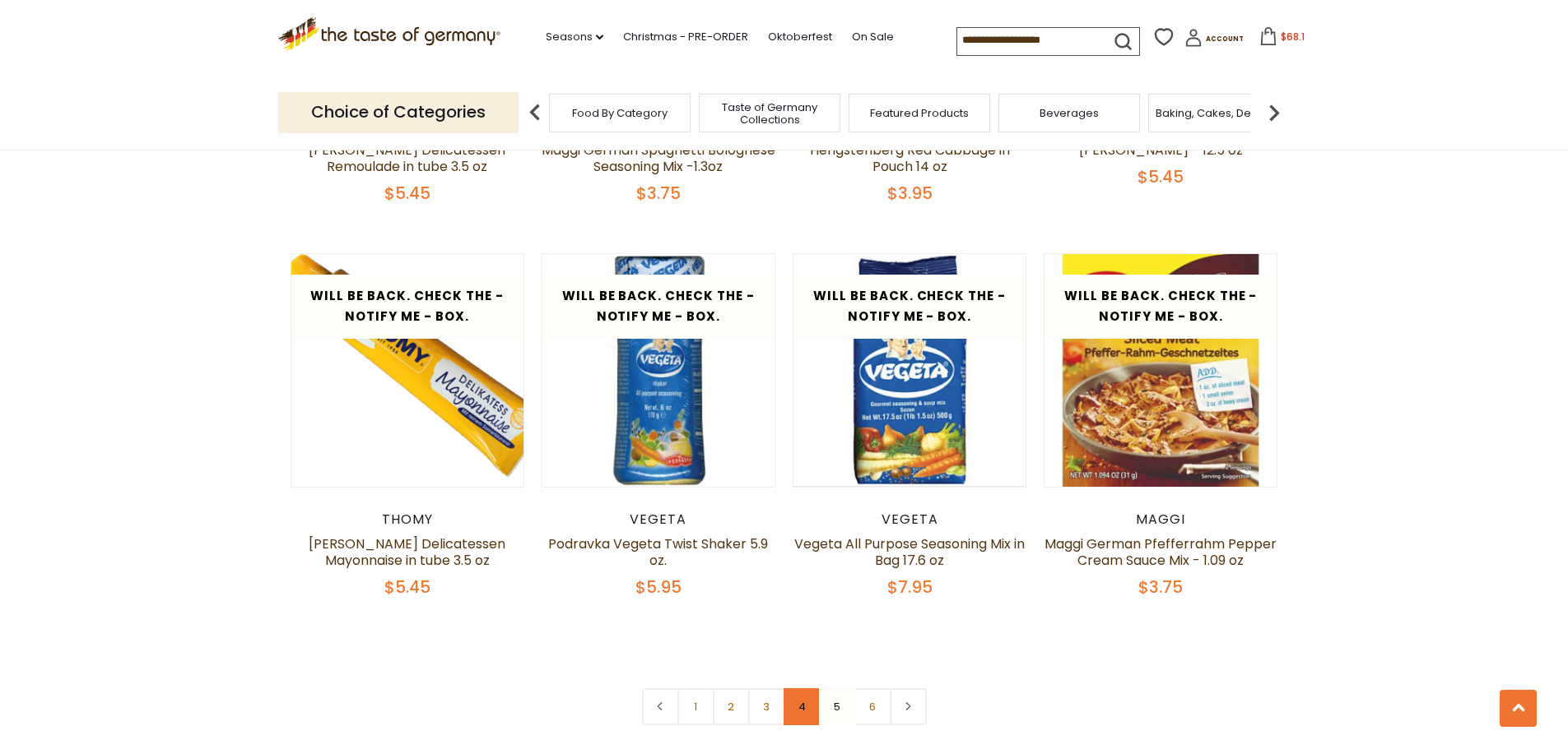
click at [793, 689] on link "4" at bounding box center [802, 707] width 37 height 37
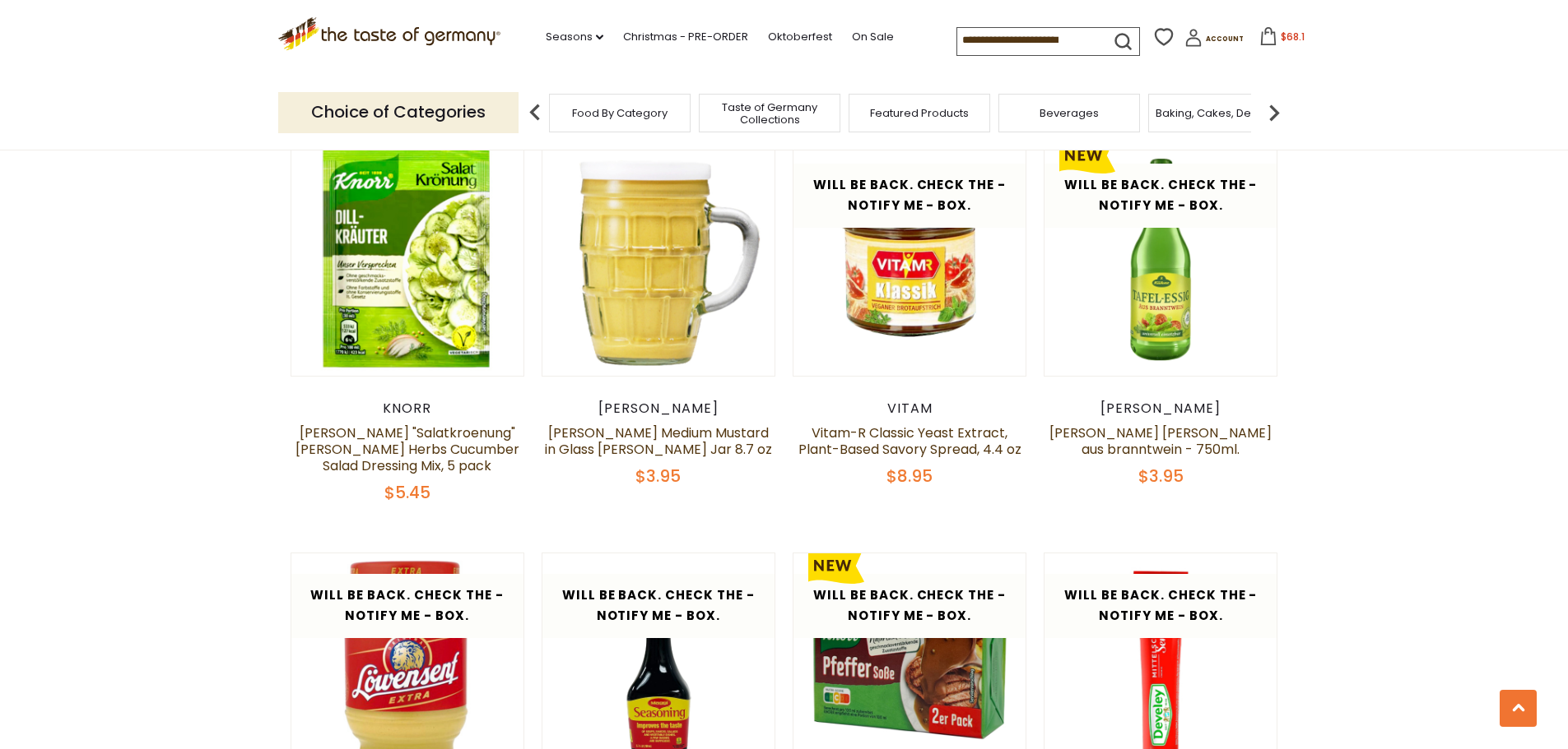
scroll to position [1386, 0]
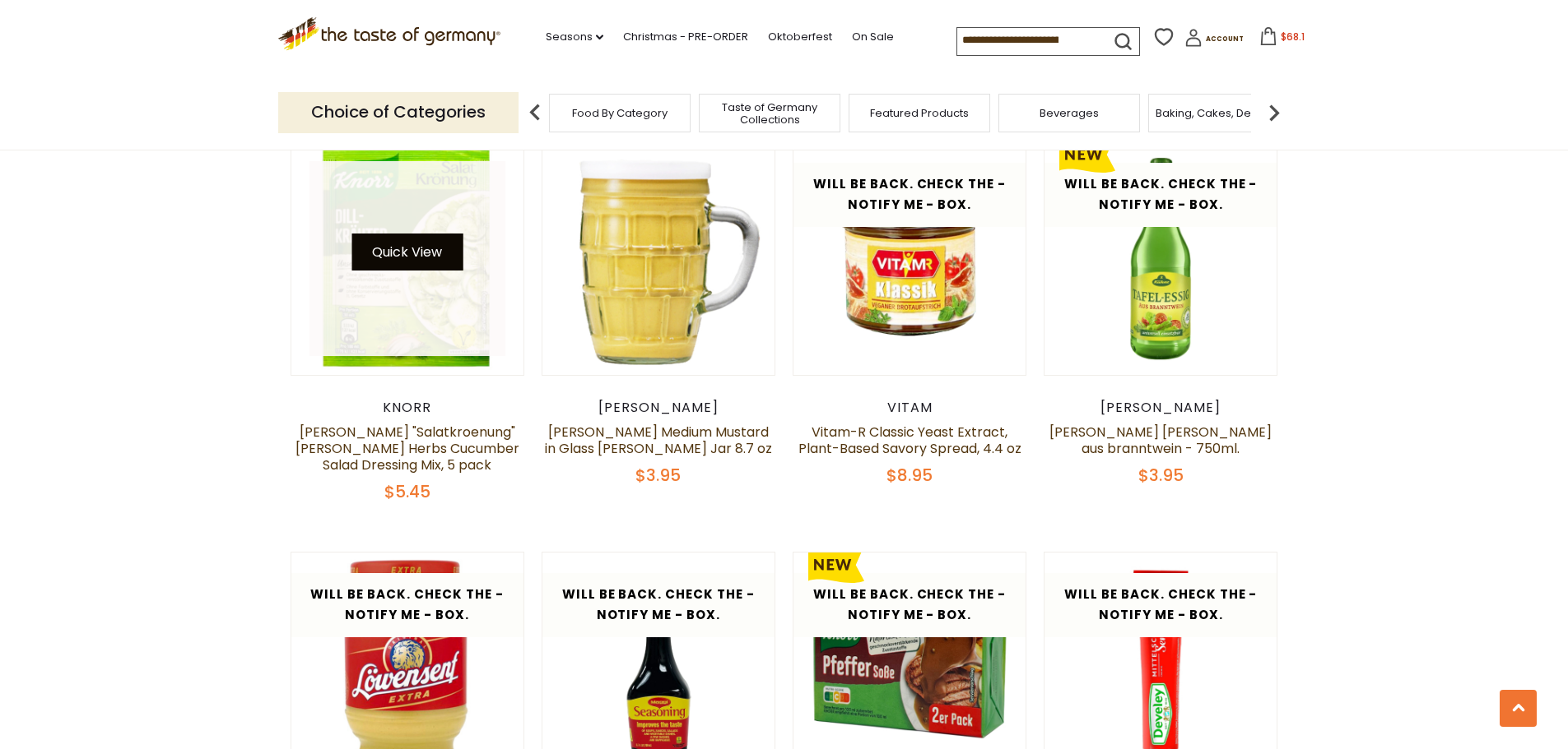
click at [399, 243] on button "Quick View" at bounding box center [407, 251] width 111 height 37
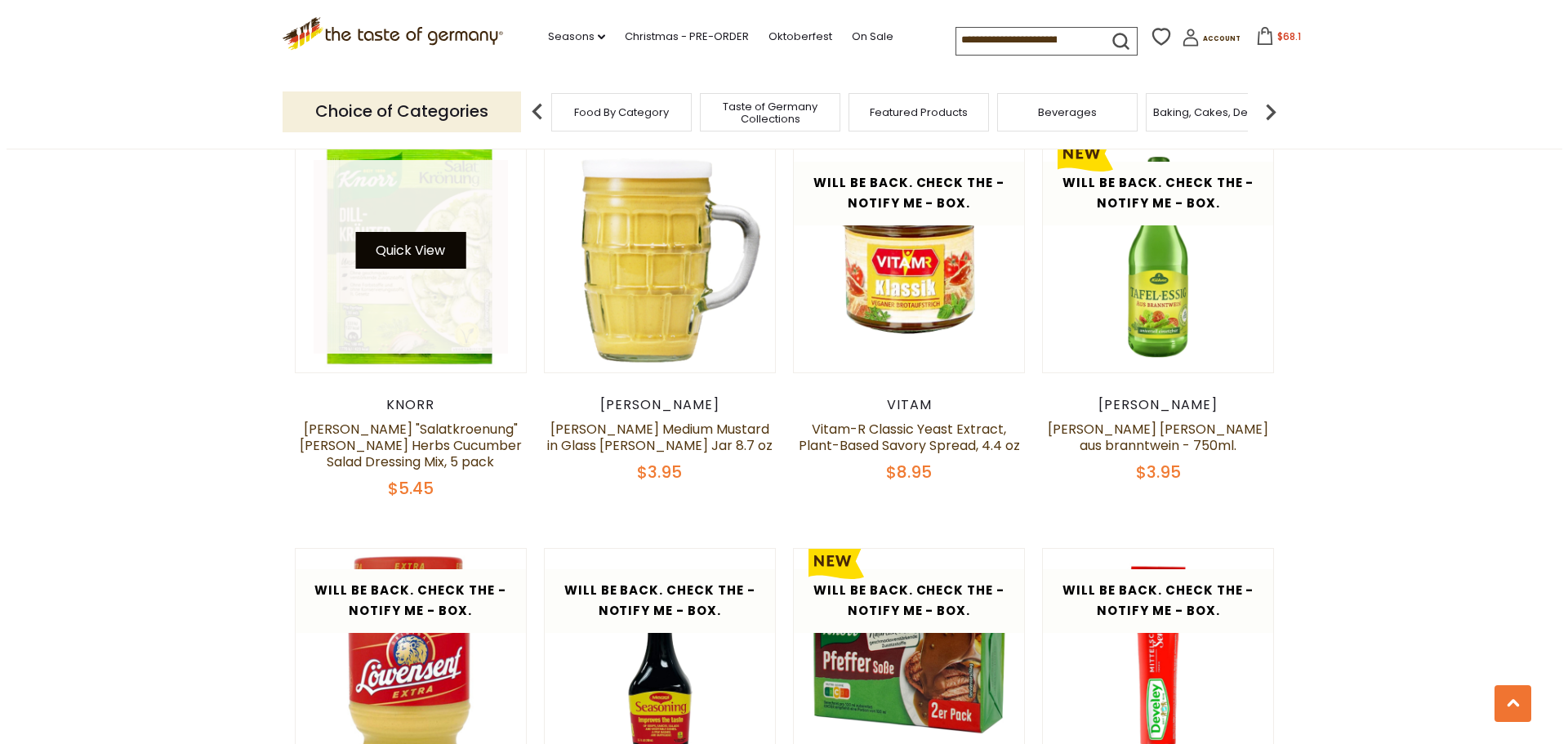
scroll to position [1381, 0]
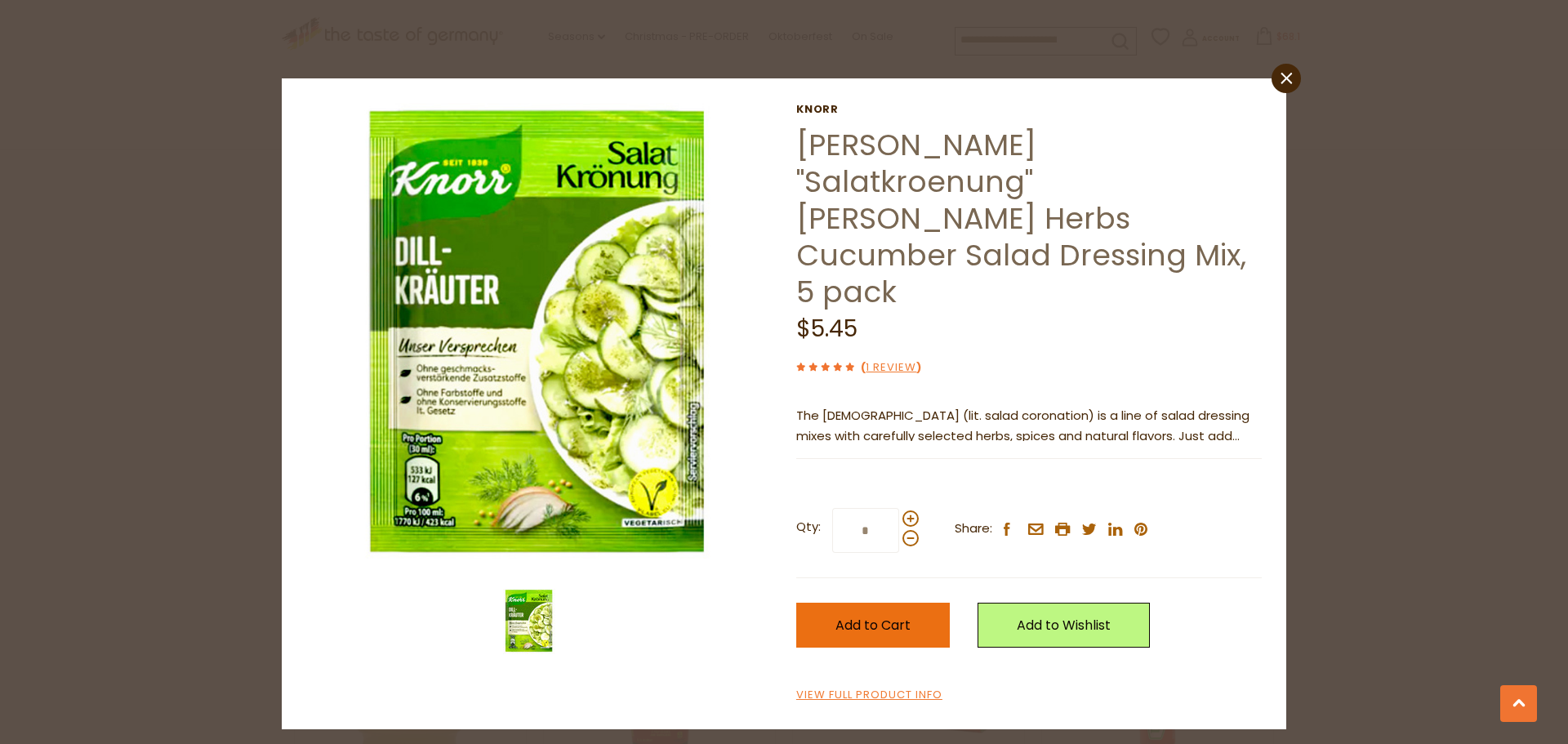
click at [883, 616] on span "Add to Cart" at bounding box center [873, 625] width 75 height 19
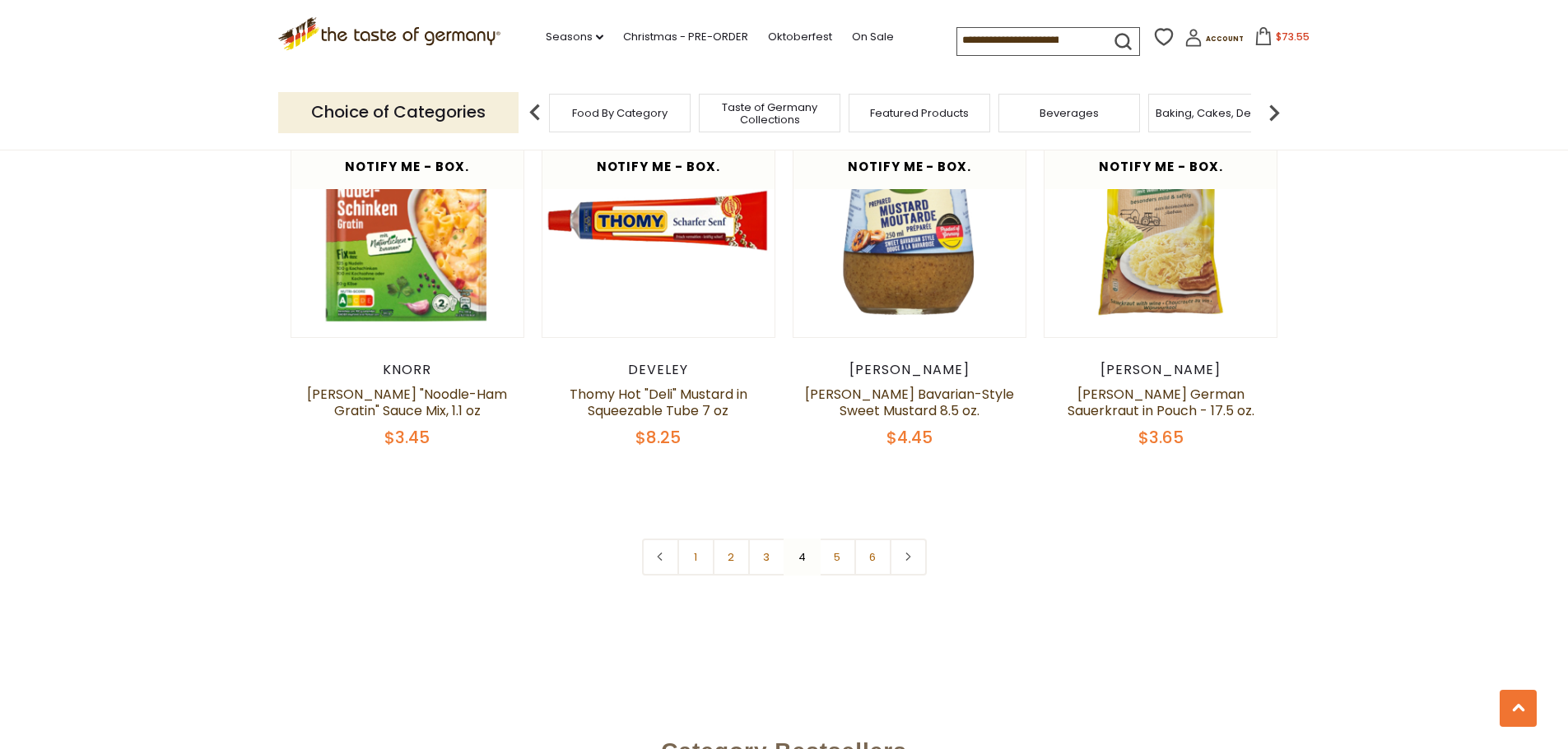
scroll to position [3854, 0]
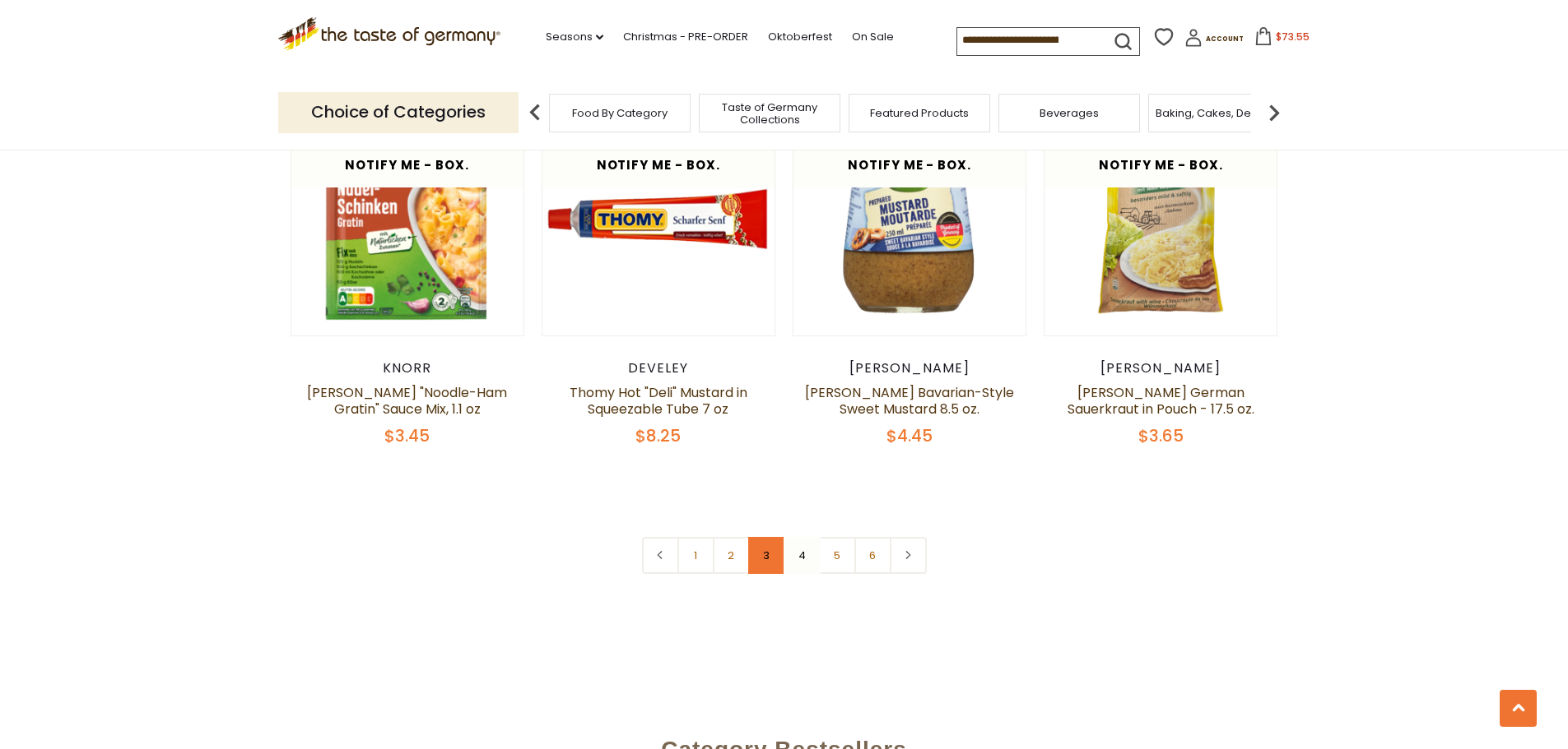
click at [768, 537] on link "3" at bounding box center [766, 555] width 37 height 37
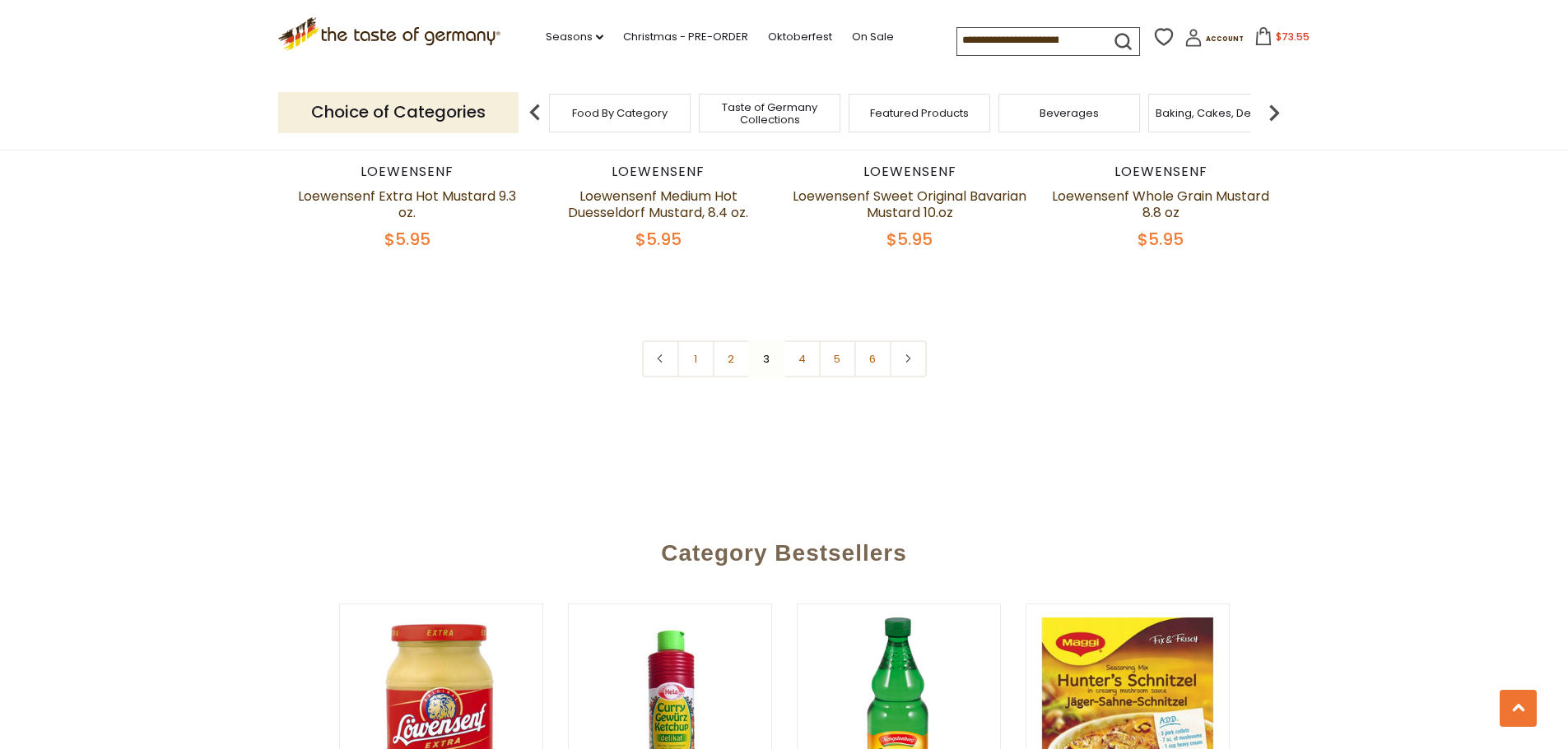
scroll to position [4019, 0]
click at [731, 353] on link "2" at bounding box center [730, 358] width 37 height 37
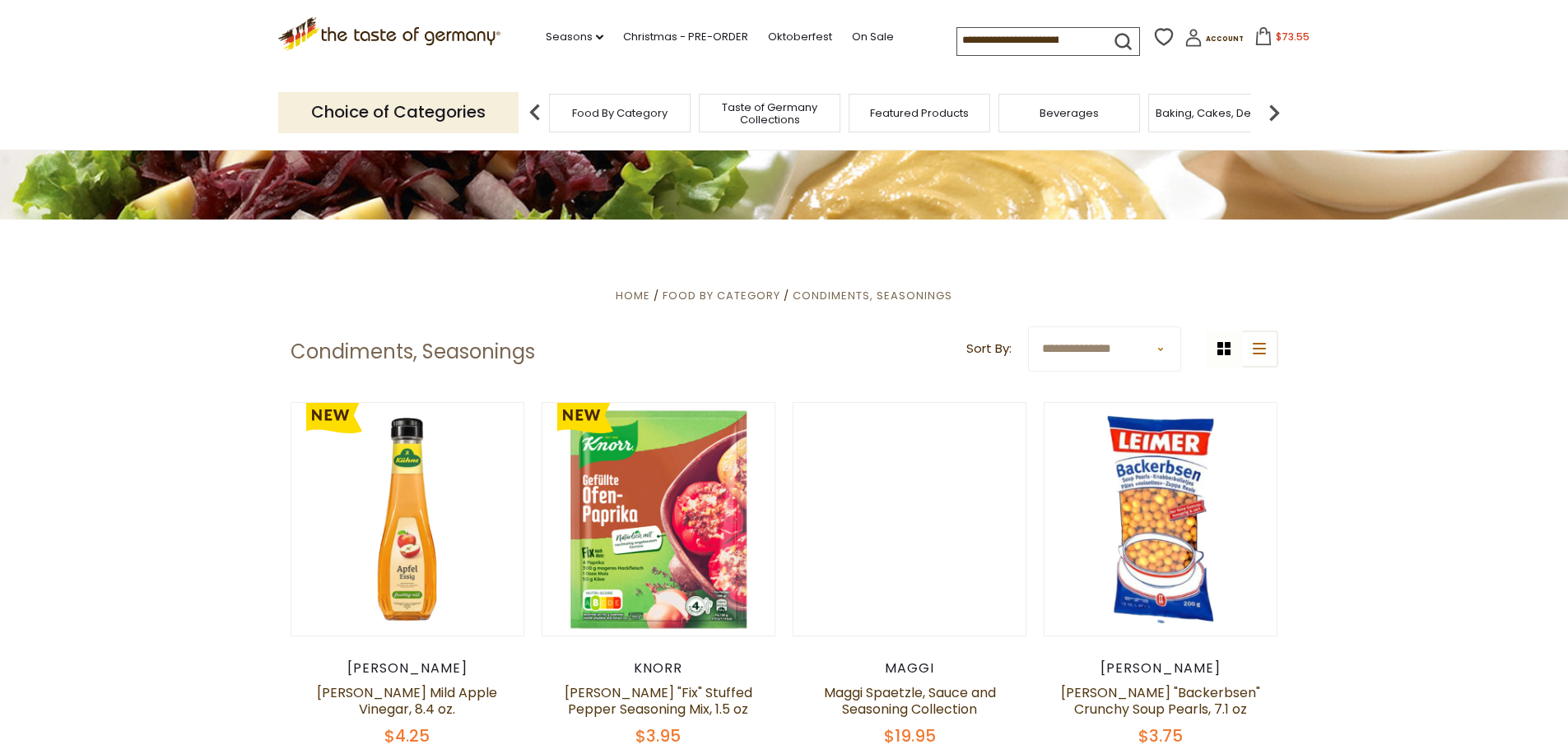
scroll to position [320, 0]
